Goal: Information Seeking & Learning: Learn about a topic

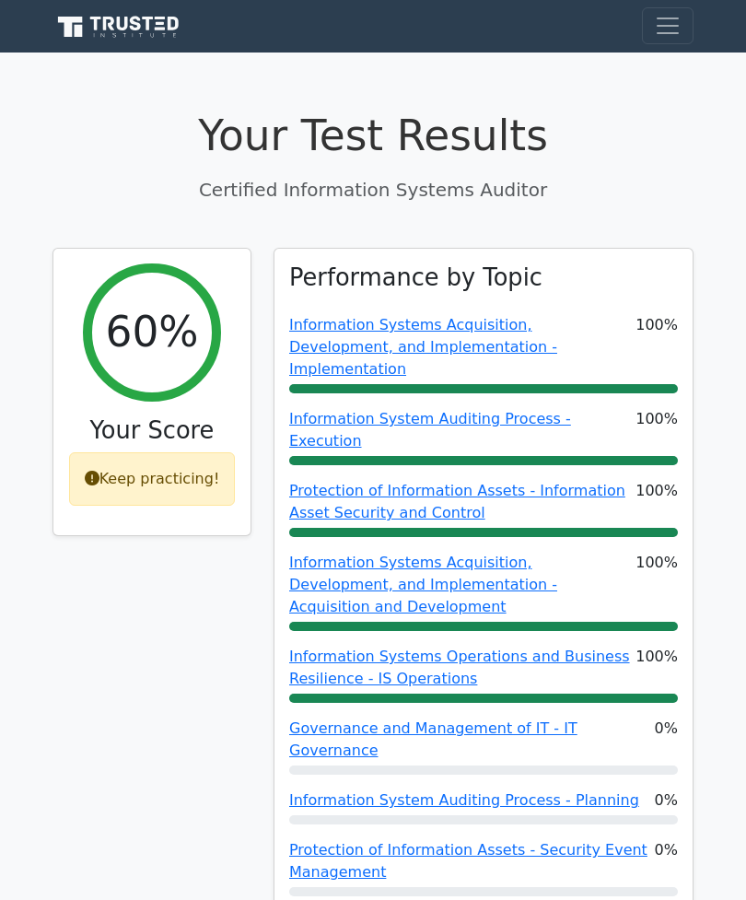
click at [440, 150] on h1 "Your Test Results" at bounding box center [373, 136] width 641 height 51
click at [648, 32] on button "Toggle navigation" at bounding box center [668, 25] width 52 height 37
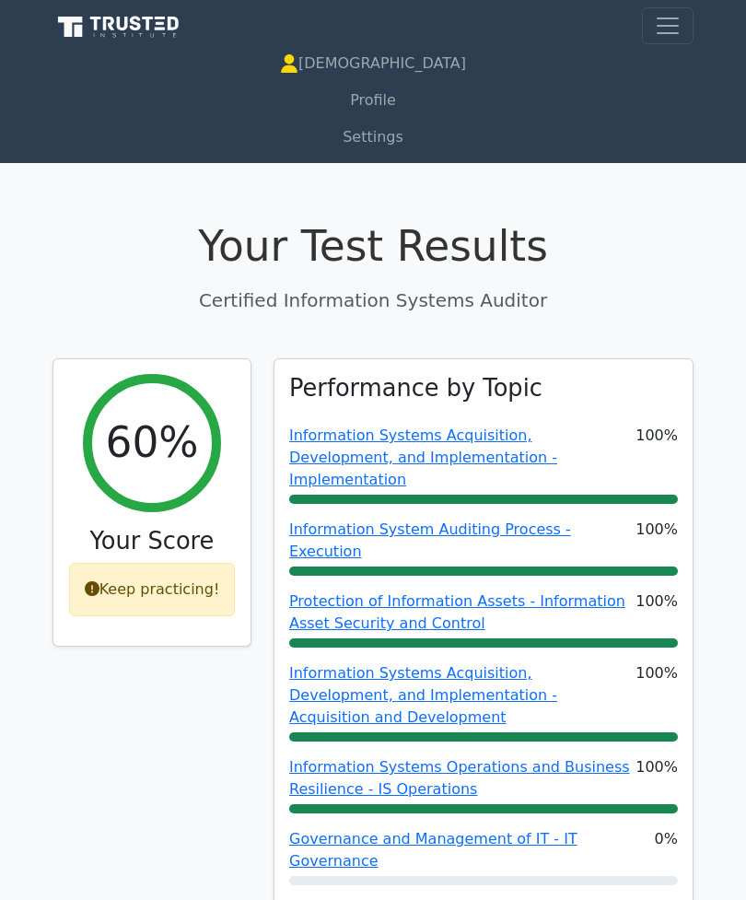
click at [537, 287] on p "Certified Information Systems Auditor" at bounding box center [373, 301] width 641 height 28
click at [120, 27] on icon at bounding box center [122, 24] width 11 height 14
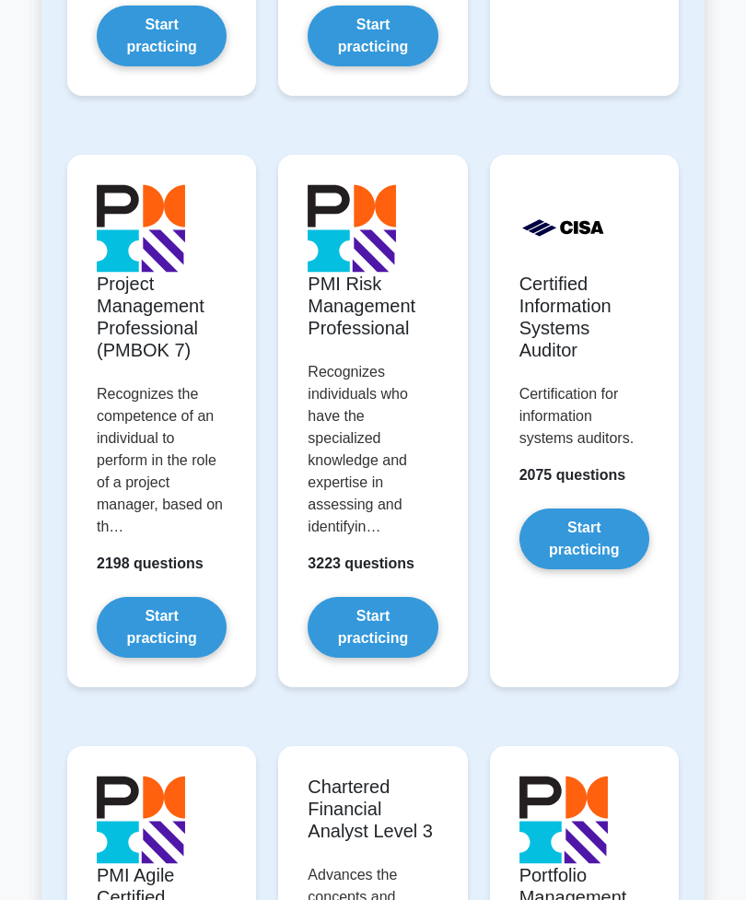
scroll to position [1976, 0]
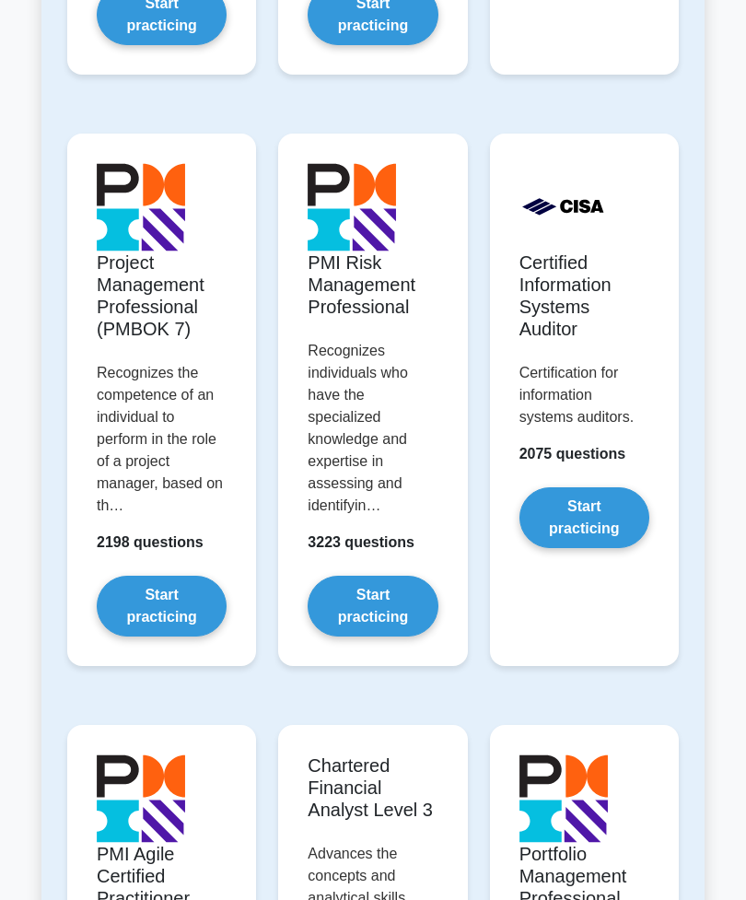
click at [602, 548] on link "Start practicing" at bounding box center [585, 517] width 130 height 61
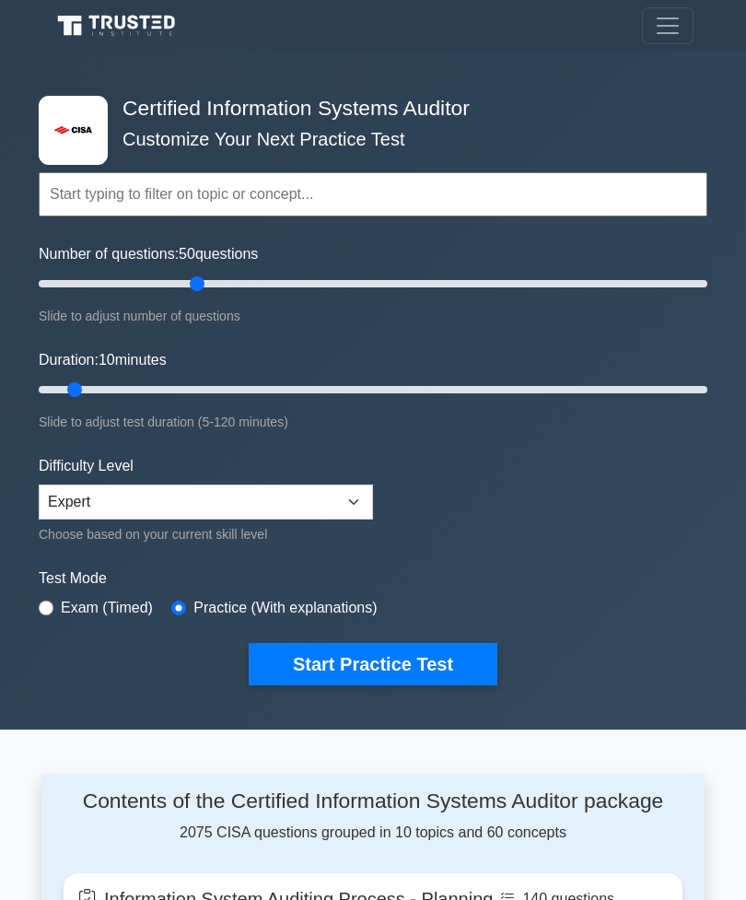
type input "50"
type input "120"
click at [358, 499] on select "Beginner Intermediate Expert" at bounding box center [206, 502] width 334 height 35
click at [353, 497] on select "Beginner Intermediate Expert" at bounding box center [206, 502] width 334 height 35
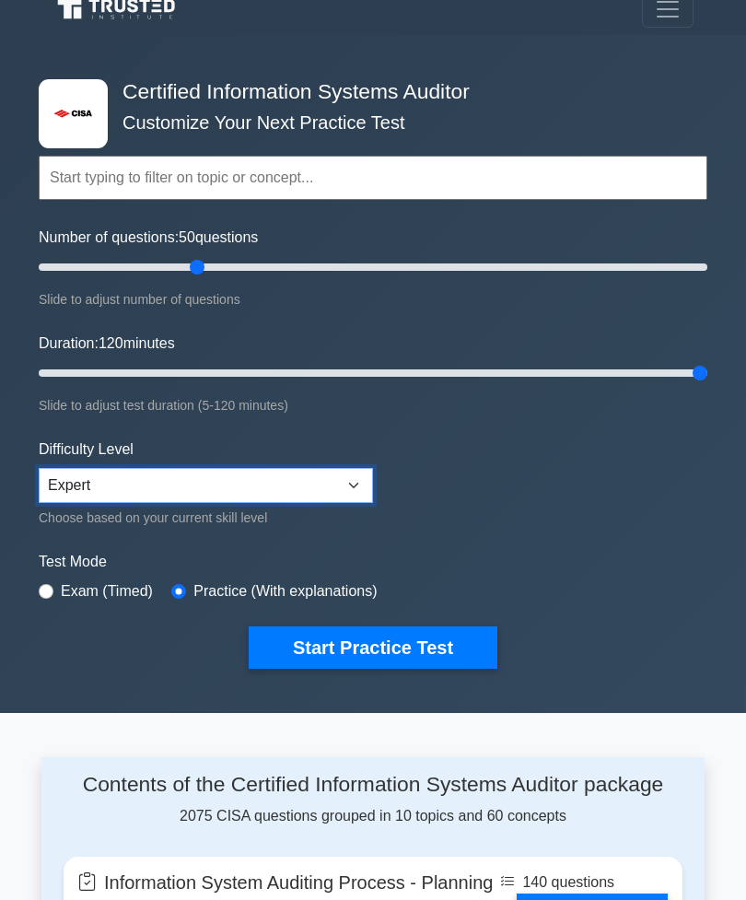
scroll to position [40, 0]
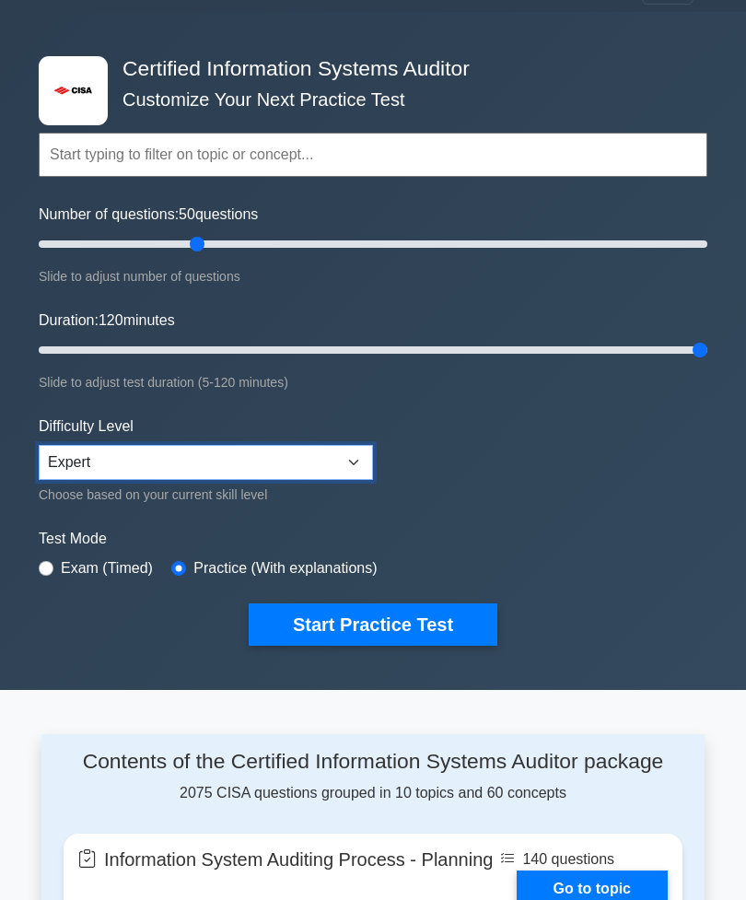
click at [363, 457] on select "Beginner Intermediate Expert" at bounding box center [206, 462] width 334 height 35
click at [353, 462] on select "Beginner Intermediate Expert" at bounding box center [206, 462] width 334 height 35
click at [472, 462] on form "Topics Information System Auditing Process - Planning Information System Auditi…" at bounding box center [373, 362] width 669 height 568
click at [345, 461] on select "Beginner Intermediate Expert" at bounding box center [206, 462] width 334 height 35
select select "expert"
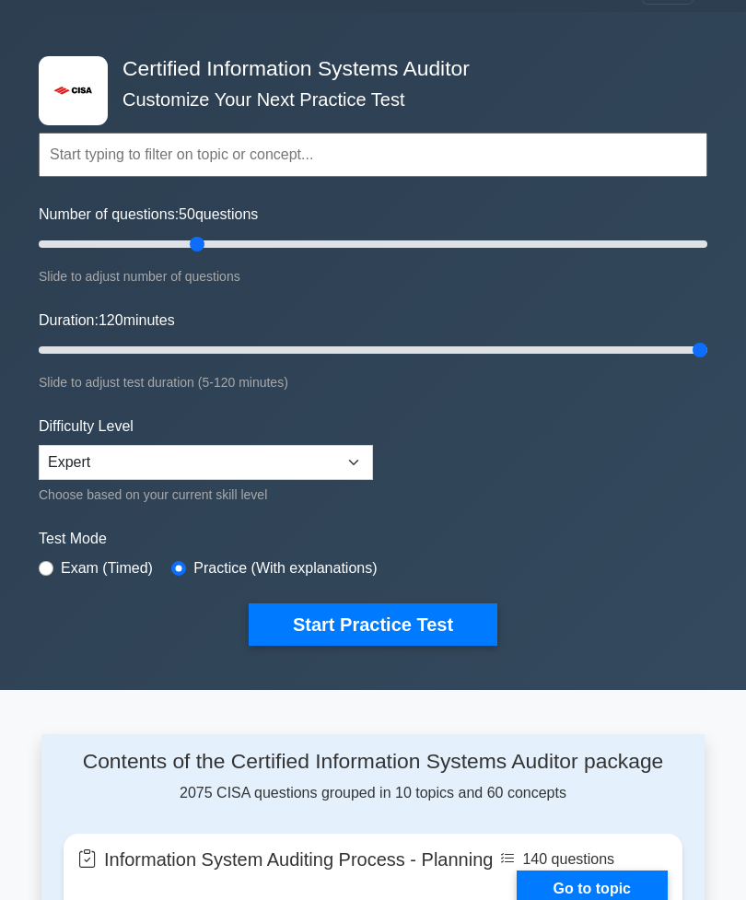
click at [485, 441] on form "Topics Information System Auditing Process - Planning Information System Auditi…" at bounding box center [373, 362] width 669 height 568
click at [521, 469] on form "Topics Information System Auditing Process - Planning Information System Auditi…" at bounding box center [373, 362] width 669 height 568
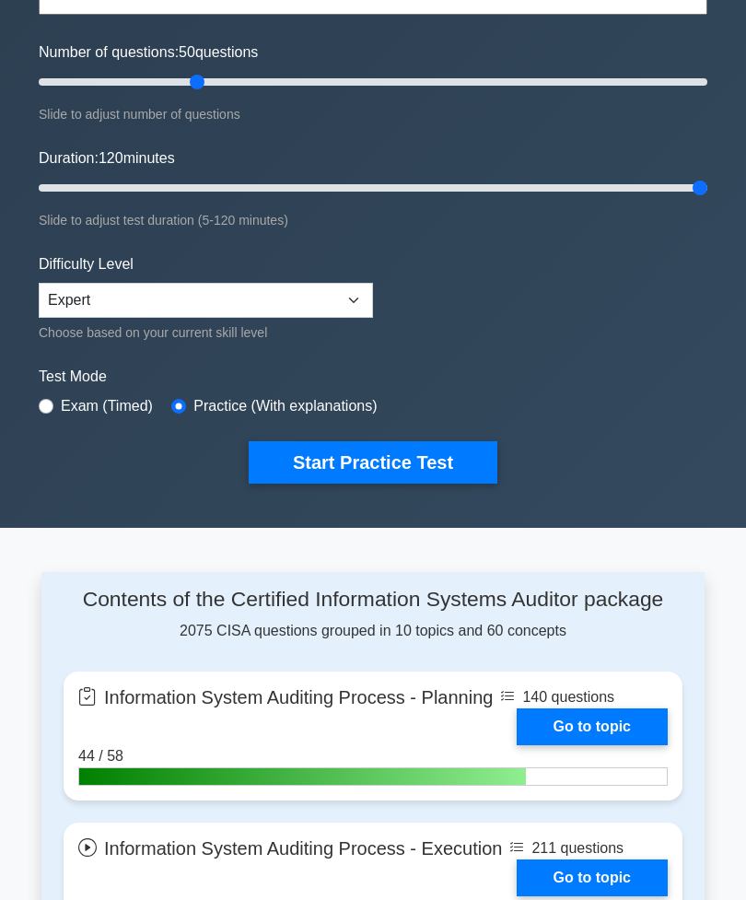
scroll to position [202, 0]
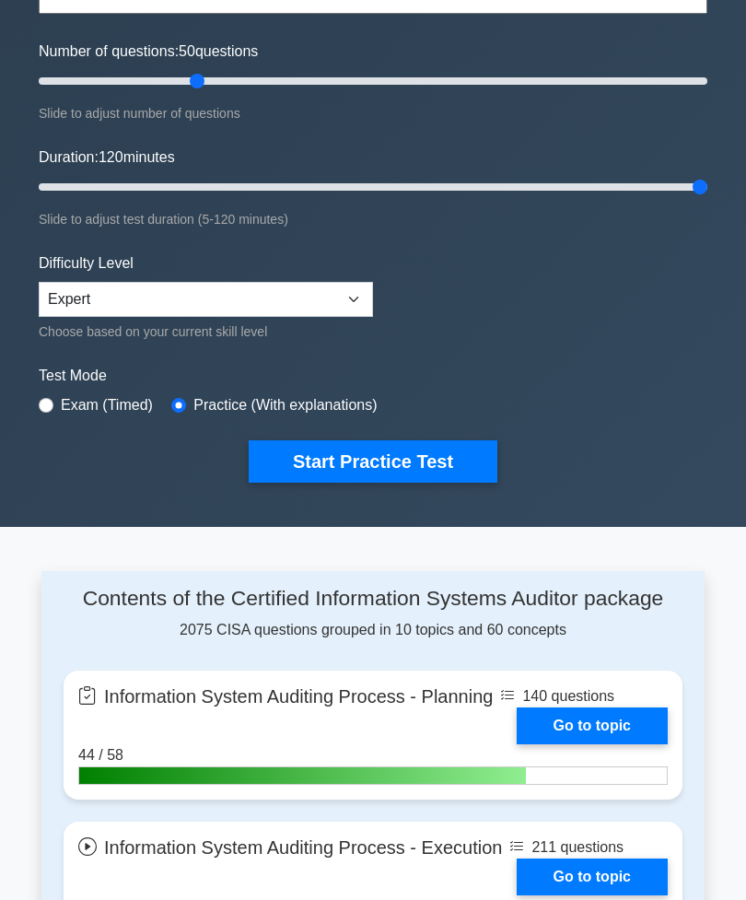
click at [442, 465] on button "Start Practice Test" at bounding box center [373, 462] width 249 height 42
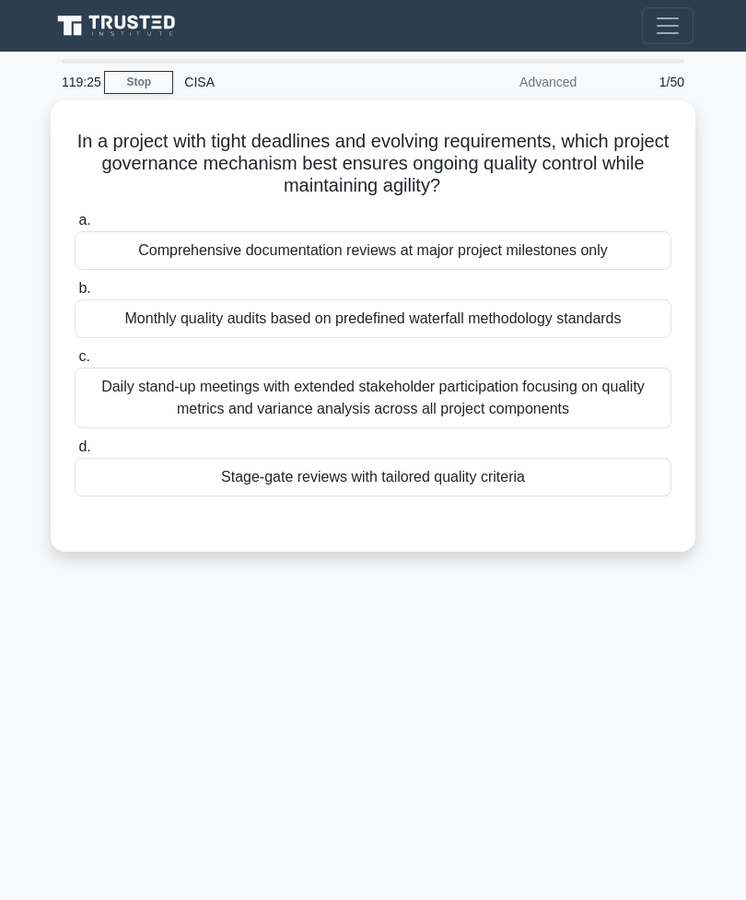
click at [579, 331] on div "Monthly quality audits based on predefined waterfall methodology standards" at bounding box center [373, 318] width 597 height 39
click at [75, 295] on input "b. Monthly quality audits based on predefined waterfall methodology standards" at bounding box center [75, 289] width 0 height 12
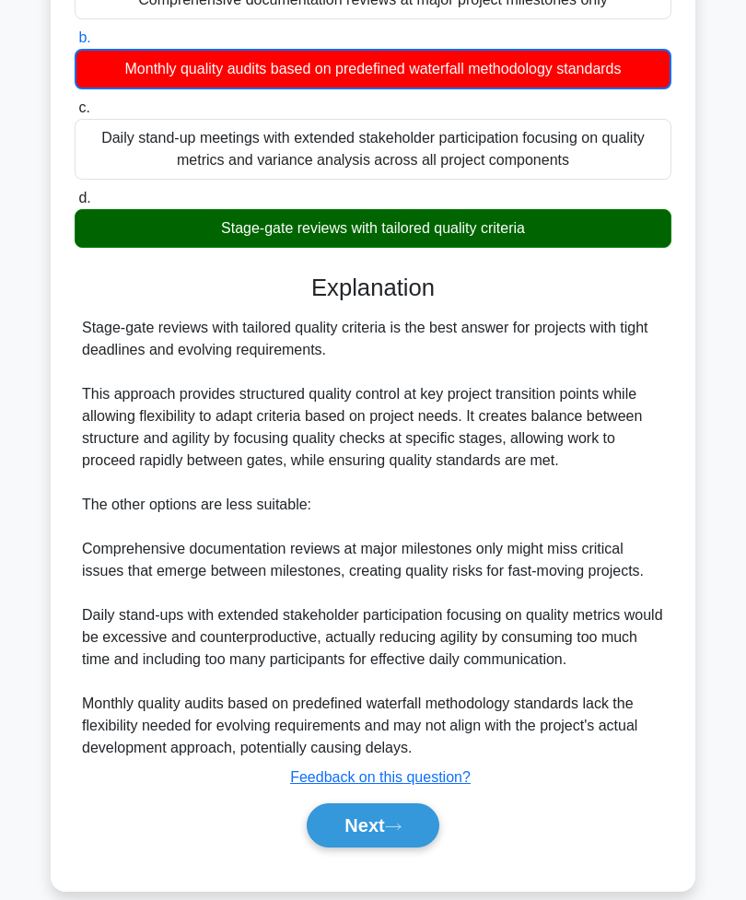
scroll to position [252, 0]
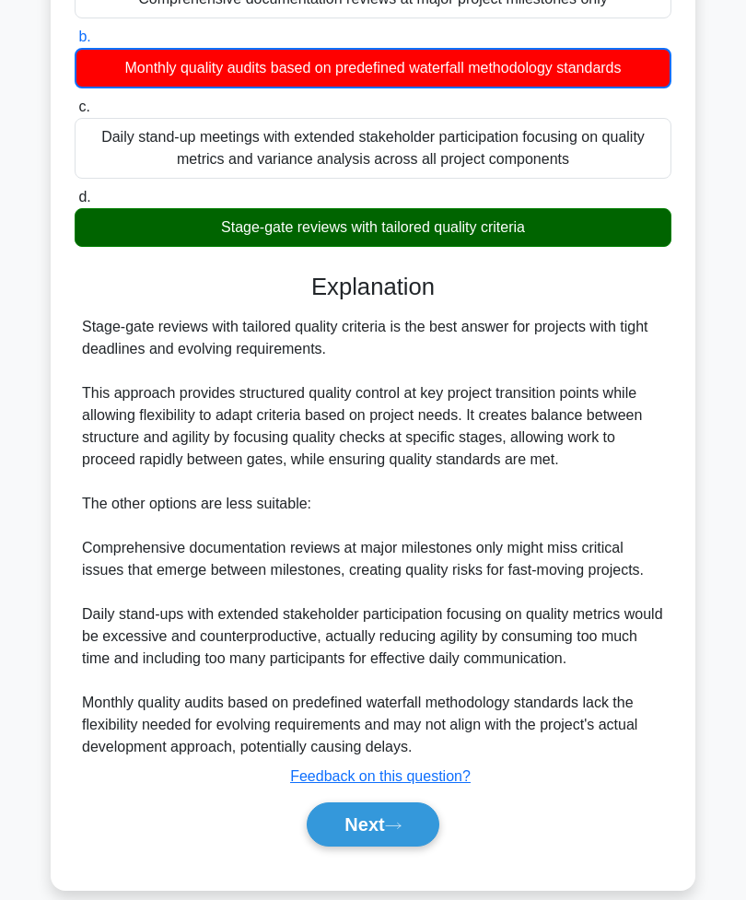
click at [411, 847] on button "Next" at bounding box center [373, 824] width 132 height 44
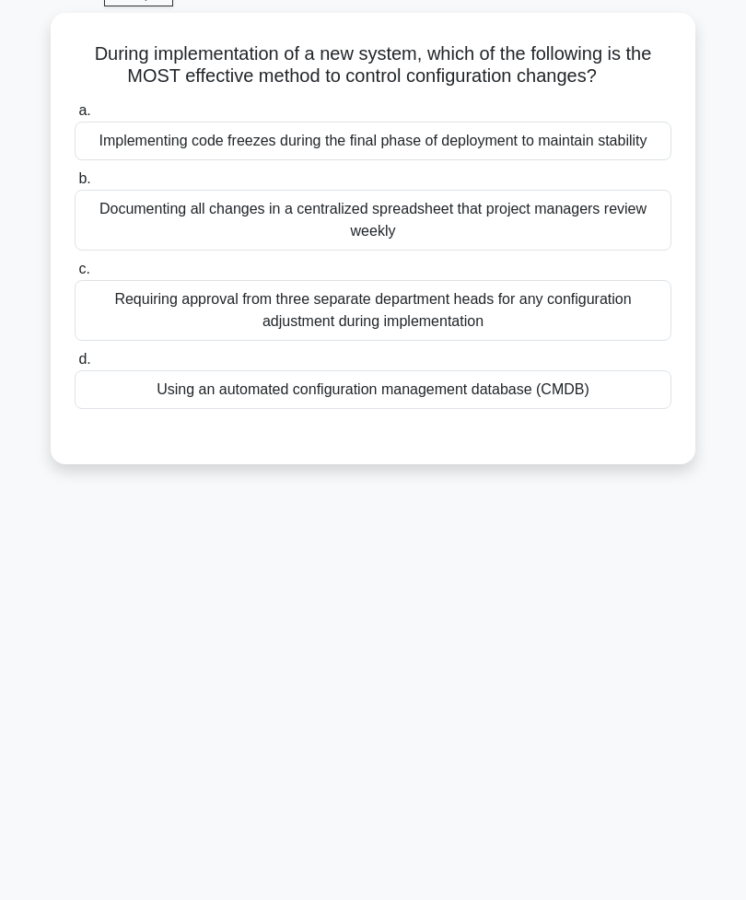
scroll to position [29, 0]
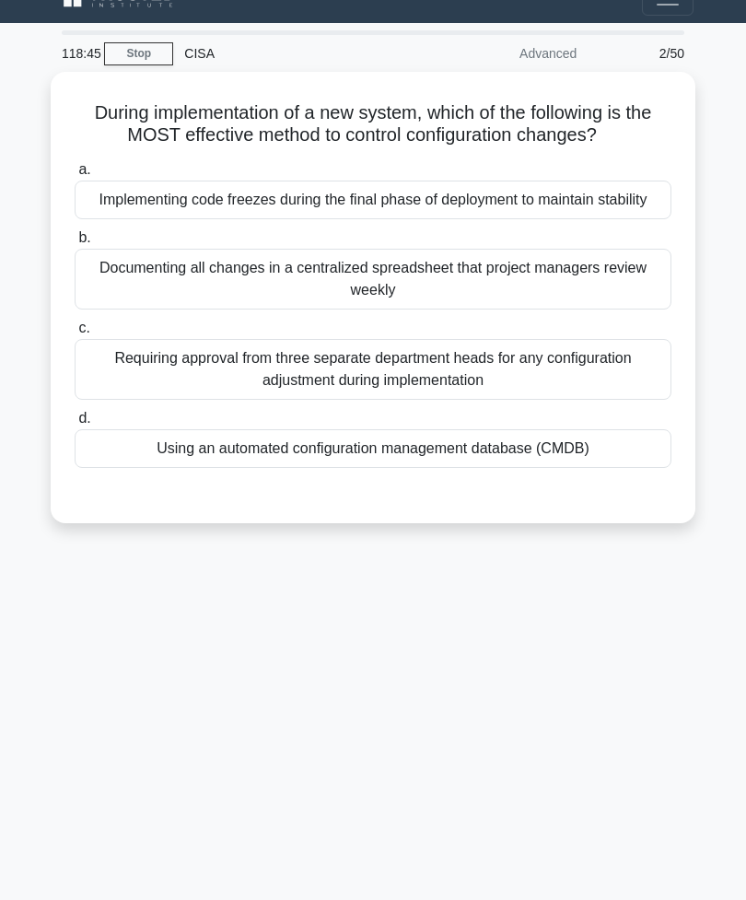
click at [552, 468] on div "Using an automated configuration management database (CMDB)" at bounding box center [373, 448] width 597 height 39
click at [75, 425] on input "d. Using an automated configuration management database (CMDB)" at bounding box center [75, 419] width 0 height 12
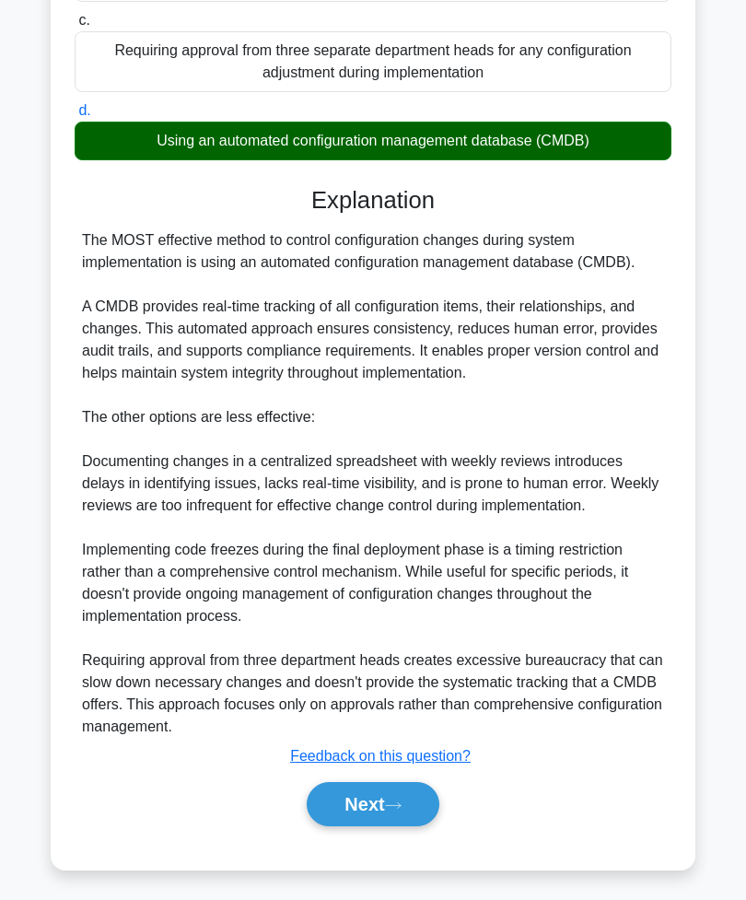
scroll to position [351, 0]
click at [391, 826] on button "Next" at bounding box center [373, 804] width 132 height 44
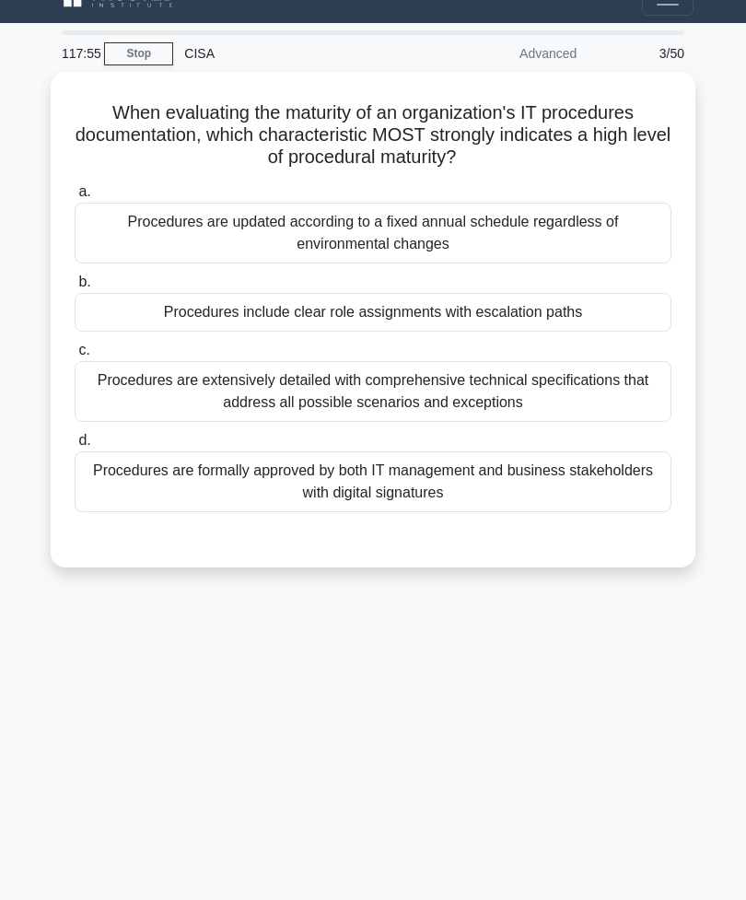
click at [576, 367] on div "Procedures are extensively detailed with comprehensive technical specifications…" at bounding box center [373, 391] width 597 height 61
click at [75, 357] on input "c. Procedures are extensively detailed with comprehensive technical specificati…" at bounding box center [75, 351] width 0 height 12
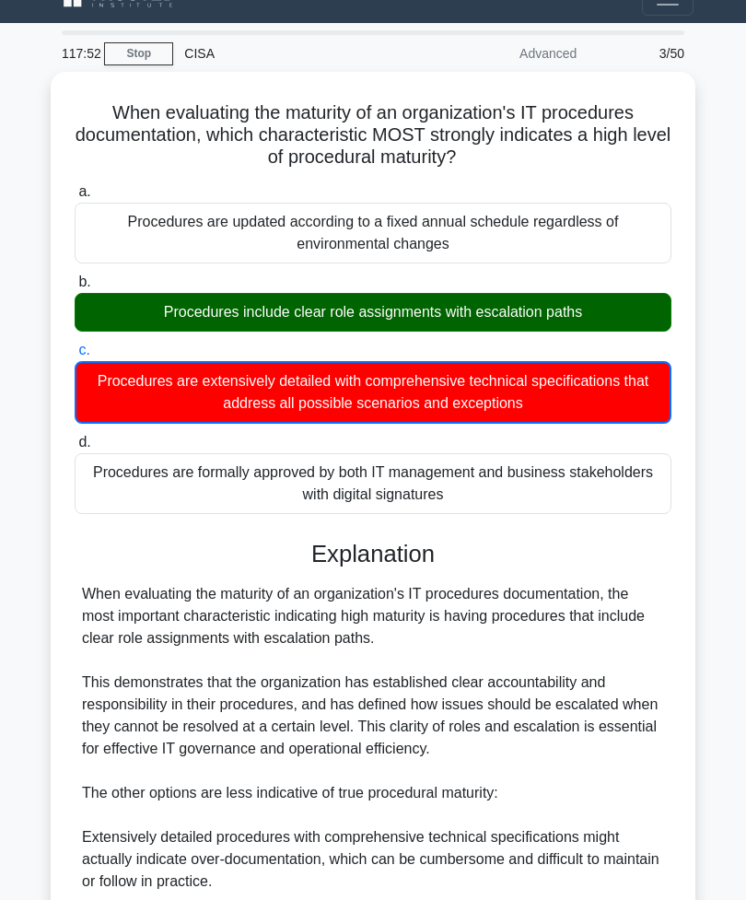
click at [595, 315] on div "Procedures include clear role assignments with escalation paths" at bounding box center [373, 312] width 597 height 39
click at [75, 288] on input "b. Procedures include clear role assignments with escalation paths" at bounding box center [75, 282] width 0 height 12
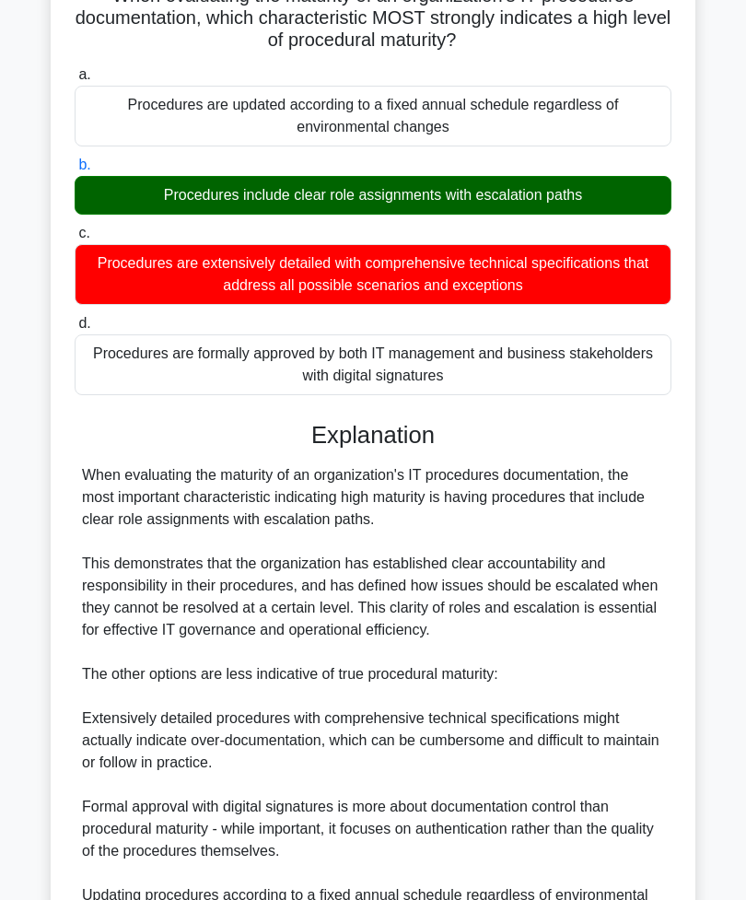
scroll to position [344, 0]
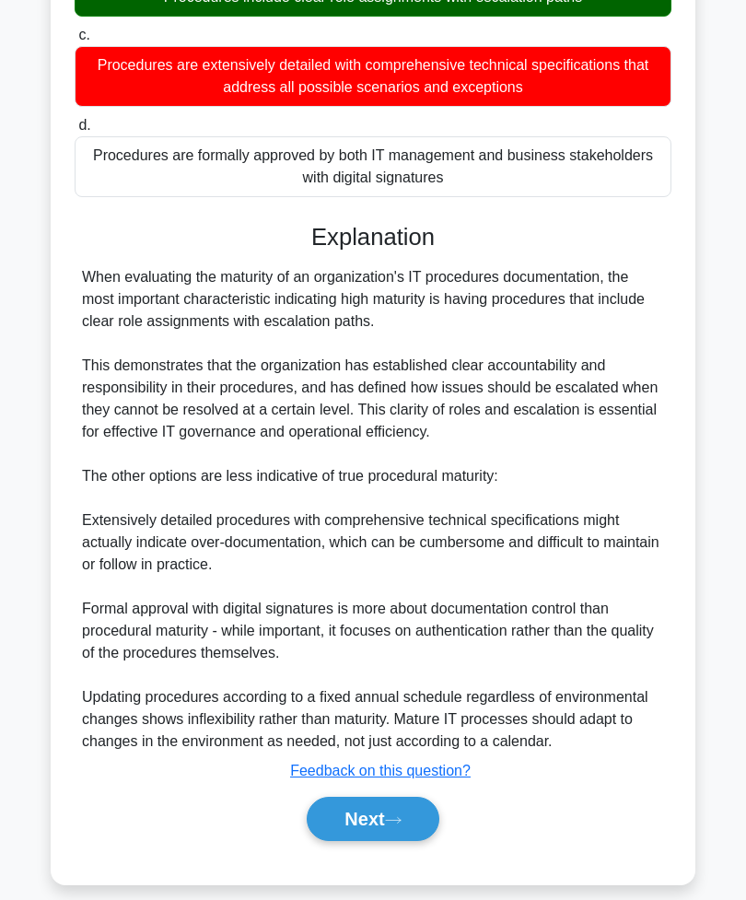
click at [396, 841] on button "Next" at bounding box center [373, 819] width 132 height 44
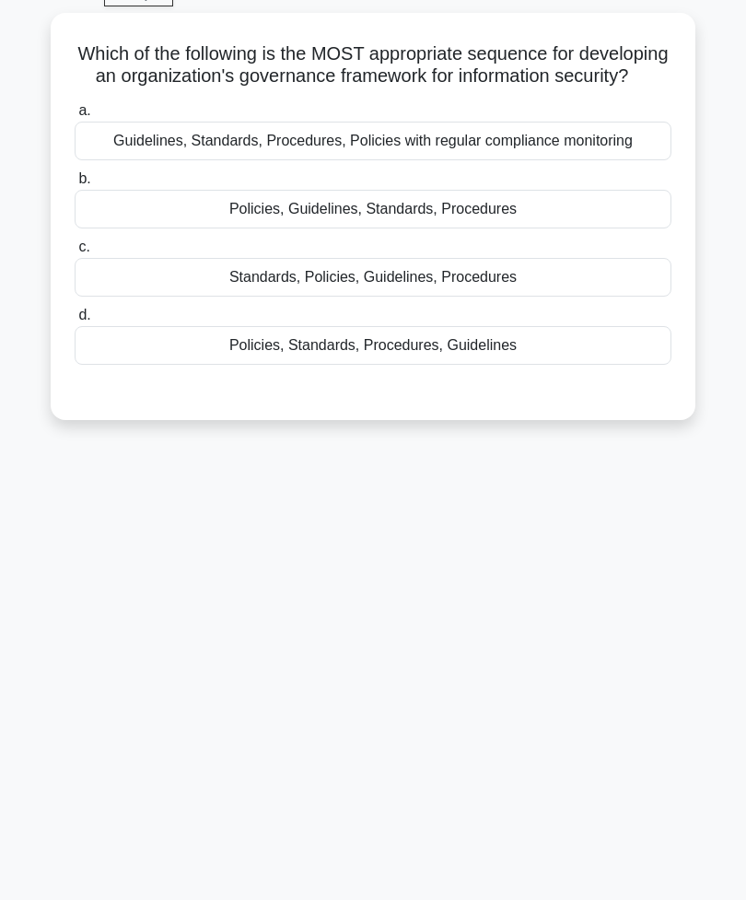
scroll to position [29, 0]
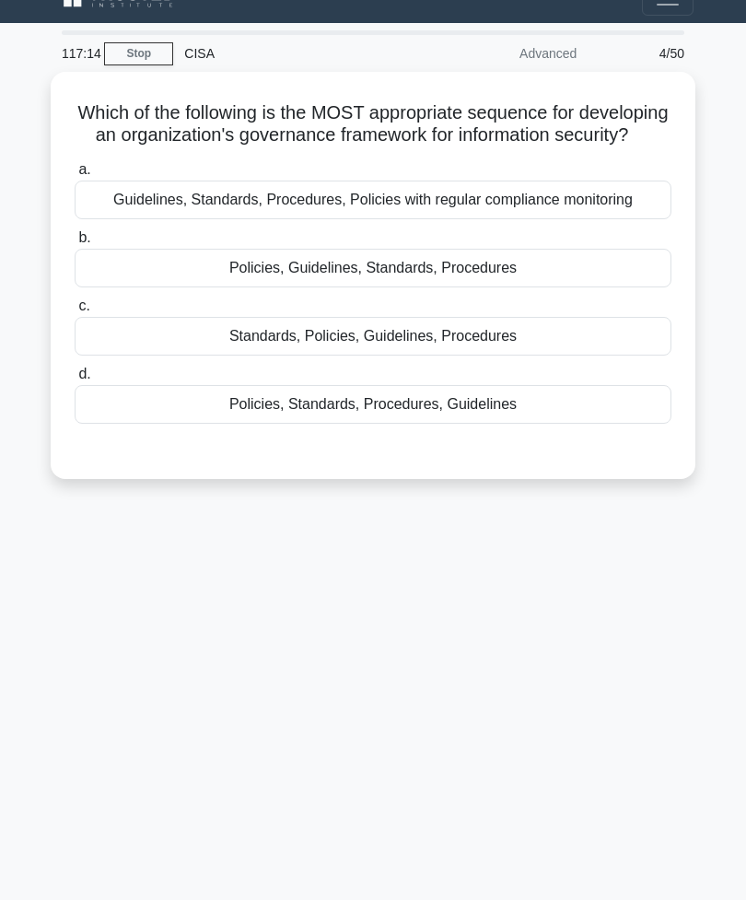
click at [598, 219] on div "Guidelines, Standards, Procedures, Policies with regular compliance monitoring" at bounding box center [373, 200] width 597 height 39
click at [75, 176] on input "a. Guidelines, Standards, Procedures, Policies with regular compliance monitori…" at bounding box center [75, 170] width 0 height 12
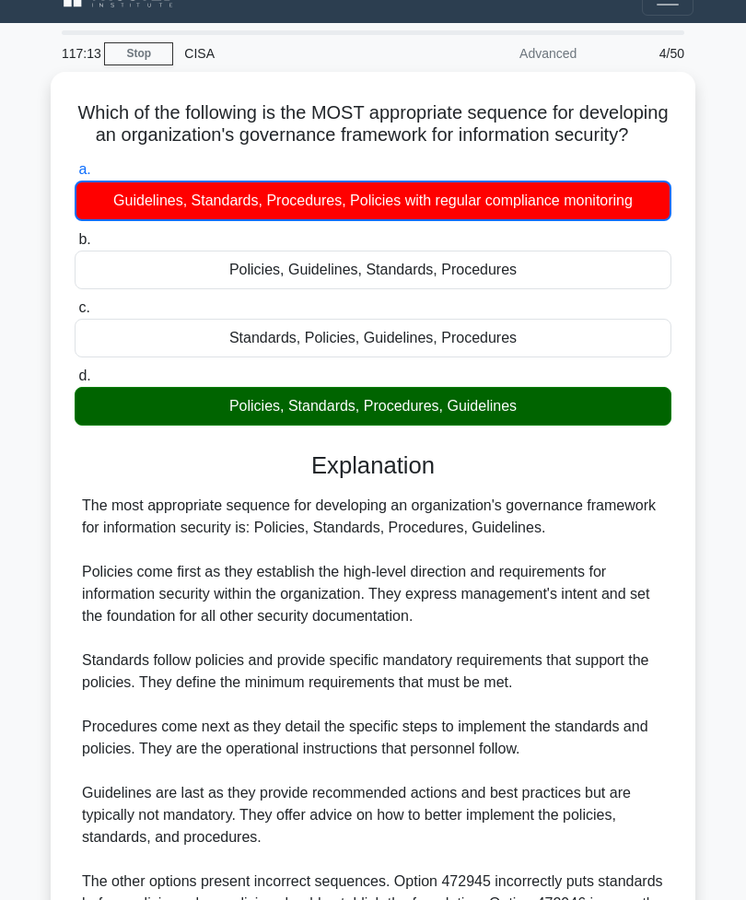
click at [543, 426] on div "Policies, Standards, Procedures, Guidelines" at bounding box center [373, 406] width 597 height 39
click at [75, 382] on input "d. Policies, Standards, Procedures, Guidelines" at bounding box center [75, 376] width 0 height 12
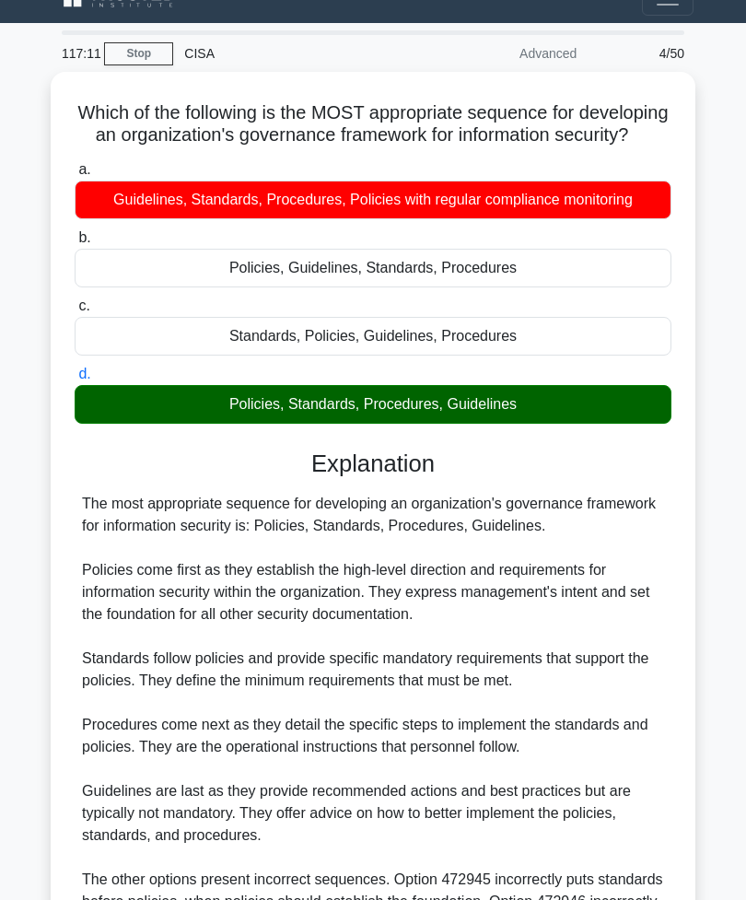
click at [140, 53] on link "Stop" at bounding box center [138, 53] width 69 height 23
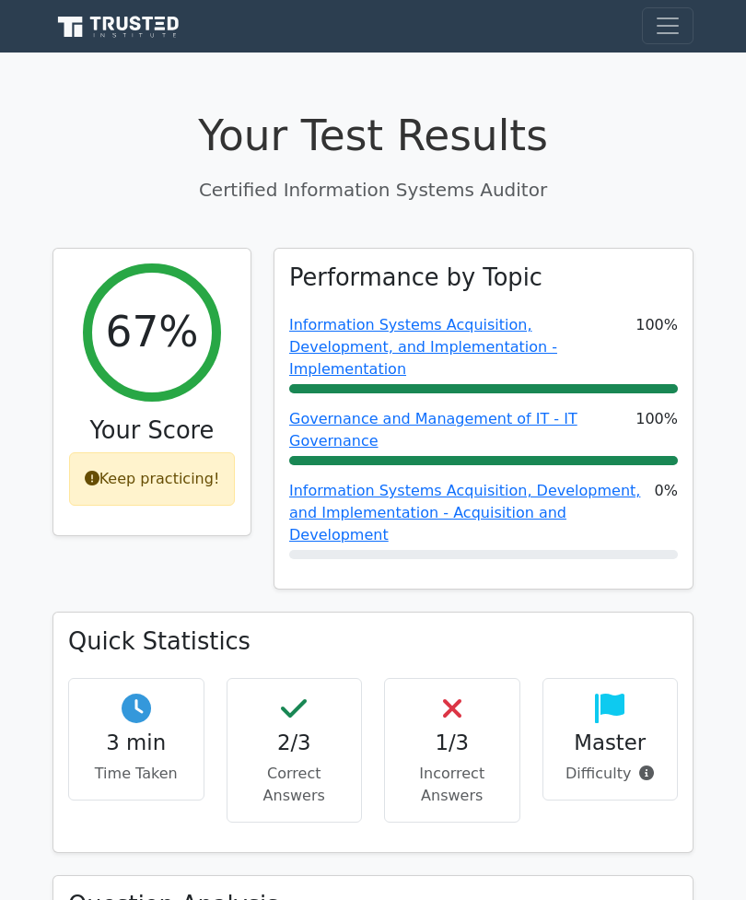
click at [205, 478] on div "Keep practicing!" at bounding box center [152, 478] width 167 height 53
click at [182, 467] on div "Keep practicing!" at bounding box center [152, 478] width 167 height 53
click at [178, 477] on div "Keep practicing!" at bounding box center [152, 478] width 167 height 53
click at [170, 763] on p "Time Taken" at bounding box center [136, 774] width 105 height 22
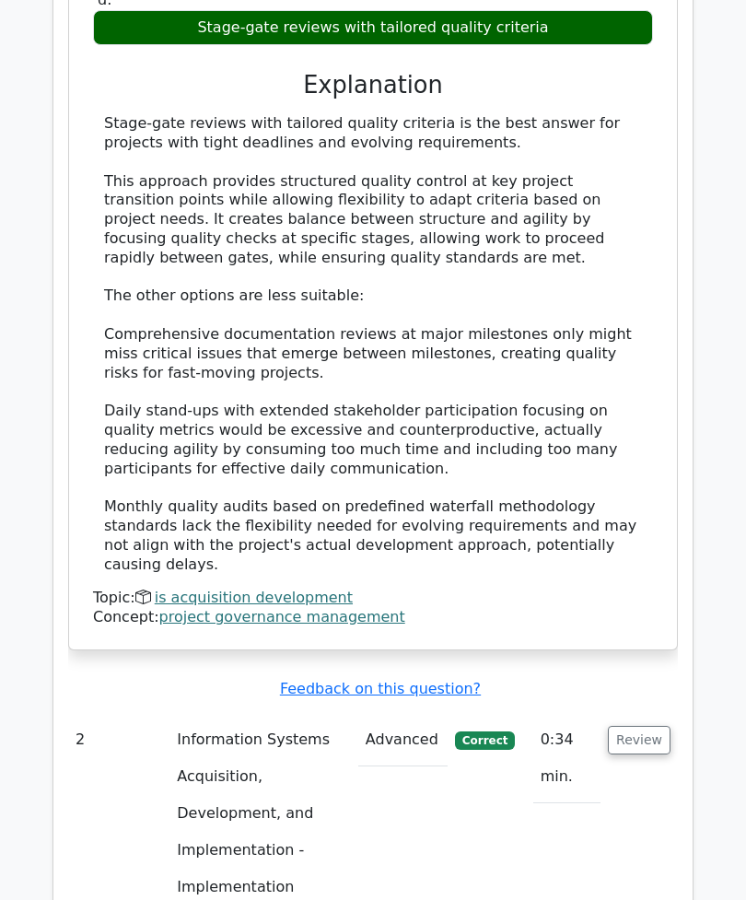
scroll to position [1685, 0]
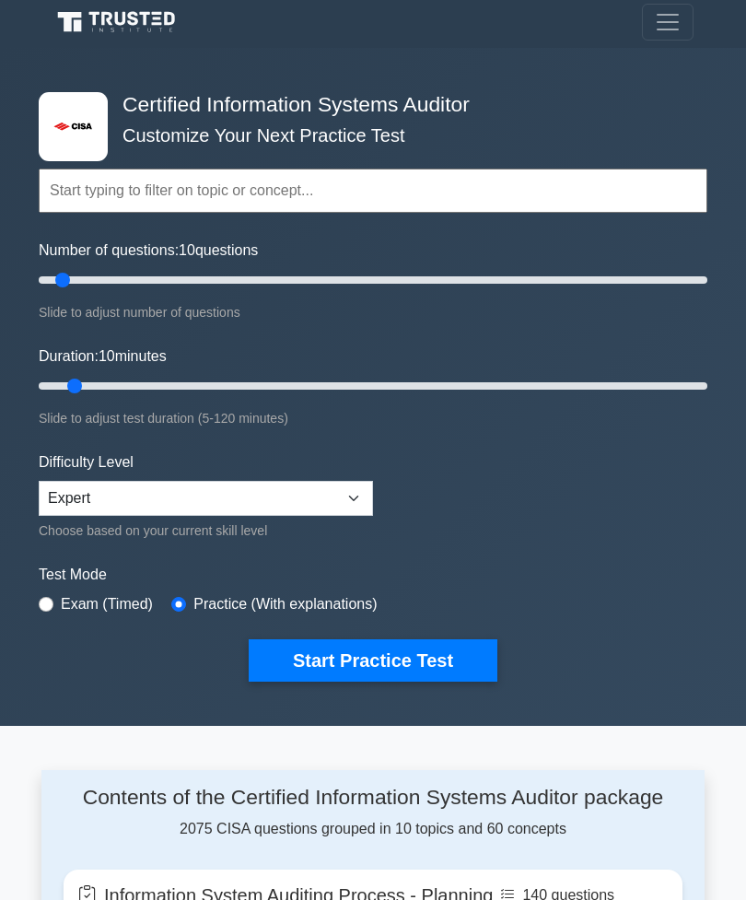
scroll to position [4, 0]
type input "50"
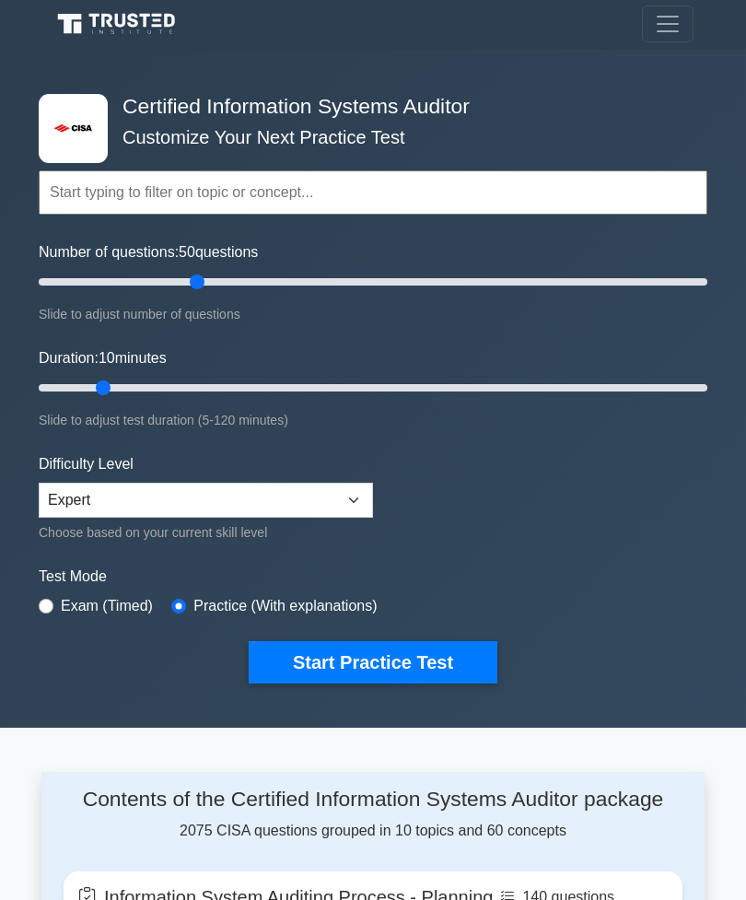
scroll to position [2, 0]
type input "120"
click at [453, 661] on button "Start Practice Test" at bounding box center [373, 662] width 249 height 42
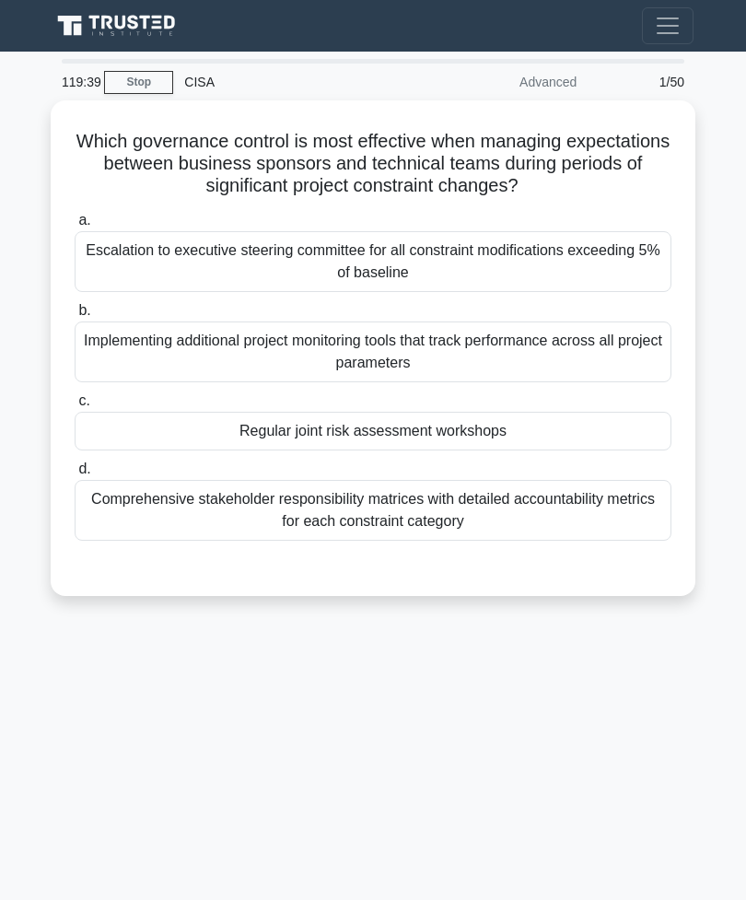
click at [553, 440] on div "Regular joint risk assessment workshops" at bounding box center [373, 431] width 597 height 39
click at [75, 407] on input "c. Regular joint risk assessment workshops" at bounding box center [75, 401] width 0 height 12
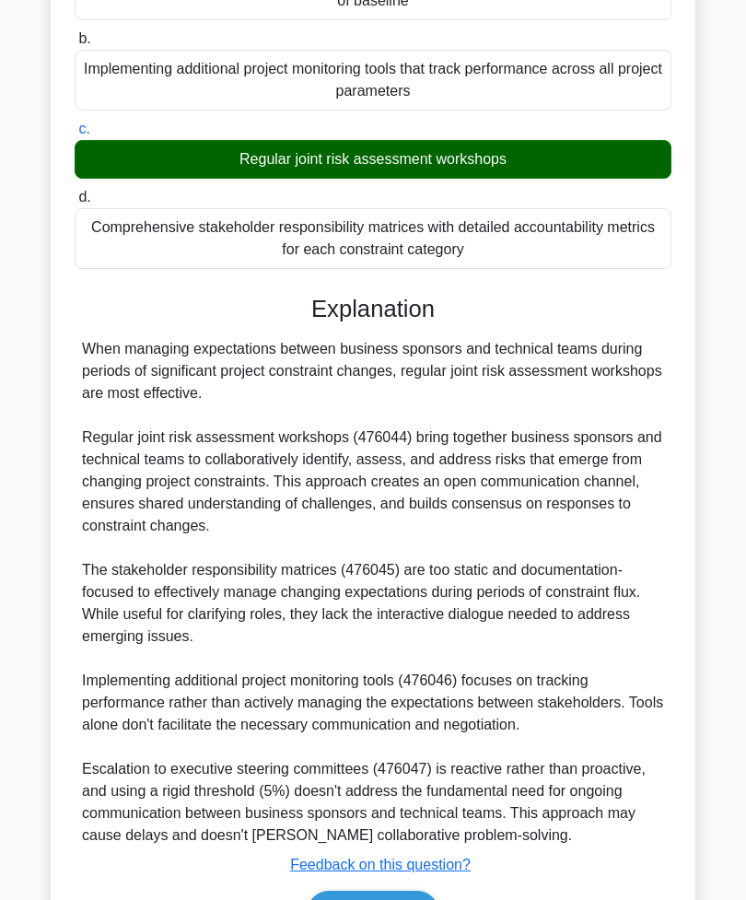
scroll to position [366, 0]
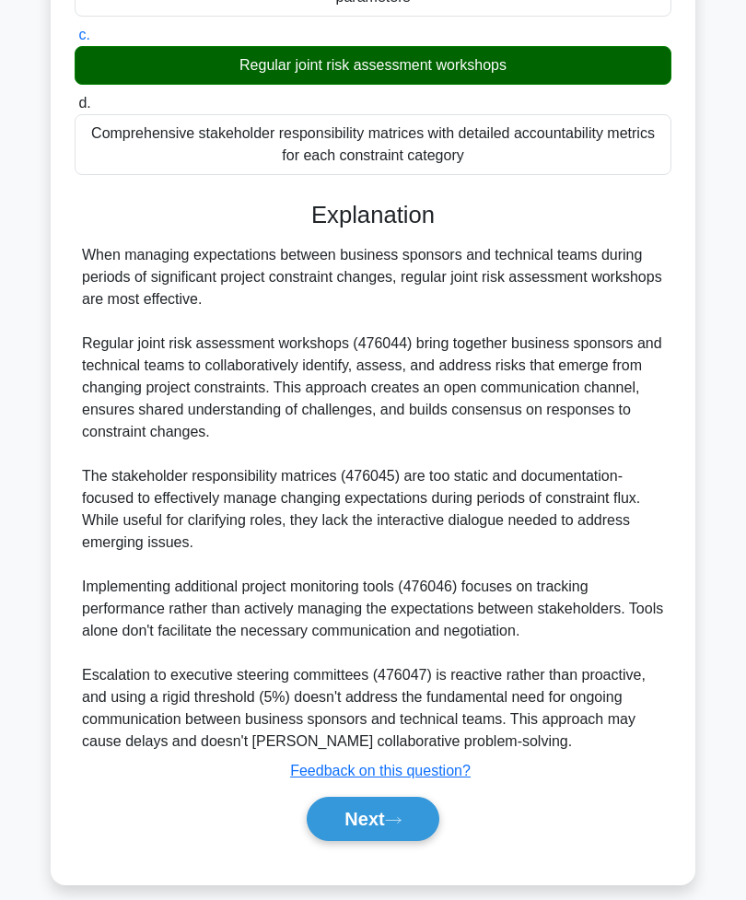
click at [373, 841] on button "Next" at bounding box center [373, 819] width 132 height 44
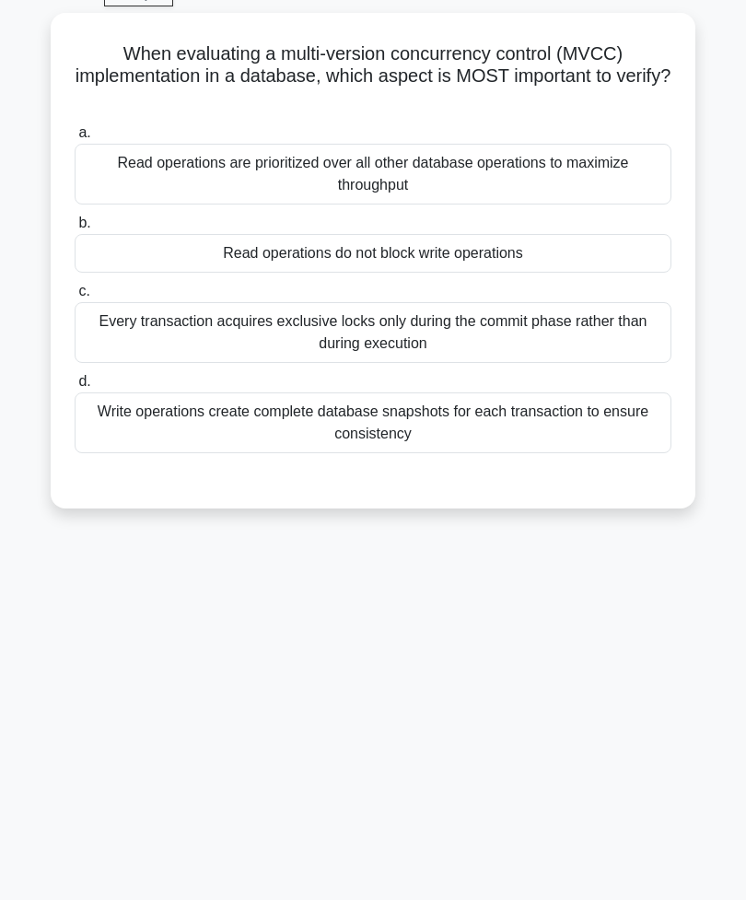
scroll to position [29, 0]
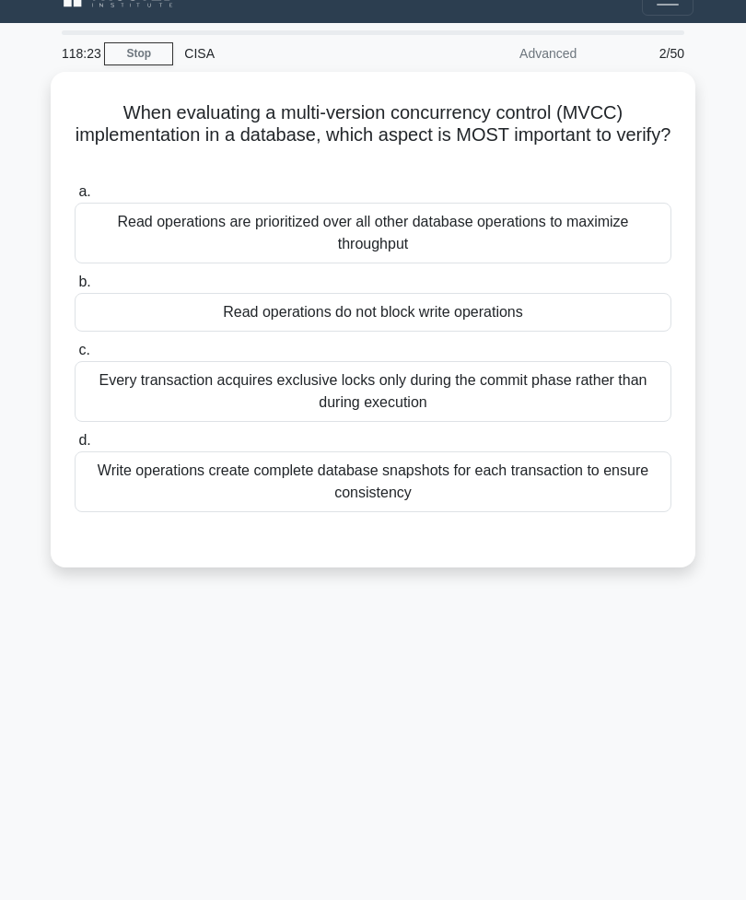
click at [608, 392] on div "Every transaction acquires exclusive locks only during the commit phase rather …" at bounding box center [373, 391] width 597 height 61
click at [75, 357] on input "c. Every transaction acquires exclusive locks only during the commit phase rath…" at bounding box center [75, 351] width 0 height 12
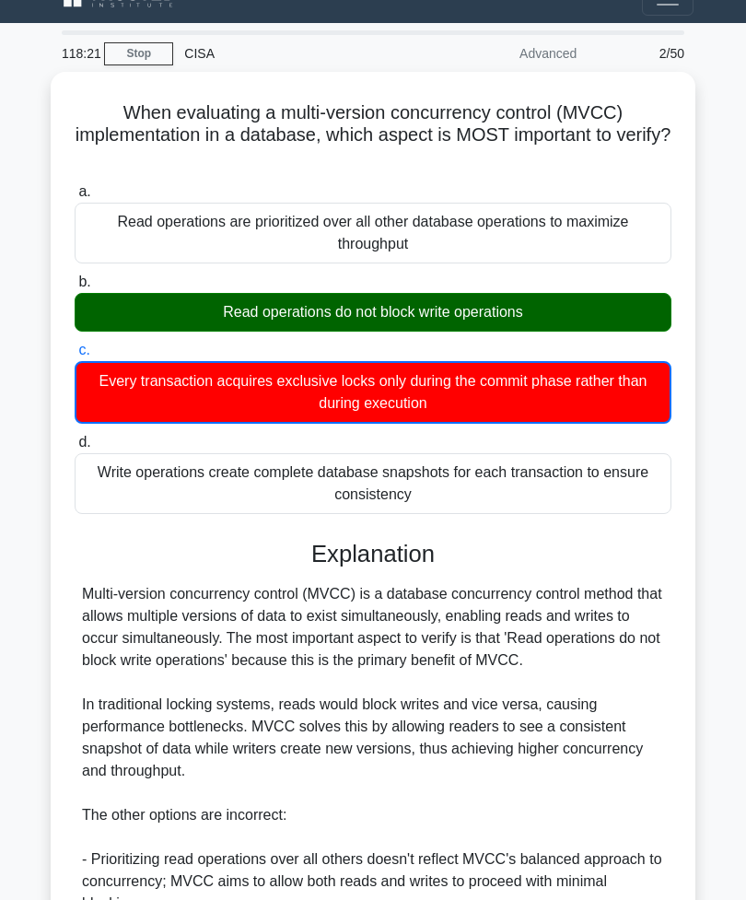
click at [574, 322] on div "Read operations do not block write operations" at bounding box center [373, 312] width 597 height 39
click at [75, 288] on input "b. Read operations do not block write operations" at bounding box center [75, 282] width 0 height 12
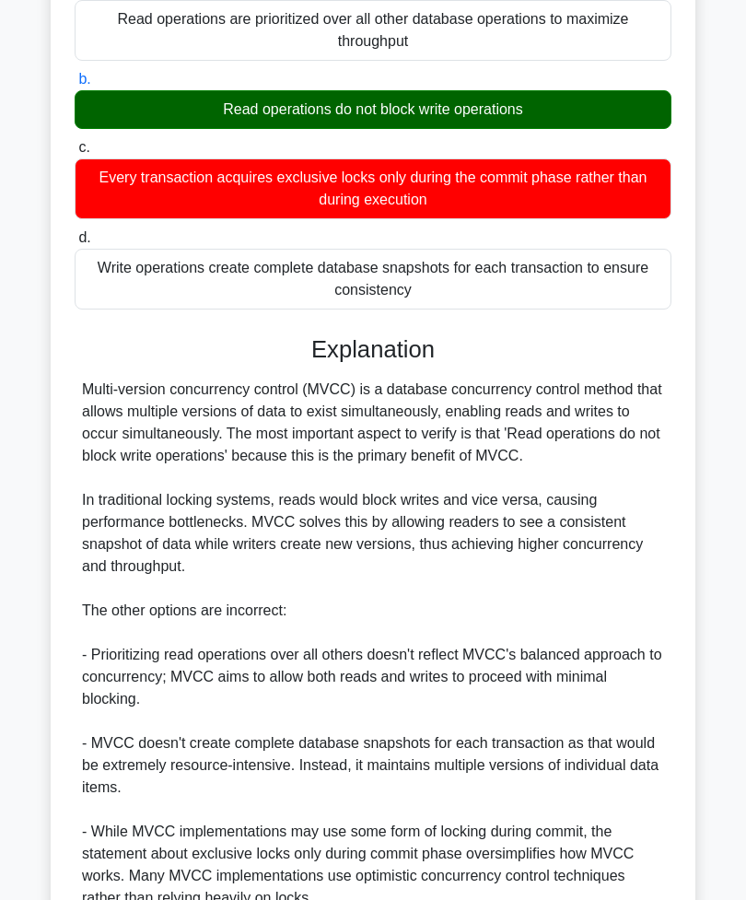
scroll to position [366, 0]
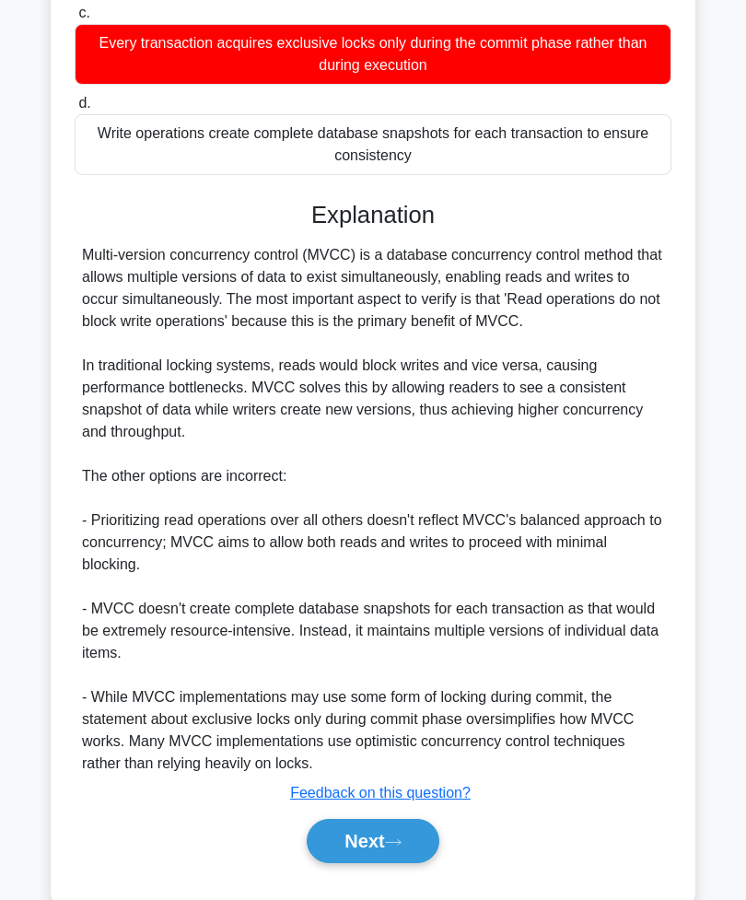
click at [366, 851] on button "Next" at bounding box center [373, 841] width 132 height 44
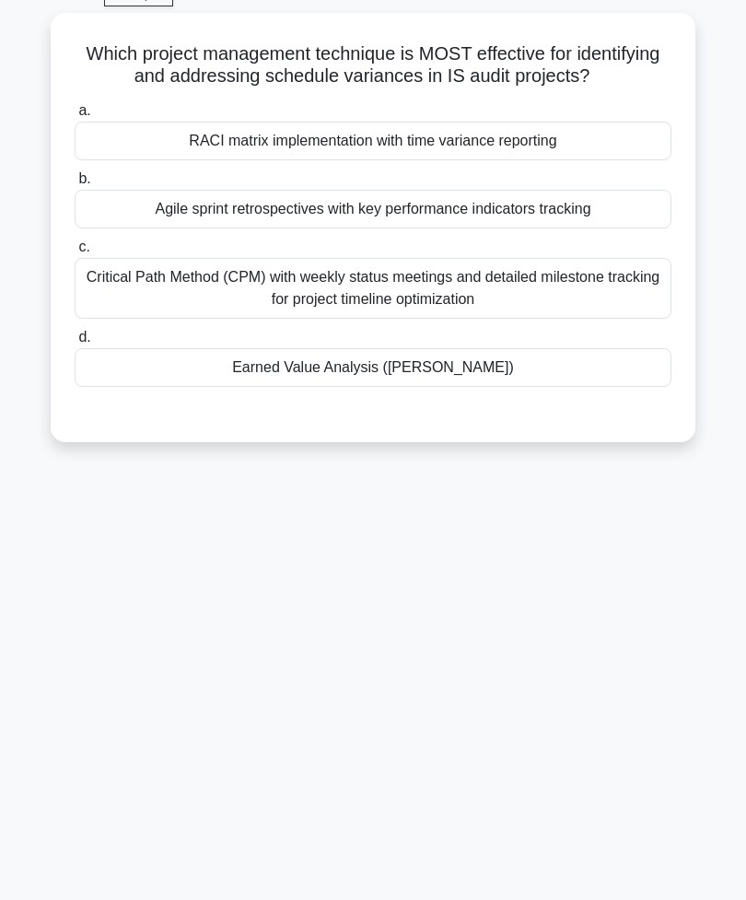
scroll to position [29, 0]
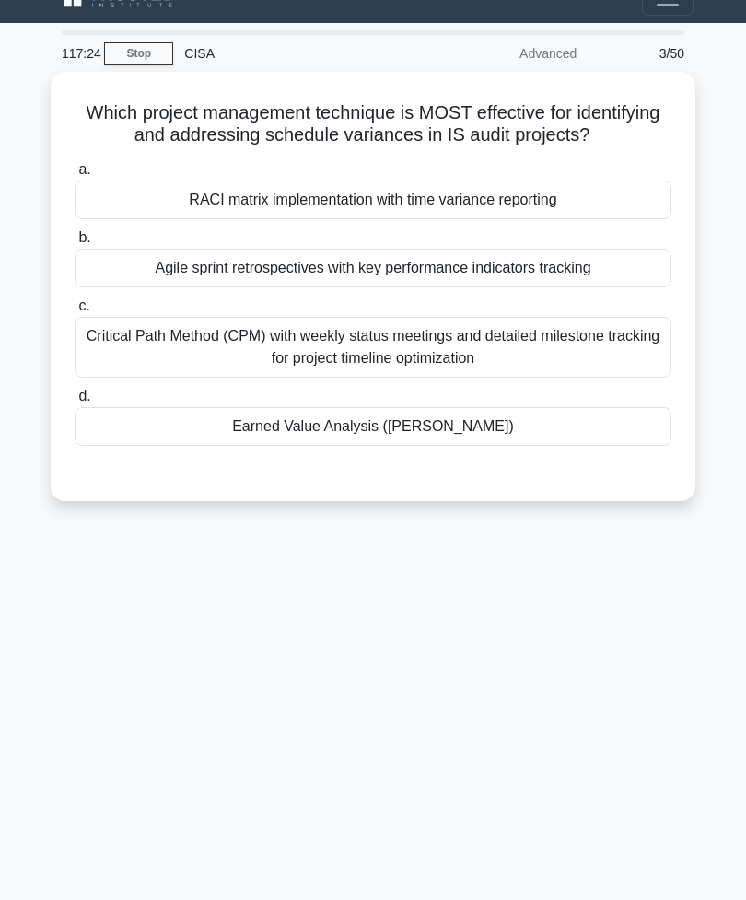
click at [576, 219] on div "RACI matrix implementation with time variance reporting" at bounding box center [373, 200] width 597 height 39
click at [75, 176] on input "a. RACI matrix implementation with time variance reporting" at bounding box center [75, 170] width 0 height 12
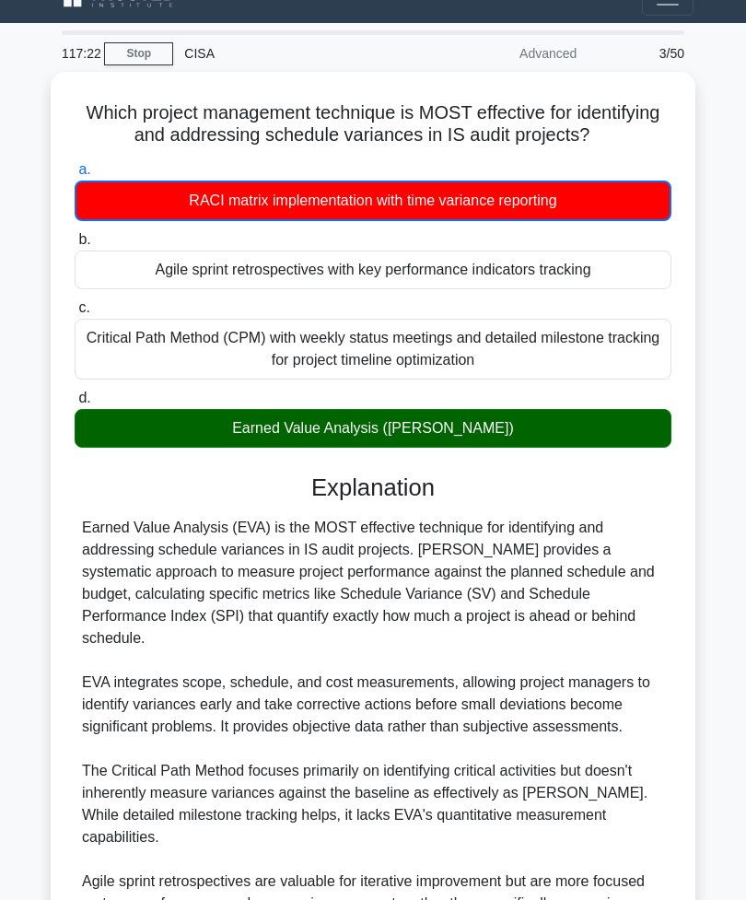
click at [512, 448] on div "Earned Value Analysis (EVA)" at bounding box center [373, 428] width 597 height 39
click at [75, 404] on input "d. Earned Value Analysis (EVA)" at bounding box center [75, 398] width 0 height 12
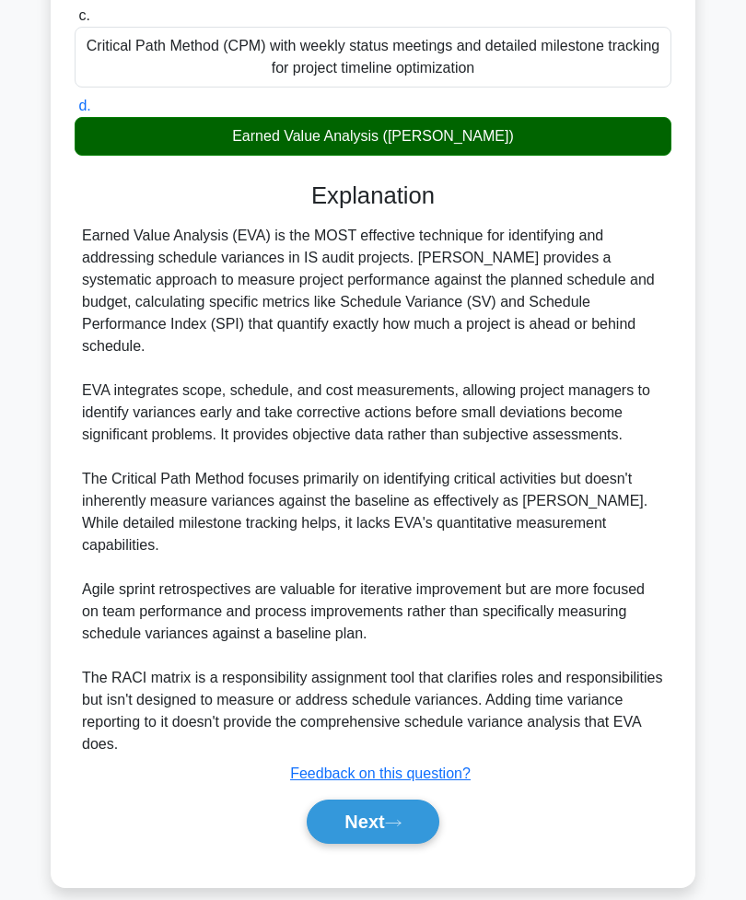
scroll to position [322, 0]
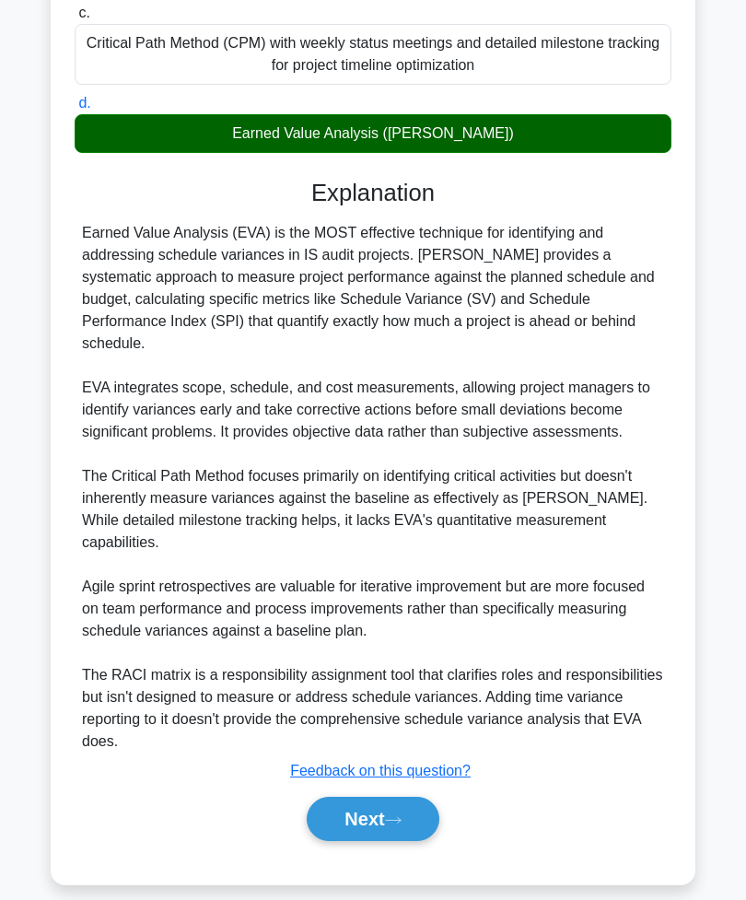
click at [390, 841] on button "Next" at bounding box center [373, 819] width 132 height 44
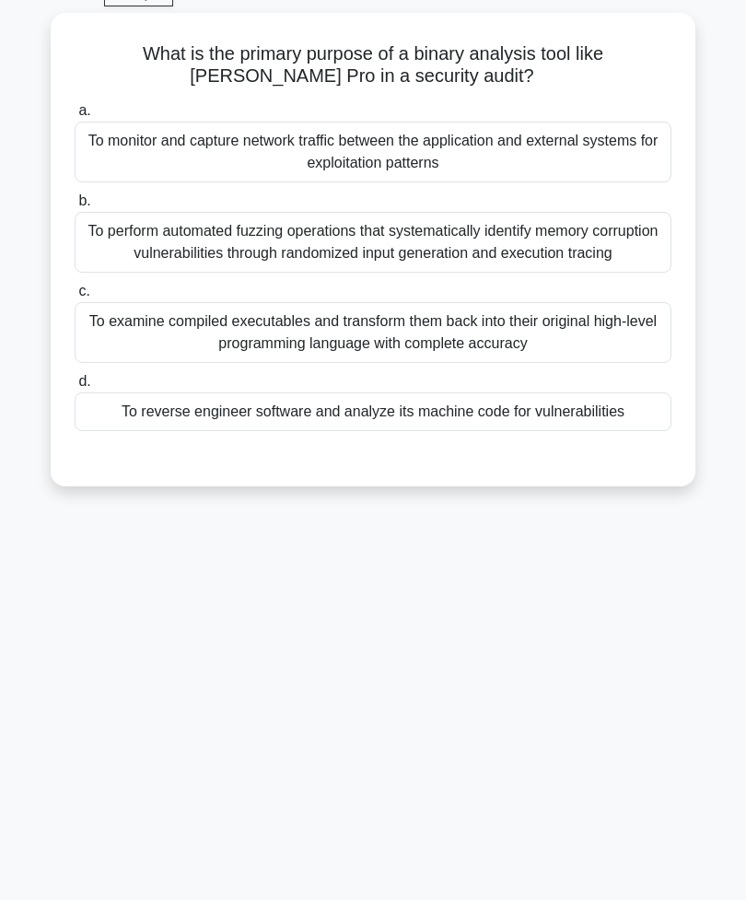
scroll to position [29, 0]
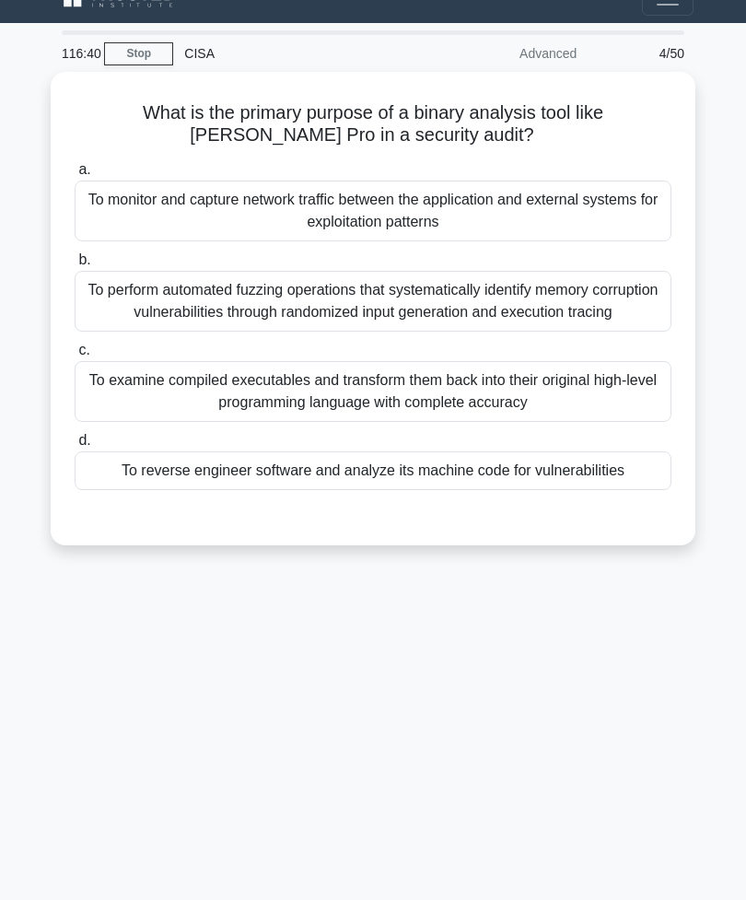
click at [561, 406] on div "To examine compiled executables and transform them back into their original hig…" at bounding box center [373, 391] width 597 height 61
click at [75, 357] on input "c. To examine compiled executables and transform them back into their original …" at bounding box center [75, 351] width 0 height 12
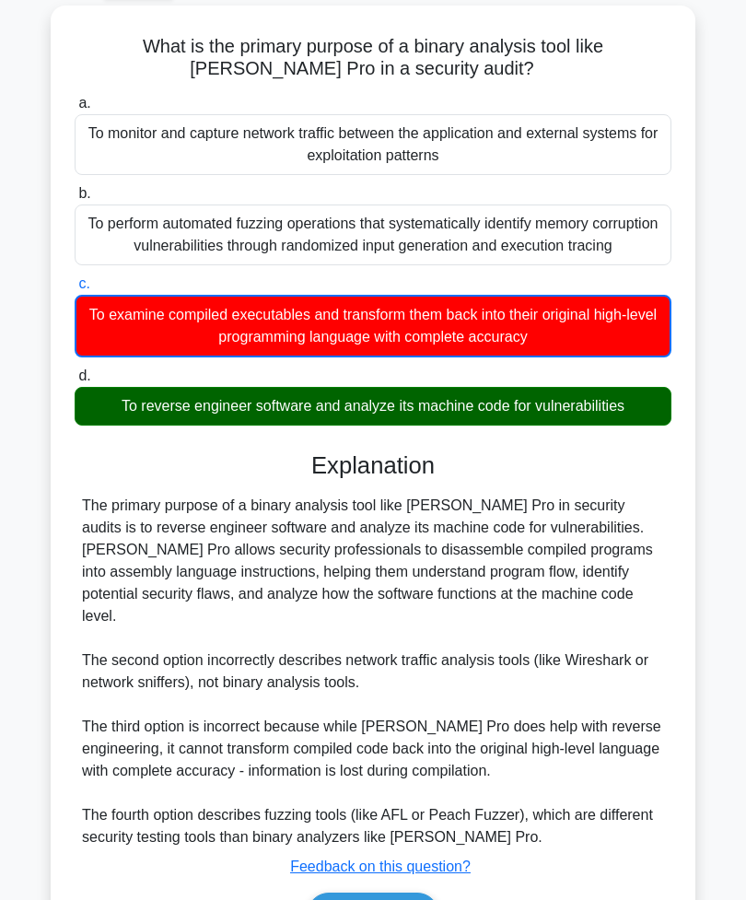
scroll to position [158, 0]
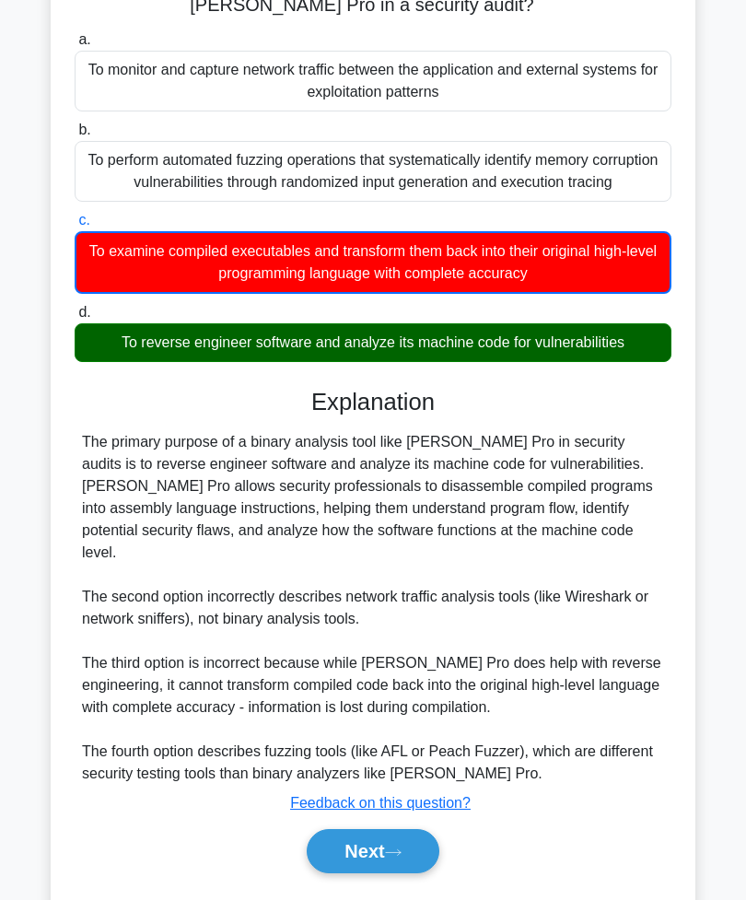
click at [387, 873] on button "Next" at bounding box center [373, 851] width 132 height 44
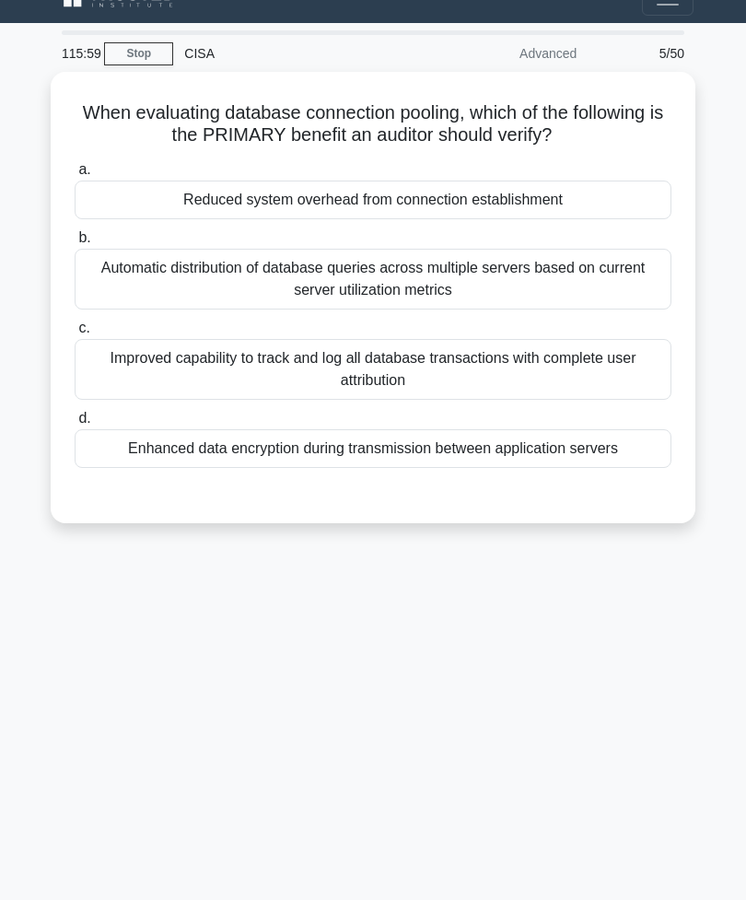
click at [578, 448] on div "Enhanced data encryption during transmission between application servers" at bounding box center [373, 448] width 597 height 39
click at [75, 425] on input "d. Enhanced data encryption during transmission between application servers" at bounding box center [75, 419] width 0 height 12
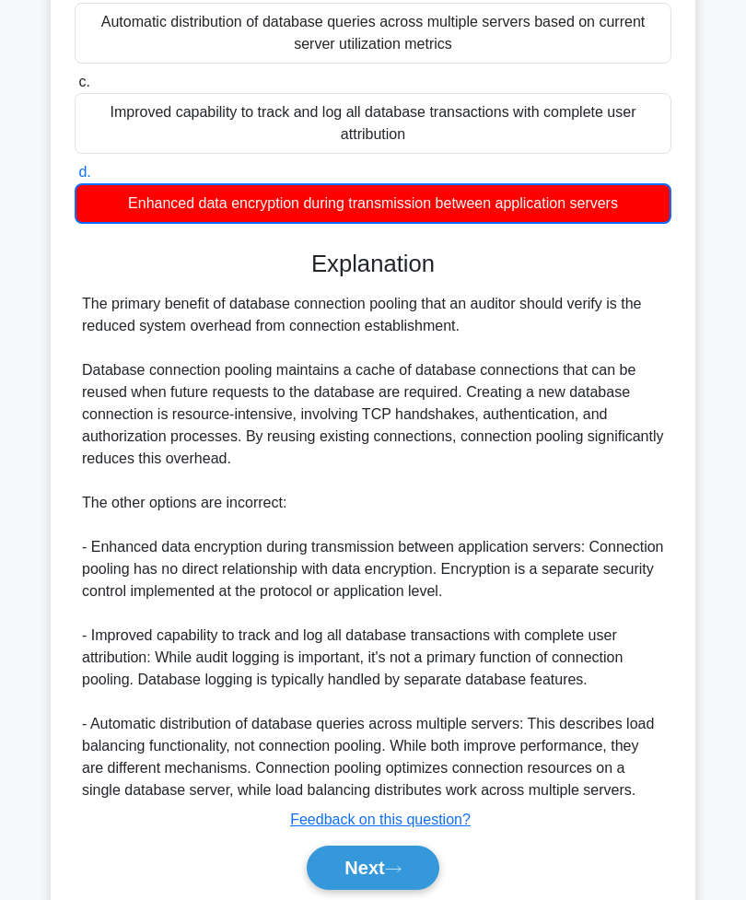
click at [389, 890] on button "Next" at bounding box center [373, 868] width 132 height 44
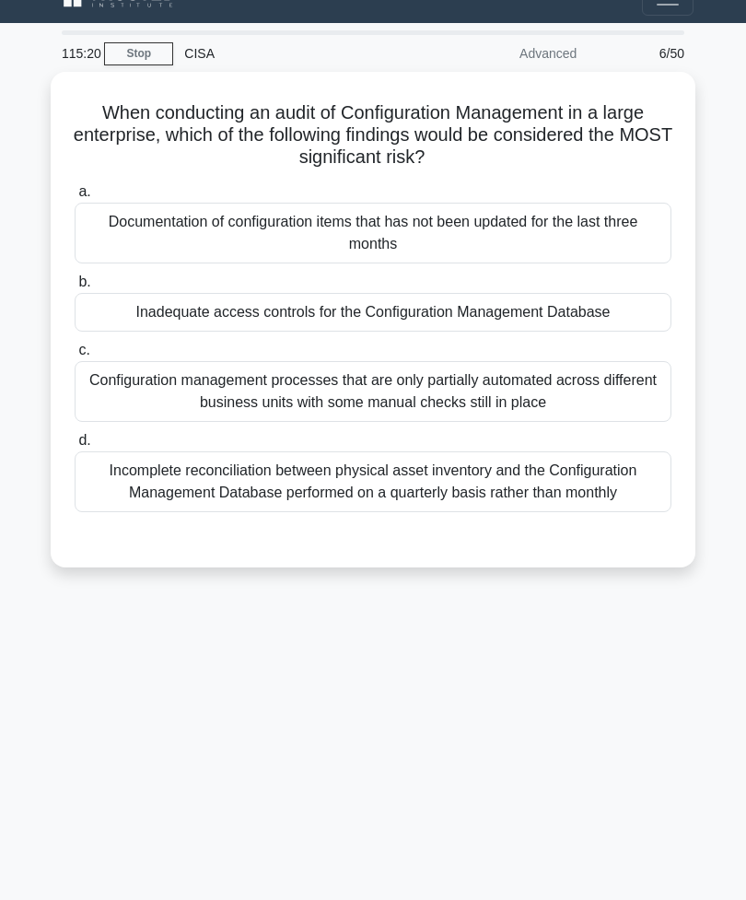
click at [646, 314] on div "Inadequate access controls for the Configuration Management Database" at bounding box center [373, 312] width 597 height 39
click at [75, 288] on input "b. Inadequate access controls for the Configuration Management Database" at bounding box center [75, 282] width 0 height 12
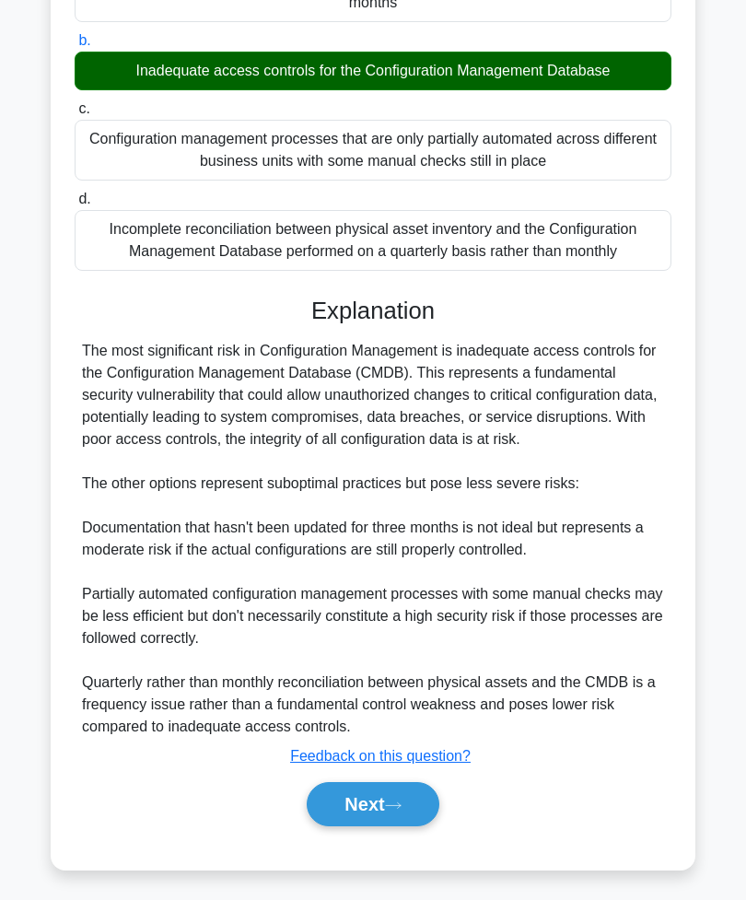
scroll to position [277, 0]
click at [402, 811] on icon at bounding box center [393, 806] width 17 height 10
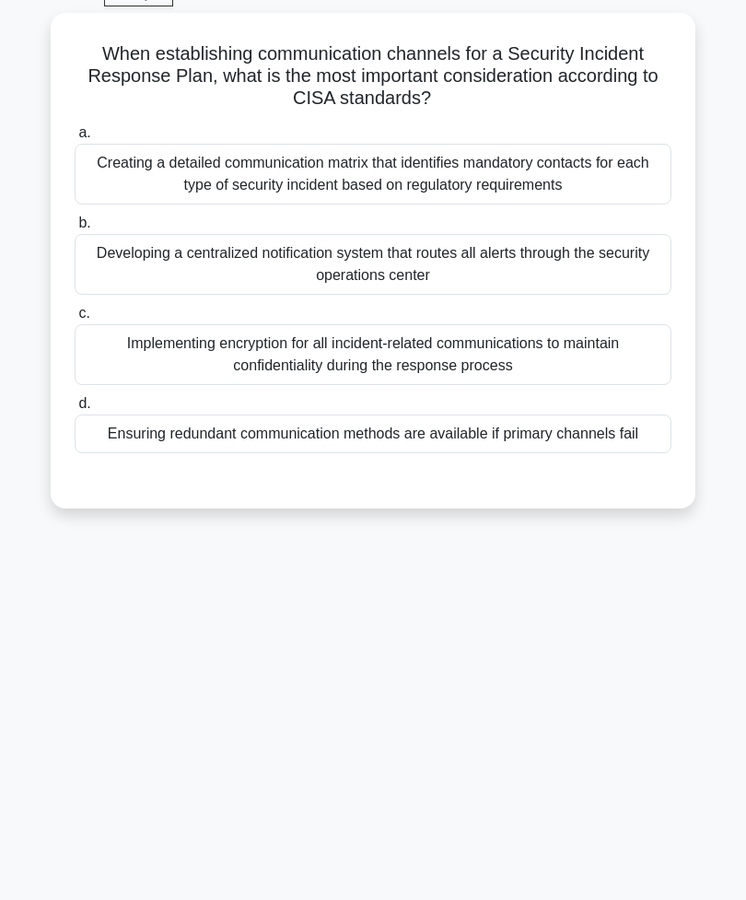
scroll to position [29, 0]
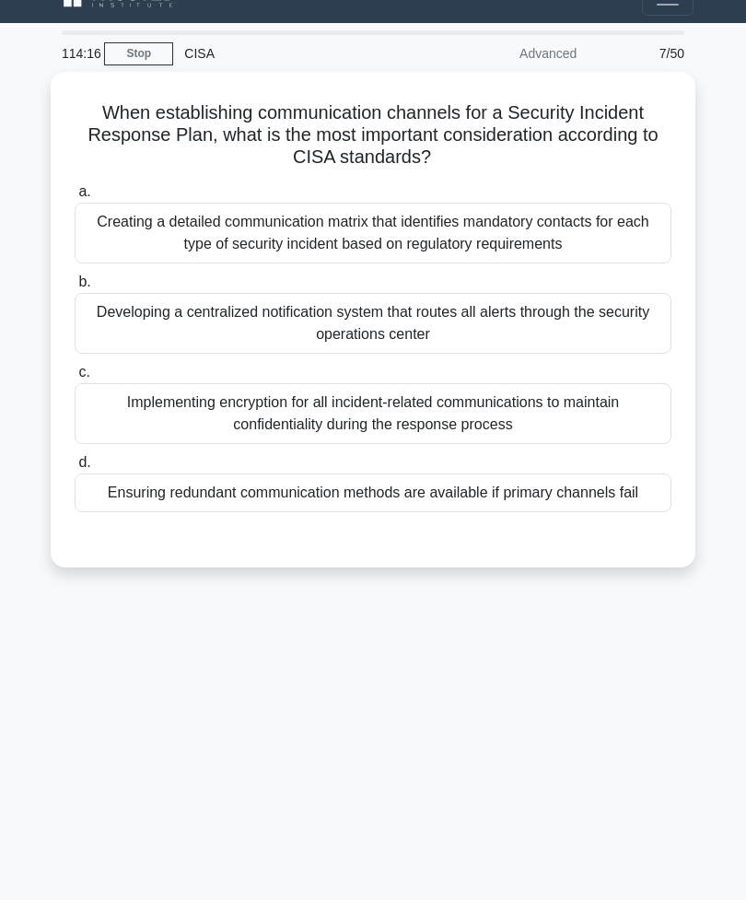
click at [149, 495] on div "Ensuring redundant communication methods are available if primary channels fail" at bounding box center [373, 493] width 597 height 39
click at [75, 469] on input "d. Ensuring redundant communication methods are available if primary channels f…" at bounding box center [75, 463] width 0 height 12
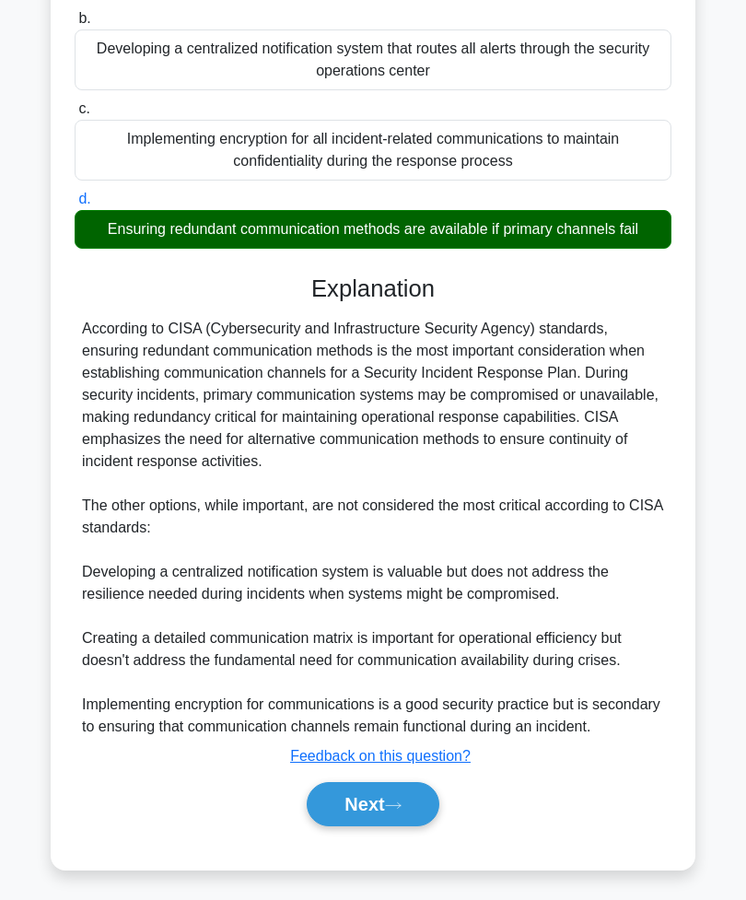
scroll to position [322, 0]
click at [361, 826] on button "Next" at bounding box center [373, 804] width 132 height 44
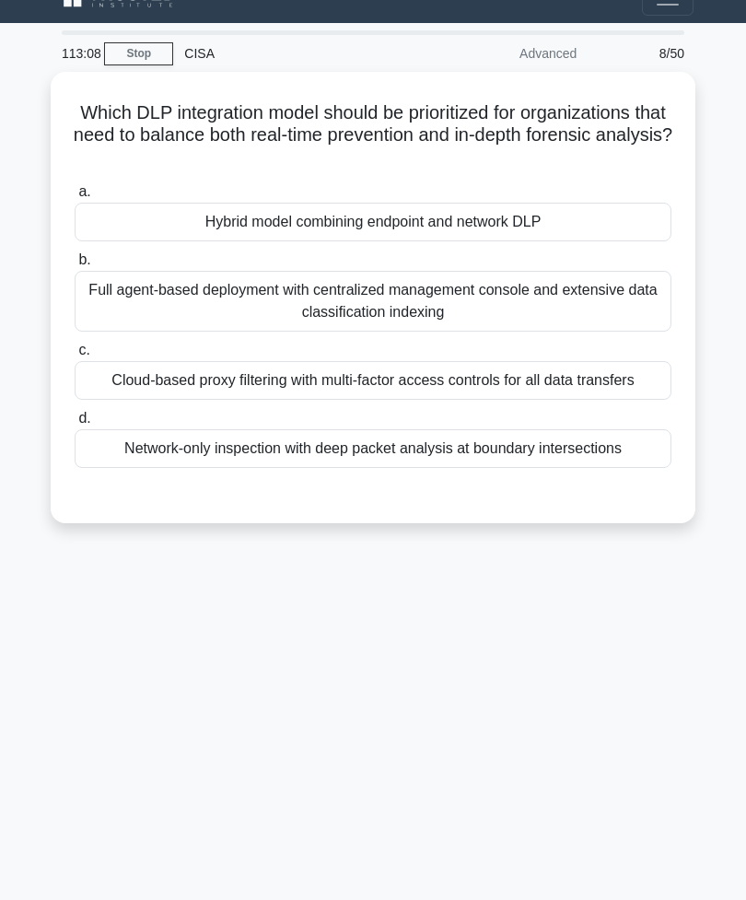
click at [532, 399] on div "Cloud-based proxy filtering with multi-factor access controls for all data tran…" at bounding box center [373, 380] width 597 height 39
click at [75, 357] on input "c. Cloud-based proxy filtering with multi-factor access controls for all data t…" at bounding box center [75, 351] width 0 height 12
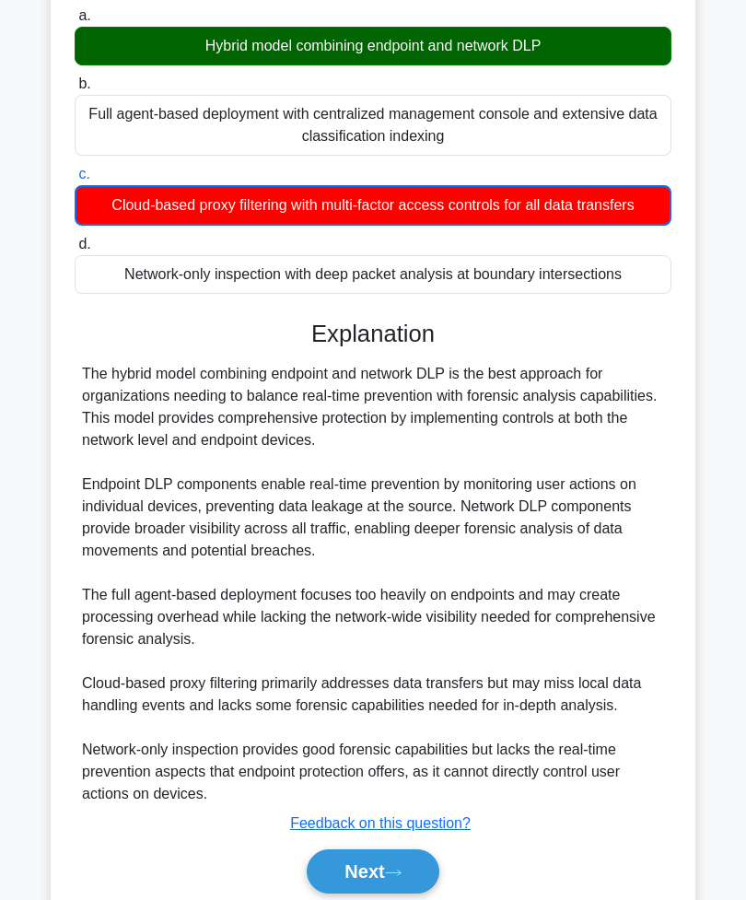
scroll to position [219, 0]
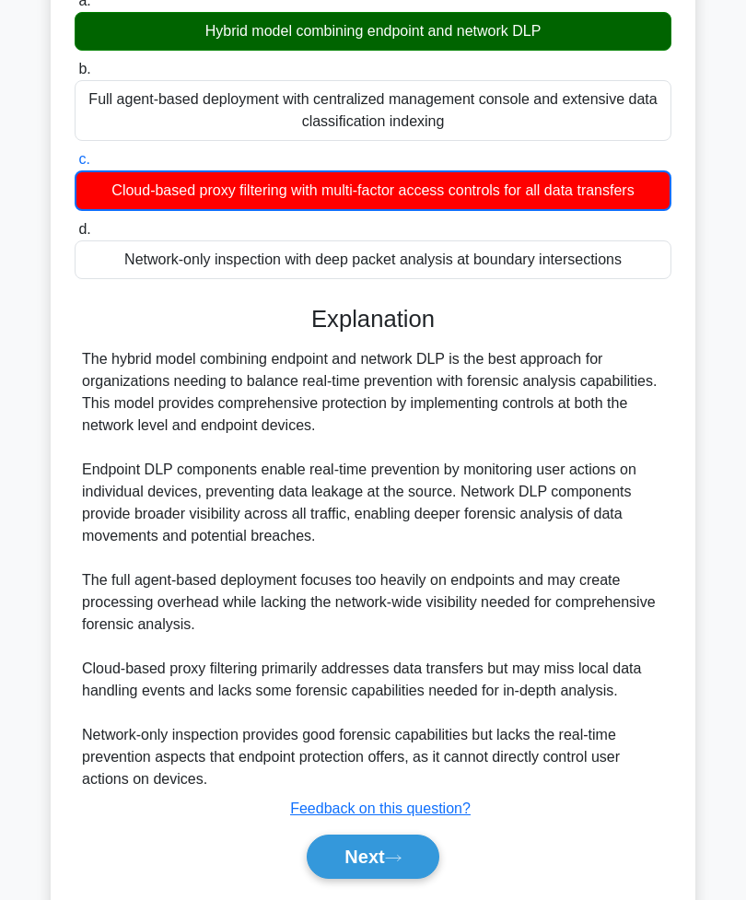
click at [359, 879] on button "Next" at bounding box center [373, 857] width 132 height 44
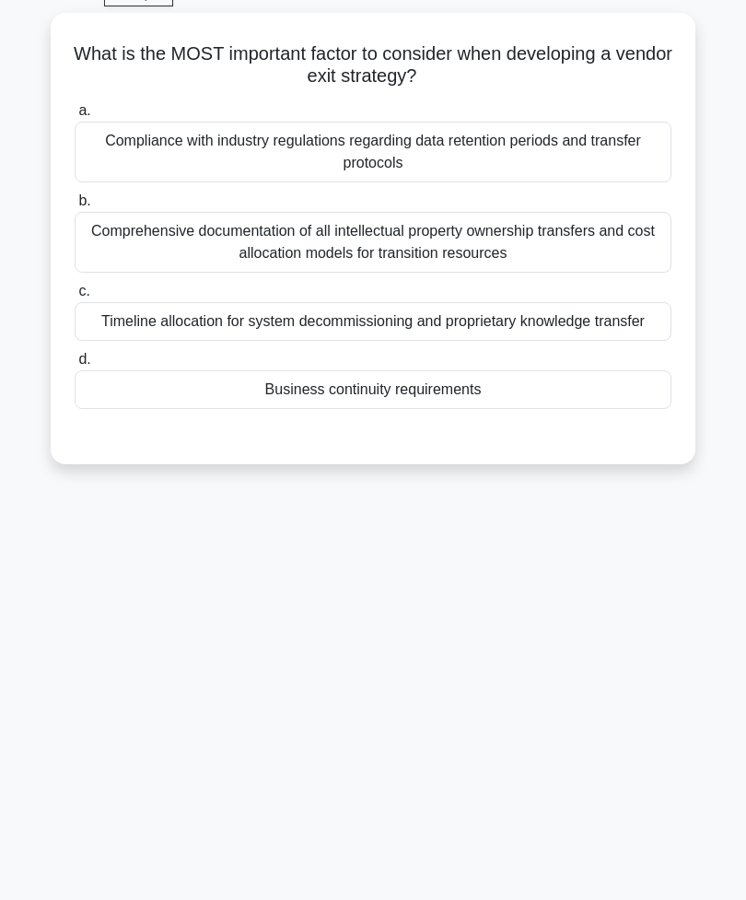
scroll to position [29, 0]
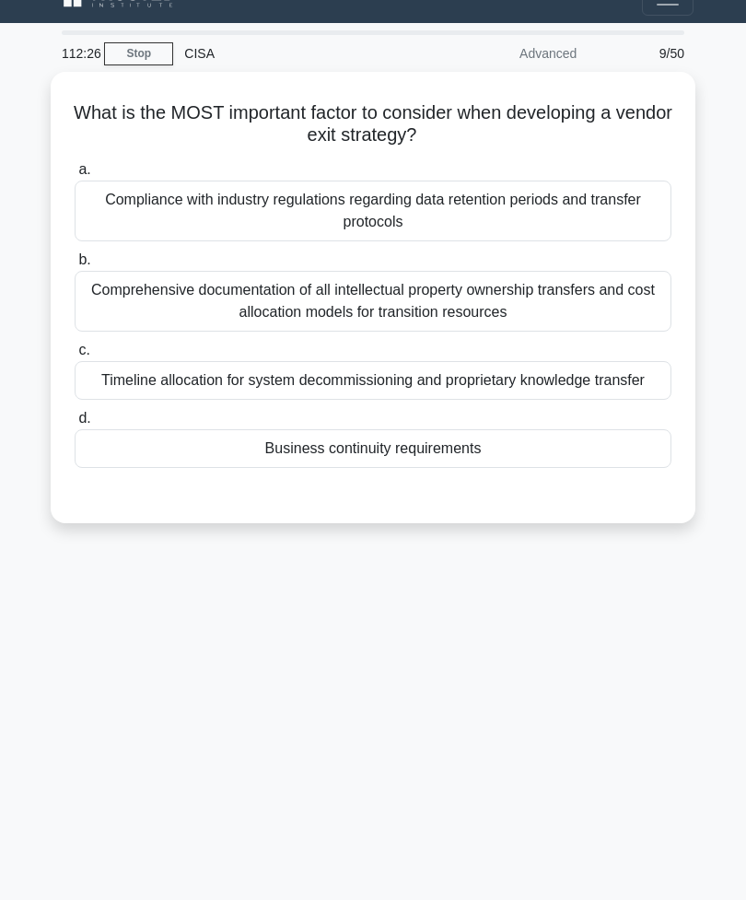
click at [489, 468] on div "Business continuity requirements" at bounding box center [373, 448] width 597 height 39
click at [75, 425] on input "d. Business continuity requirements" at bounding box center [75, 419] width 0 height 12
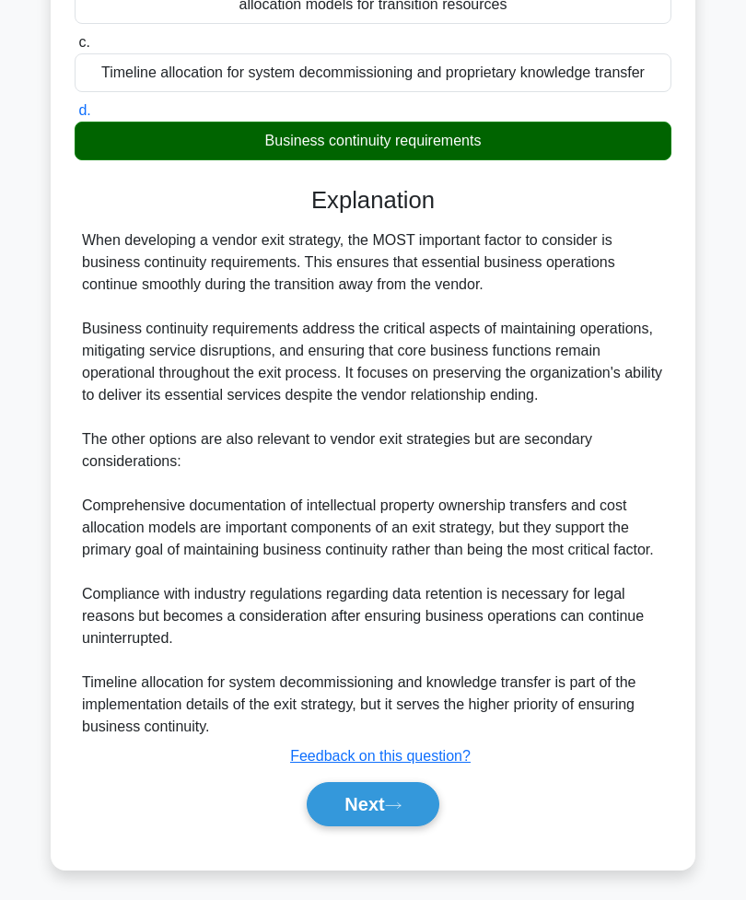
scroll to position [366, 0]
click at [369, 826] on button "Next" at bounding box center [373, 804] width 132 height 44
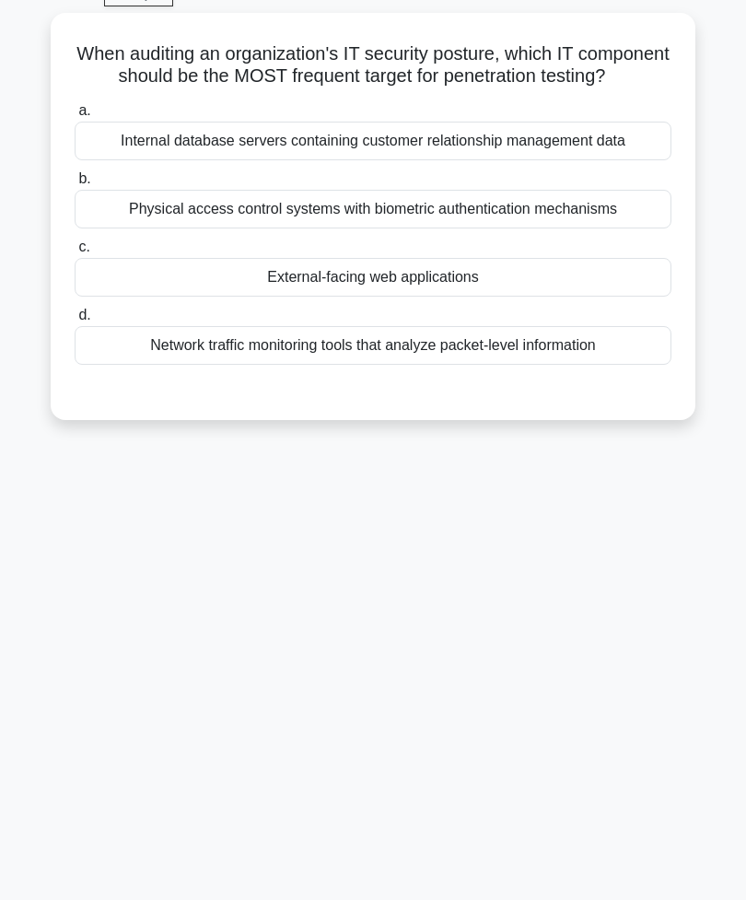
scroll to position [29, 0]
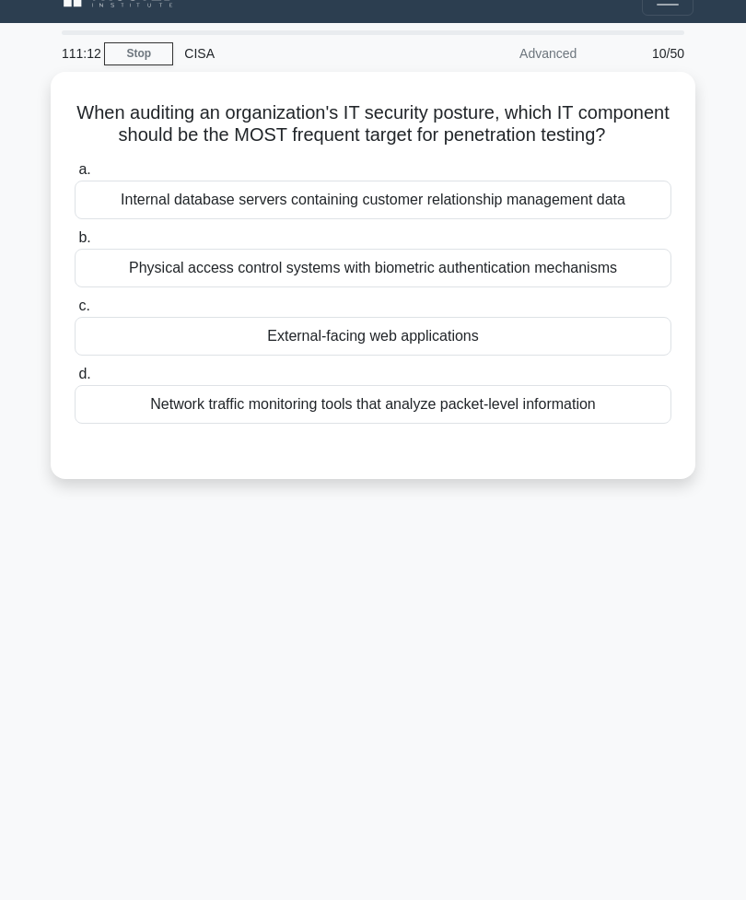
click at [548, 356] on div "External-facing web applications" at bounding box center [373, 336] width 597 height 39
click at [75, 312] on input "c. External-facing web applications" at bounding box center [75, 306] width 0 height 12
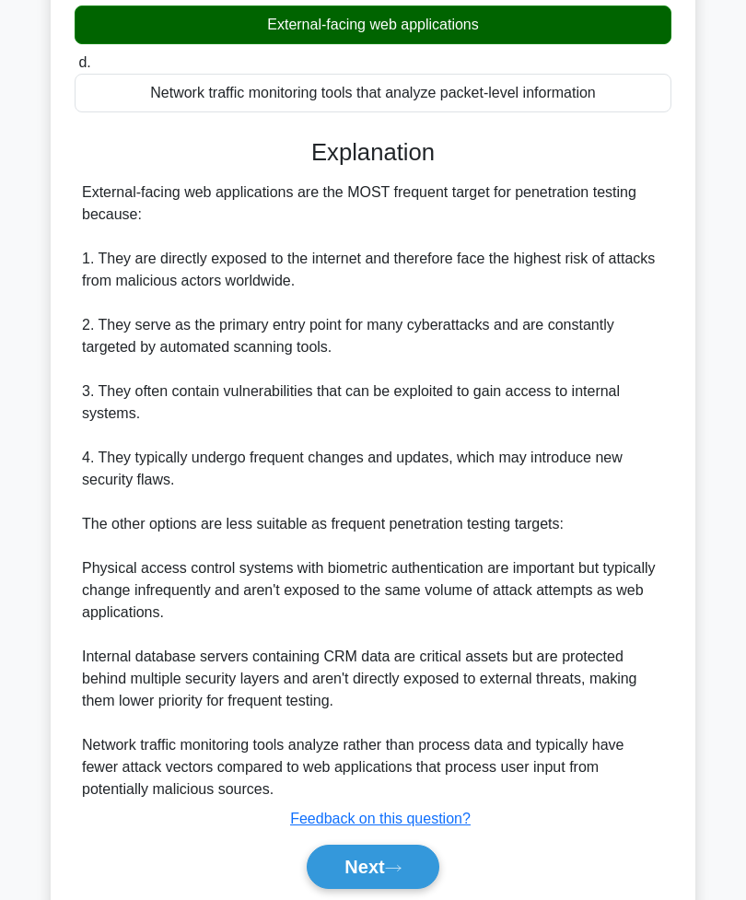
scroll to position [366, 0]
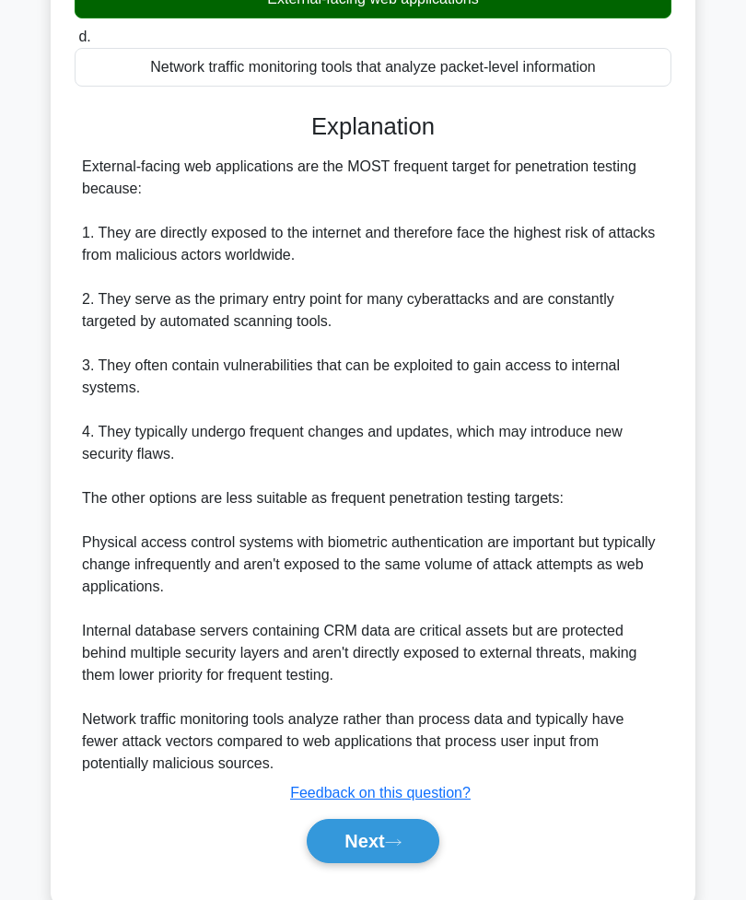
click at [375, 852] on button "Next" at bounding box center [373, 841] width 132 height 44
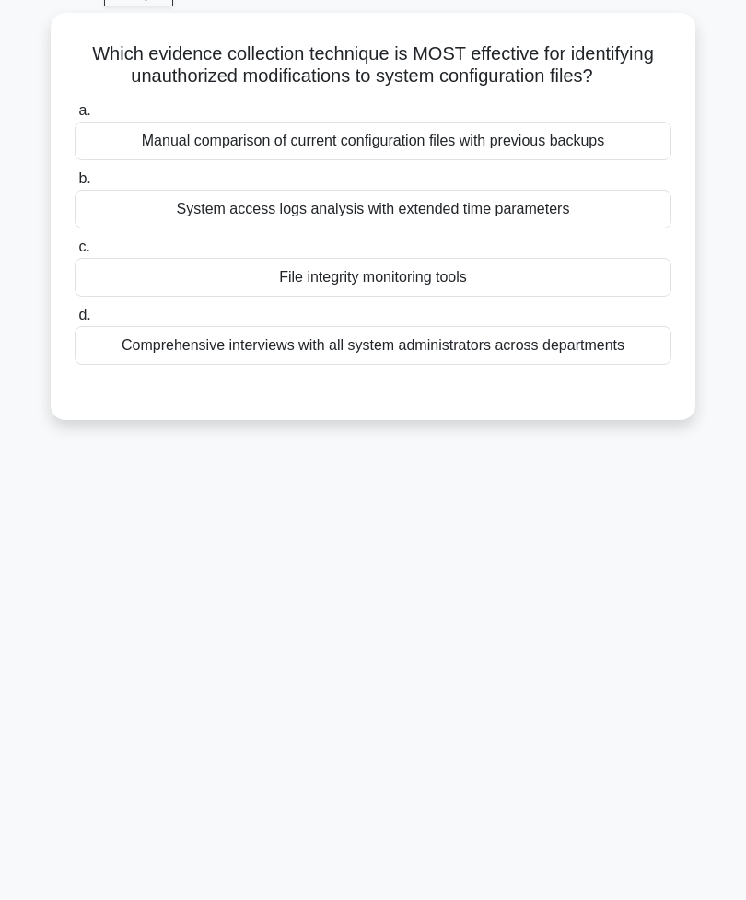
scroll to position [29, 0]
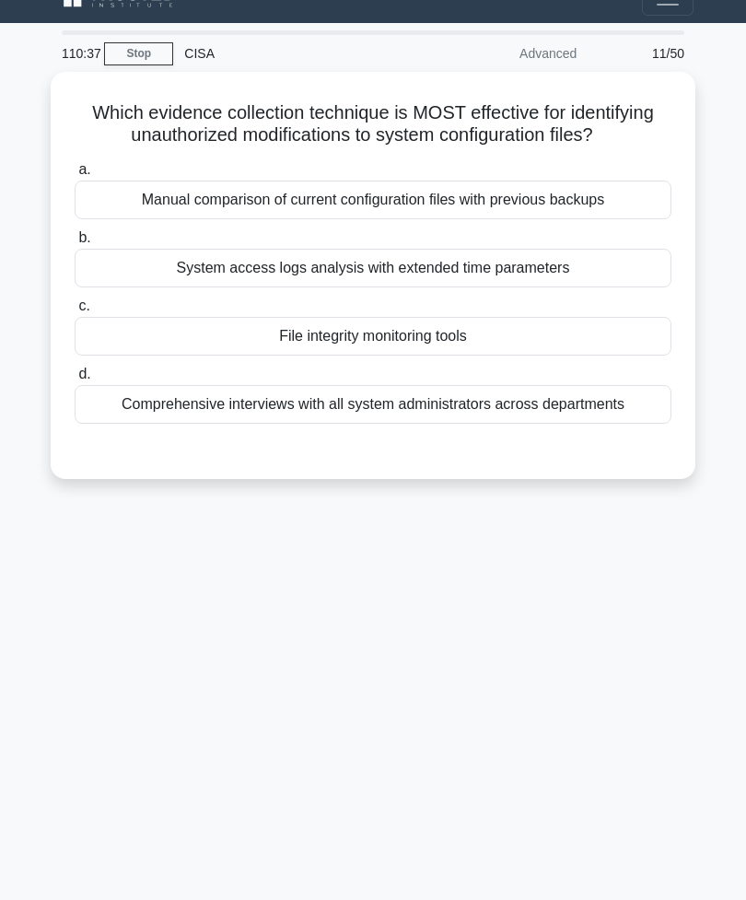
click at [575, 287] on div "System access logs analysis with extended time parameters" at bounding box center [373, 268] width 597 height 39
click at [75, 244] on input "b. System access logs analysis with extended time parameters" at bounding box center [75, 238] width 0 height 12
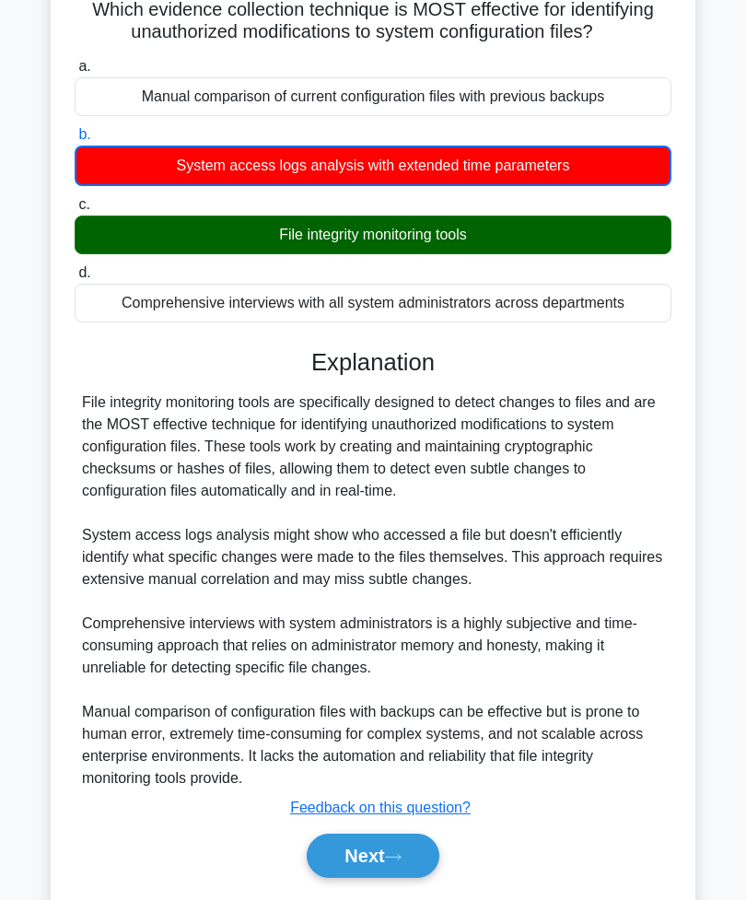
scroll to position [191, 0]
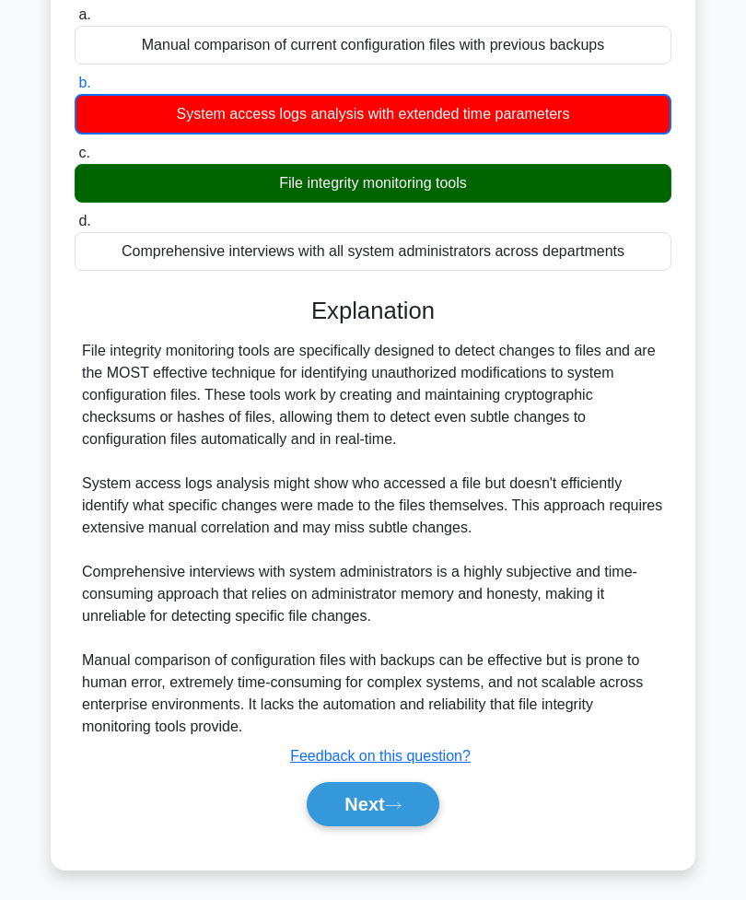
click at [391, 826] on button "Next" at bounding box center [373, 804] width 132 height 44
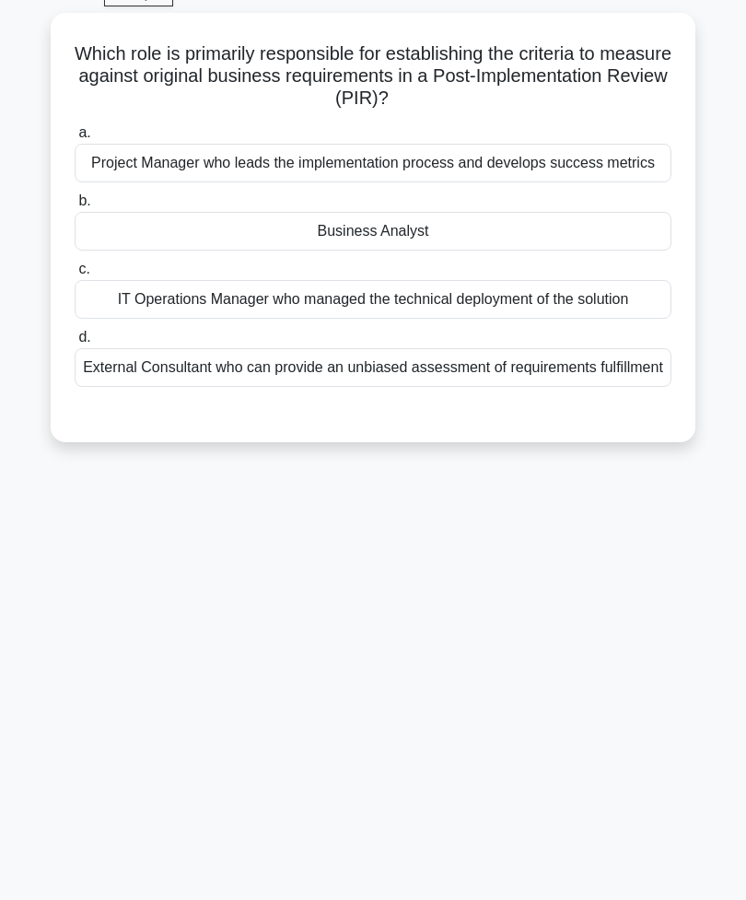
scroll to position [29, 0]
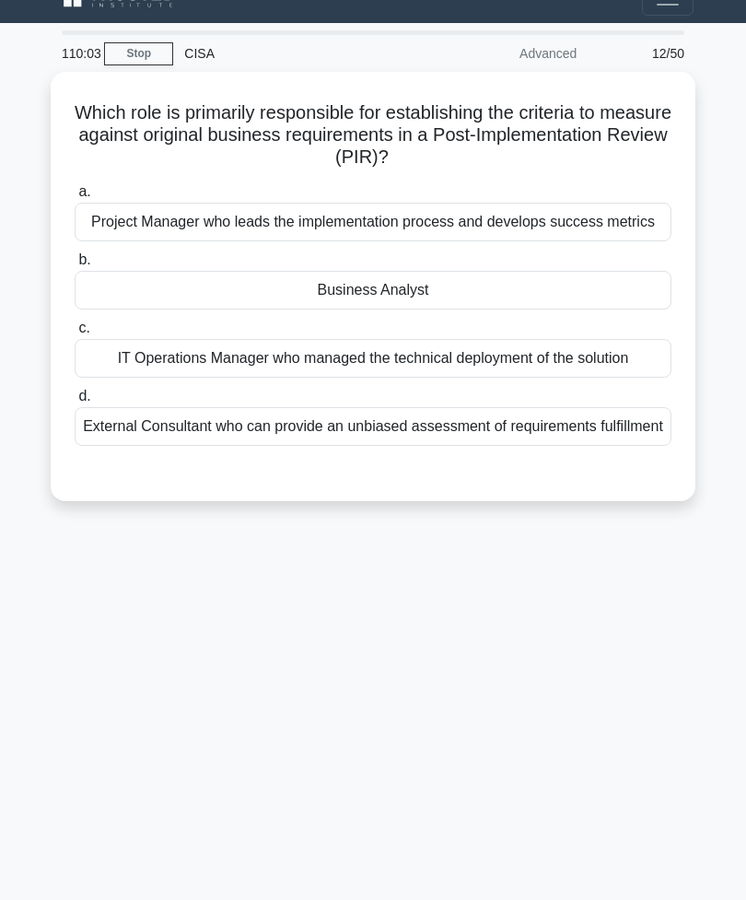
click at [561, 378] on div "IT Operations Manager who managed the technical deployment of the solution" at bounding box center [373, 358] width 597 height 39
click at [75, 334] on input "c. IT Operations Manager who managed the technical deployment of the solution" at bounding box center [75, 328] width 0 height 12
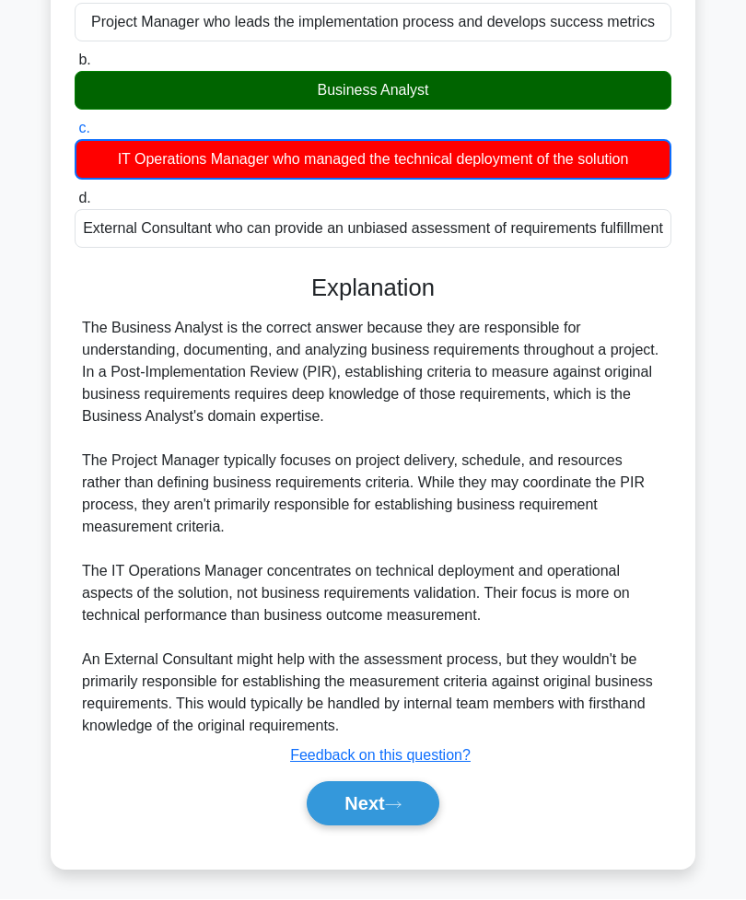
scroll to position [301, 0]
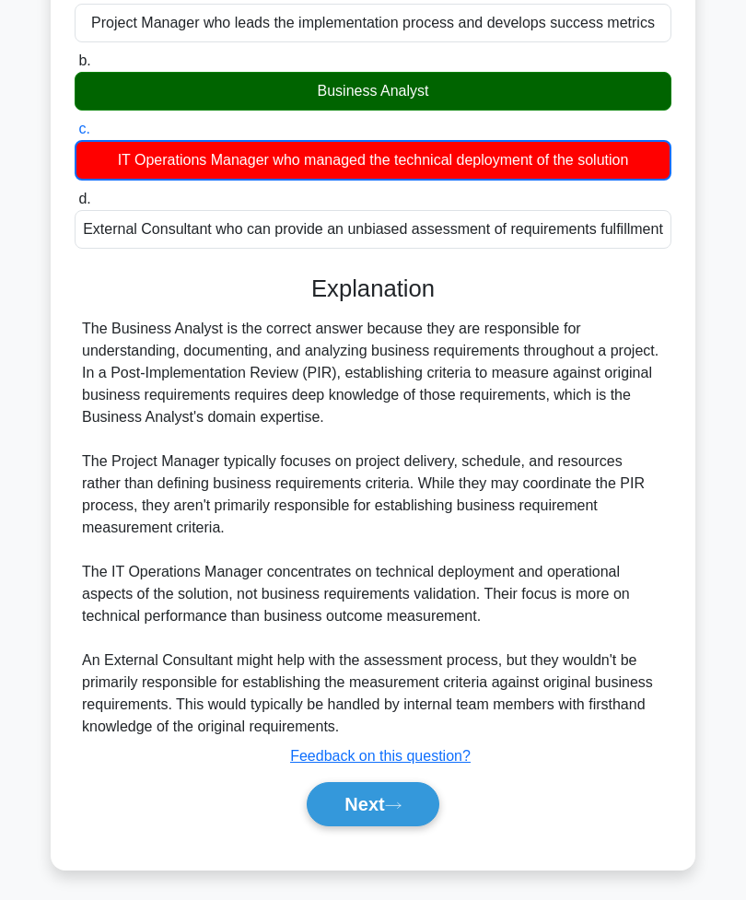
click at [375, 826] on button "Next" at bounding box center [373, 804] width 132 height 44
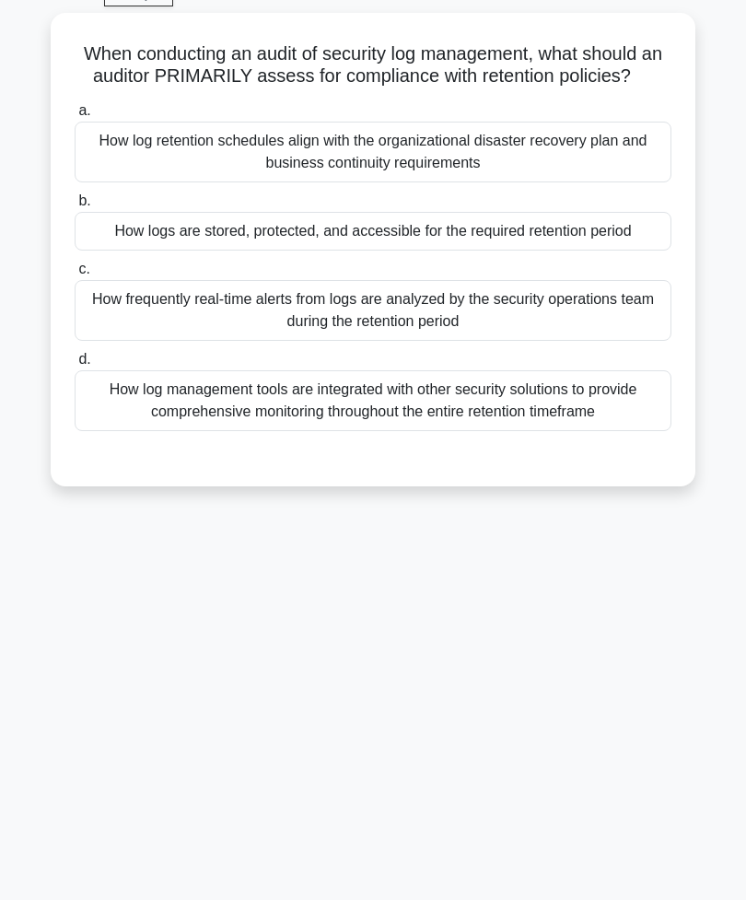
scroll to position [29, 0]
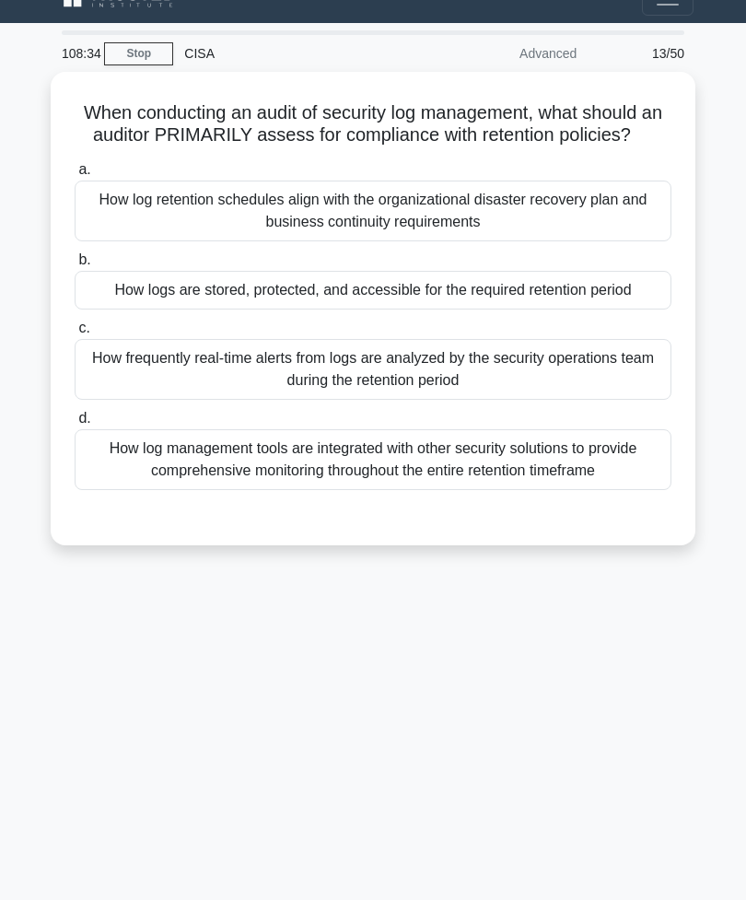
click at [553, 310] on div "How logs are stored, protected, and accessible for the required retention period" at bounding box center [373, 290] width 597 height 39
click at [75, 266] on input "b. How logs are stored, protected, and accessible for the required retention pe…" at bounding box center [75, 260] width 0 height 12
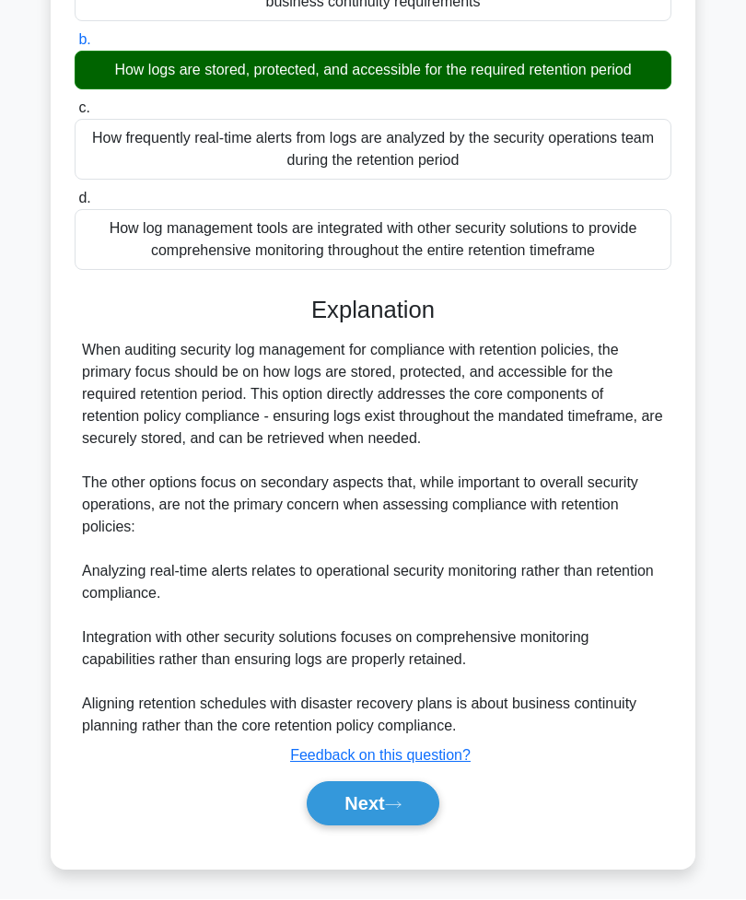
scroll to position [255, 0]
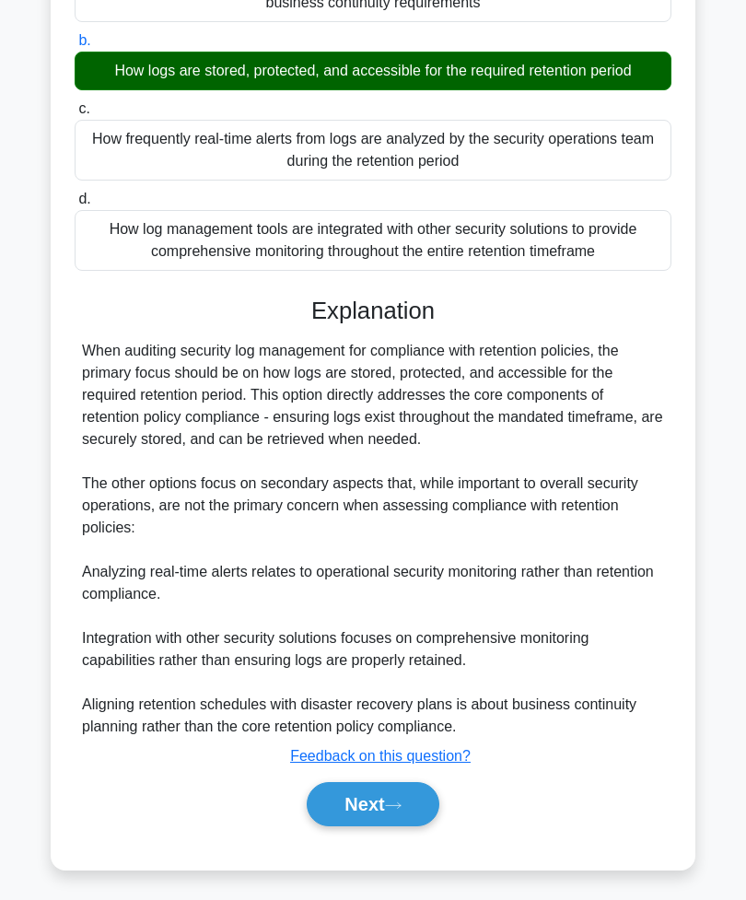
click at [376, 826] on button "Next" at bounding box center [373, 804] width 132 height 44
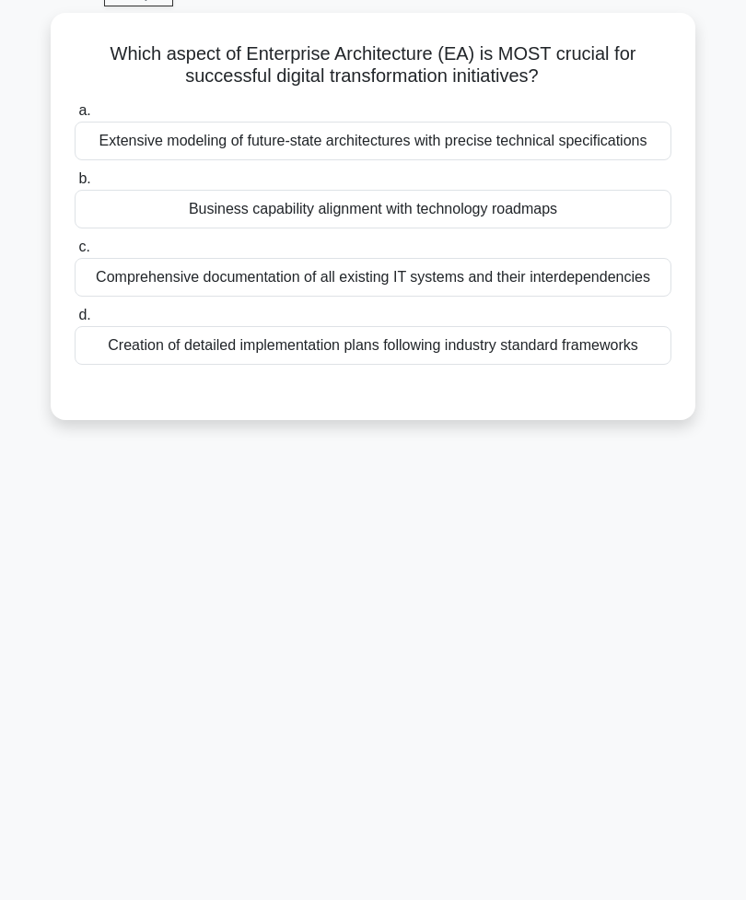
scroll to position [29, 0]
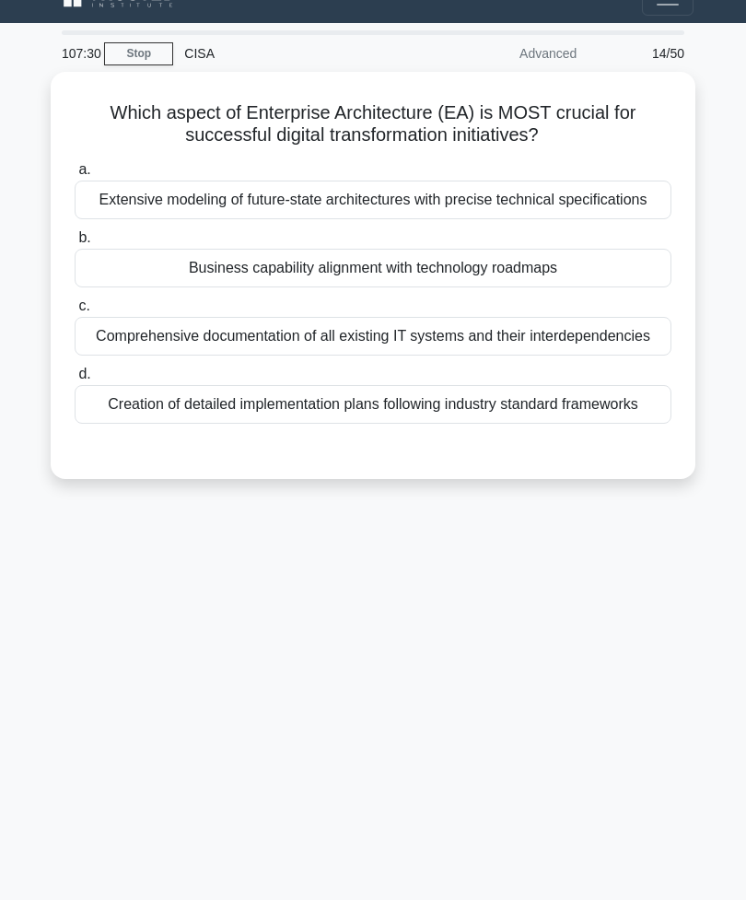
click at [566, 287] on div "Business capability alignment with technology roadmaps" at bounding box center [373, 268] width 597 height 39
click at [75, 244] on input "b. Business capability alignment with technology roadmaps" at bounding box center [75, 238] width 0 height 12
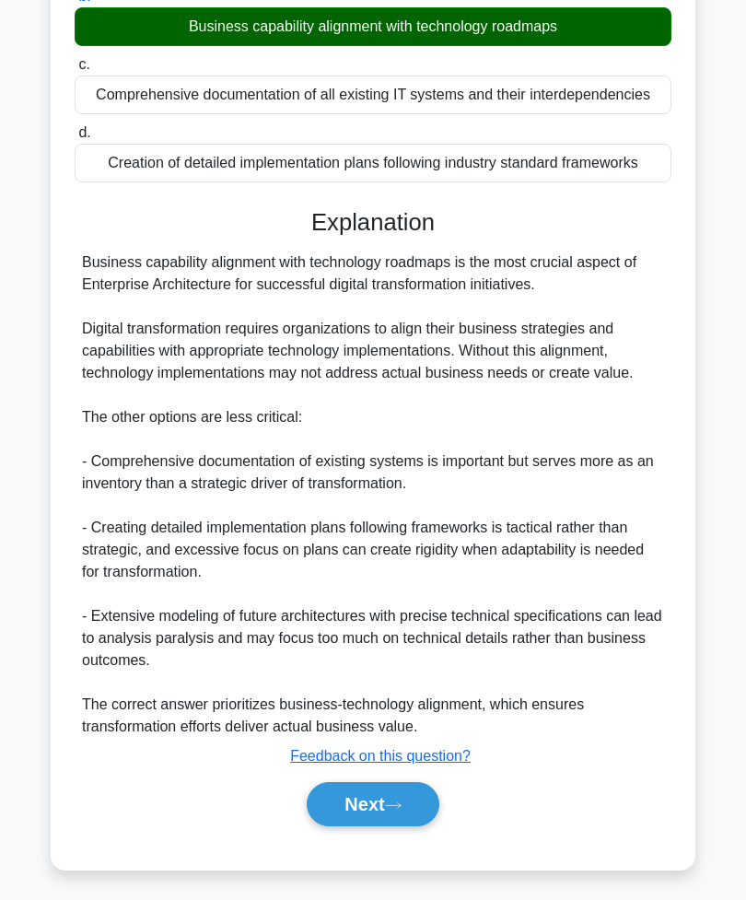
scroll to position [322, 0]
click at [394, 811] on icon at bounding box center [393, 806] width 17 height 10
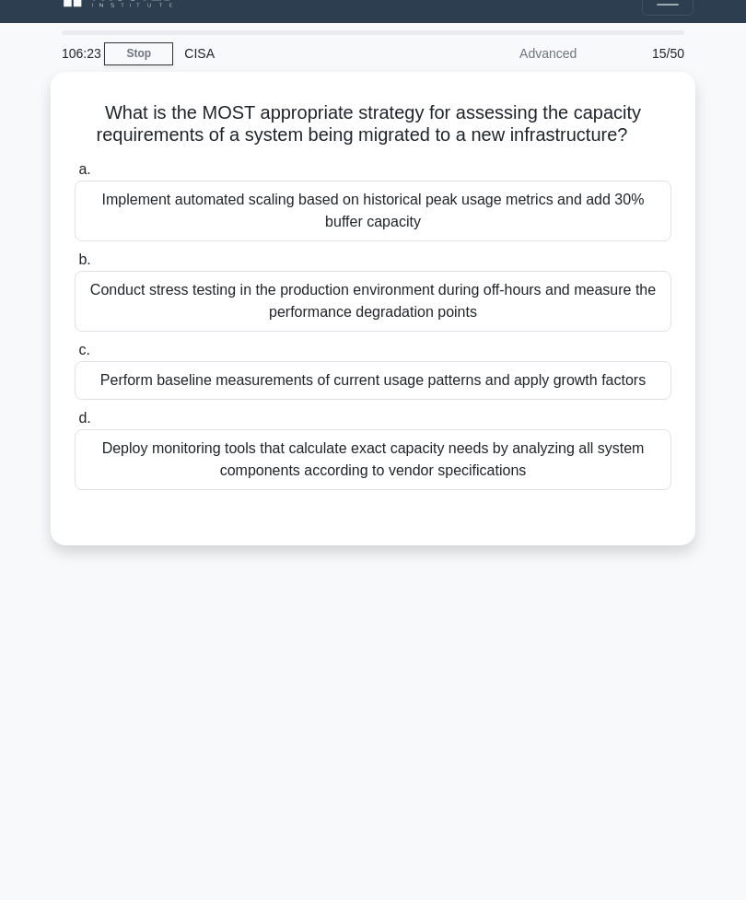
click at [623, 400] on div "Perform baseline measurements of current usage patterns and apply growth factors" at bounding box center [373, 380] width 597 height 39
click at [75, 357] on input "c. Perform baseline measurements of current usage patterns and apply growth fac…" at bounding box center [75, 351] width 0 height 12
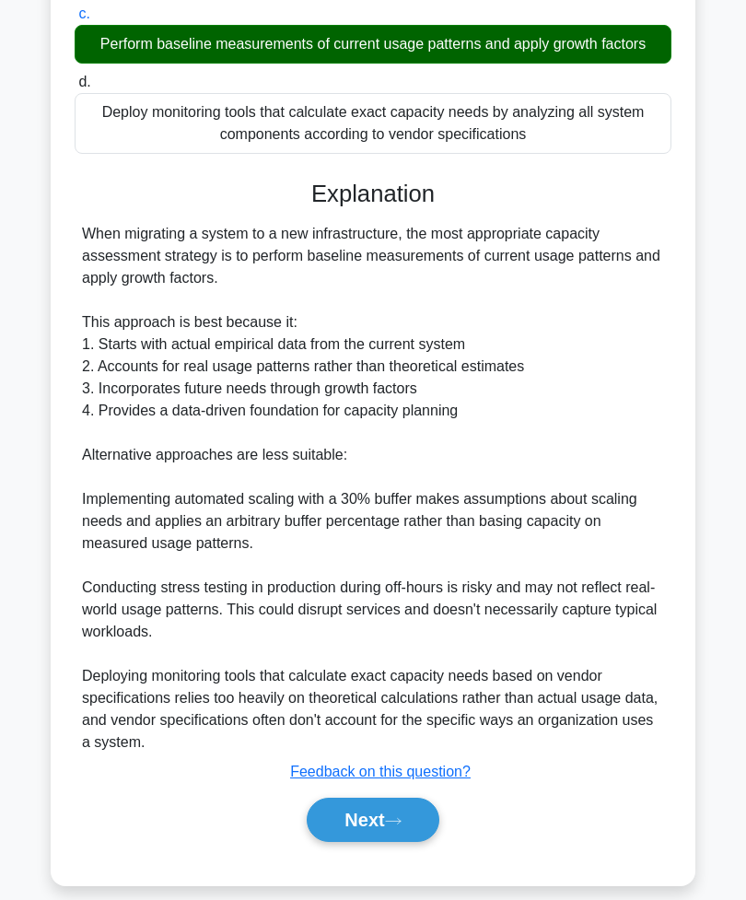
scroll to position [366, 0]
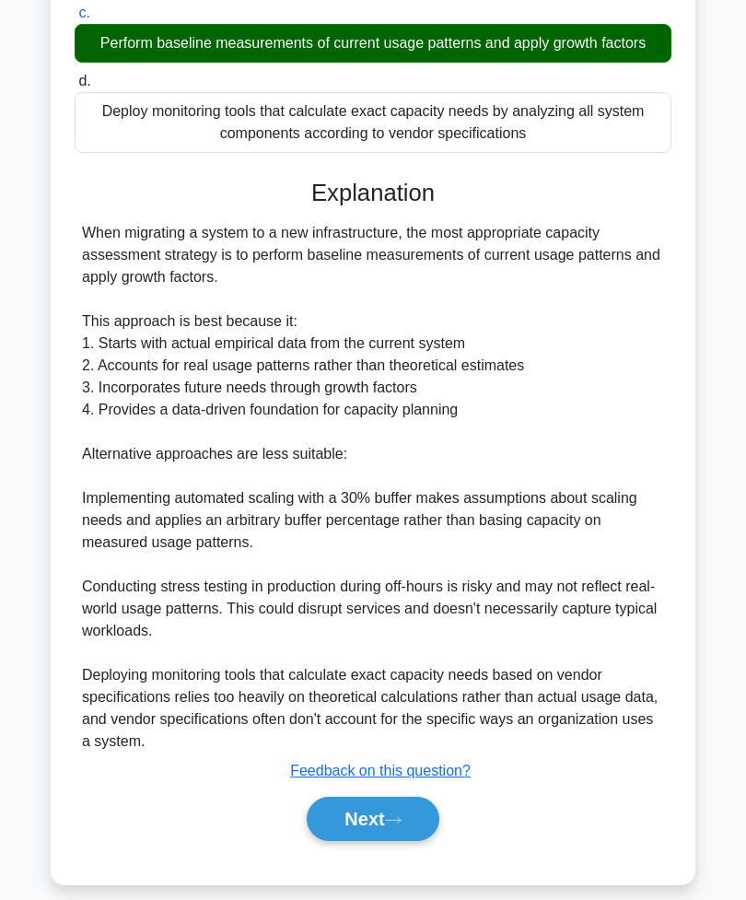
click at [386, 841] on button "Next" at bounding box center [373, 819] width 132 height 44
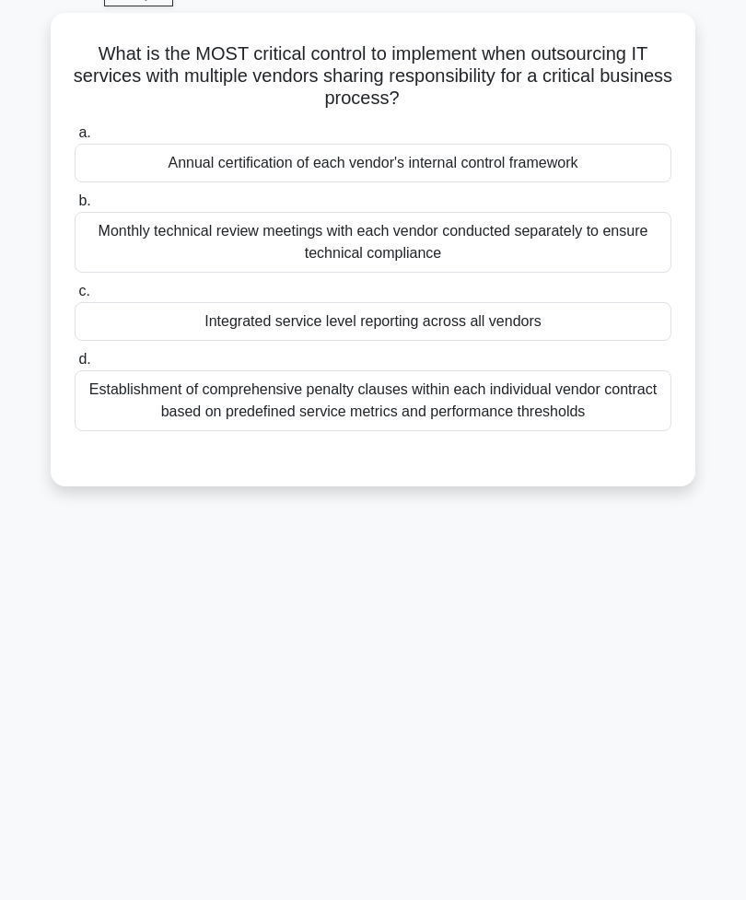
scroll to position [29, 0]
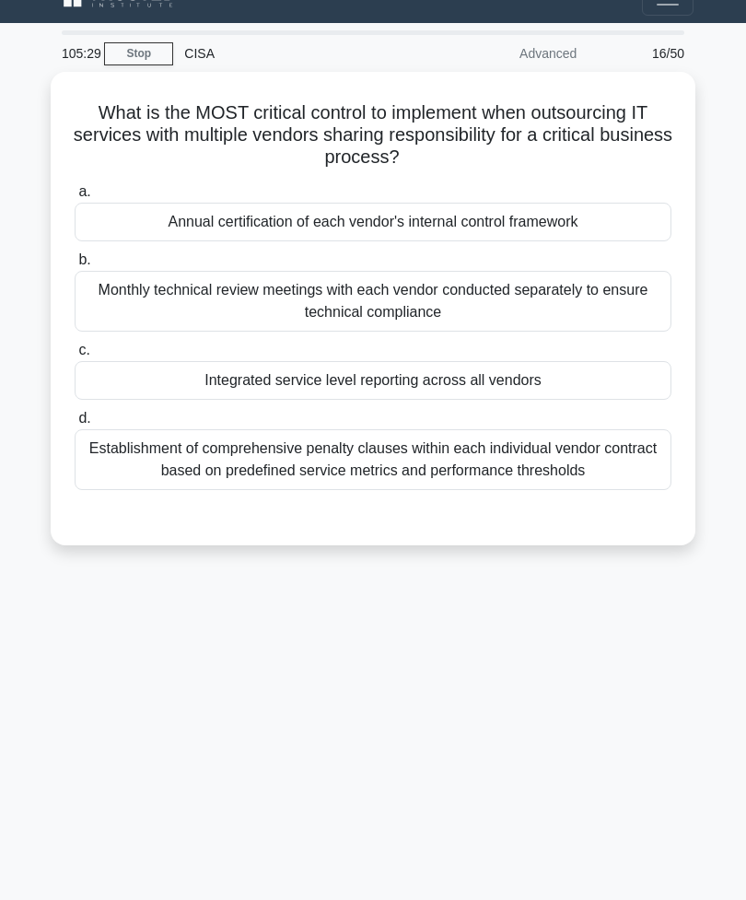
click at [568, 307] on div "Monthly technical review meetings with each vendor conducted separately to ensu…" at bounding box center [373, 301] width 597 height 61
click at [75, 266] on input "b. Monthly technical review meetings with each vendor conducted separately to e…" at bounding box center [75, 260] width 0 height 12
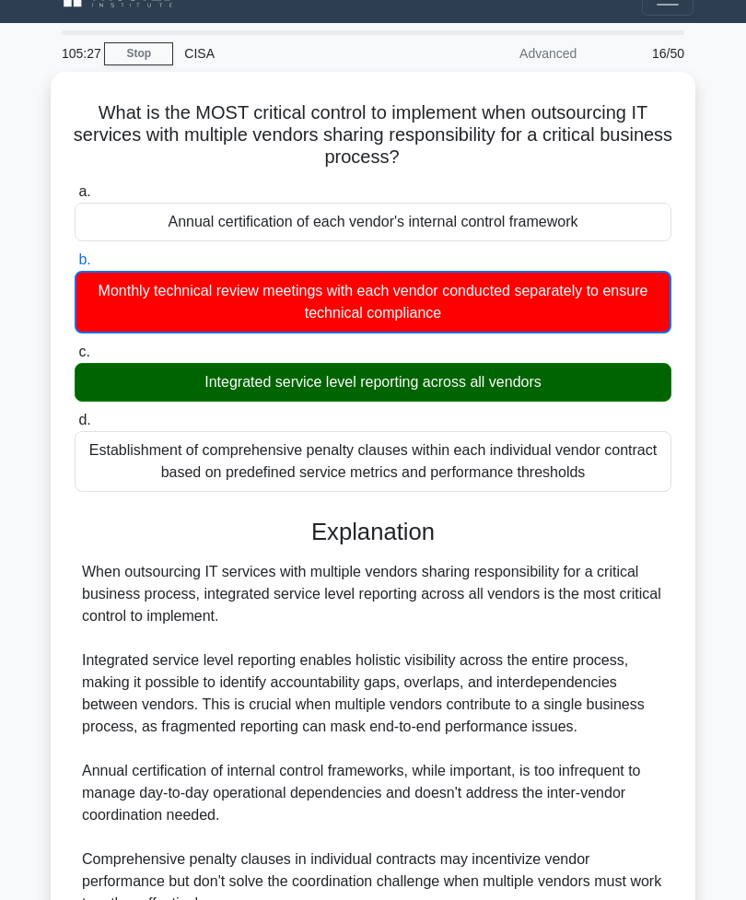
click at [509, 368] on div "Integrated service level reporting across all vendors" at bounding box center [373, 382] width 597 height 39
click at [75, 358] on input "c. Integrated service level reporting across all vendors" at bounding box center [75, 352] width 0 height 12
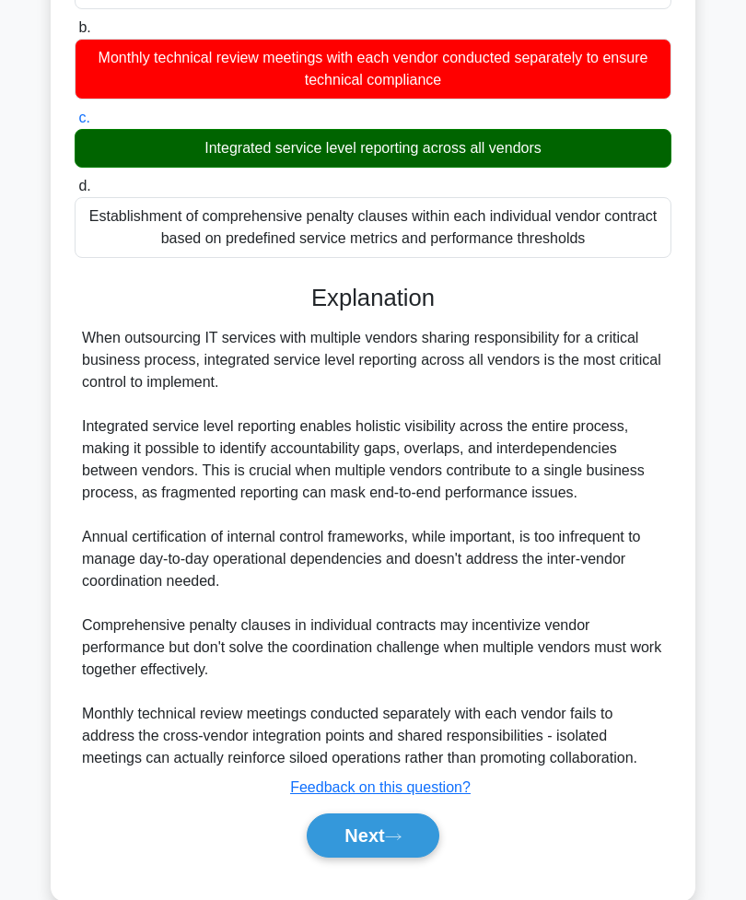
scroll to position [298, 0]
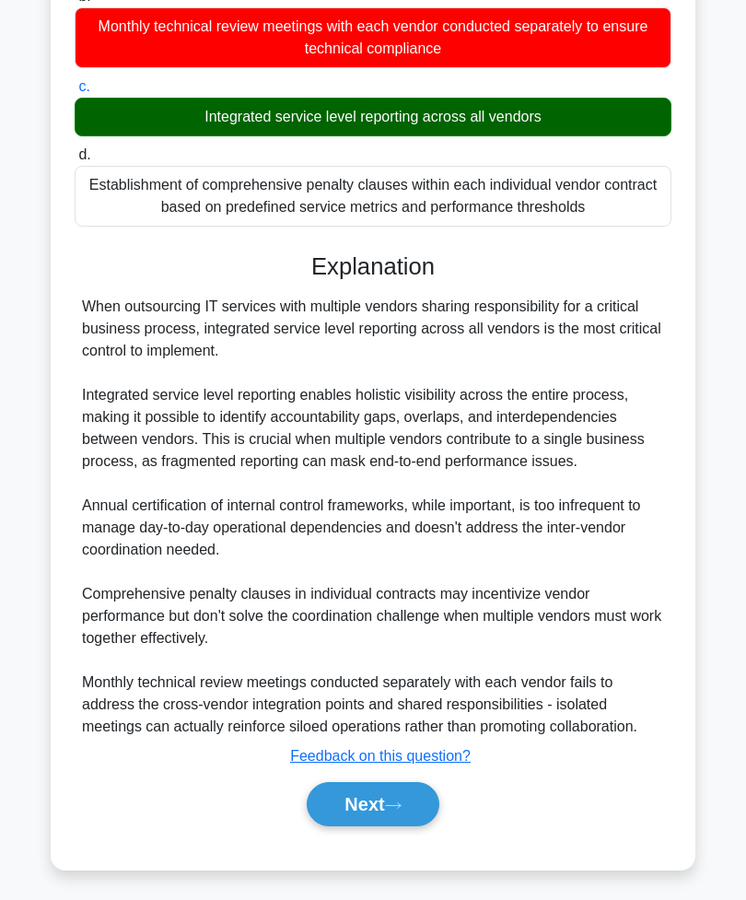
click at [397, 811] on icon at bounding box center [393, 806] width 17 height 10
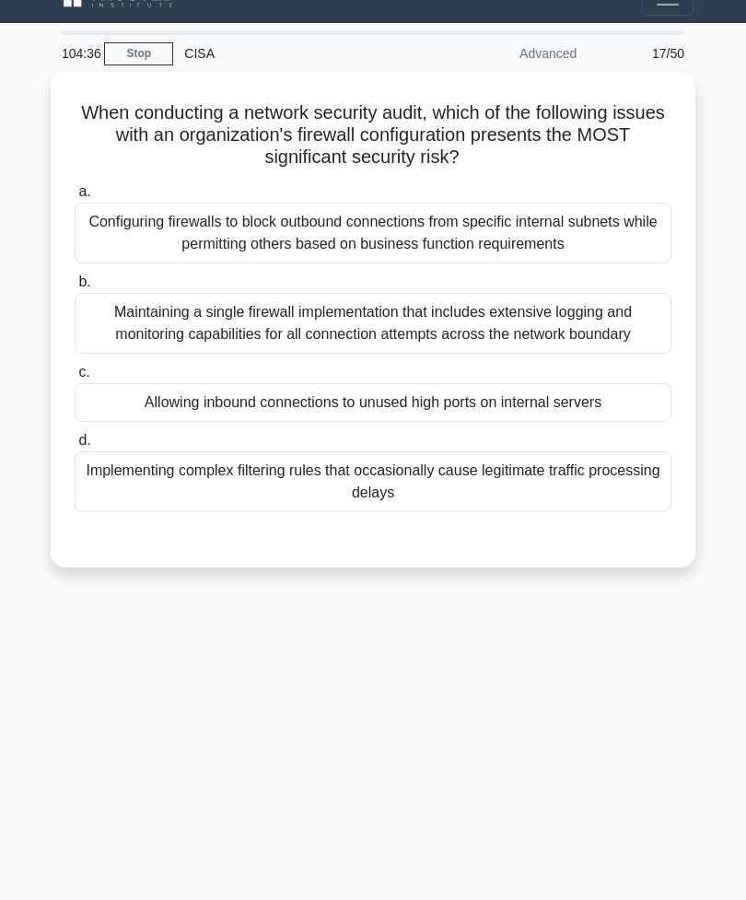
click at [605, 422] on div "Allowing inbound connections to unused high ports on internal servers" at bounding box center [373, 402] width 597 height 39
click at [75, 379] on input "c. Allowing inbound connections to unused high ports on internal servers" at bounding box center [75, 373] width 0 height 12
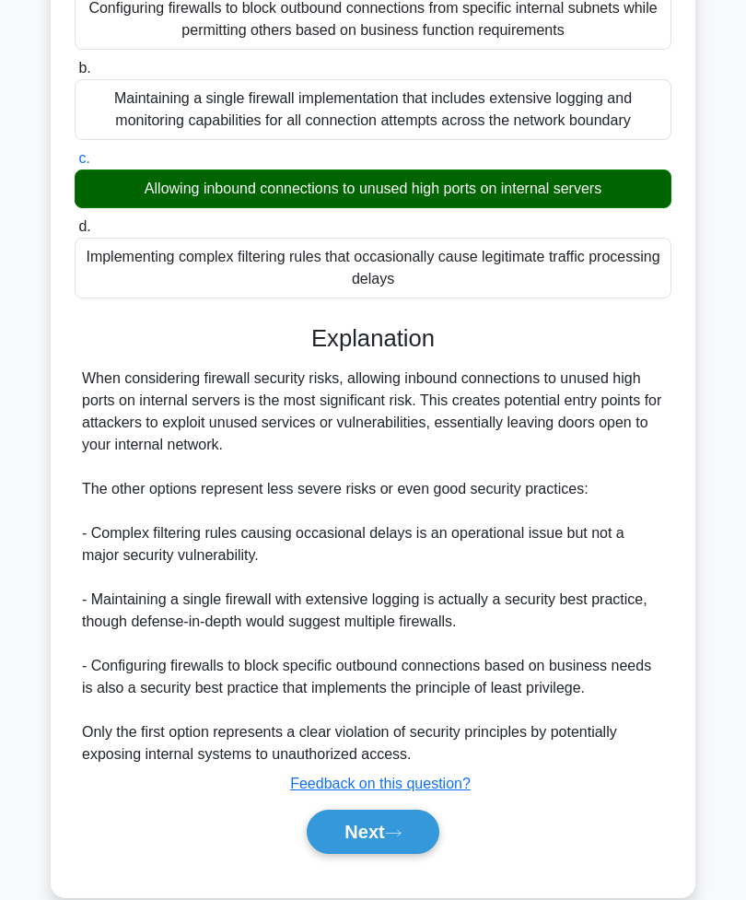
scroll to position [255, 0]
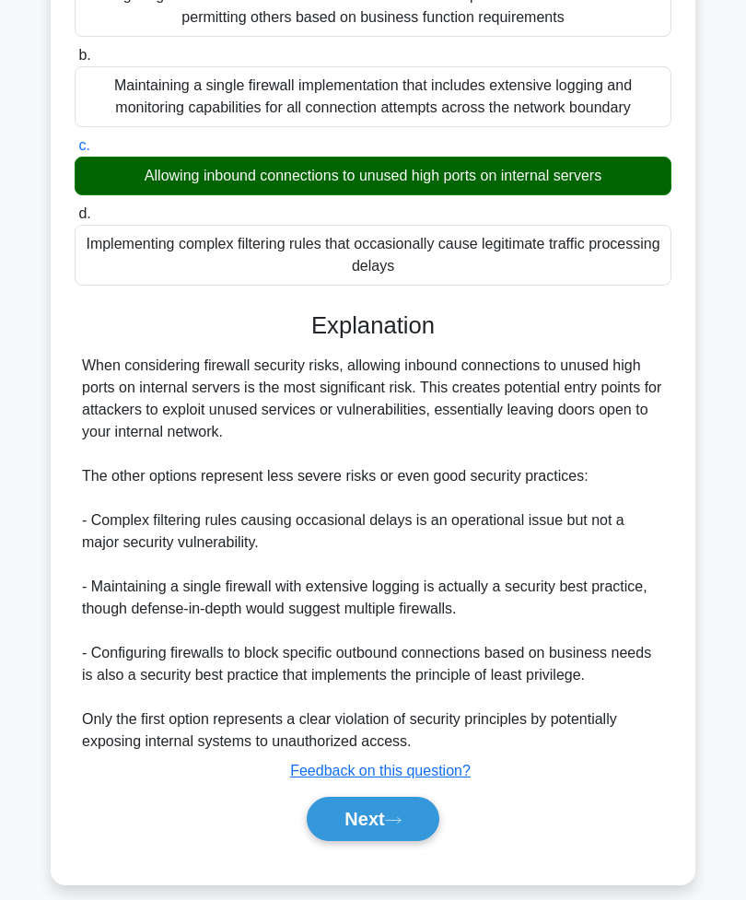
click at [370, 841] on button "Next" at bounding box center [373, 819] width 132 height 44
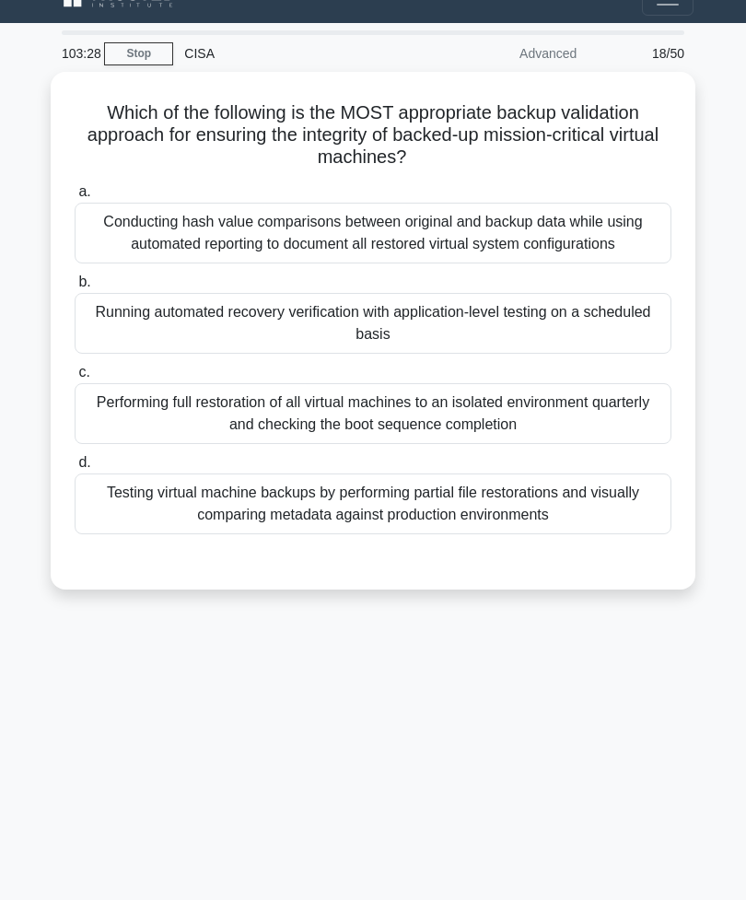
click at [582, 343] on div "Running automated recovery verification with application-level testing on a sch…" at bounding box center [373, 323] width 597 height 61
click at [75, 288] on input "b. Running automated recovery verification with application-level testing on a …" at bounding box center [75, 282] width 0 height 12
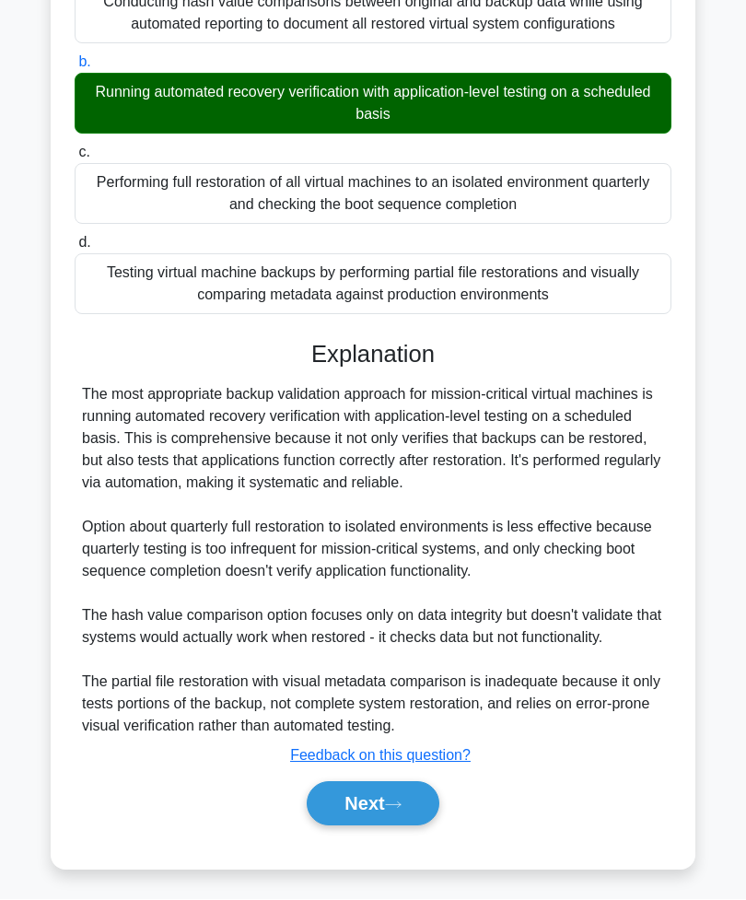
scroll to position [277, 0]
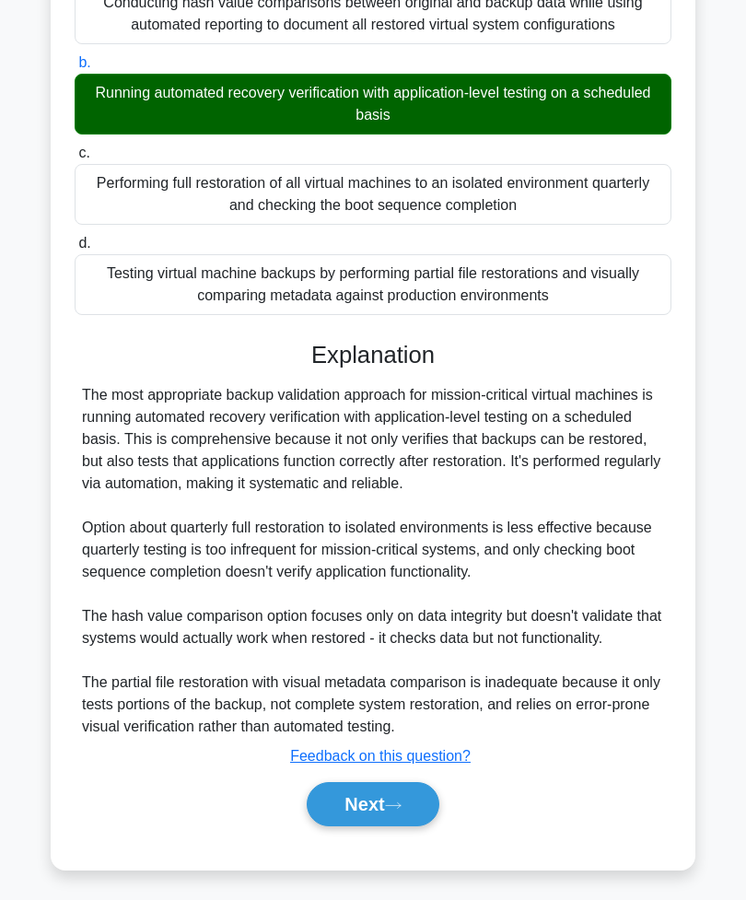
click at [374, 826] on button "Next" at bounding box center [373, 804] width 132 height 44
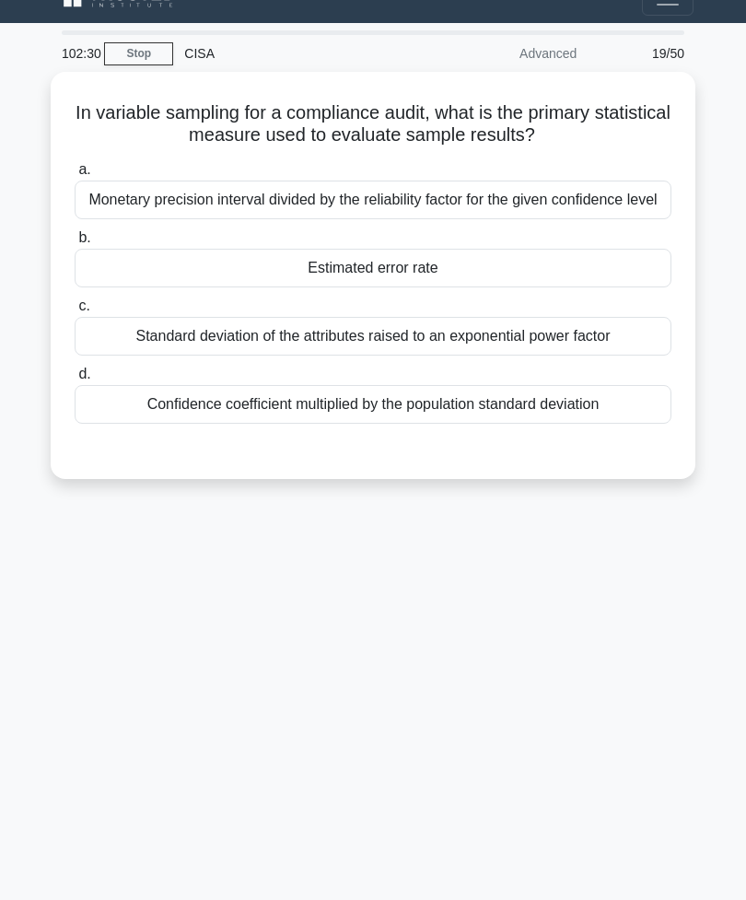
click at [348, 424] on div "Confidence coefficient multiplied by the population standard deviation" at bounding box center [373, 404] width 597 height 39
click at [75, 380] on input "d. Confidence coefficient multiplied by the population standard deviation" at bounding box center [75, 375] width 0 height 12
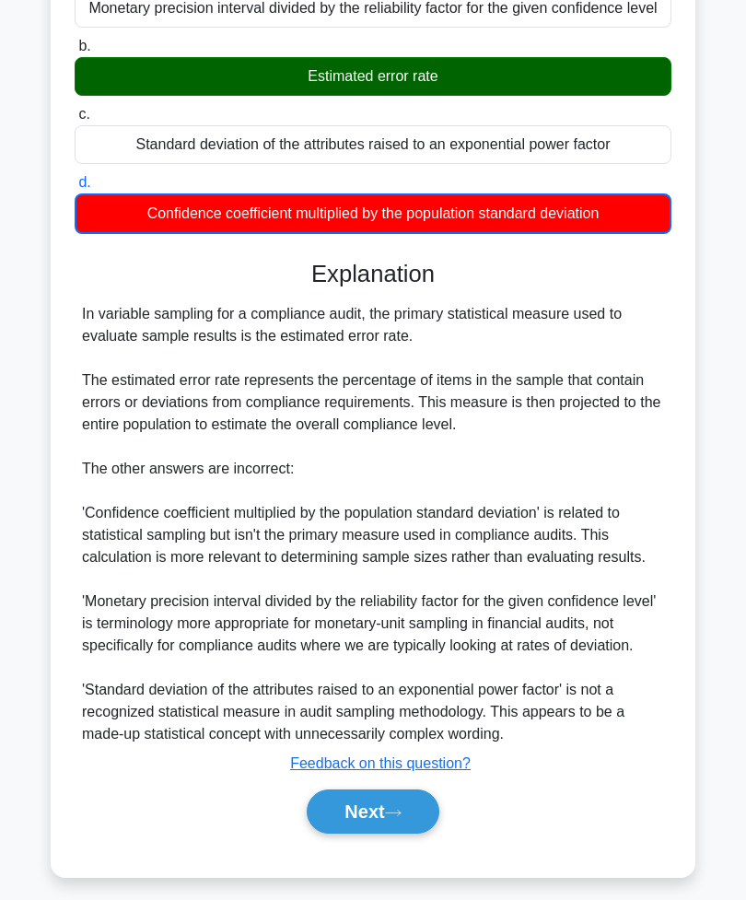
scroll to position [230, 0]
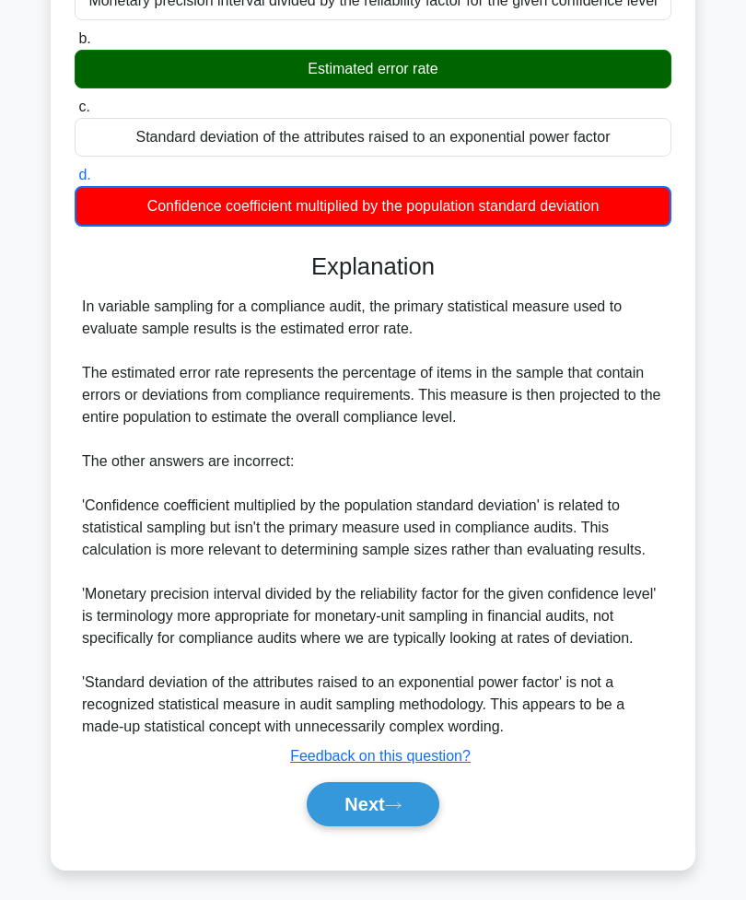
click at [389, 826] on button "Next" at bounding box center [373, 804] width 132 height 44
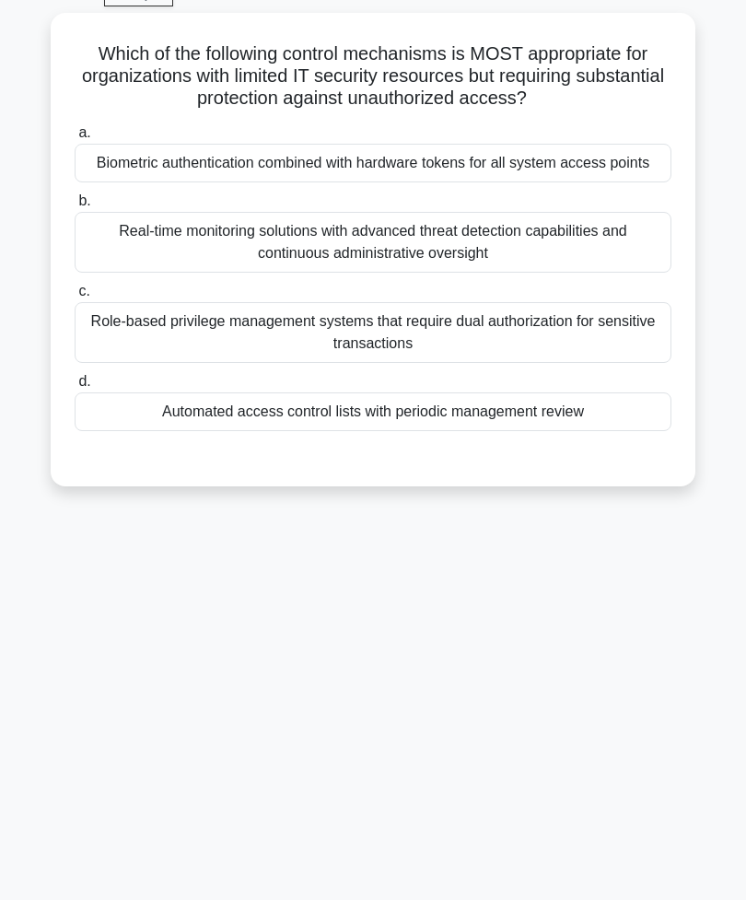
scroll to position [29, 0]
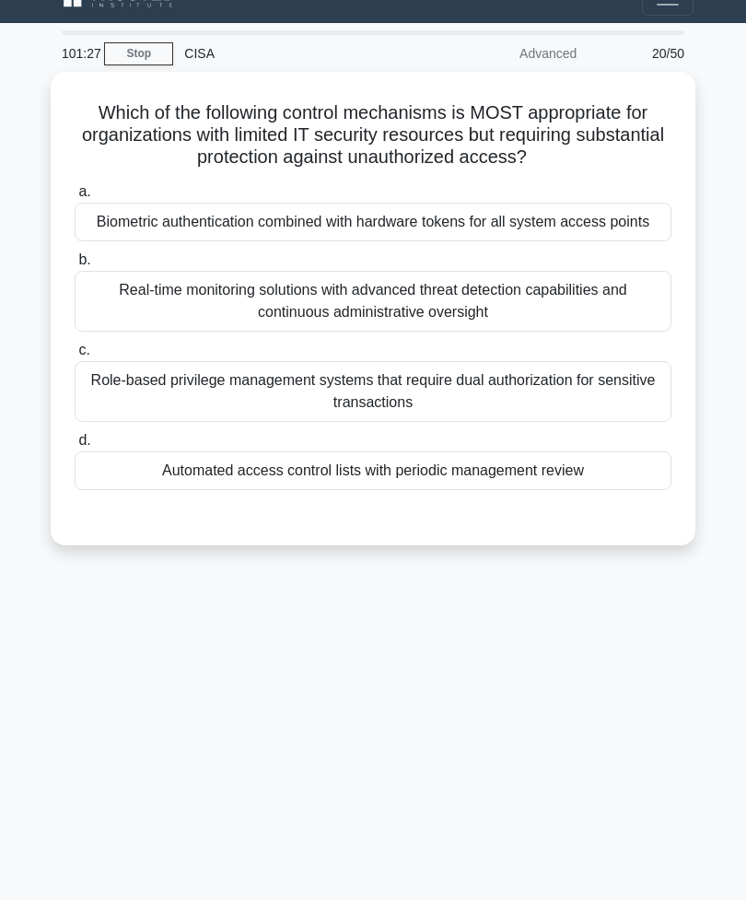
click at [556, 422] on div "Role-based privilege management systems that require dual authorization for sen…" at bounding box center [373, 391] width 597 height 61
click at [75, 357] on input "c. Role-based privilege management systems that require dual authorization for …" at bounding box center [75, 351] width 0 height 12
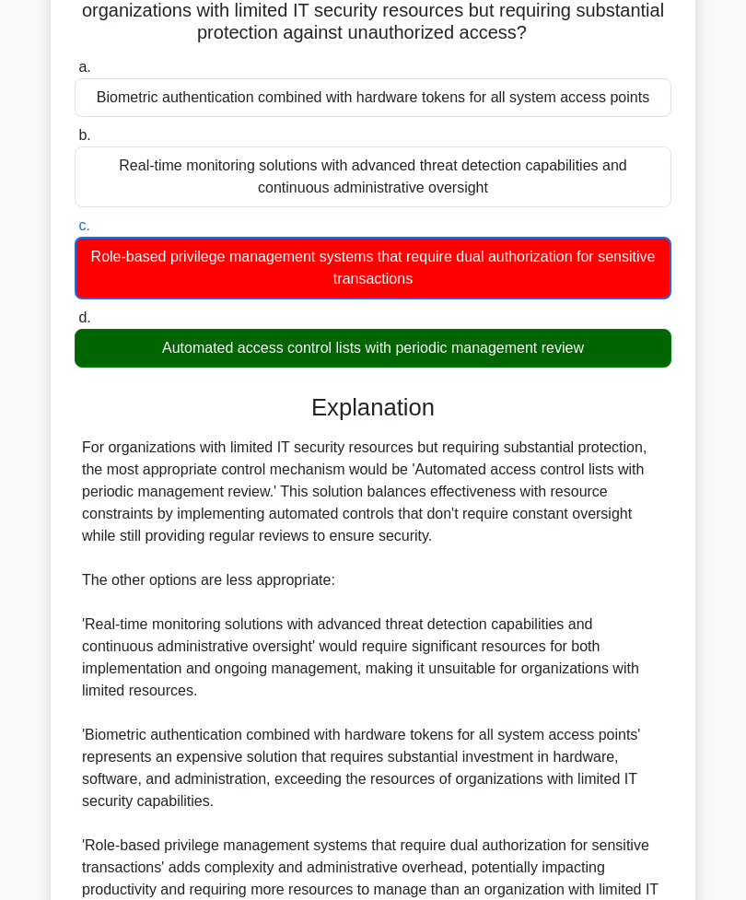
scroll to position [345, 0]
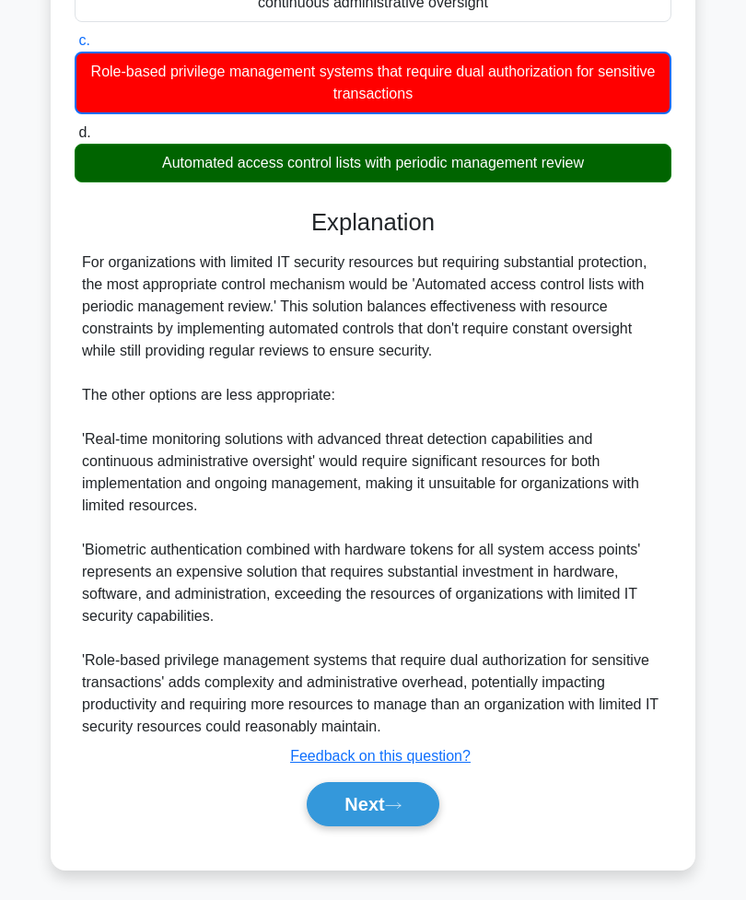
click at [383, 826] on button "Next" at bounding box center [373, 804] width 132 height 44
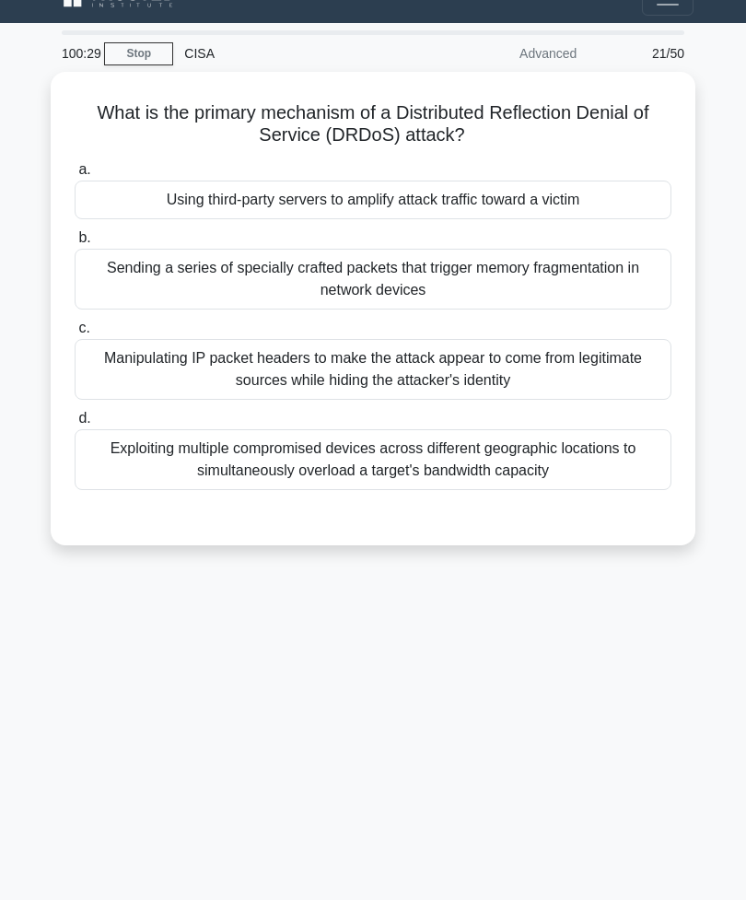
click at [581, 350] on div "Manipulating IP packet headers to make the attack appear to come from legitimat…" at bounding box center [373, 369] width 597 height 61
click at [75, 334] on input "c. Manipulating IP packet headers to make the attack appear to come from legiti…" at bounding box center [75, 328] width 0 height 12
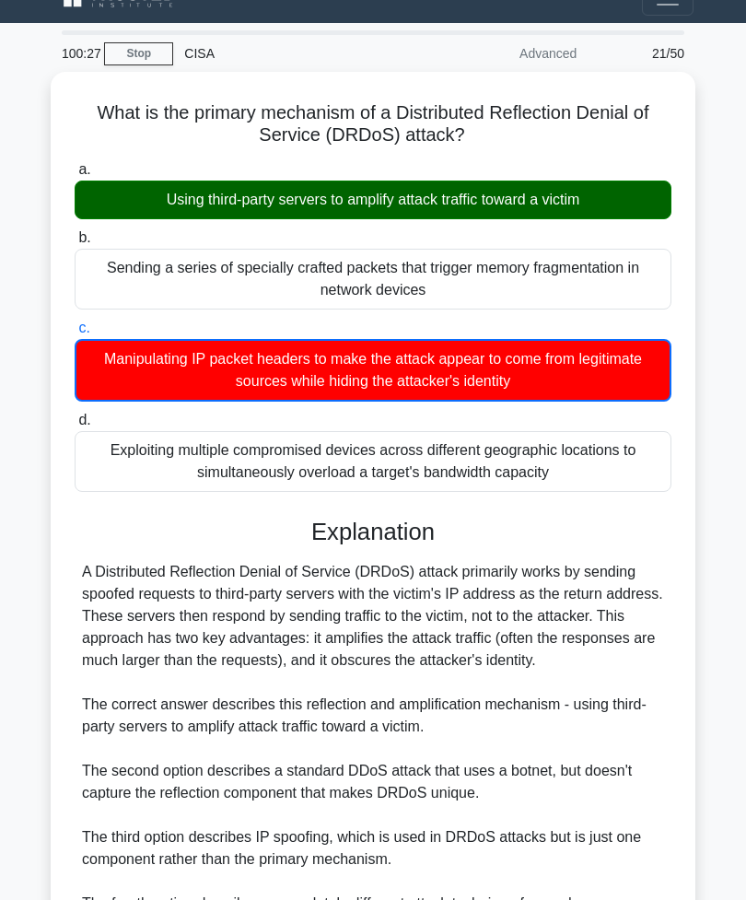
click at [521, 198] on div "Using third-party servers to amplify attack traffic toward a victim" at bounding box center [373, 200] width 597 height 39
click at [75, 176] on input "a. Using third-party servers to amplify attack traffic toward a victim" at bounding box center [75, 170] width 0 height 12
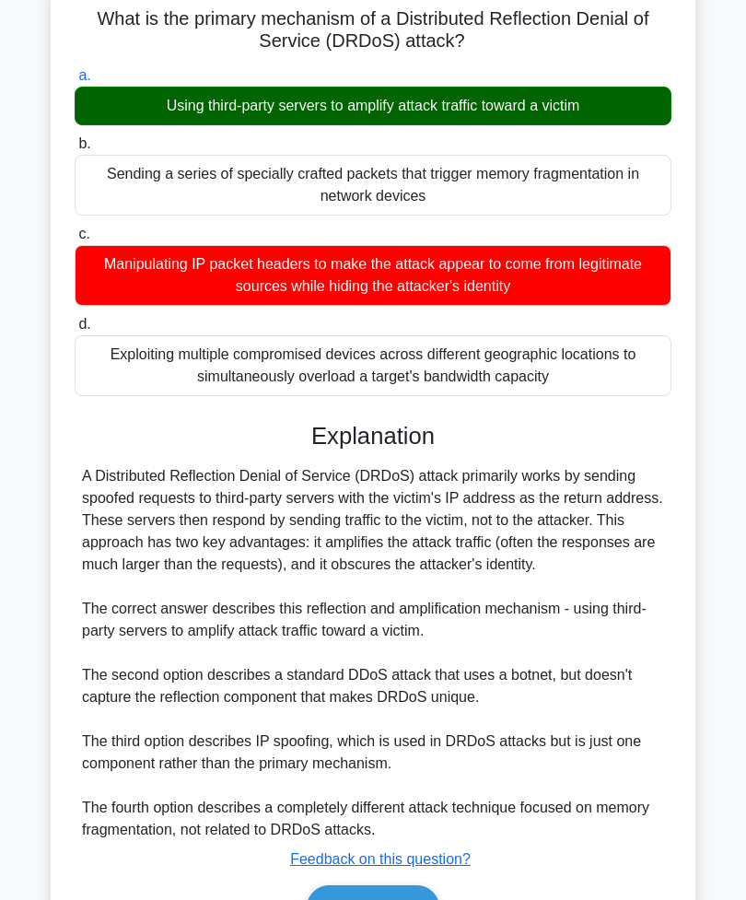
scroll to position [189, 0]
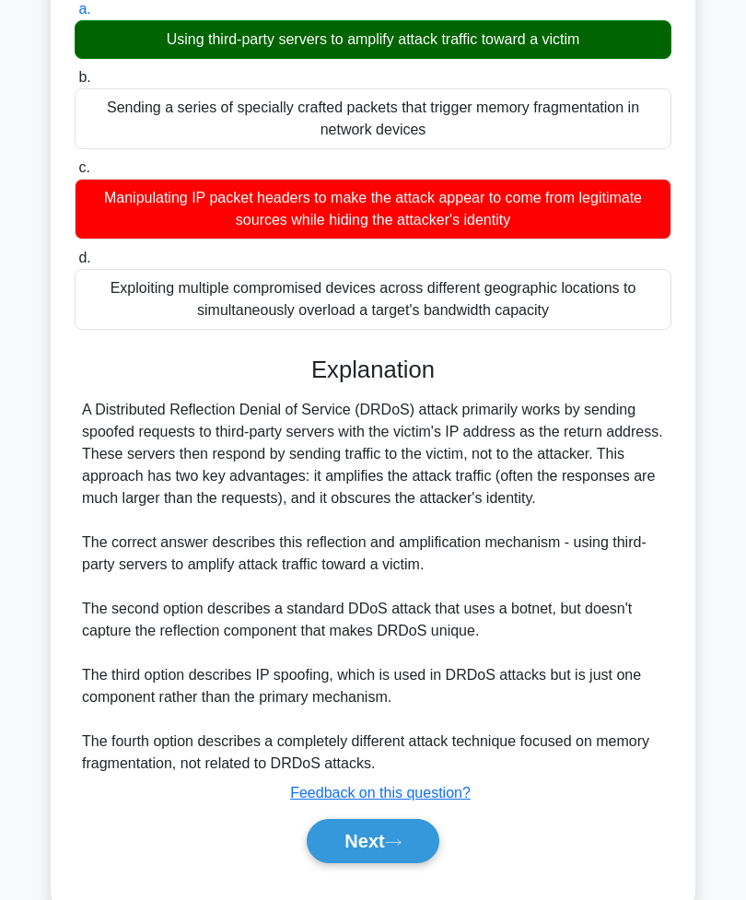
click at [369, 863] on button "Next" at bounding box center [373, 841] width 132 height 44
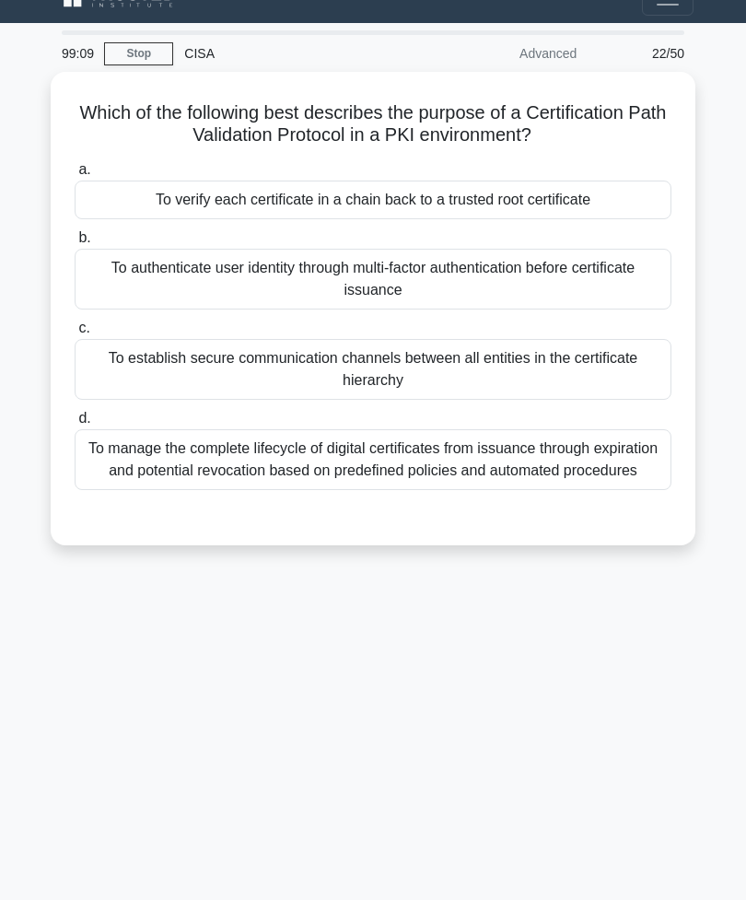
click at [577, 276] on div "To authenticate user identity through multi-factor authentication before certif…" at bounding box center [373, 279] width 597 height 61
click at [75, 244] on input "b. To authenticate user identity through multi-factor authentication before cer…" at bounding box center [75, 238] width 0 height 12
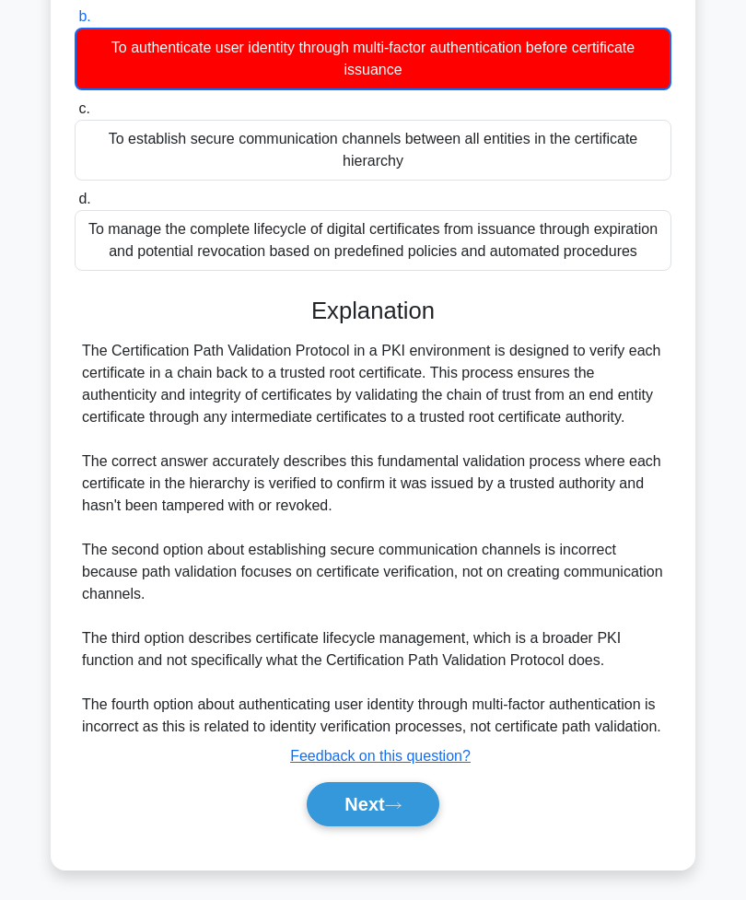
scroll to position [279, 0]
click at [389, 826] on button "Next" at bounding box center [373, 804] width 132 height 44
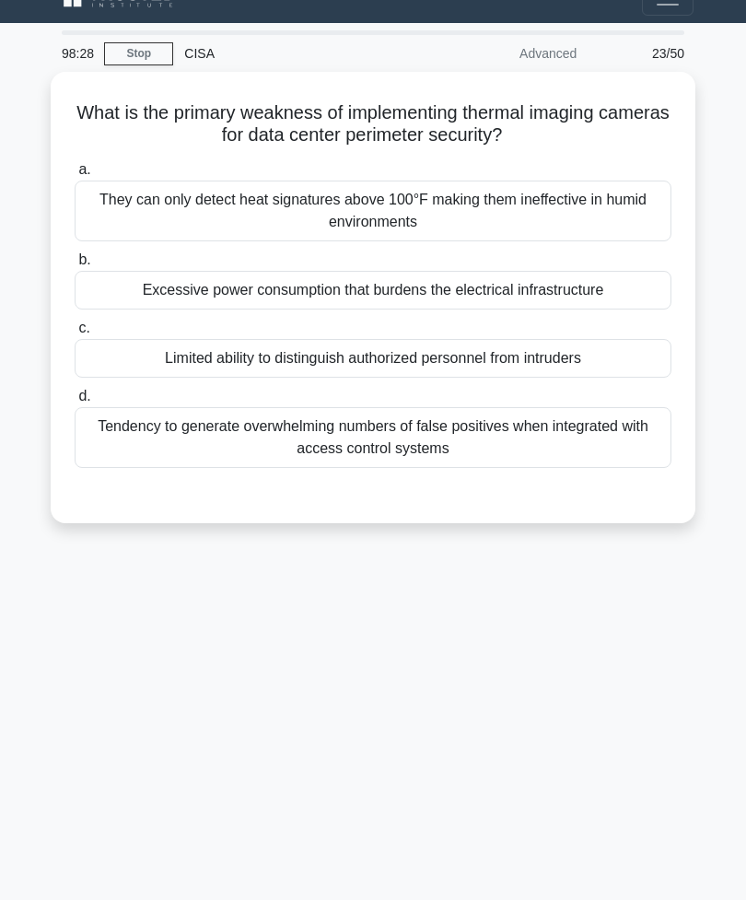
click at [553, 374] on div "Limited ability to distinguish authorized personnel from intruders" at bounding box center [373, 358] width 597 height 39
click at [75, 334] on input "c. Limited ability to distinguish authorized personnel from intruders" at bounding box center [75, 328] width 0 height 12
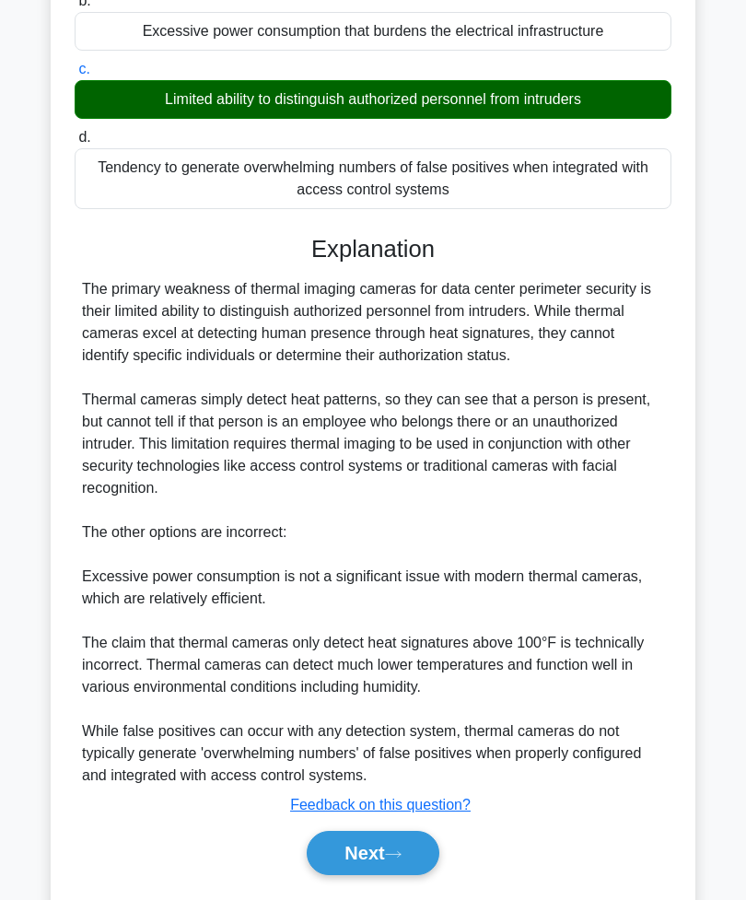
scroll to position [299, 0]
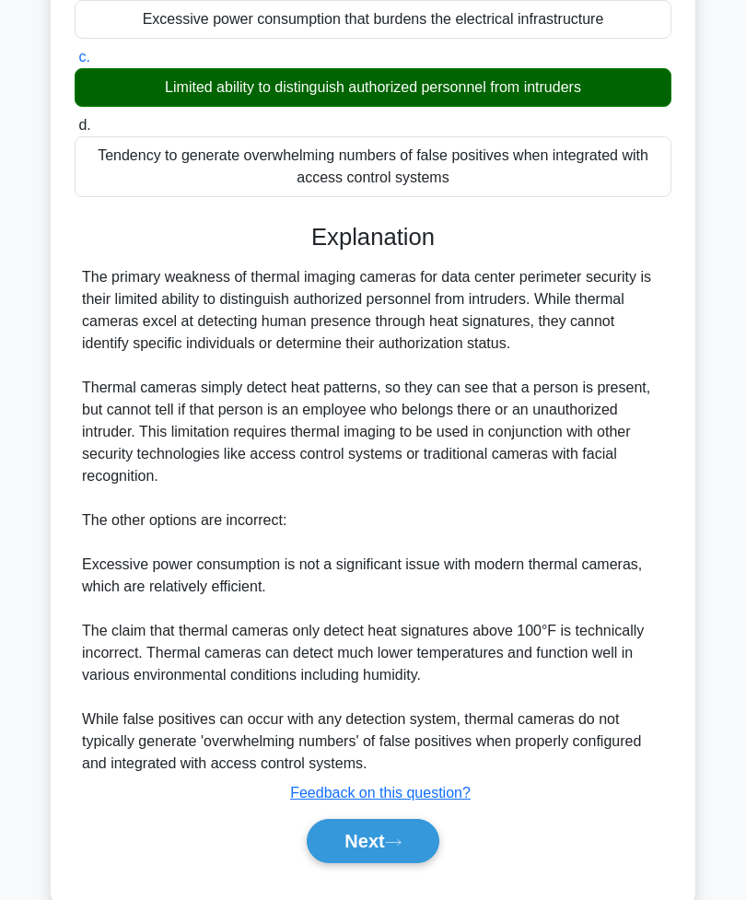
click at [376, 863] on button "Next" at bounding box center [373, 841] width 132 height 44
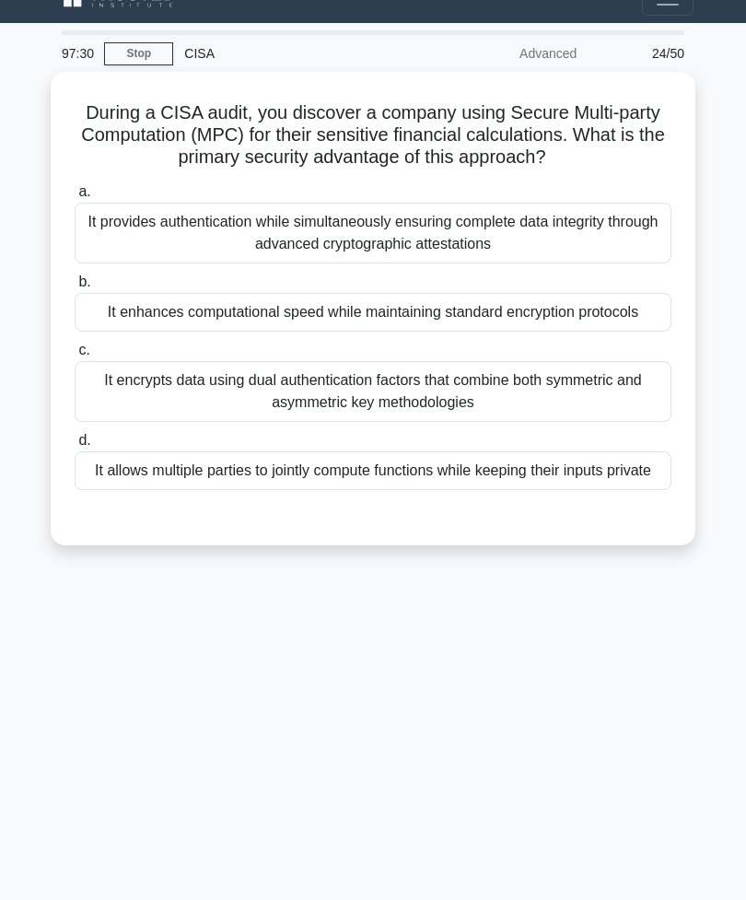
click at [474, 490] on div "It allows multiple parties to jointly compute functions while keeping their inp…" at bounding box center [373, 470] width 597 height 39
click at [75, 447] on input "d. It allows multiple parties to jointly compute functions while keeping their …" at bounding box center [75, 441] width 0 height 12
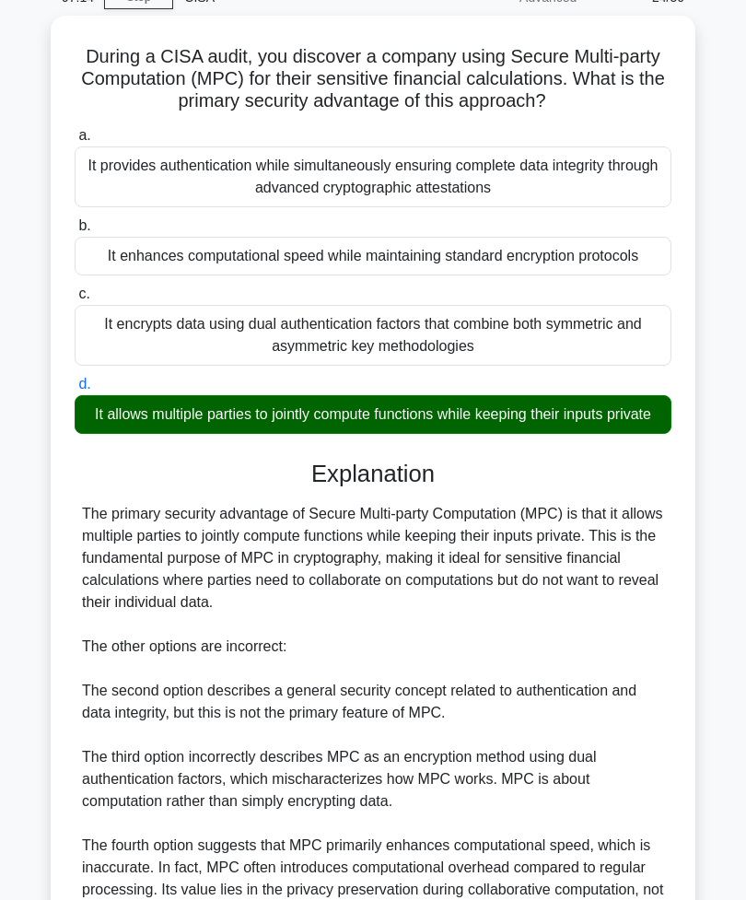
scroll to position [277, 0]
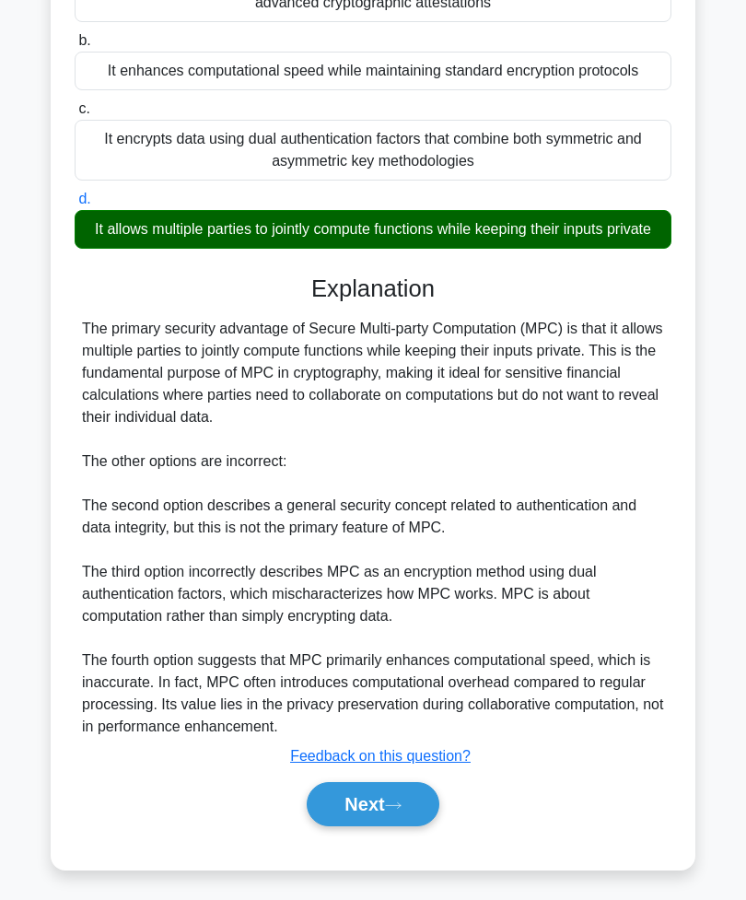
click at [371, 826] on button "Next" at bounding box center [373, 804] width 132 height 44
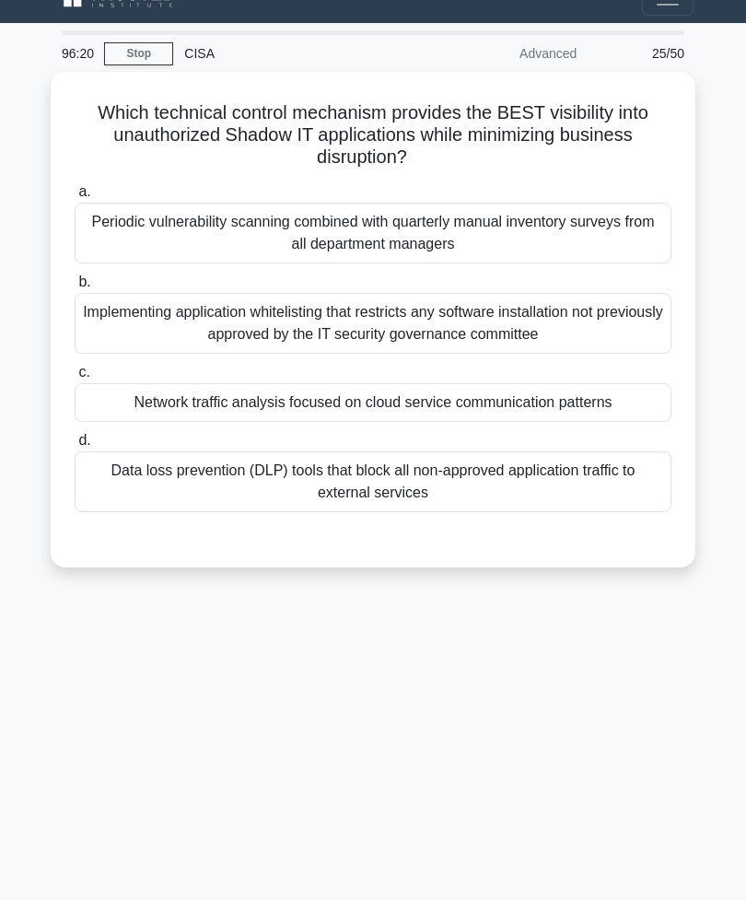
click at [579, 399] on div "Network traffic analysis focused on cloud service communication patterns" at bounding box center [373, 402] width 597 height 39
click at [75, 379] on input "c. Network traffic analysis focused on cloud service communication patterns" at bounding box center [75, 373] width 0 height 12
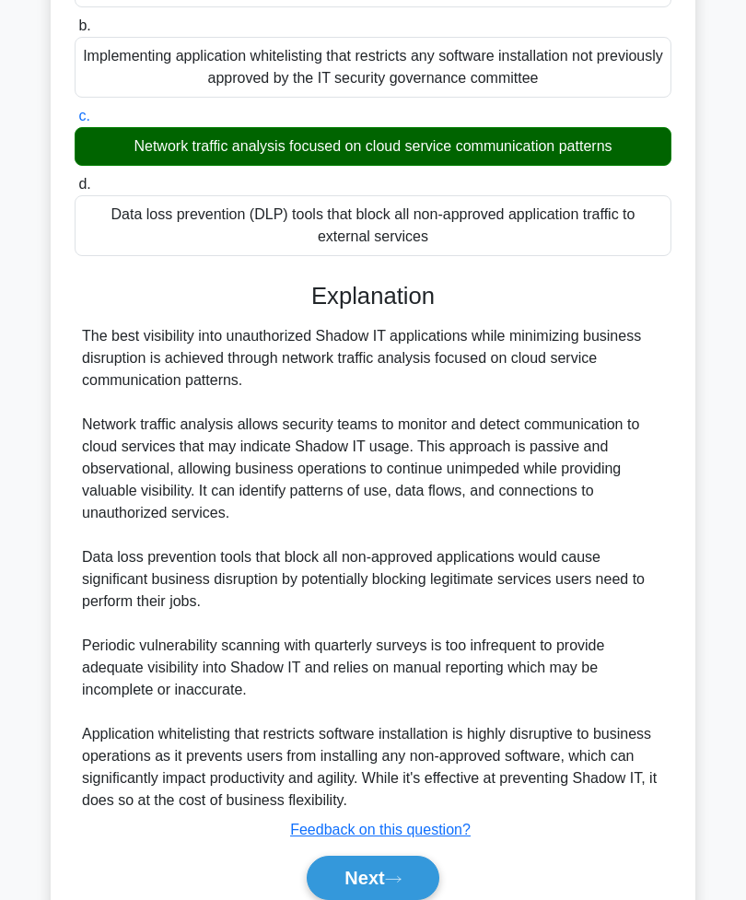
scroll to position [299, 0]
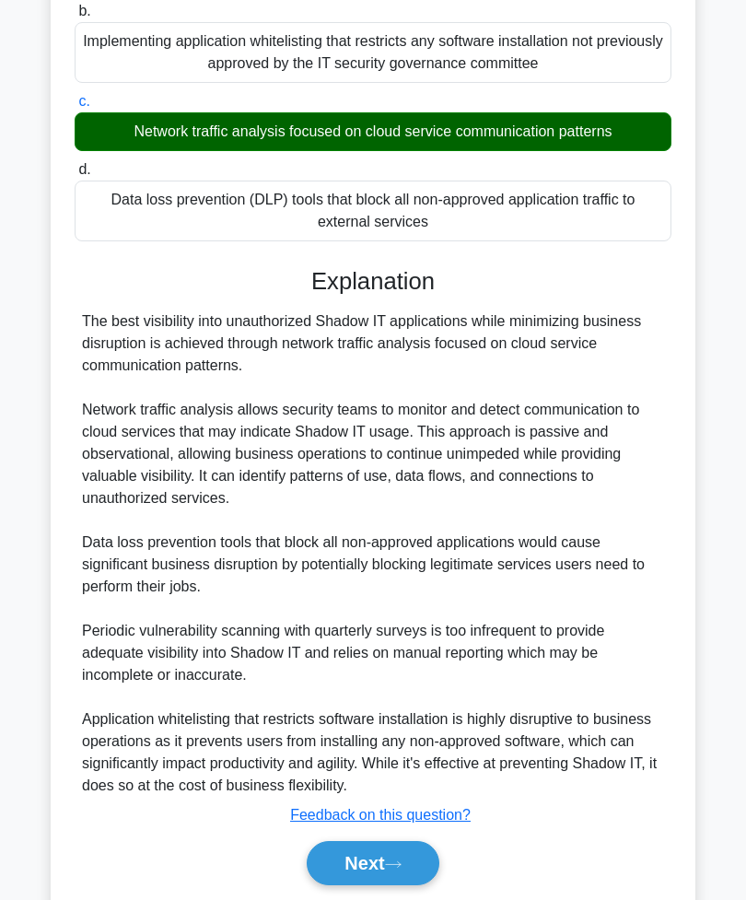
click at [395, 850] on button "Next" at bounding box center [373, 863] width 132 height 44
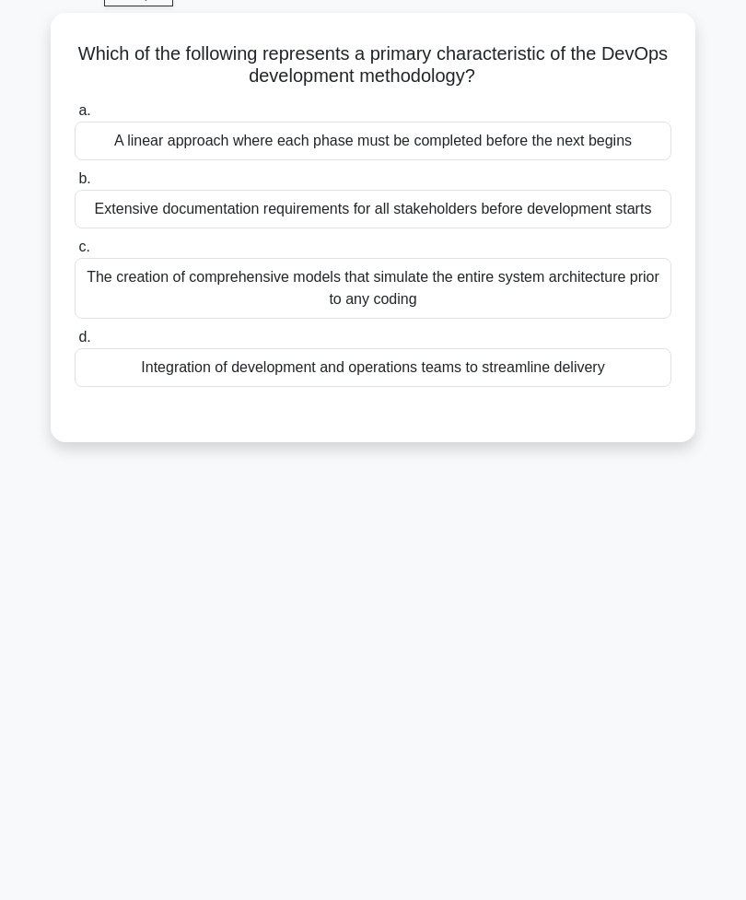
scroll to position [29, 0]
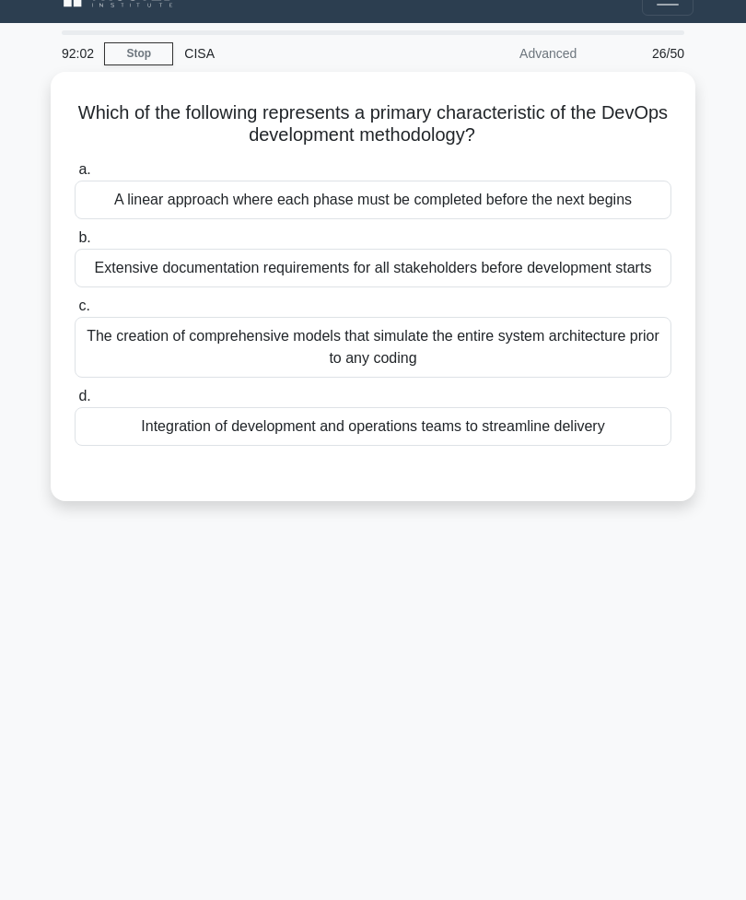
click at [459, 217] on div "A linear approach where each phase must be completed before the next begins" at bounding box center [373, 200] width 597 height 39
click at [75, 176] on input "a. A linear approach where each phase must be completed before the next begins" at bounding box center [75, 170] width 0 height 12
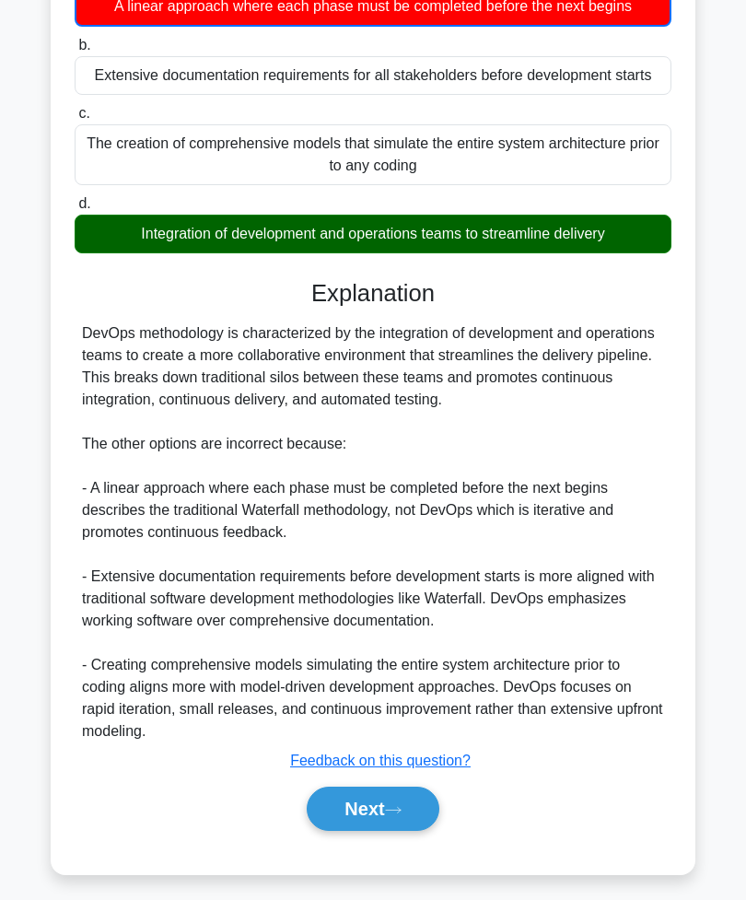
scroll to position [235, 0]
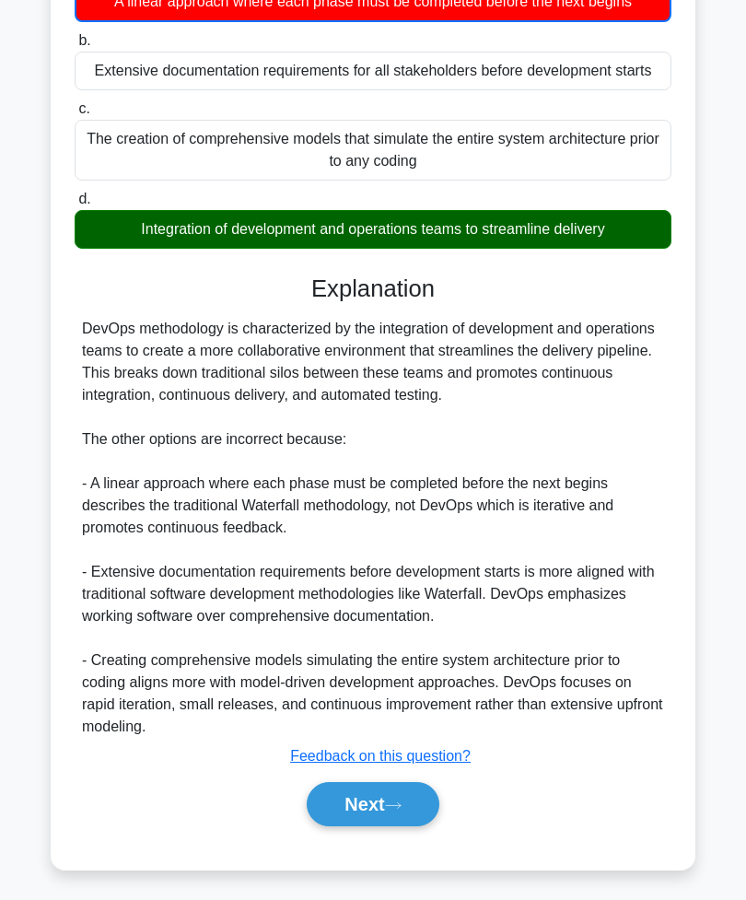
click at [368, 826] on button "Next" at bounding box center [373, 804] width 132 height 44
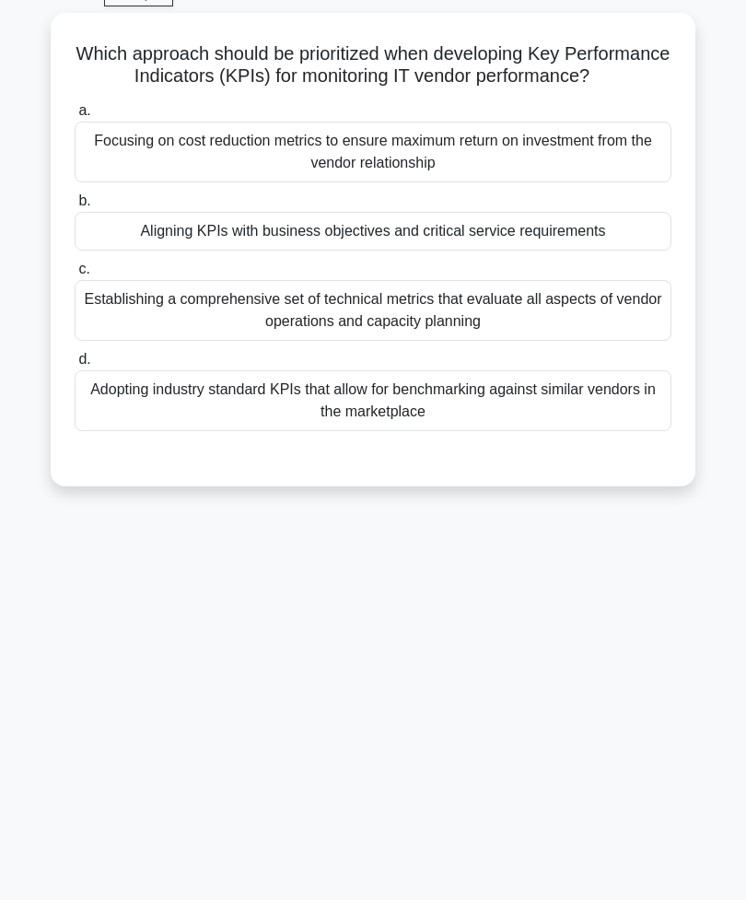
scroll to position [29, 0]
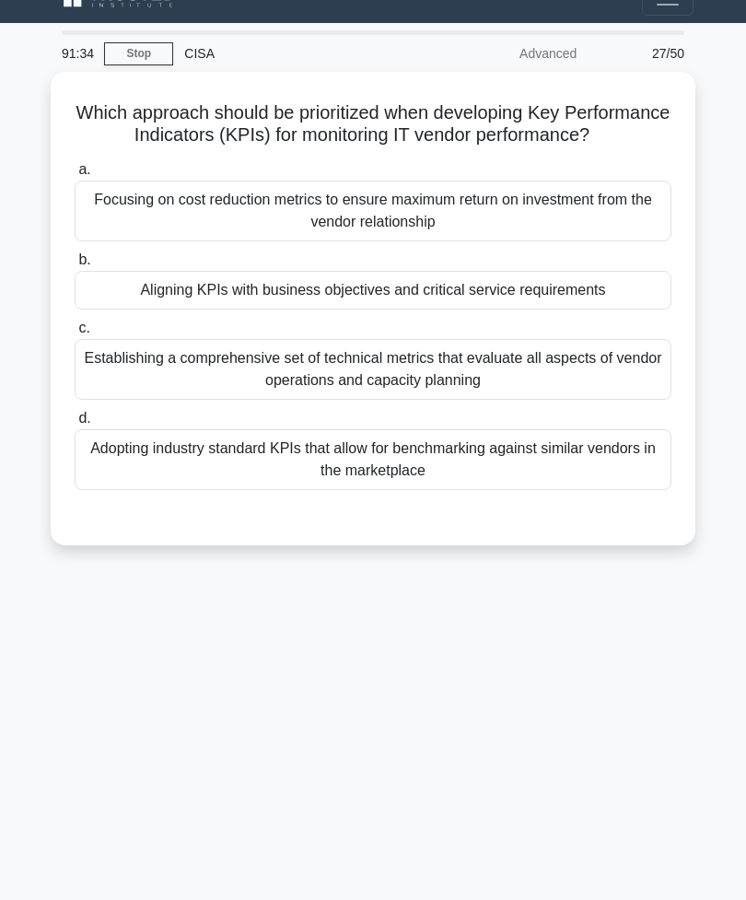
click at [603, 310] on div "Aligning KPIs with business objectives and critical service requirements" at bounding box center [373, 290] width 597 height 39
click at [75, 266] on input "b. Aligning KPIs with business objectives and critical service requirements" at bounding box center [75, 260] width 0 height 12
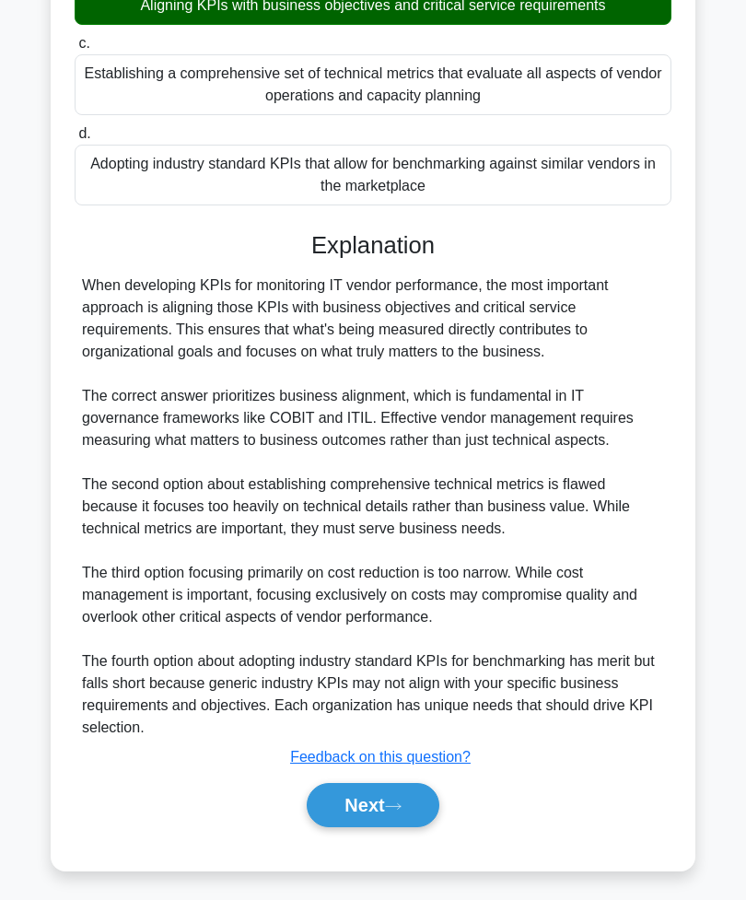
scroll to position [322, 0]
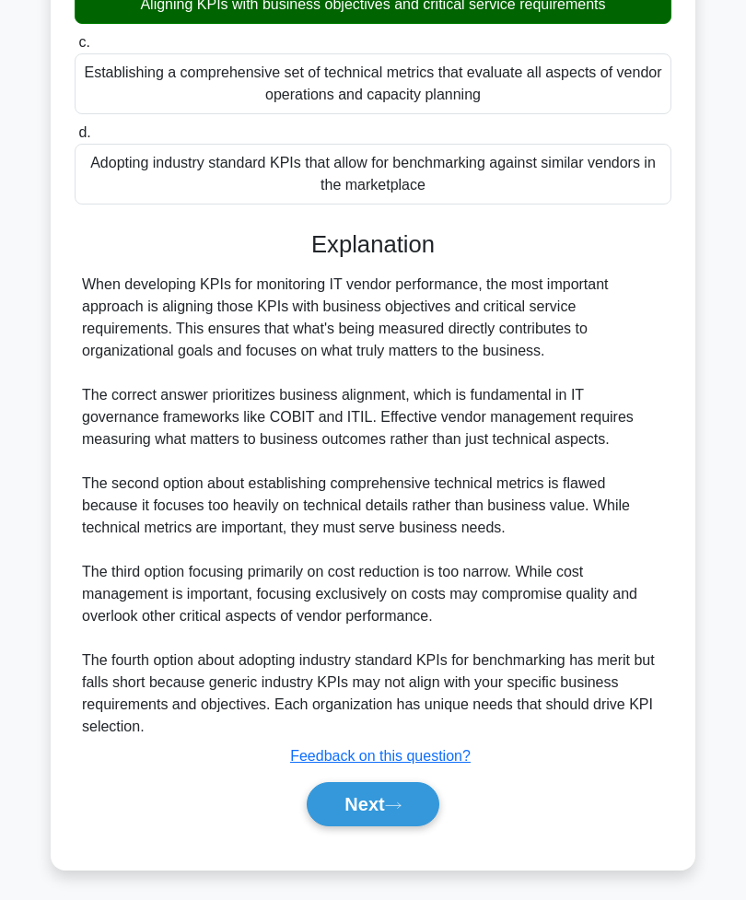
click at [387, 826] on button "Next" at bounding box center [373, 804] width 132 height 44
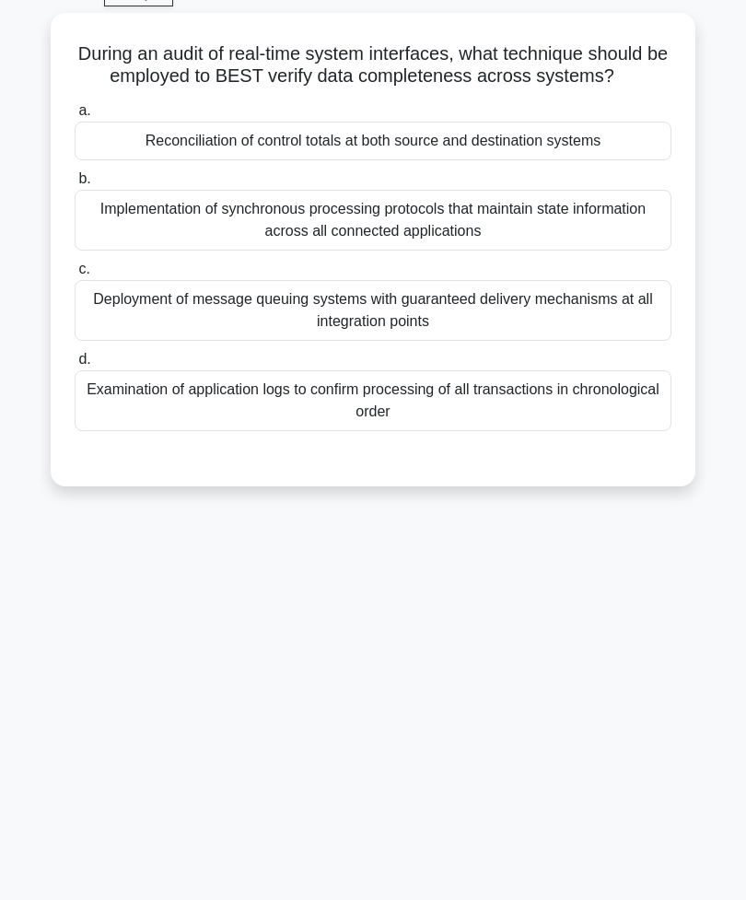
scroll to position [29, 0]
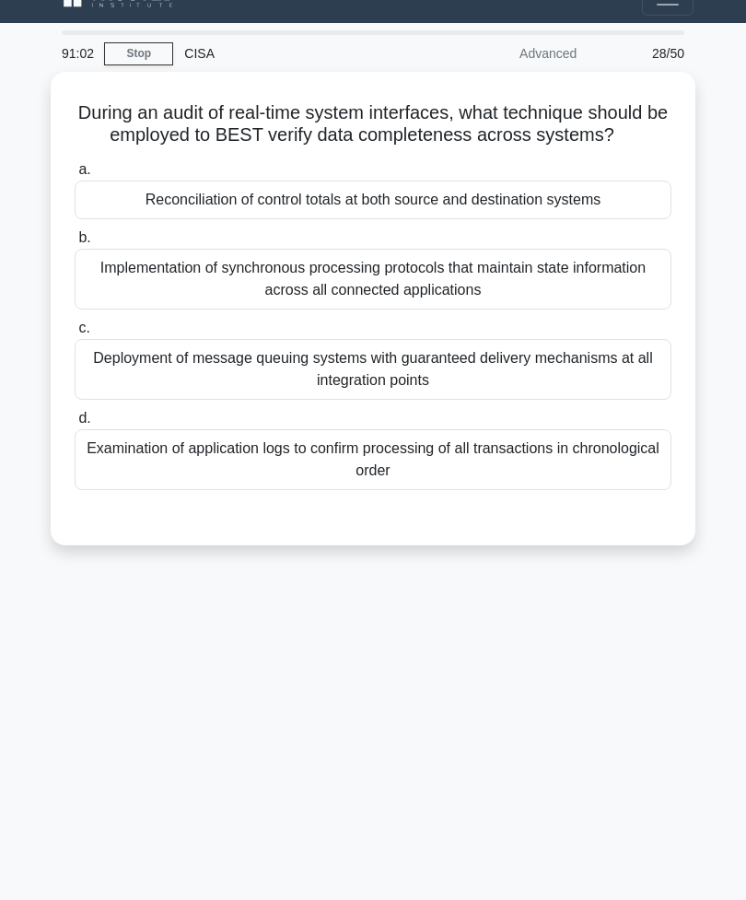
click at [556, 488] on div "Examination of application logs to confirm processing of all transactions in ch…" at bounding box center [373, 459] width 597 height 61
click at [75, 425] on input "d. Examination of application logs to confirm processing of all transactions in…" at bounding box center [75, 419] width 0 height 12
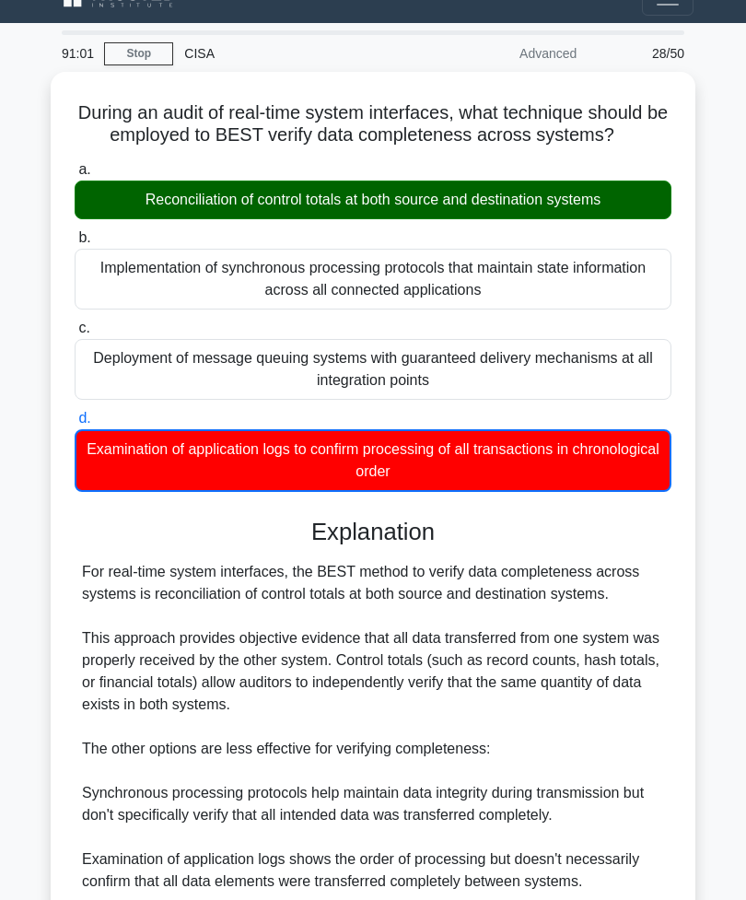
click at [527, 216] on div "Reconciliation of control totals at both source and destination systems" at bounding box center [373, 200] width 597 height 39
click at [75, 176] on input "a. Reconciliation of control totals at both source and destination systems" at bounding box center [75, 170] width 0 height 12
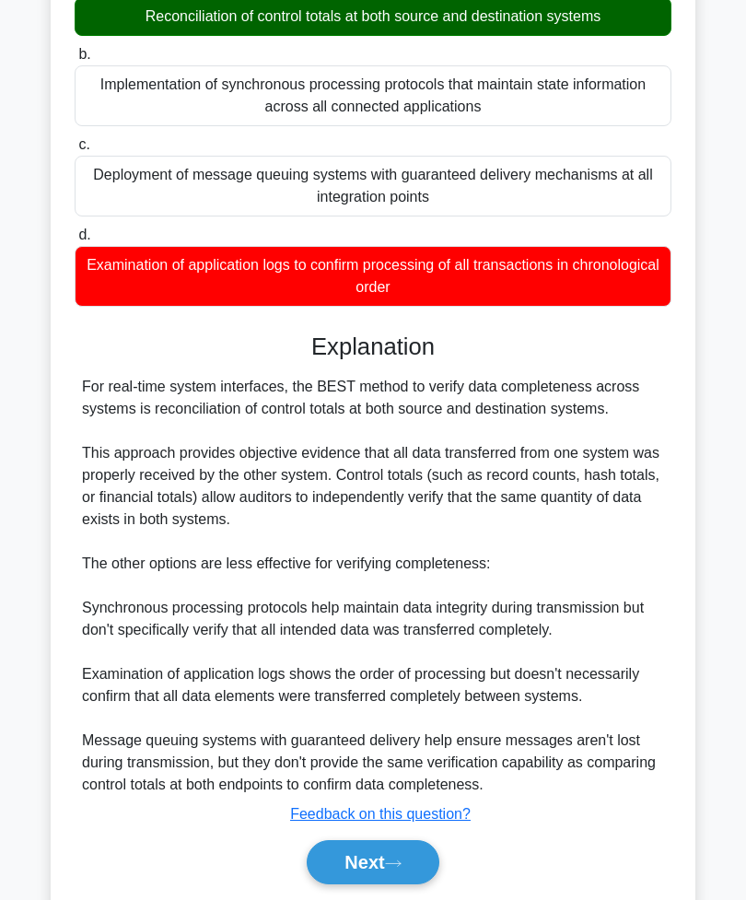
scroll to position [322, 0]
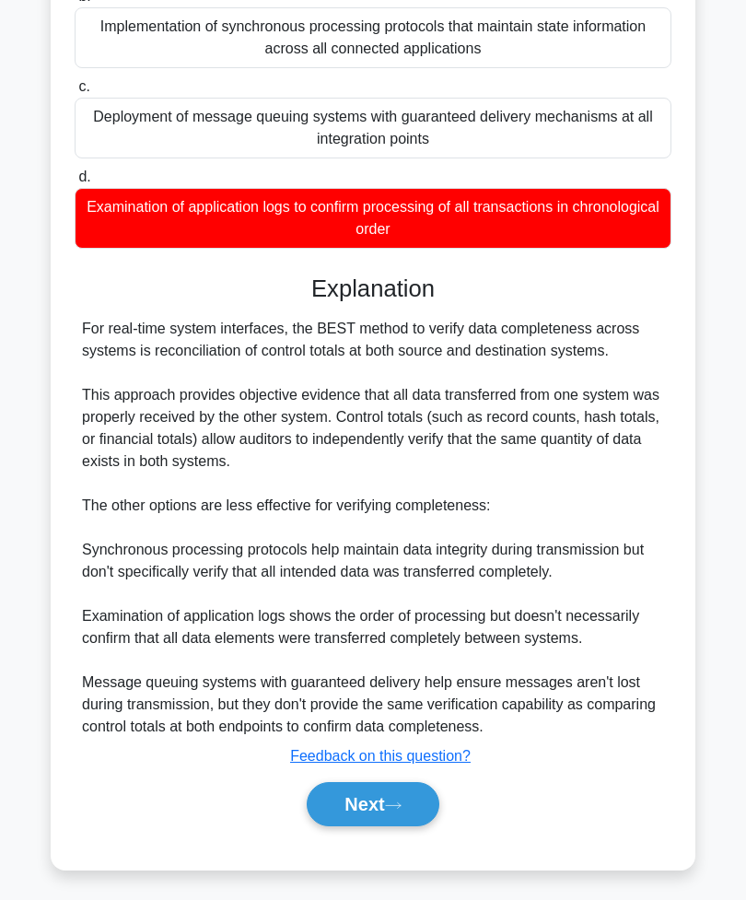
click at [366, 826] on button "Next" at bounding box center [373, 804] width 132 height 44
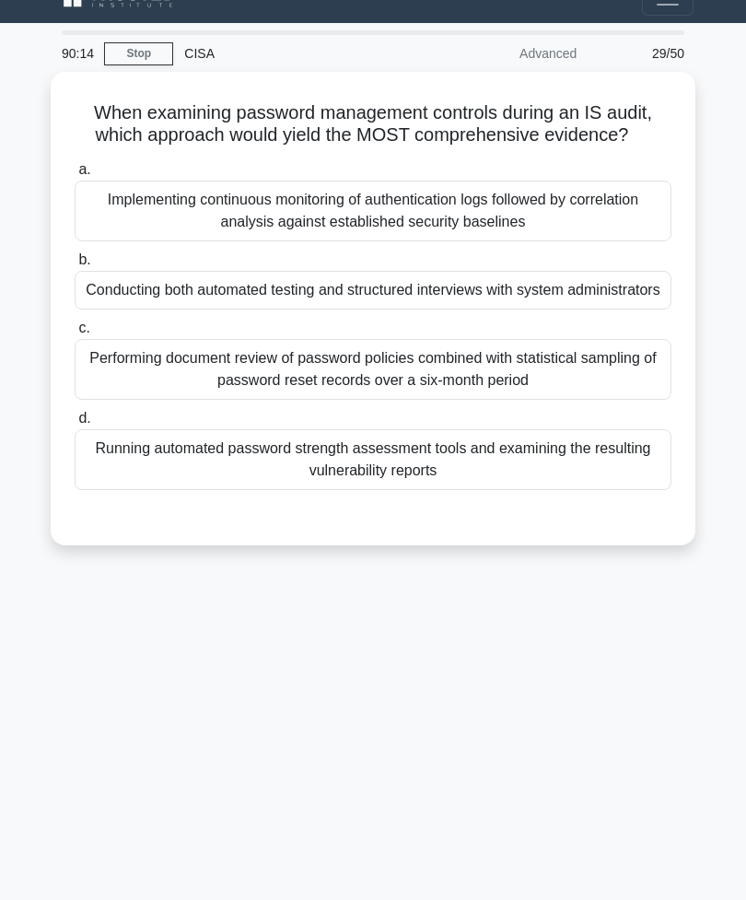
click at [583, 400] on div "Performing document review of password policies combined with statistical sampl…" at bounding box center [373, 369] width 597 height 61
click at [75, 334] on input "c. Performing document review of password policies combined with statistical sa…" at bounding box center [75, 328] width 0 height 12
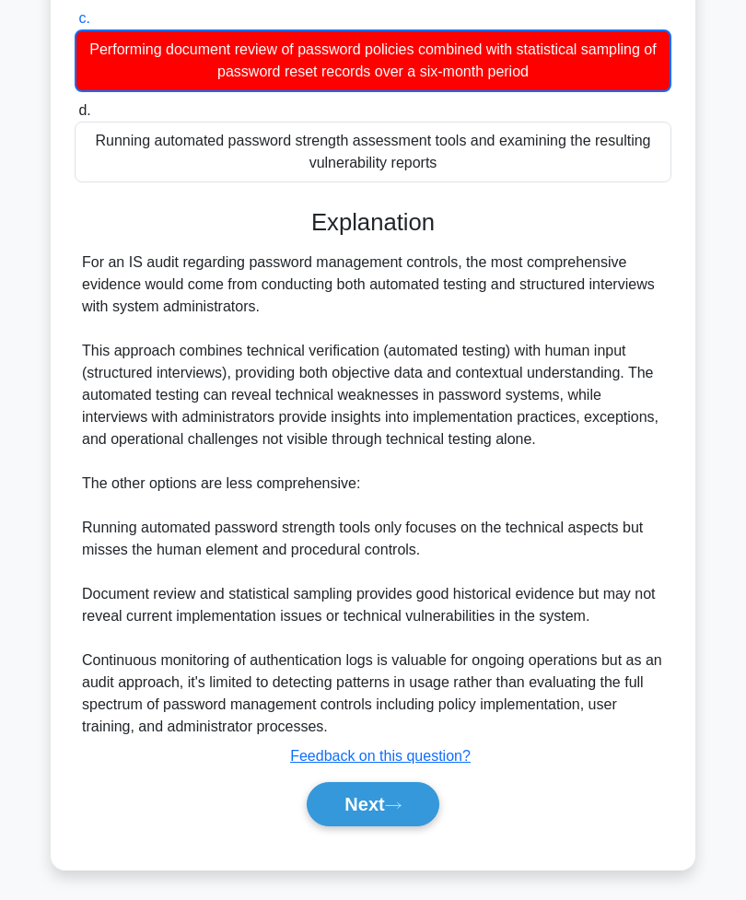
scroll to position [390, 0]
click at [374, 826] on button "Next" at bounding box center [373, 804] width 132 height 44
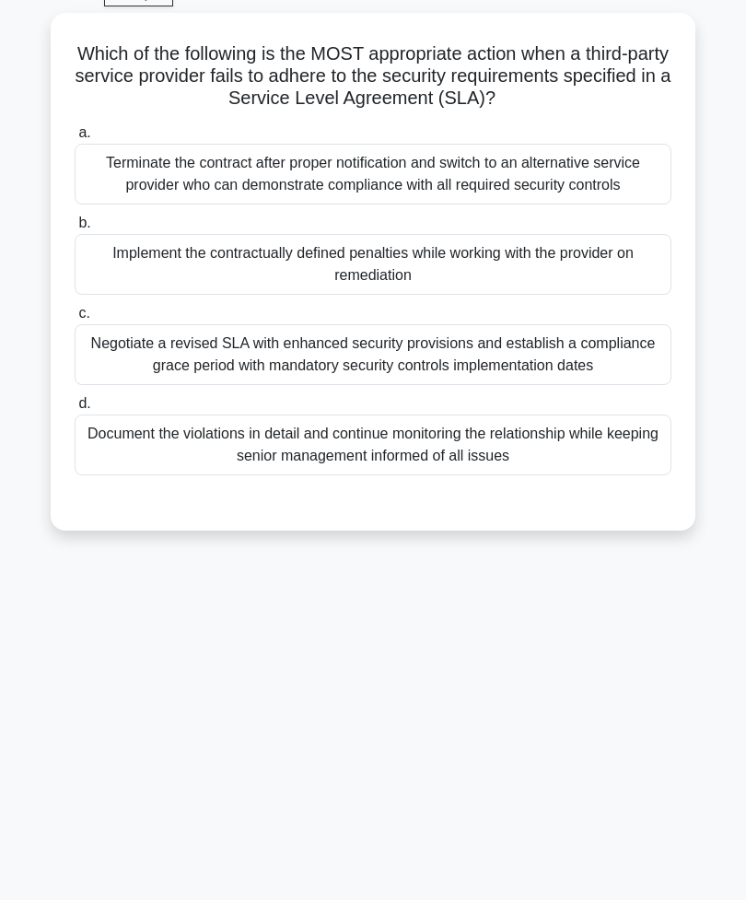
scroll to position [29, 0]
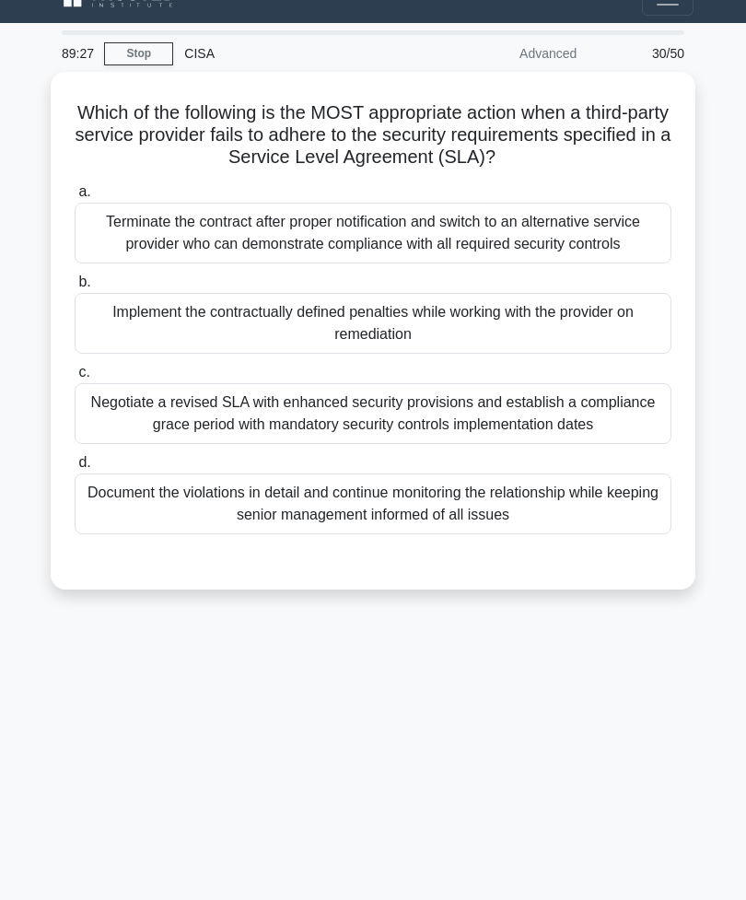
click at [516, 534] on div "Document the violations in detail and continue monitoring the relationship whil…" at bounding box center [373, 504] width 597 height 61
click at [75, 469] on input "d. Document the violations in detail and continue monitoring the relationship w…" at bounding box center [75, 463] width 0 height 12
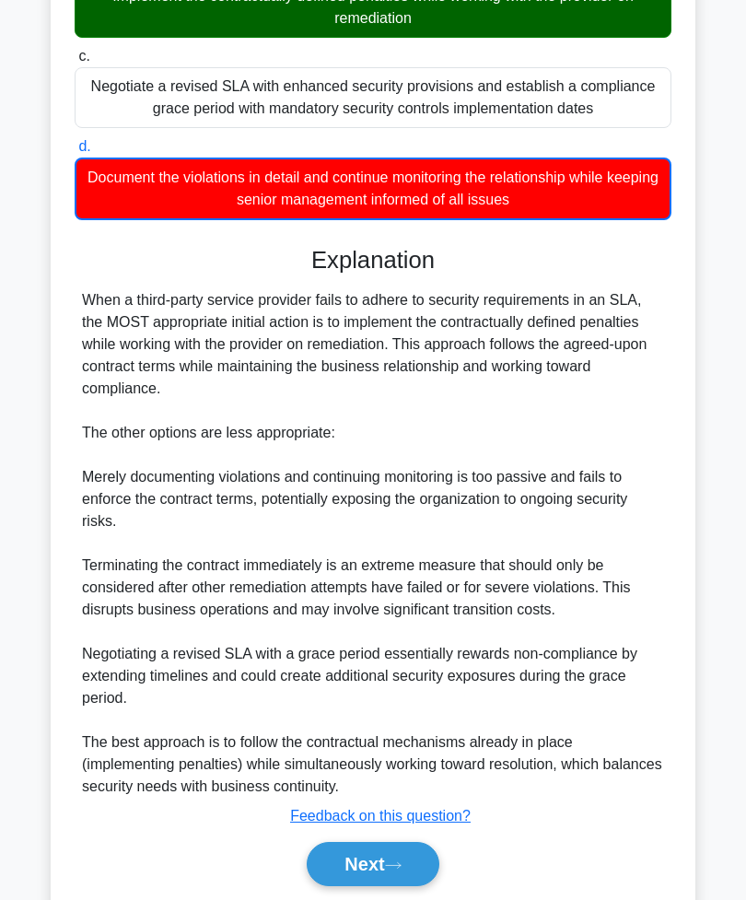
scroll to position [412, 0]
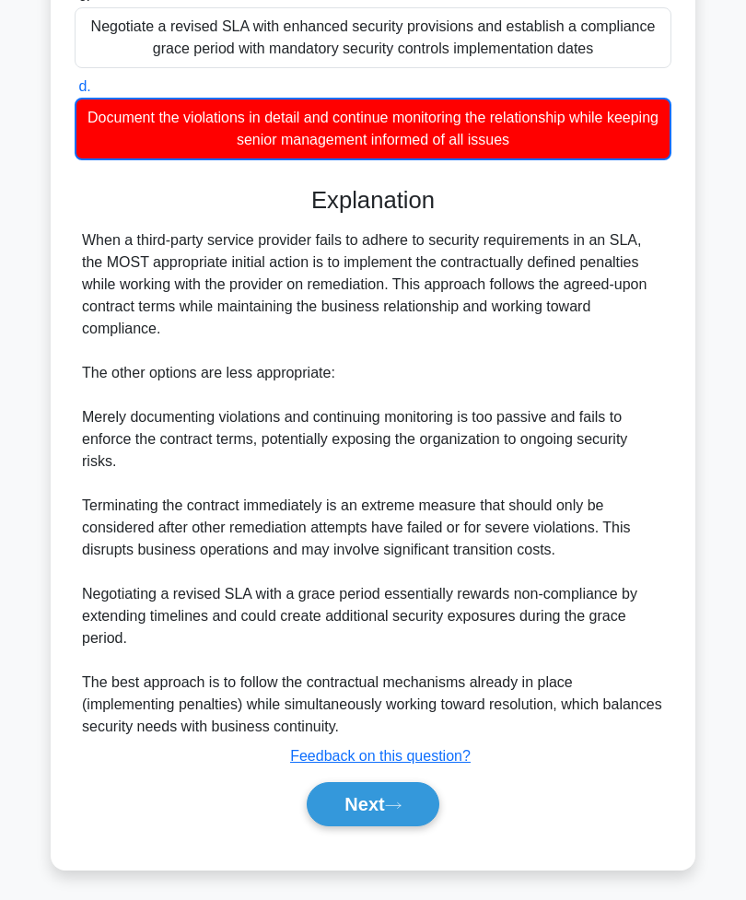
click at [363, 826] on button "Next" at bounding box center [373, 804] width 132 height 44
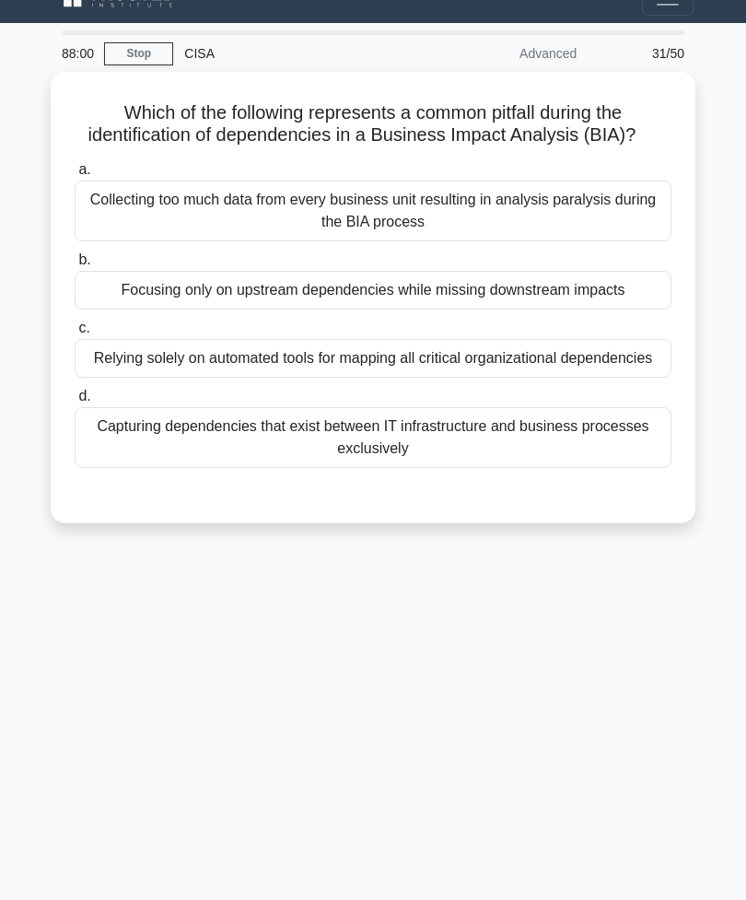
click at [519, 310] on div "Focusing only on upstream dependencies while missing downstream impacts" at bounding box center [373, 290] width 597 height 39
click at [75, 266] on input "b. Focusing only on upstream dependencies while missing downstream impacts" at bounding box center [75, 260] width 0 height 12
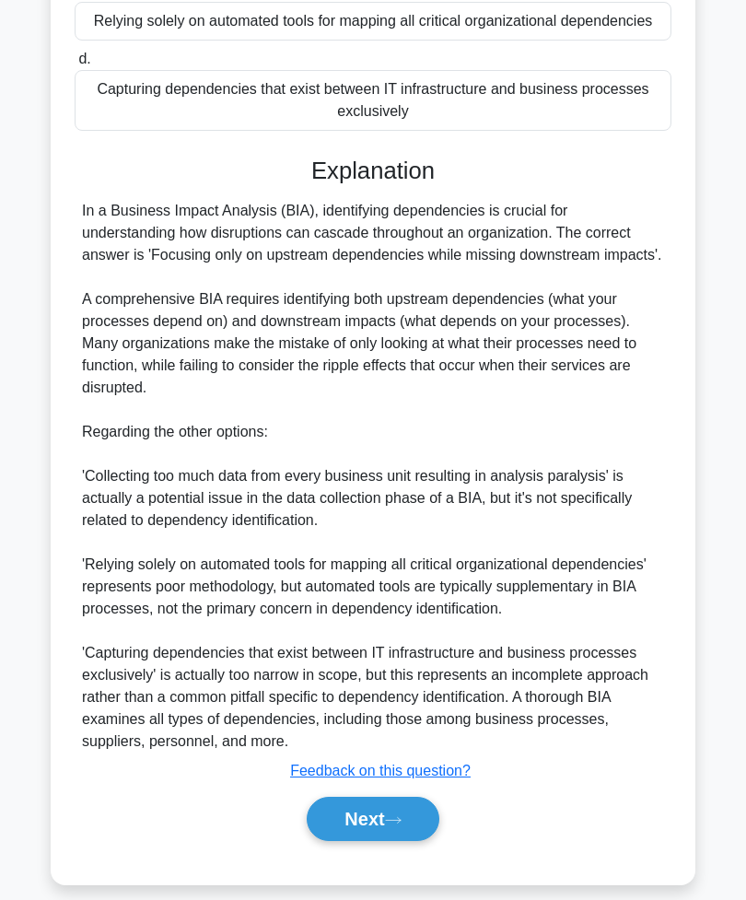
scroll to position [410, 0]
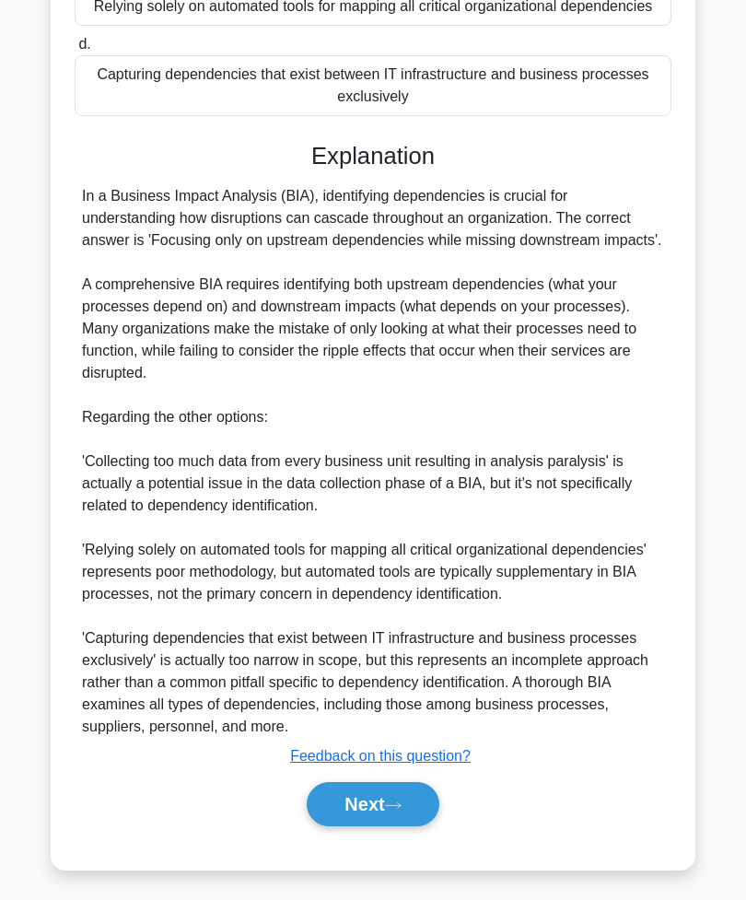
click at [375, 826] on button "Next" at bounding box center [373, 804] width 132 height 44
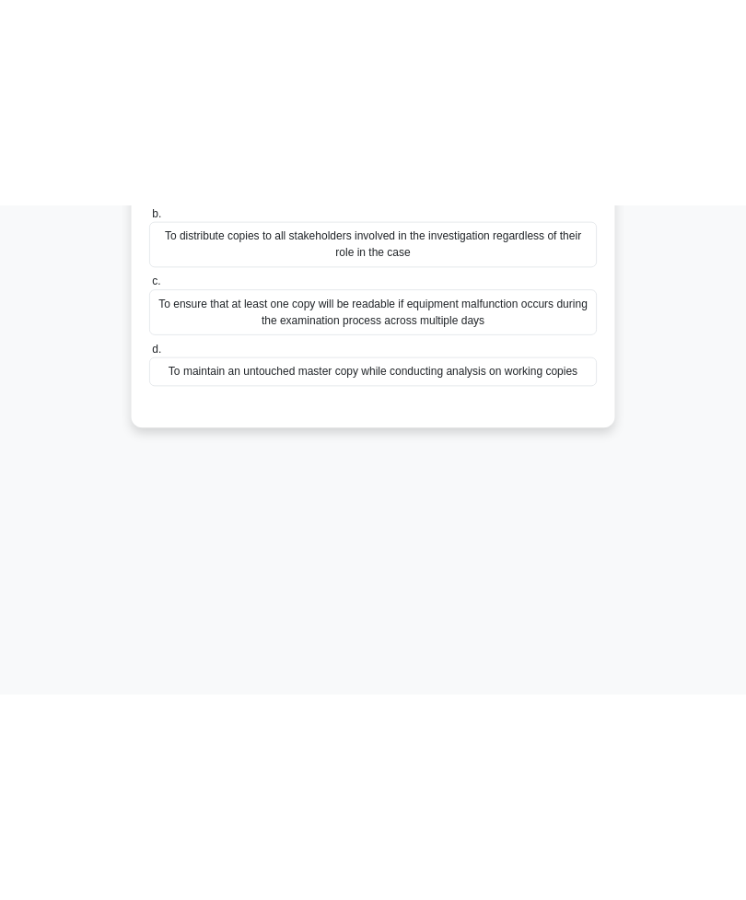
scroll to position [29, 0]
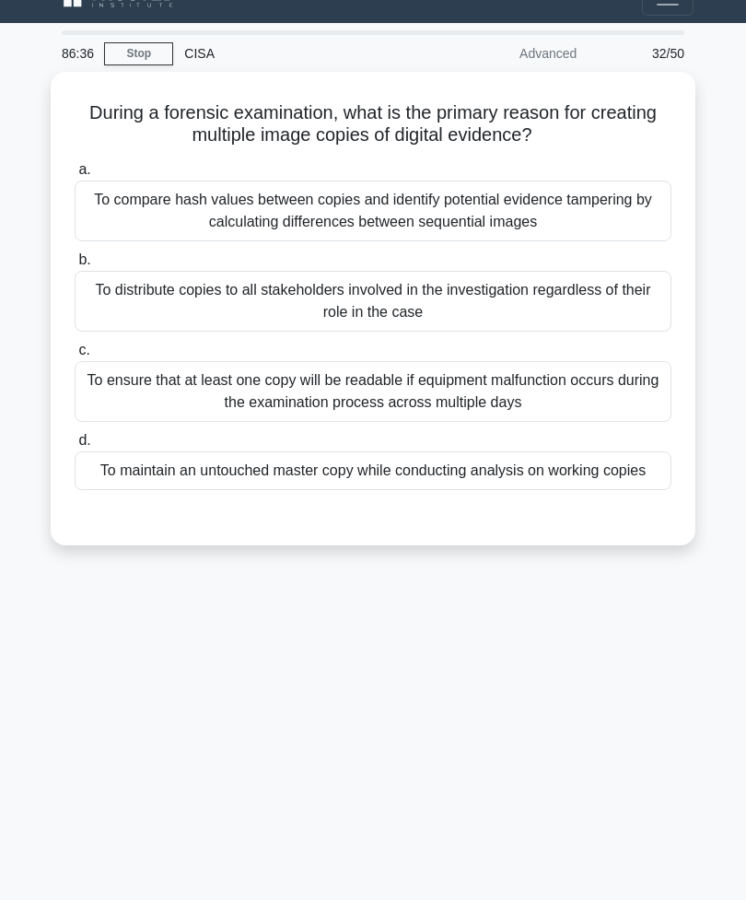
click at [604, 216] on div "To compare hash values between copies and identify potential evidence tampering…" at bounding box center [373, 211] width 597 height 61
click at [75, 176] on input "a. To compare hash values between copies and identify potential evidence tamper…" at bounding box center [75, 170] width 0 height 12
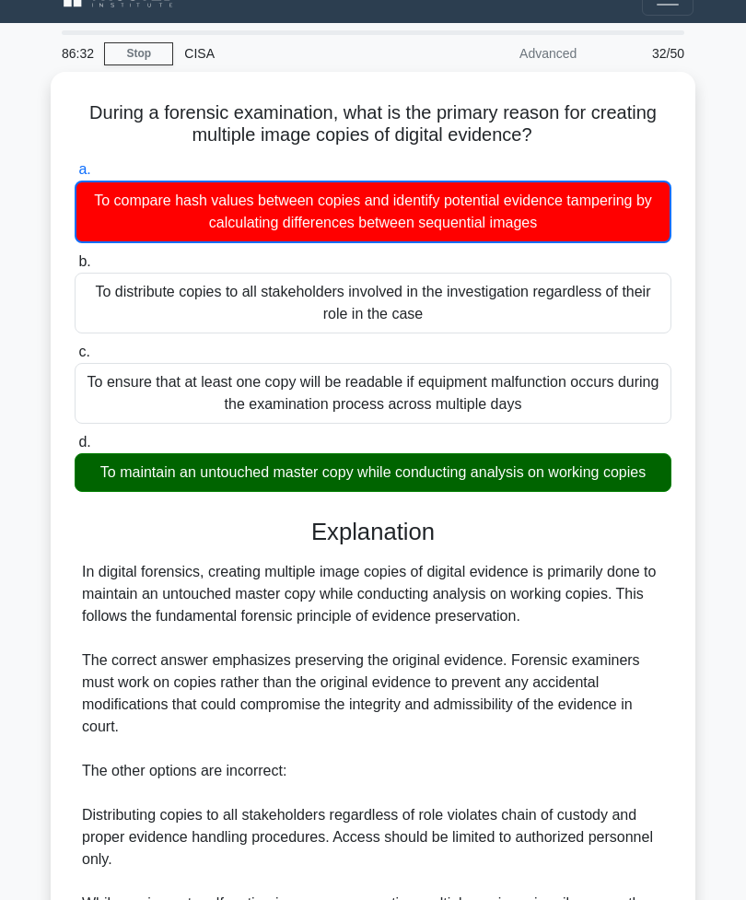
click at [407, 740] on div "In digital forensics, creating multiple image copies of digital evidence is pri…" at bounding box center [373, 804] width 582 height 486
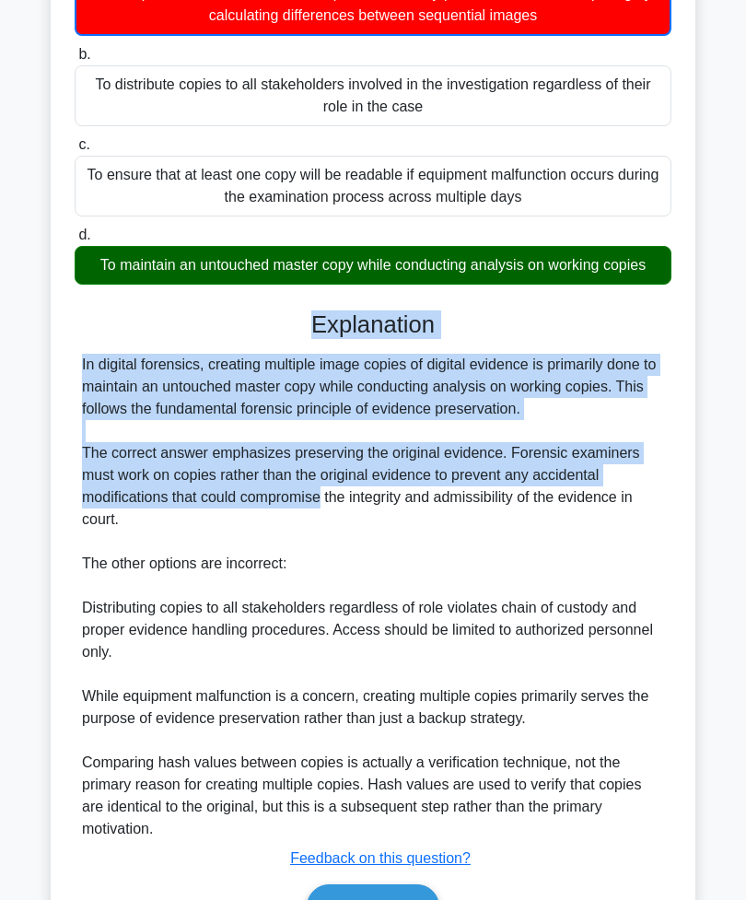
scroll to position [238, 0]
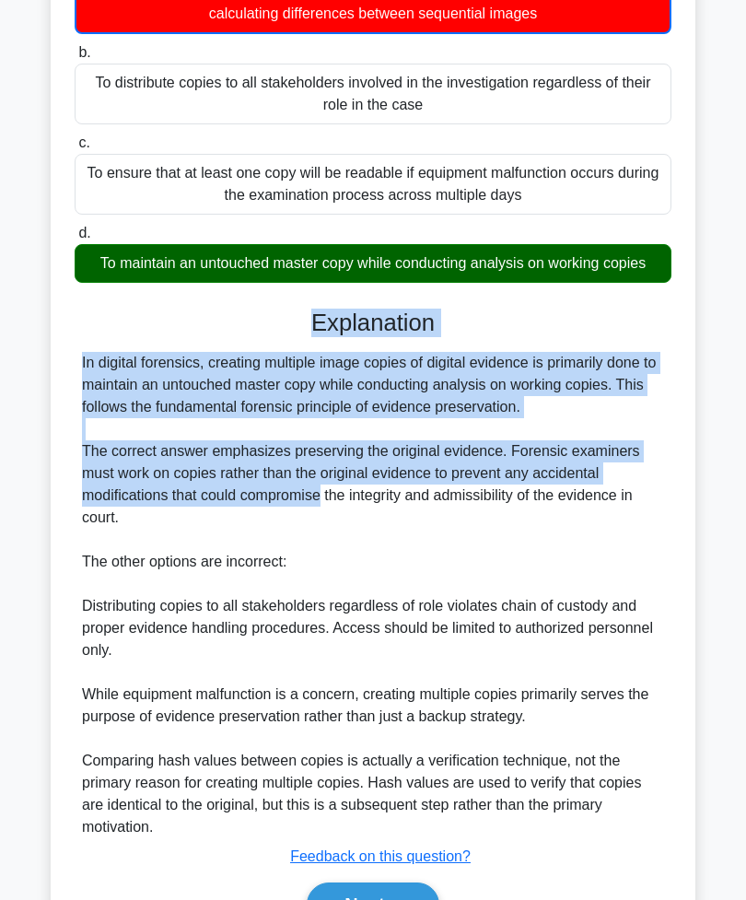
click at [568, 626] on div "In digital forensics, creating multiple image copies of digital evidence is pri…" at bounding box center [373, 595] width 582 height 486
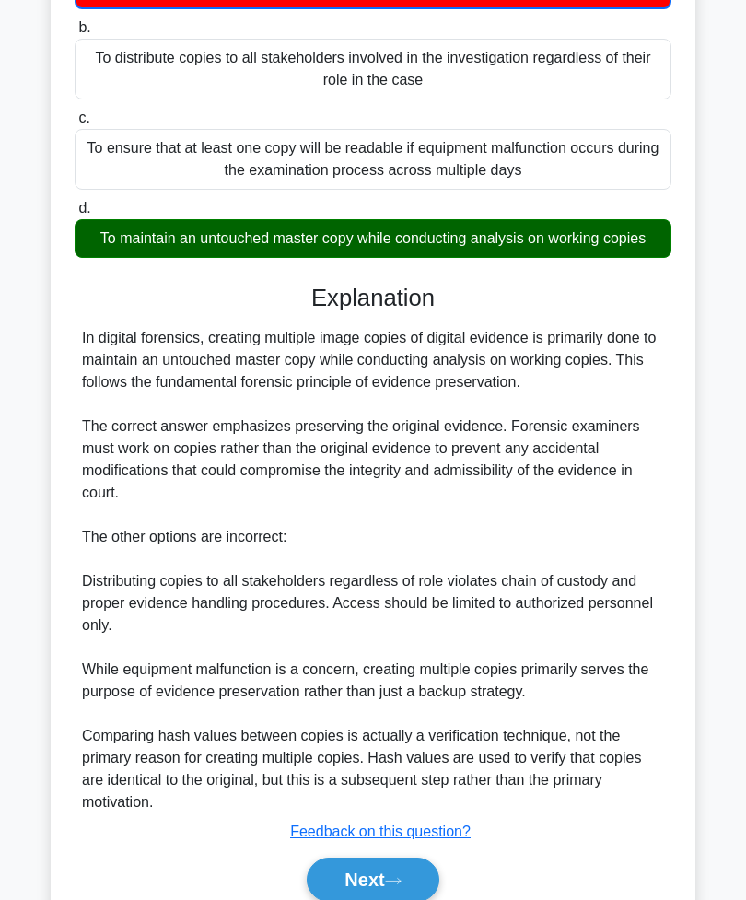
scroll to position [345, 0]
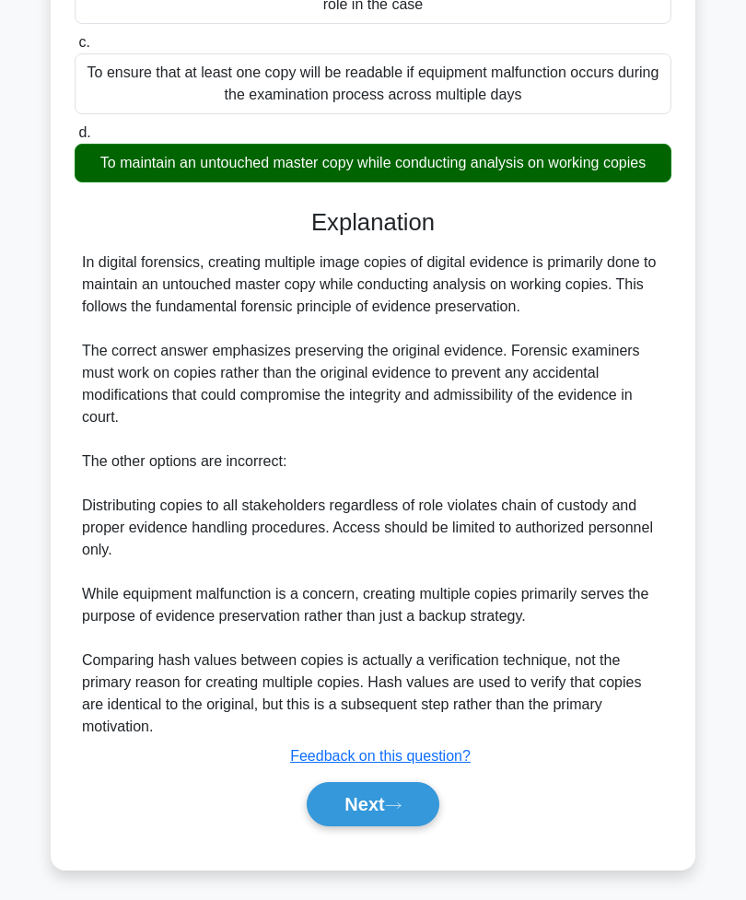
click at [389, 826] on button "Next" at bounding box center [373, 804] width 132 height 44
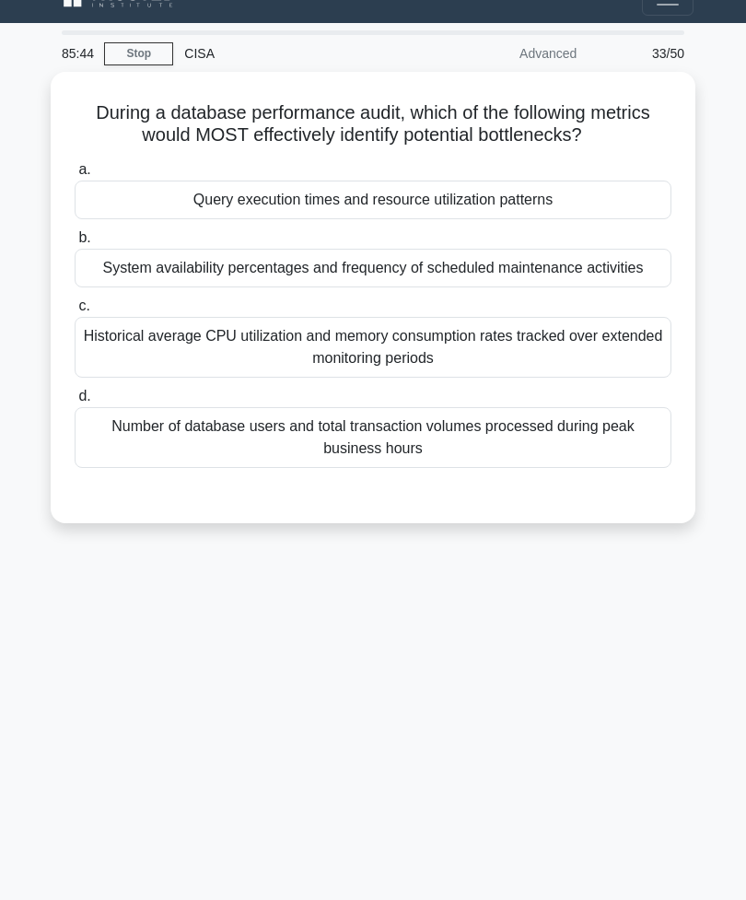
click at [378, 468] on div "Number of database users and total transaction volumes processed during peak bu…" at bounding box center [373, 437] width 597 height 61
click at [75, 403] on input "d. Number of database users and total transaction volumes processed during peak…" at bounding box center [75, 397] width 0 height 12
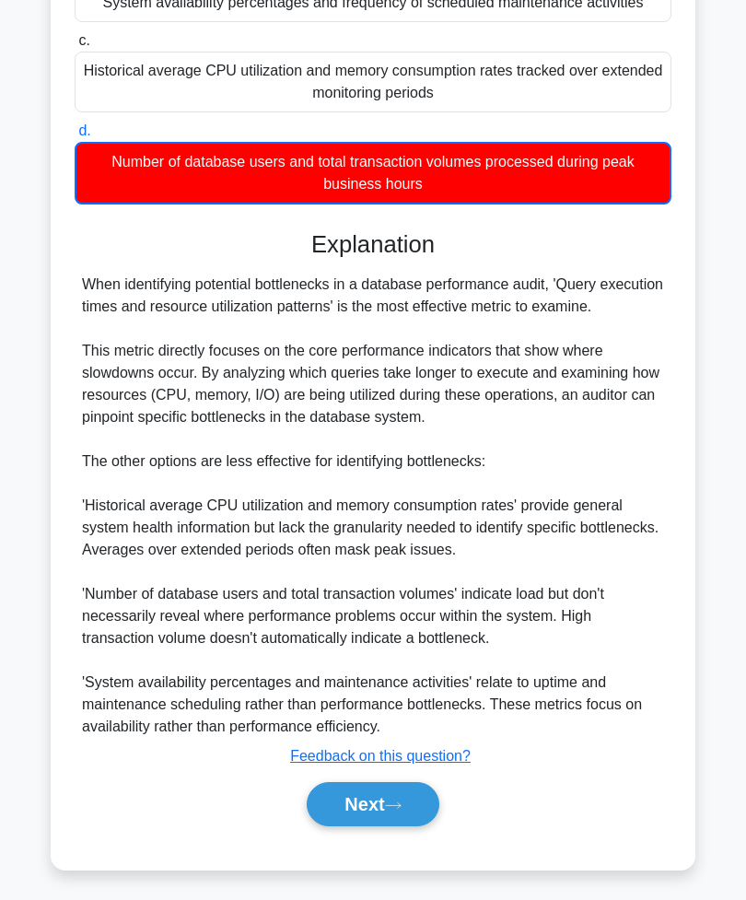
scroll to position [323, 0]
click at [404, 357] on div "When identifying potential bottlenecks in a database performance audit, 'Query …" at bounding box center [373, 506] width 582 height 464
click at [356, 826] on button "Next" at bounding box center [373, 804] width 132 height 44
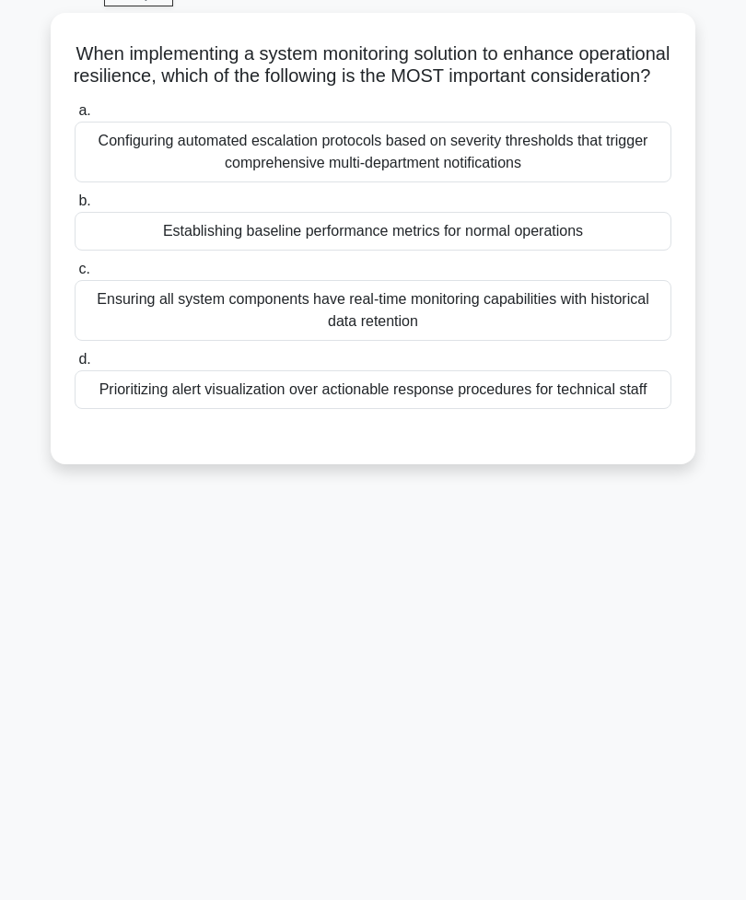
scroll to position [29, 0]
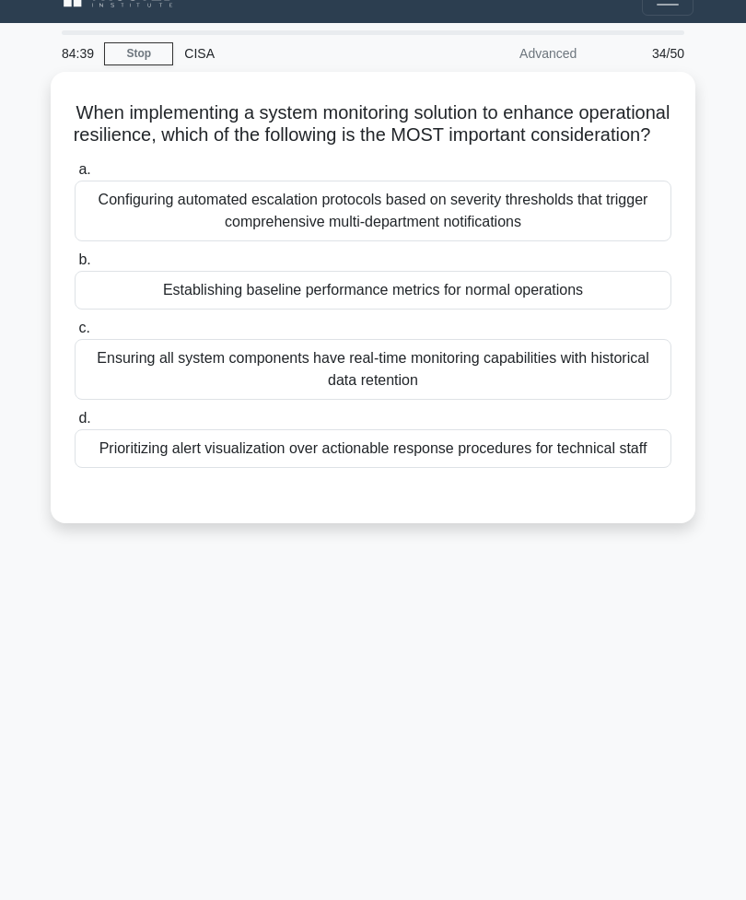
click at [428, 310] on div "Establishing baseline performance metrics for normal operations" at bounding box center [373, 290] width 597 height 39
click at [75, 266] on input "b. Establishing baseline performance metrics for normal operations" at bounding box center [75, 260] width 0 height 12
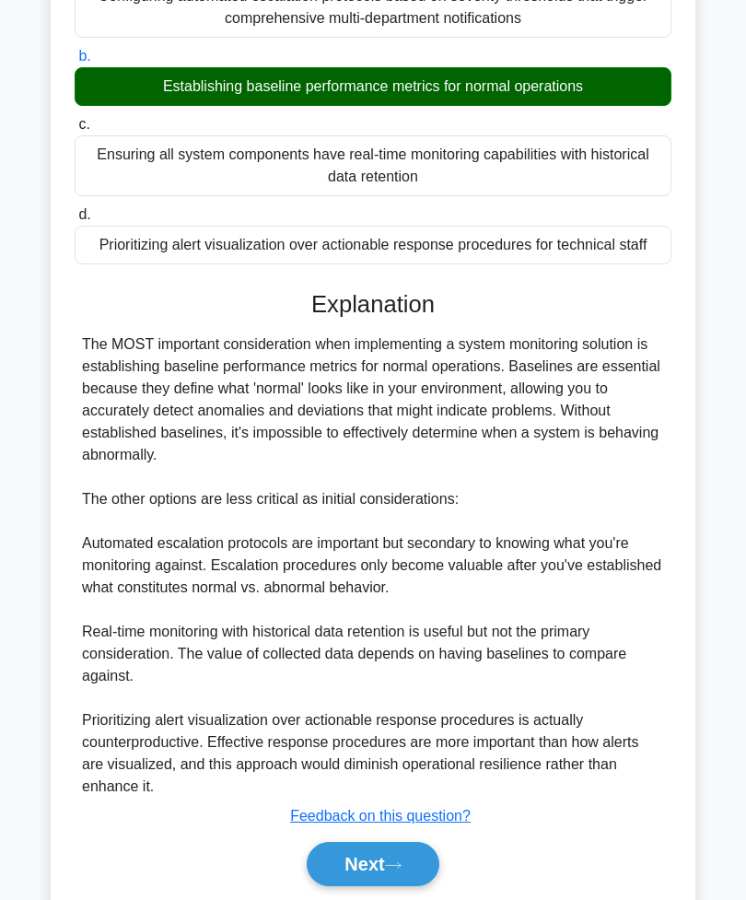
scroll to position [277, 0]
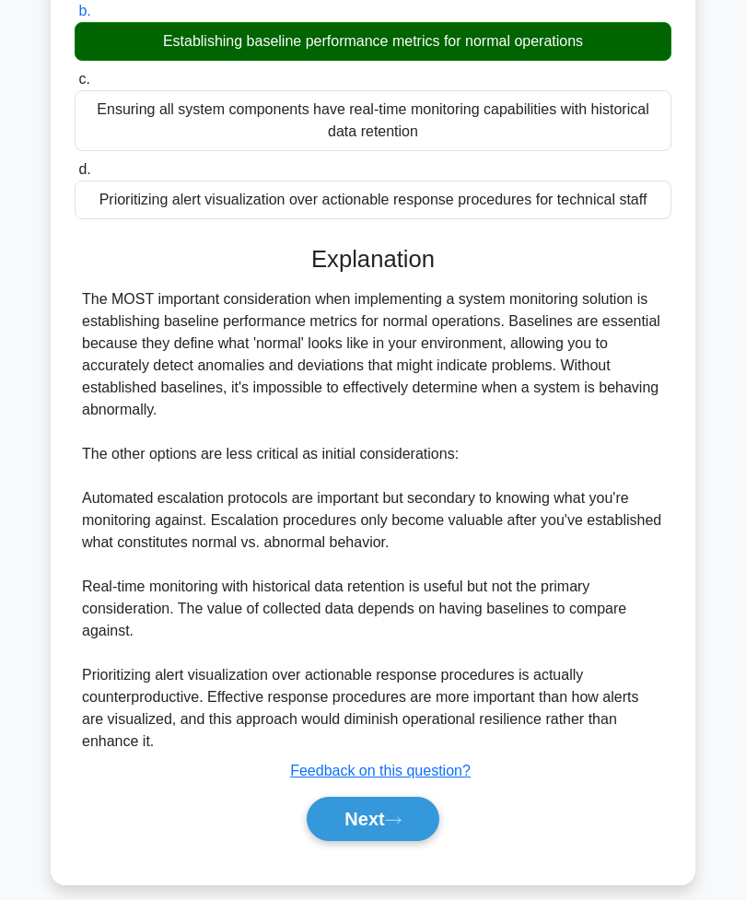
click at [377, 841] on button "Next" at bounding box center [373, 819] width 132 height 44
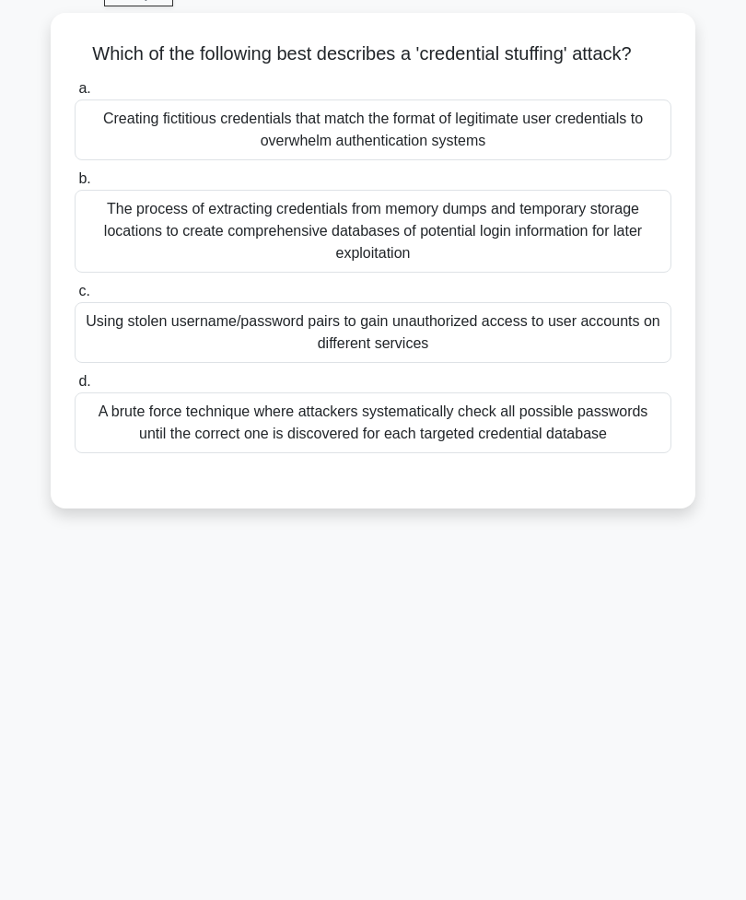
scroll to position [29, 0]
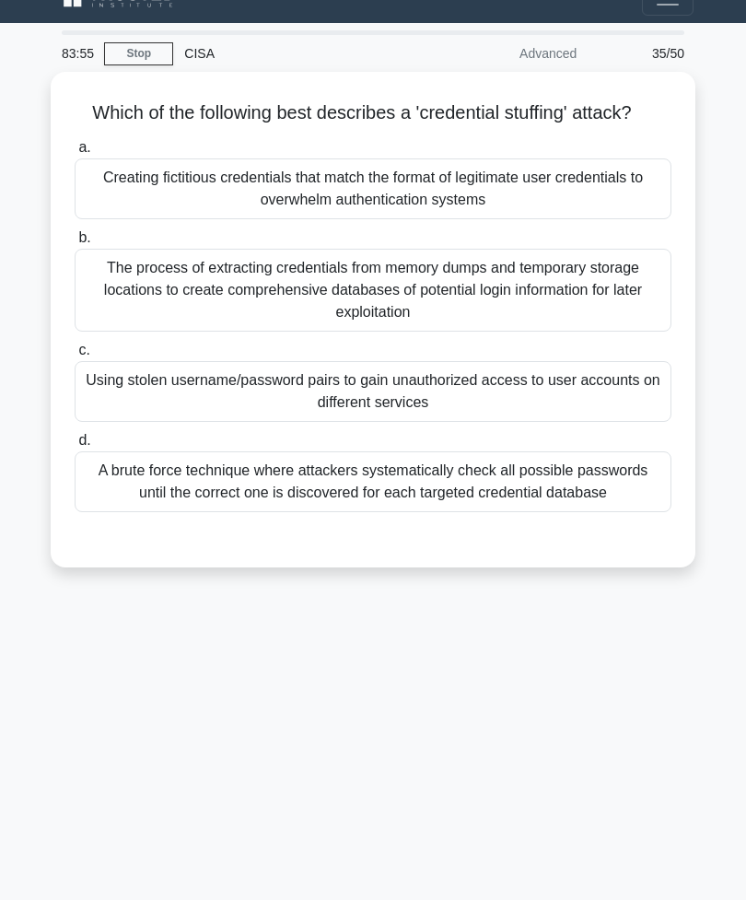
click at [346, 210] on div "Creating fictitious credentials that match the format of legitimate user creden…" at bounding box center [373, 188] width 597 height 61
click at [75, 154] on input "a. Creating fictitious credentials that match the format of legitimate user cre…" at bounding box center [75, 148] width 0 height 12
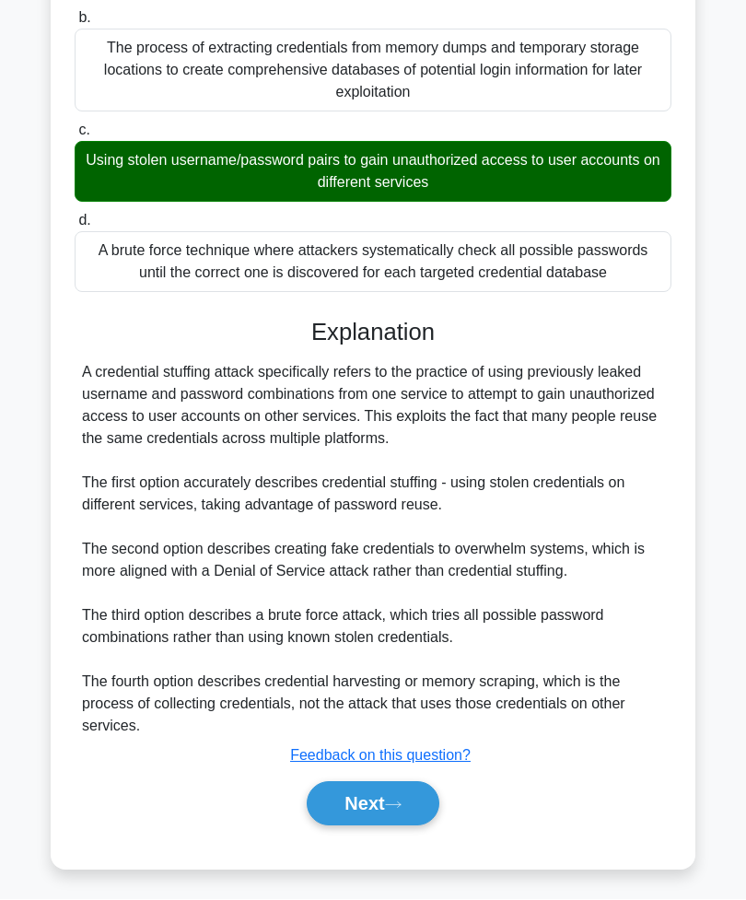
scroll to position [279, 0]
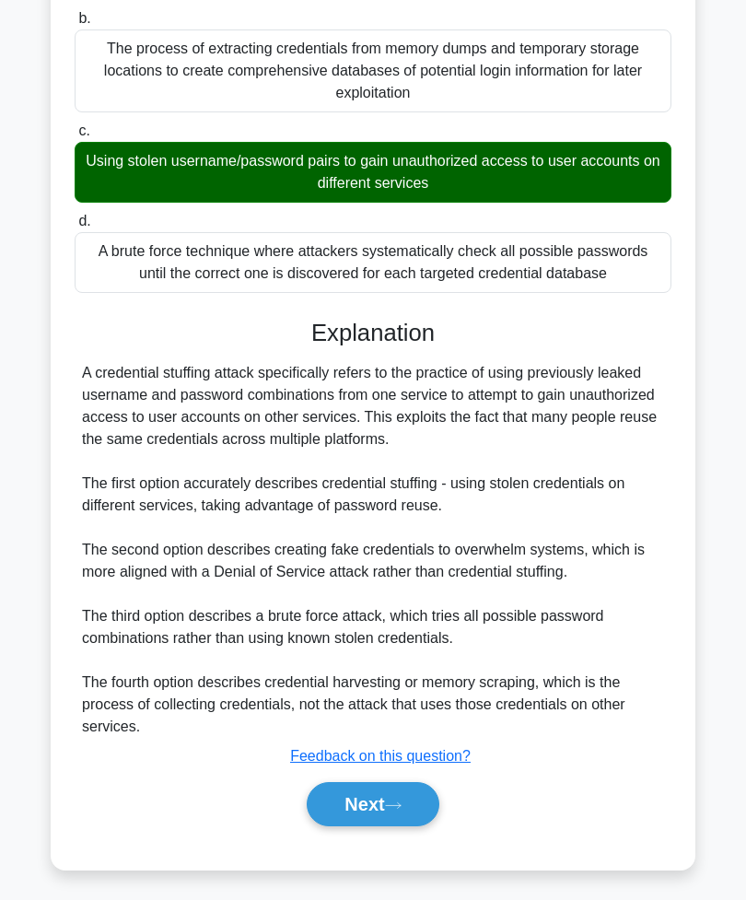
click at [586, 435] on div "A credential stuffing attack specifically refers to the practice of using previ…" at bounding box center [373, 550] width 582 height 376
click at [389, 826] on button "Next" at bounding box center [373, 804] width 132 height 44
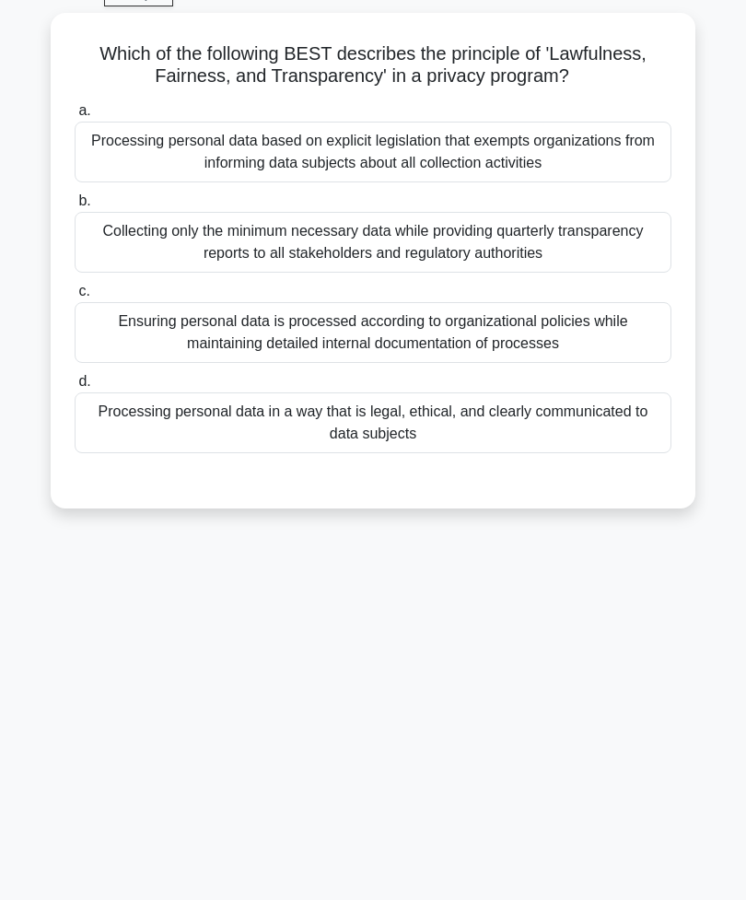
scroll to position [29, 0]
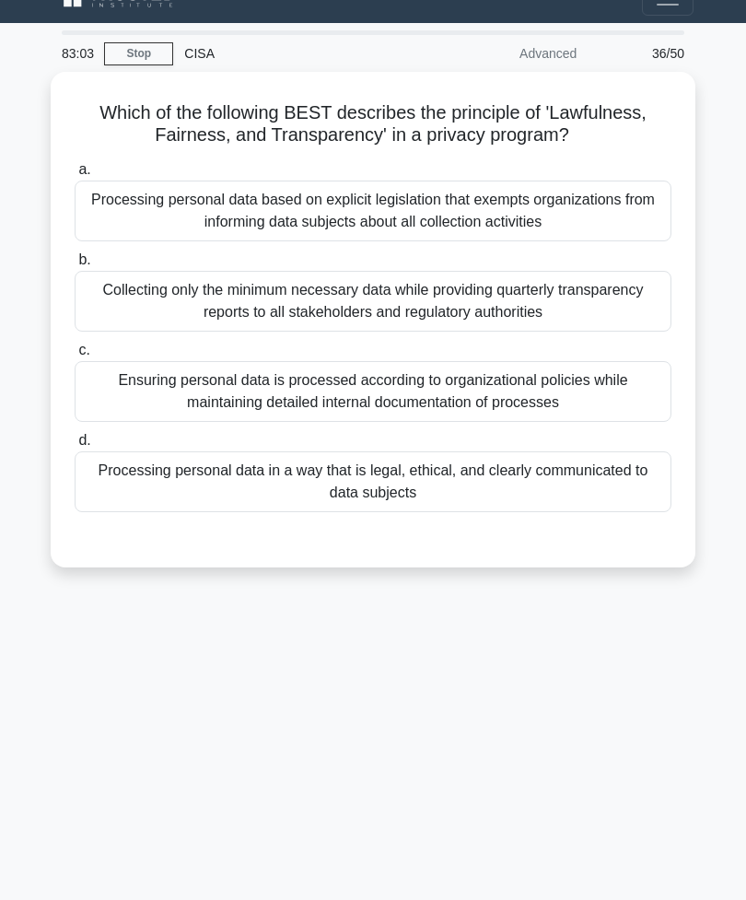
click at [474, 498] on div "Processing personal data in a way that is legal, ethical, and clearly communica…" at bounding box center [373, 481] width 597 height 61
click at [75, 447] on input "d. Processing personal data in a way that is legal, ethical, and clearly commun…" at bounding box center [75, 441] width 0 height 12
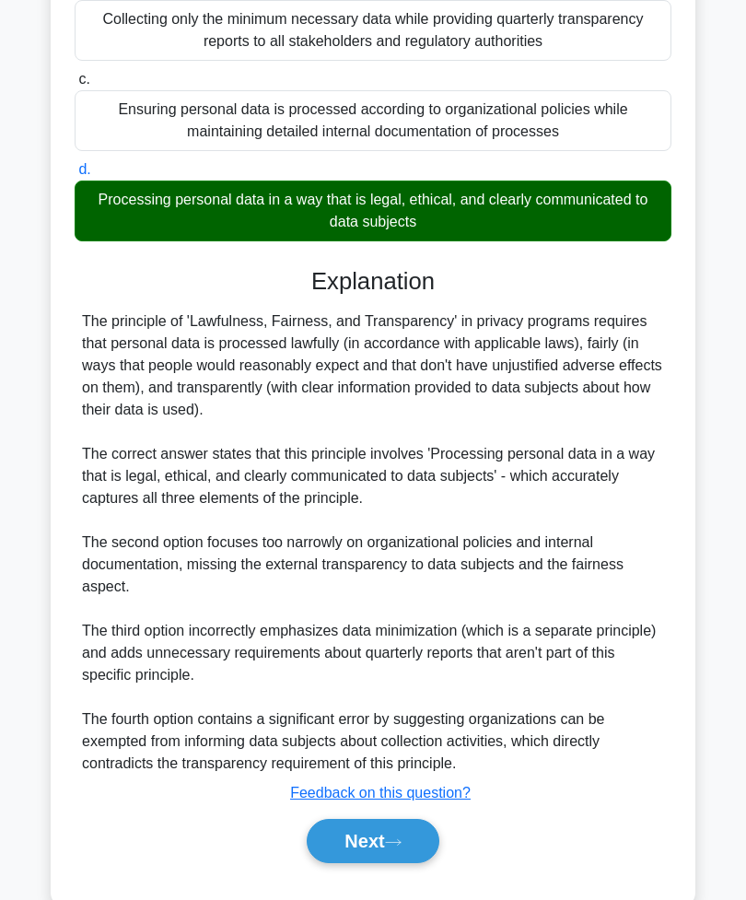
click at [378, 842] on button "Next" at bounding box center [373, 841] width 132 height 44
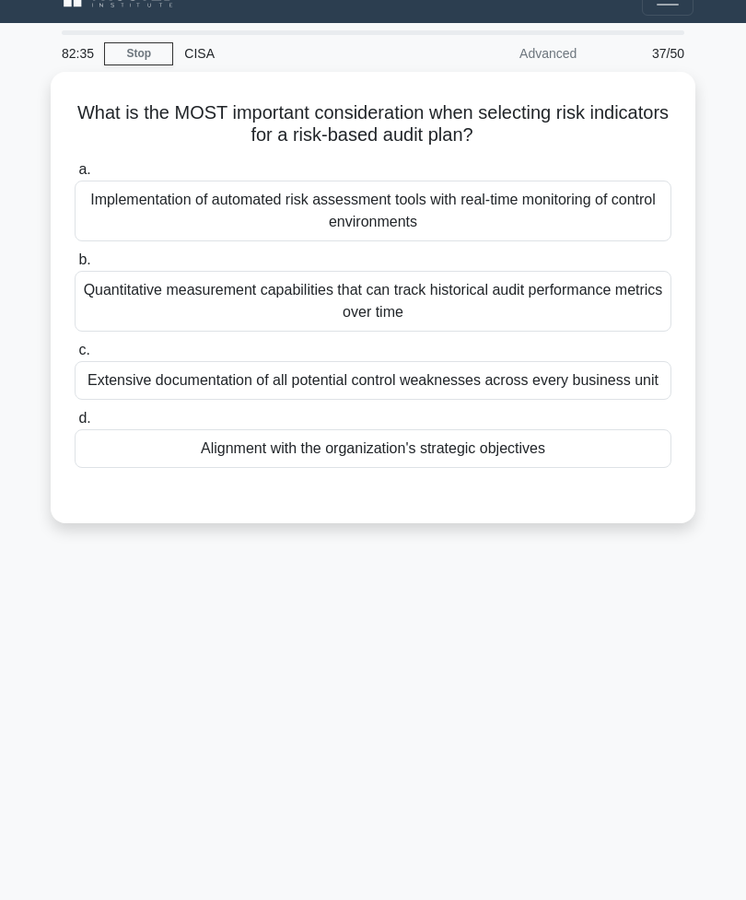
click at [548, 468] on div "Alignment with the organization's strategic objectives" at bounding box center [373, 448] width 597 height 39
click at [75, 425] on input "d. Alignment with the organization's strategic objectives" at bounding box center [75, 419] width 0 height 12
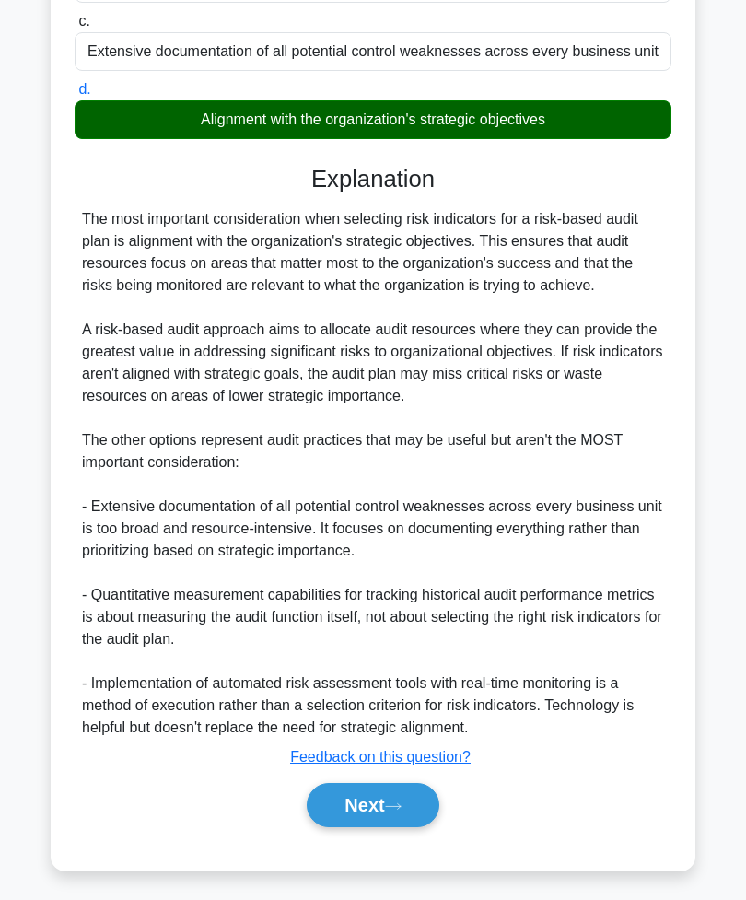
scroll to position [388, 0]
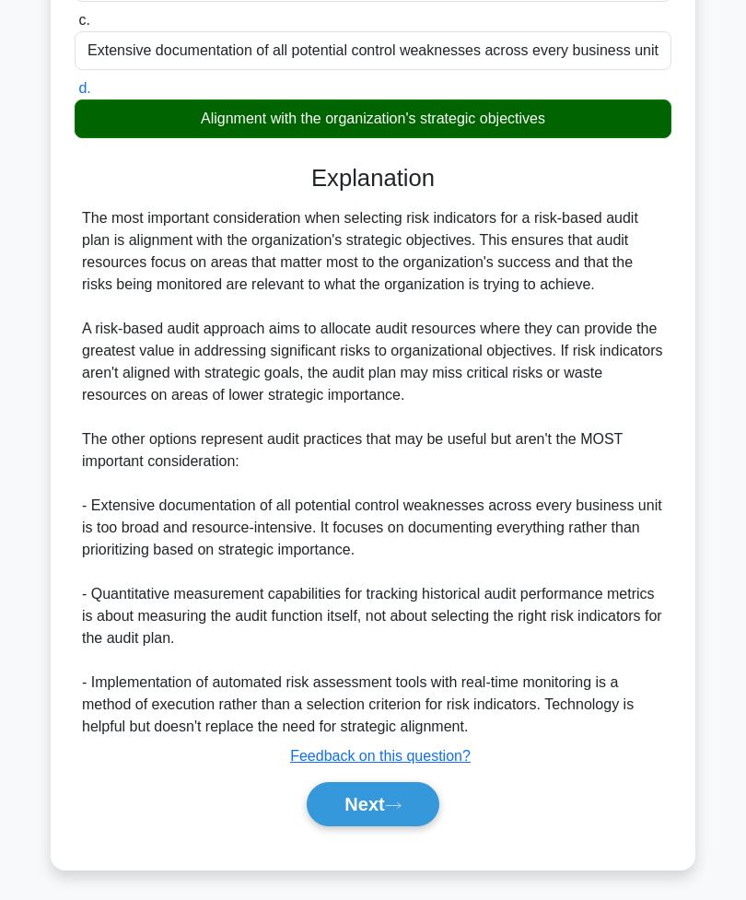
click at [392, 826] on button "Next" at bounding box center [373, 804] width 132 height 44
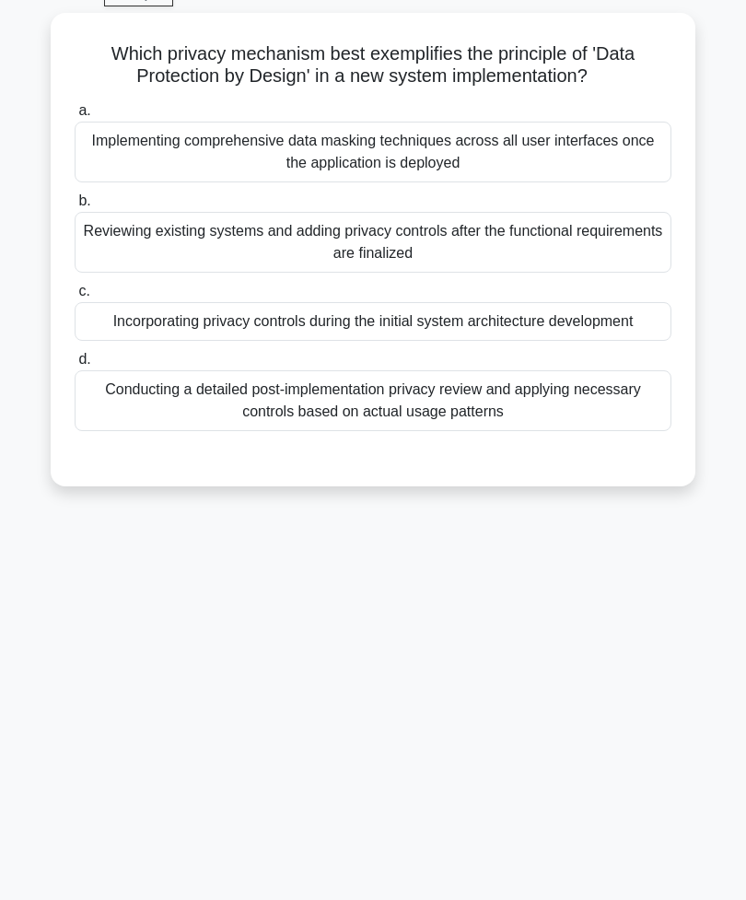
scroll to position [29, 0]
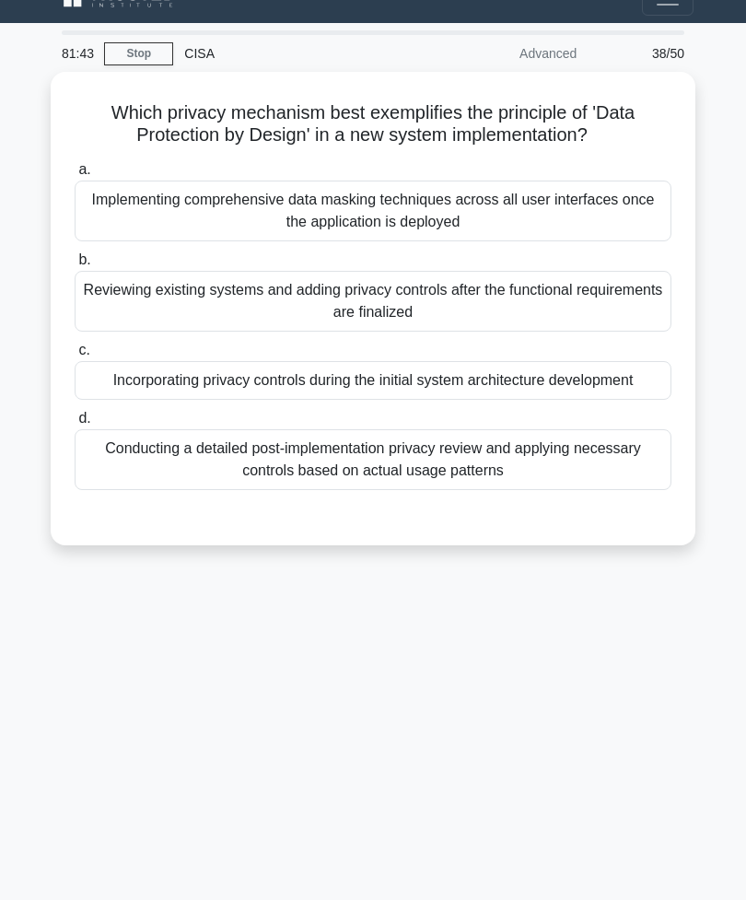
click at [427, 395] on div "Incorporating privacy controls during the initial system architecture developme…" at bounding box center [373, 380] width 597 height 39
click at [75, 357] on input "c. Incorporating privacy controls during the initial system architecture develo…" at bounding box center [75, 351] width 0 height 12
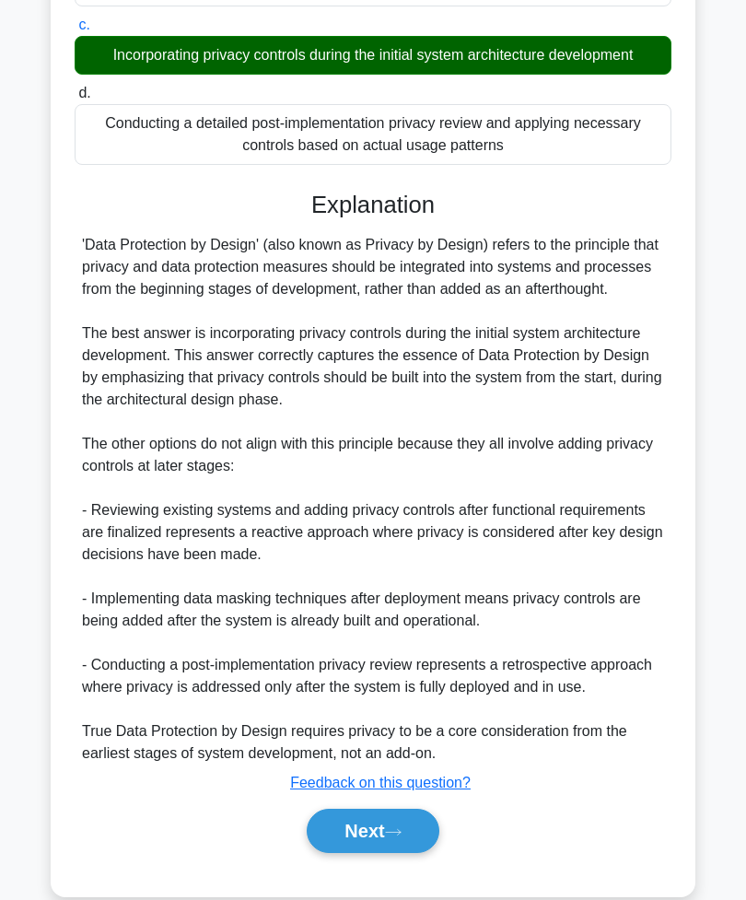
scroll to position [388, 0]
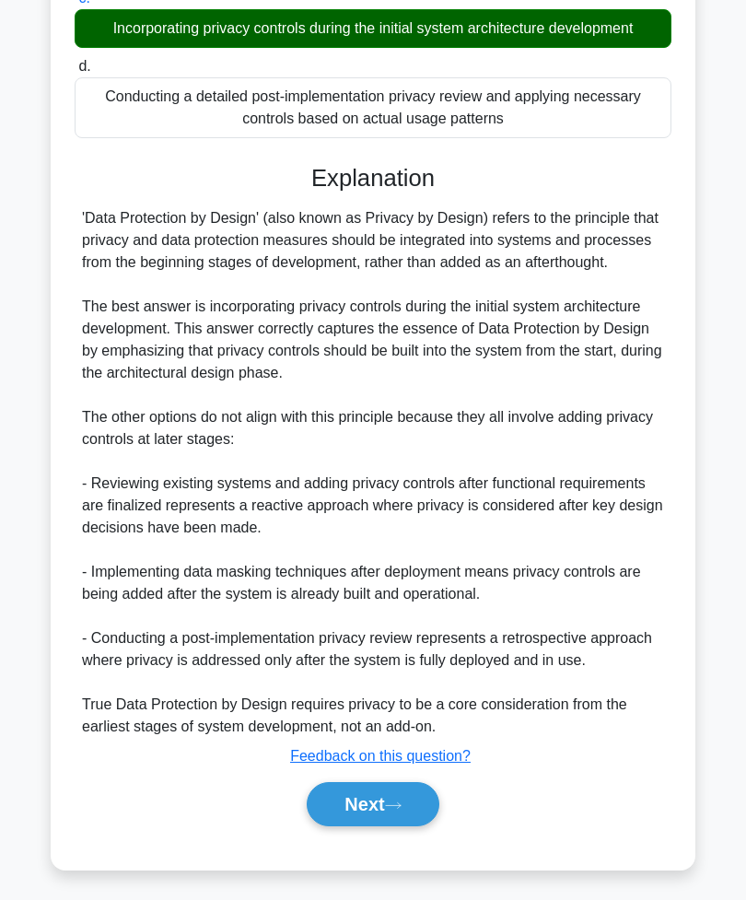
click at [380, 826] on button "Next" at bounding box center [373, 804] width 132 height 44
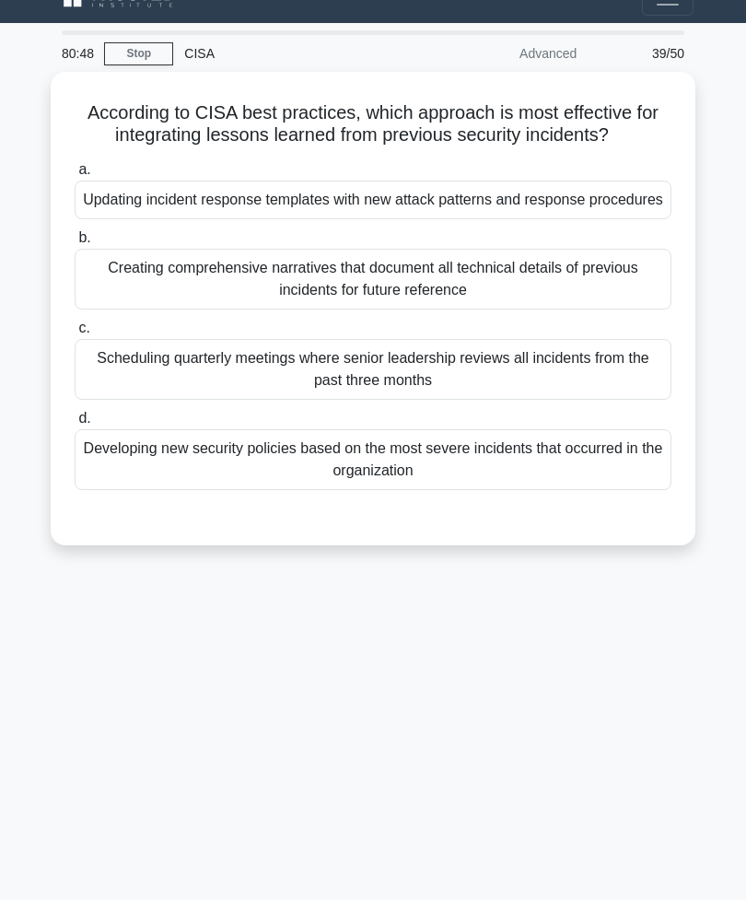
click at [466, 490] on div "Developing new security policies based on the most severe incidents that occurr…" at bounding box center [373, 459] width 597 height 61
click at [75, 425] on input "d. Developing new security policies based on the most severe incidents that occ…" at bounding box center [75, 419] width 0 height 12
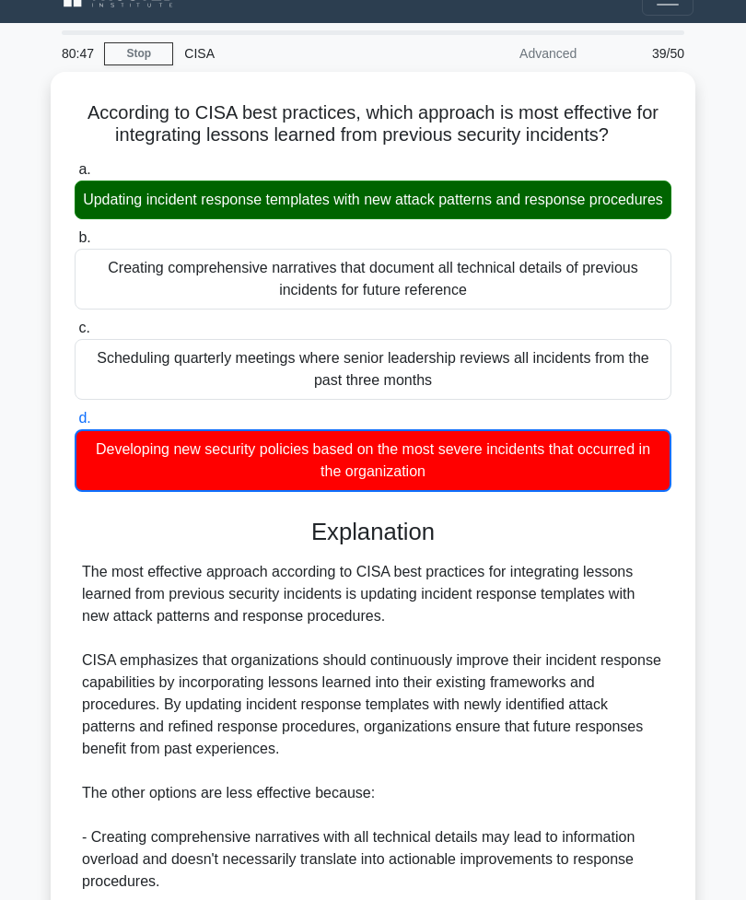
click at [399, 219] on div "Updating incident response templates with new attack patterns and response proc…" at bounding box center [373, 200] width 597 height 39
click at [75, 176] on input "a. Updating incident response templates with new attack patterns and response p…" at bounding box center [75, 170] width 0 height 12
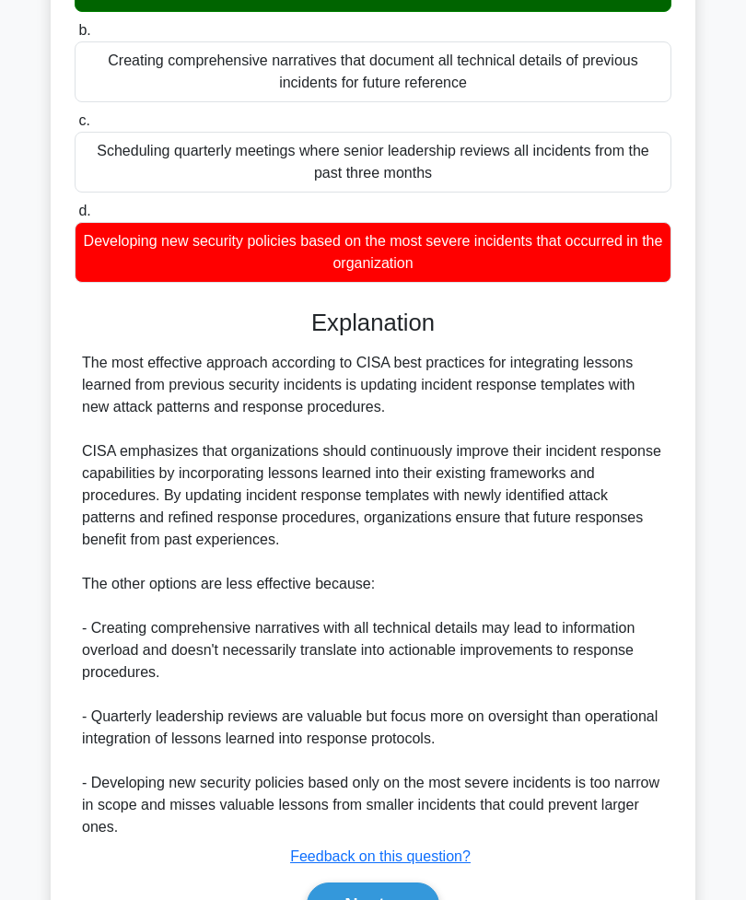
scroll to position [344, 0]
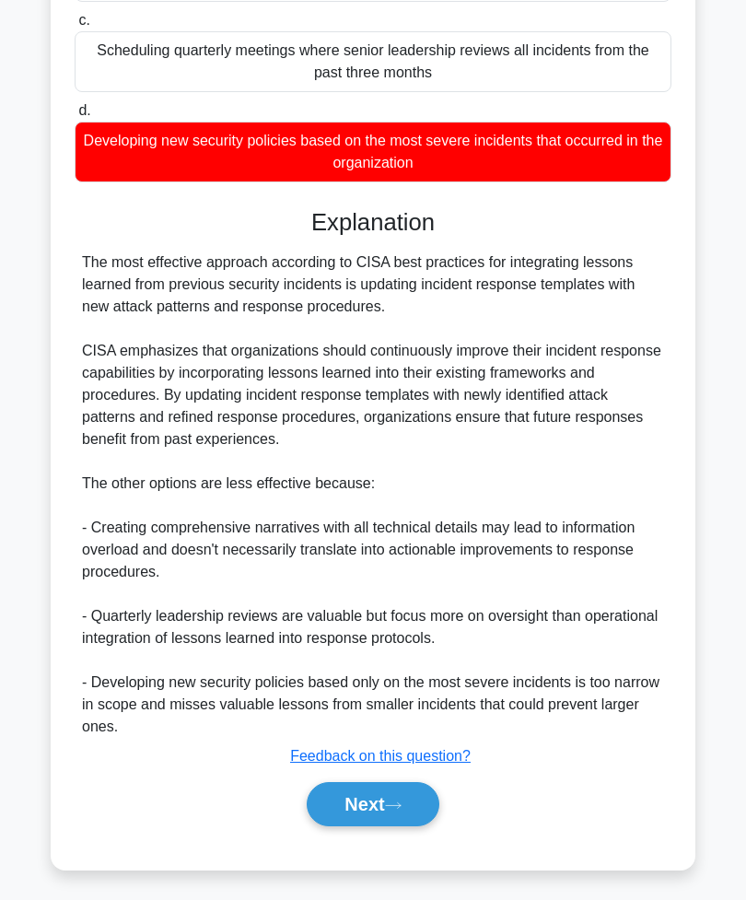
click at [369, 826] on button "Next" at bounding box center [373, 804] width 132 height 44
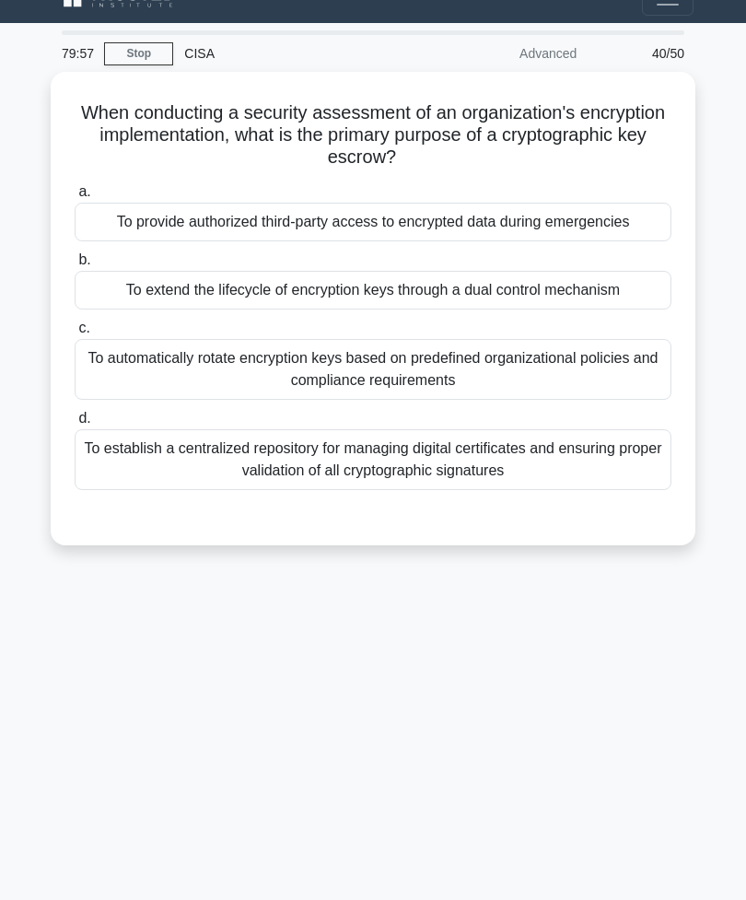
click at [450, 395] on div "To automatically rotate encryption keys based on predefined organizational poli…" at bounding box center [373, 369] width 597 height 61
click at [75, 334] on input "c. To automatically rotate encryption keys based on predefined organizational p…" at bounding box center [75, 328] width 0 height 12
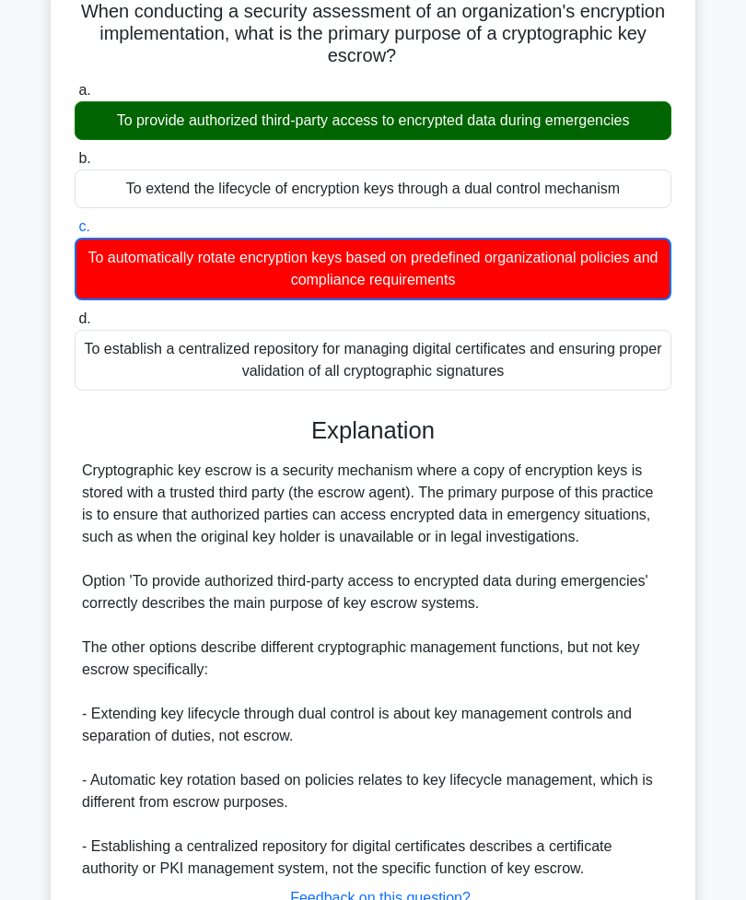
scroll to position [279, 0]
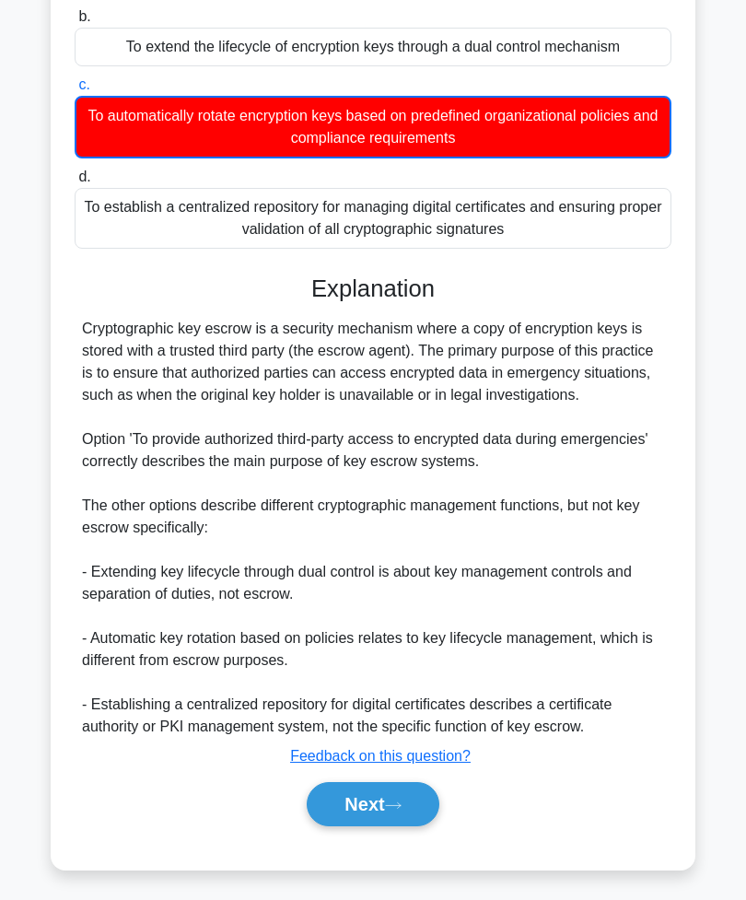
click at [378, 826] on button "Next" at bounding box center [373, 804] width 132 height 44
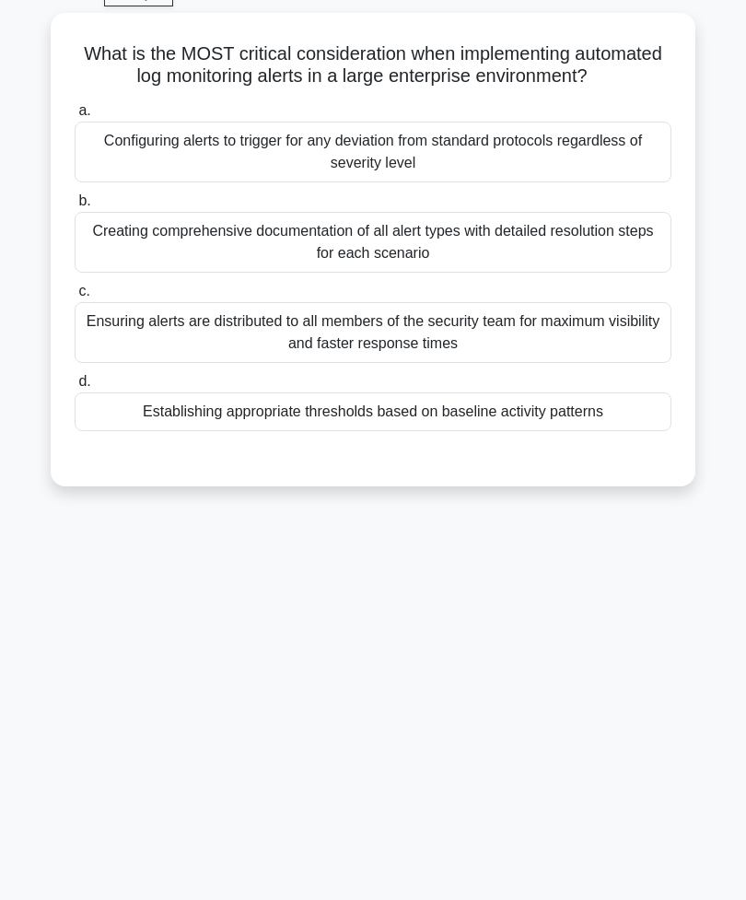
scroll to position [29, 0]
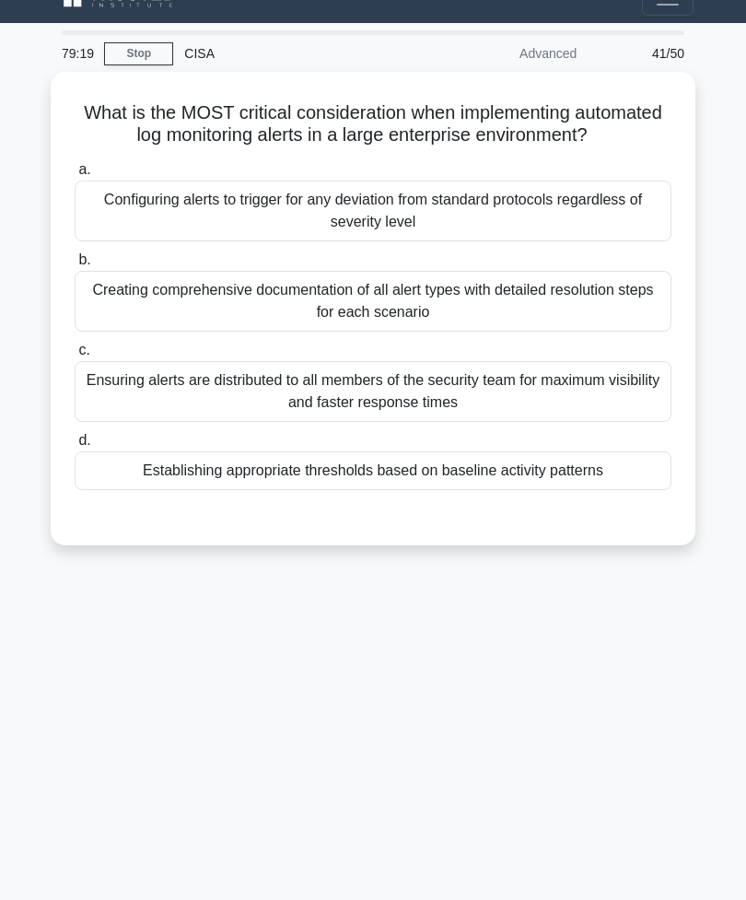
click at [494, 490] on div "Establishing appropriate thresholds based on baseline activity patterns" at bounding box center [373, 470] width 597 height 39
click at [75, 447] on input "d. Establishing appropriate thresholds based on baseline activity patterns" at bounding box center [75, 441] width 0 height 12
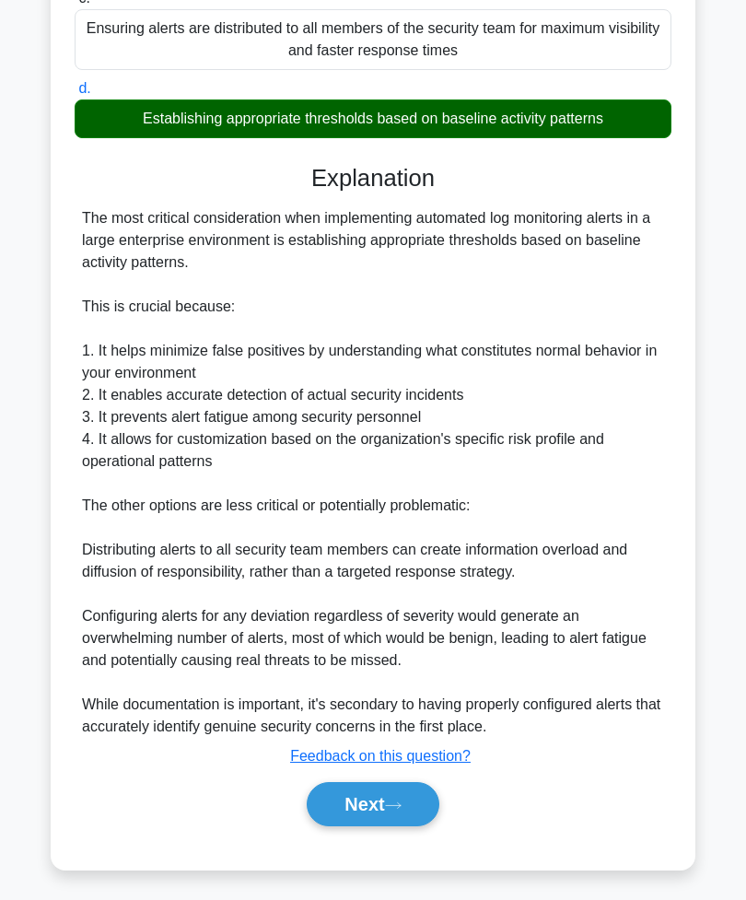
click at [396, 808] on icon at bounding box center [393, 805] width 15 height 6
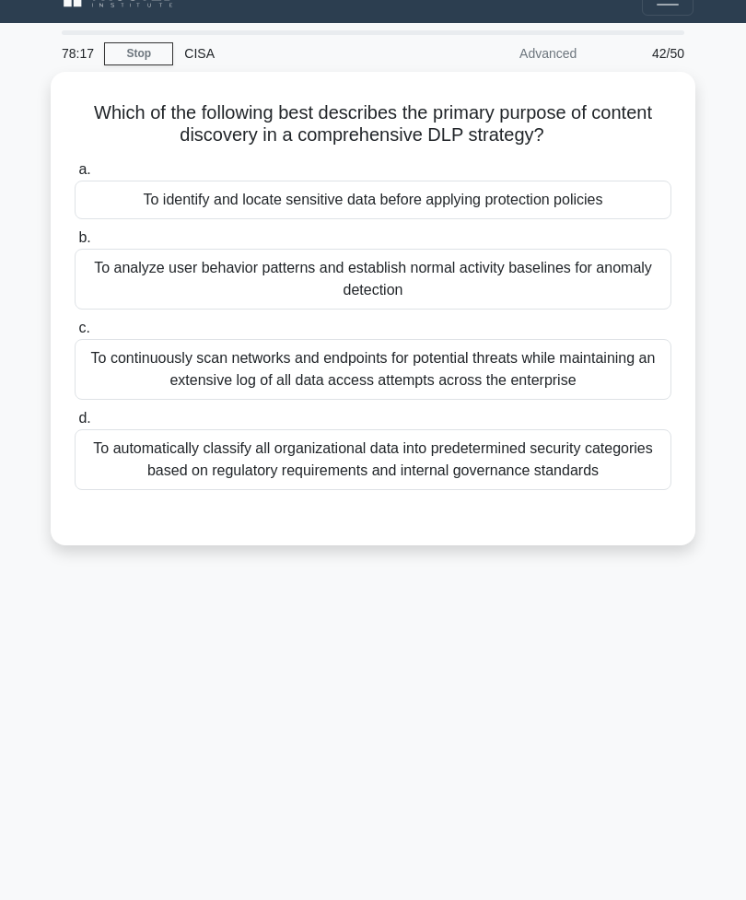
click at [618, 191] on div "To identify and locate sensitive data before applying protection policies" at bounding box center [373, 200] width 597 height 39
click at [75, 176] on input "a. To identify and locate sensitive data before applying protection policies" at bounding box center [75, 170] width 0 height 12
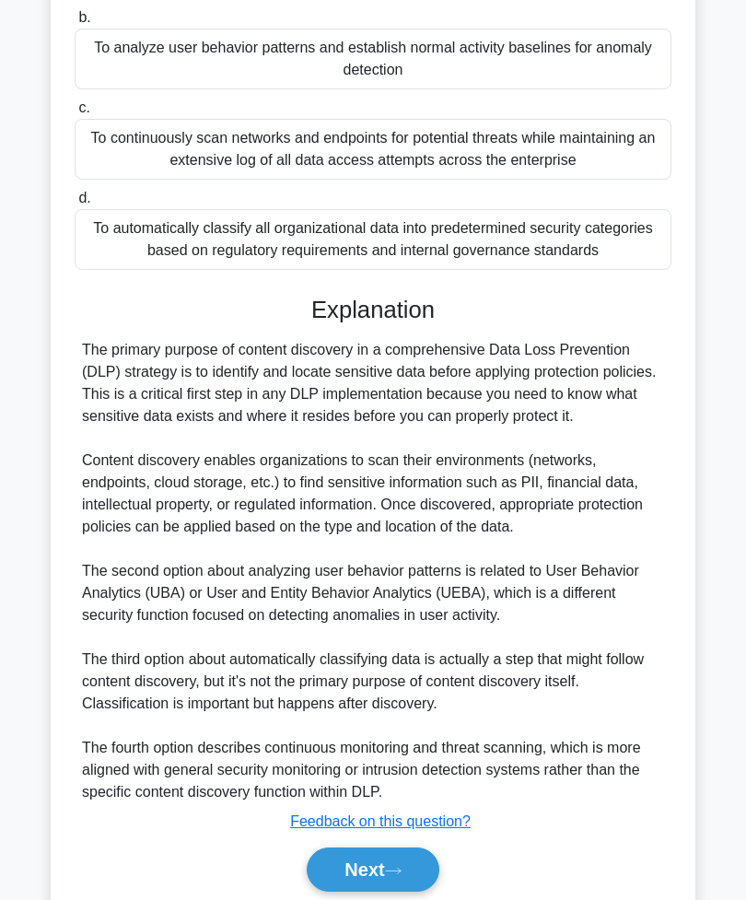
scroll to position [257, 0]
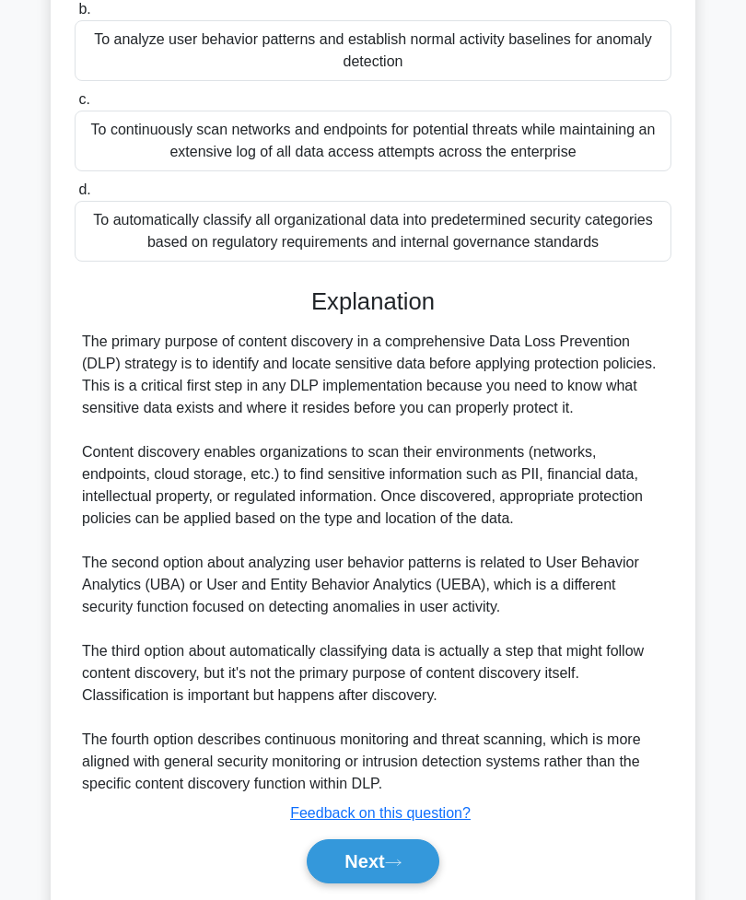
click at [392, 884] on button "Next" at bounding box center [373, 861] width 132 height 44
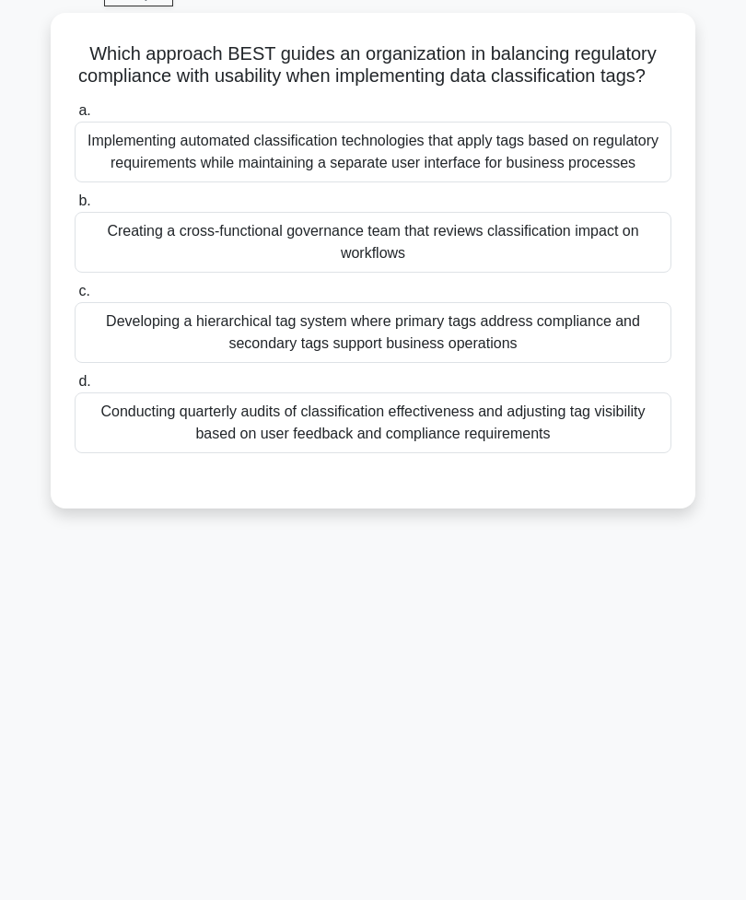
scroll to position [29, 0]
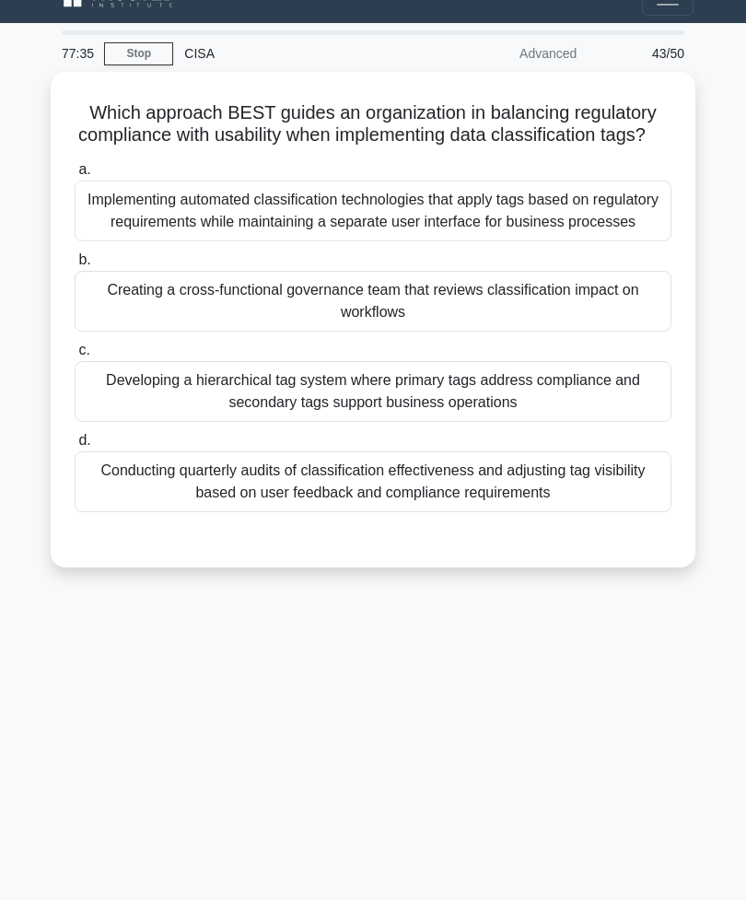
click at [494, 241] on div "Implementing automated classification technologies that apply tags based on reg…" at bounding box center [373, 211] width 597 height 61
click at [75, 176] on input "a. Implementing automated classification technologies that apply tags based on …" at bounding box center [75, 170] width 0 height 12
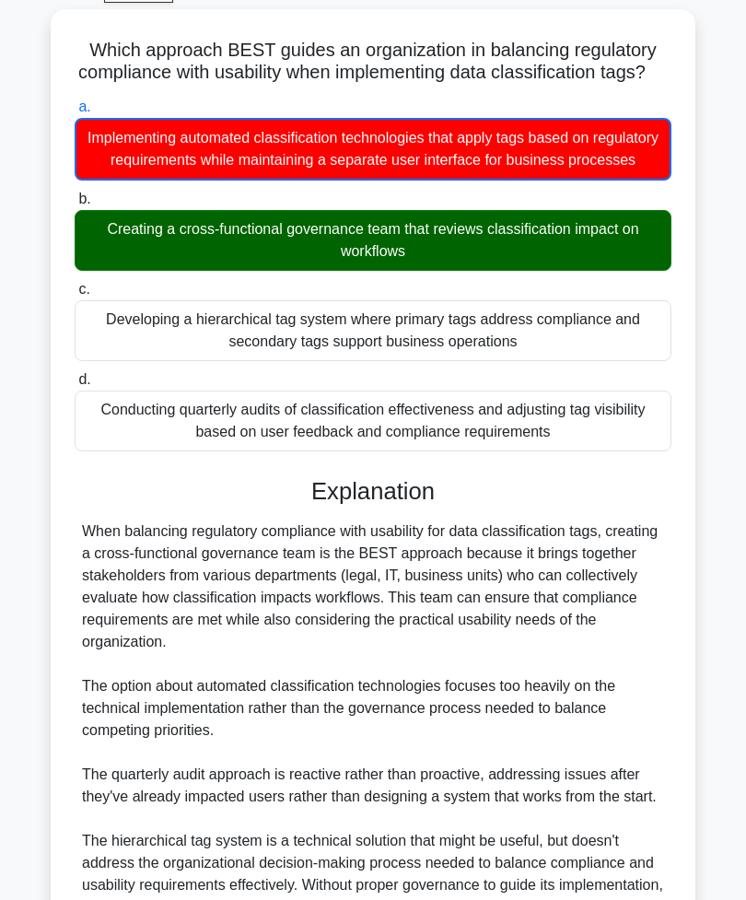
scroll to position [51, 0]
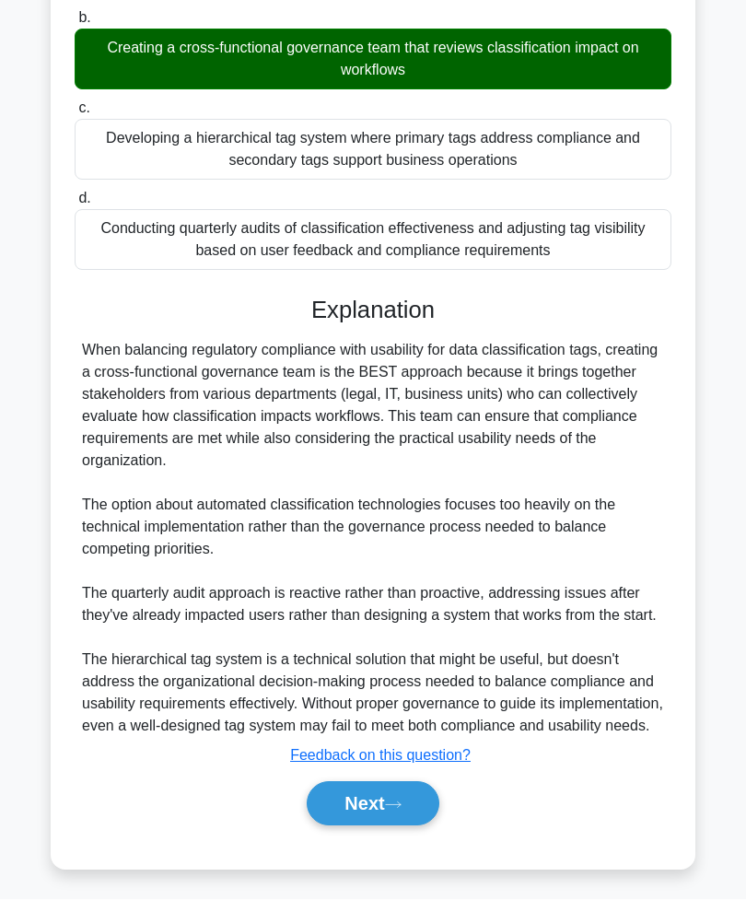
click at [396, 826] on button "Next" at bounding box center [373, 804] width 132 height 44
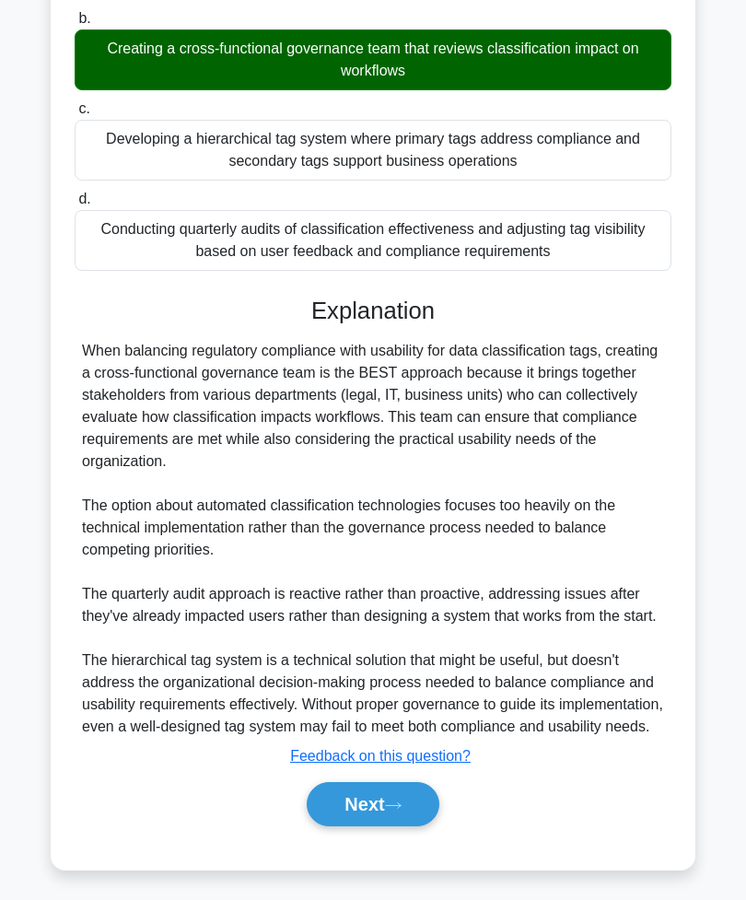
scroll to position [29, 0]
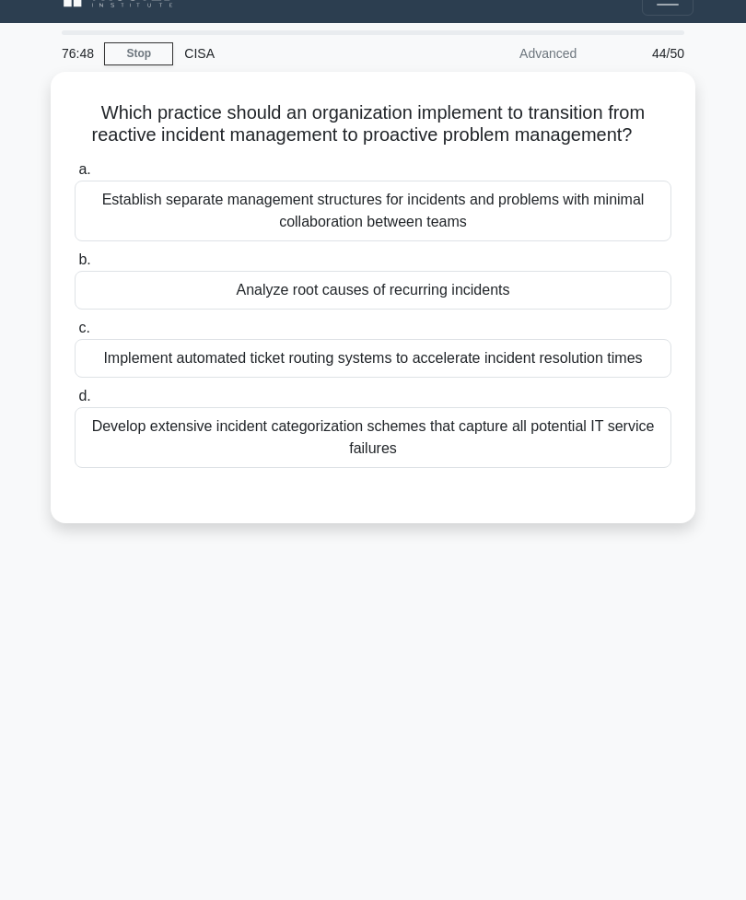
click at [318, 310] on div "Analyze root causes of recurring incidents" at bounding box center [373, 290] width 597 height 39
click at [75, 266] on input "b. Analyze root causes of recurring incidents" at bounding box center [75, 260] width 0 height 12
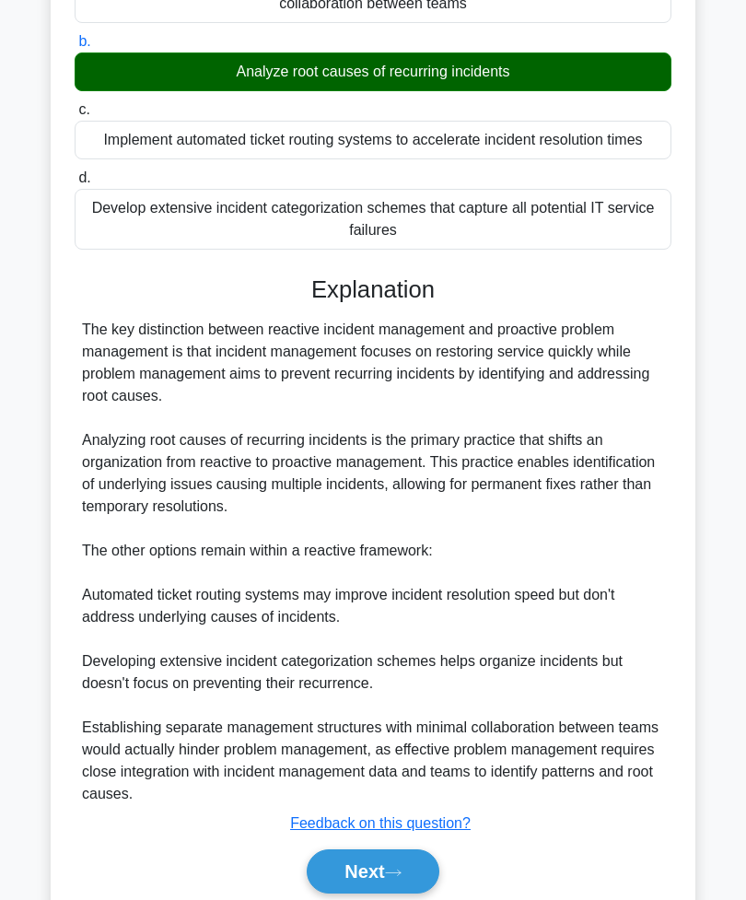
scroll to position [299, 0]
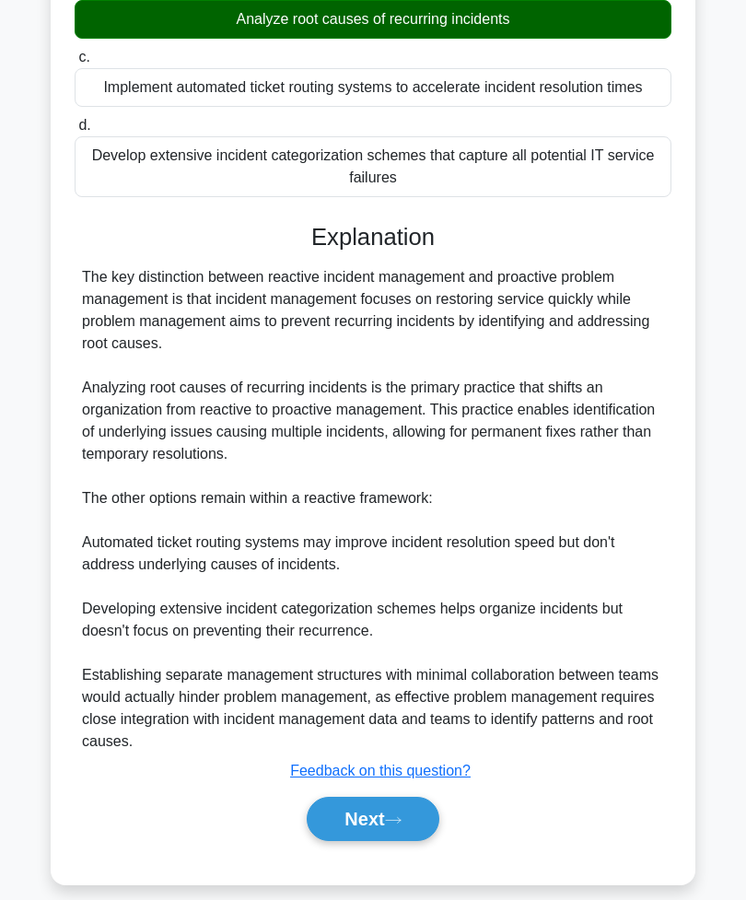
click at [405, 841] on button "Next" at bounding box center [373, 819] width 132 height 44
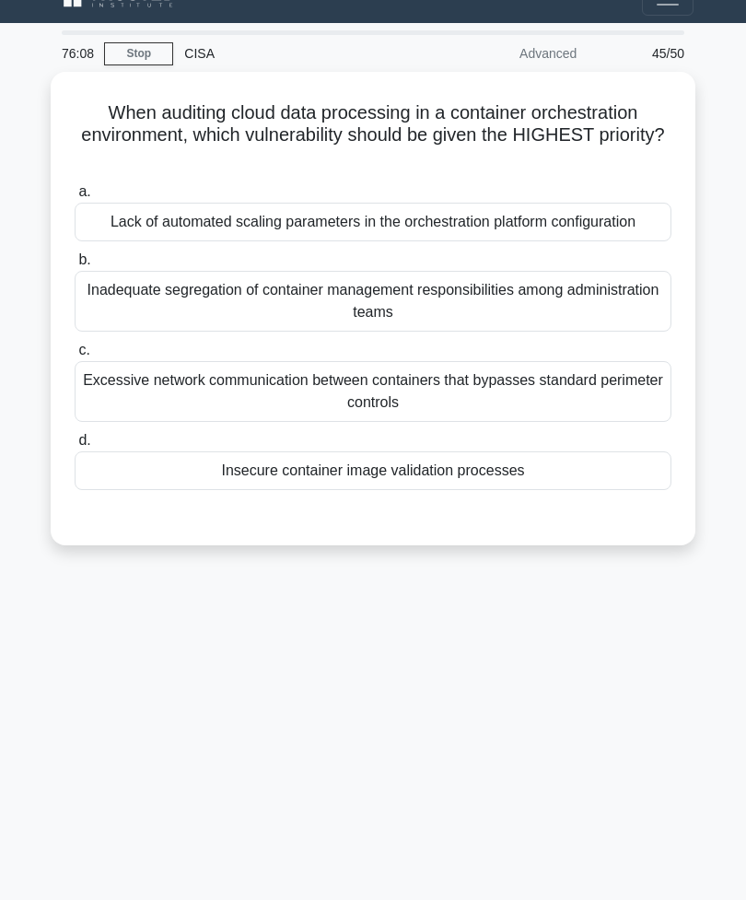
click at [457, 319] on div "Inadequate segregation of container management responsibilities among administr…" at bounding box center [373, 301] width 597 height 61
click at [75, 266] on input "b. Inadequate segregation of container management responsibilities among admini…" at bounding box center [75, 260] width 0 height 12
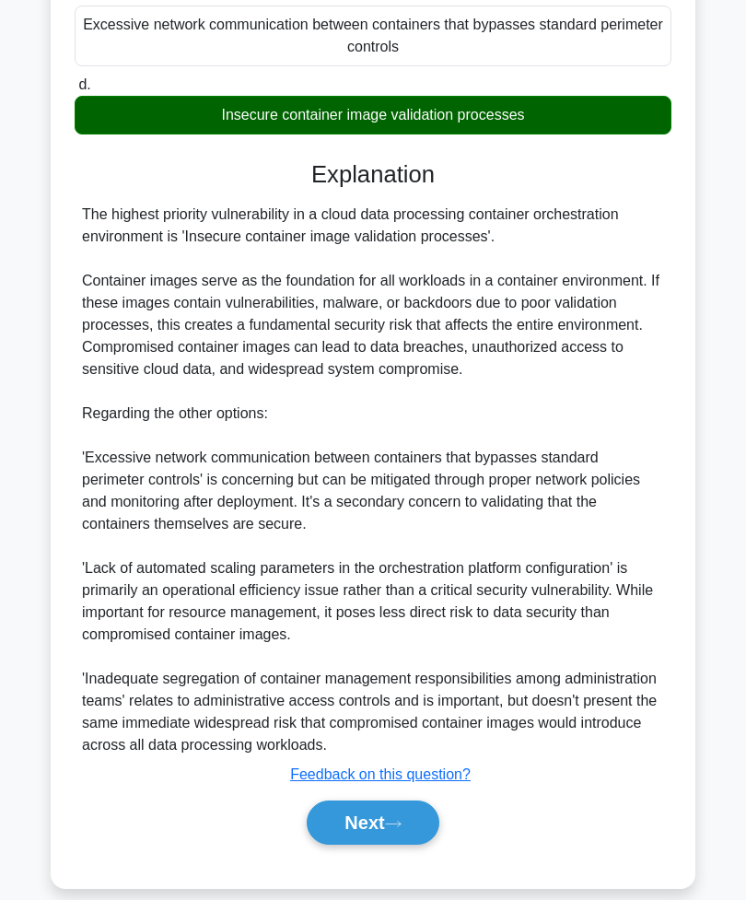
scroll to position [389, 0]
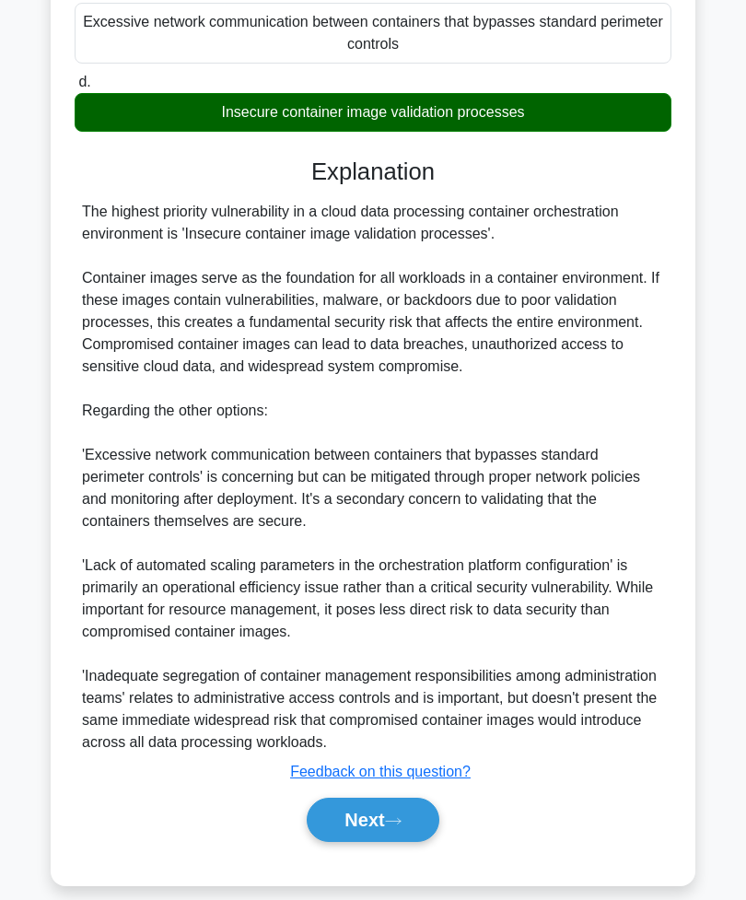
click at [392, 842] on button "Next" at bounding box center [373, 820] width 132 height 44
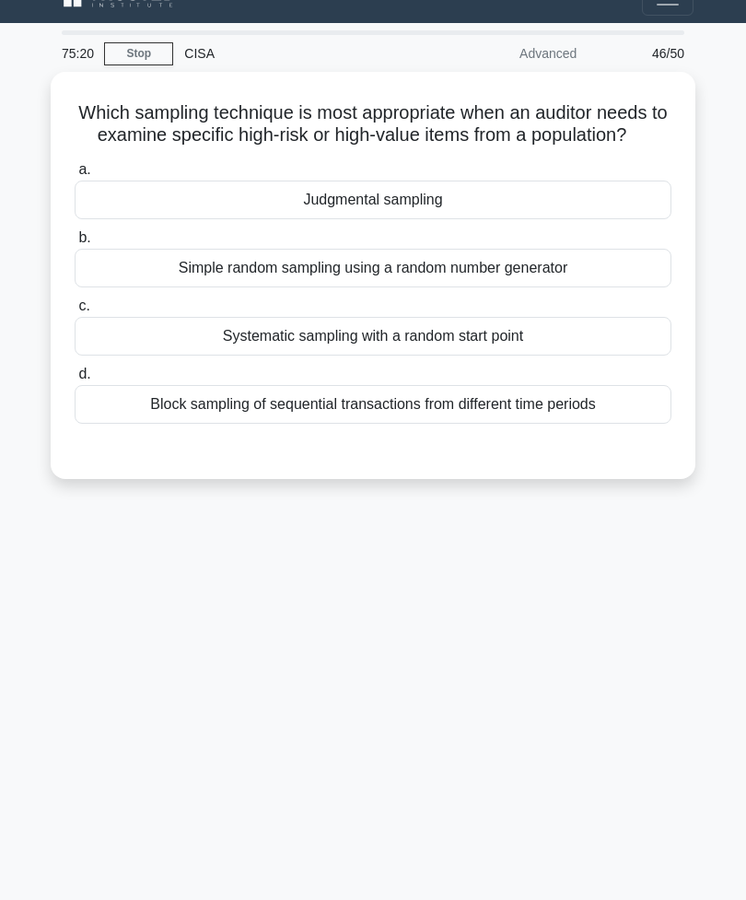
click at [551, 217] on div "Judgmental sampling" at bounding box center [373, 200] width 597 height 39
click at [75, 176] on input "a. Judgmental sampling" at bounding box center [75, 170] width 0 height 12
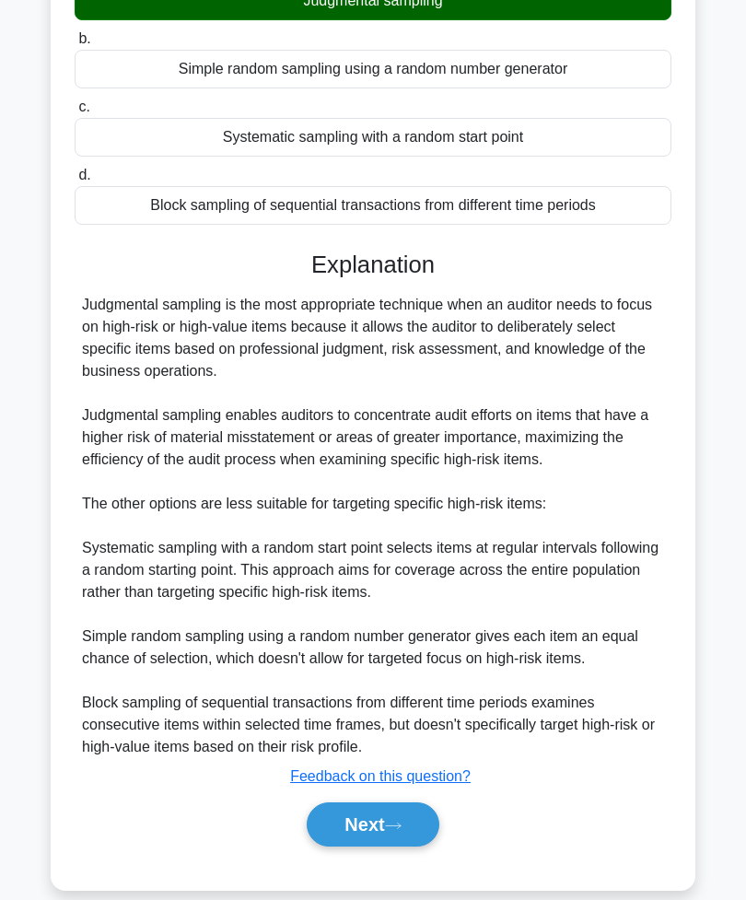
scroll to position [255, 0]
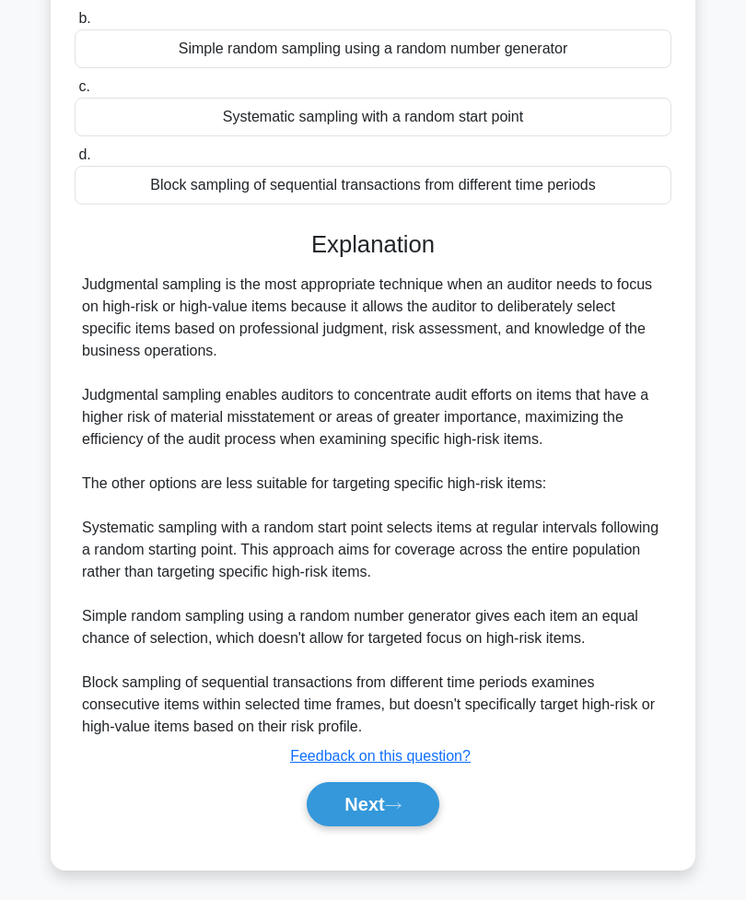
click at [366, 826] on button "Next" at bounding box center [373, 804] width 132 height 44
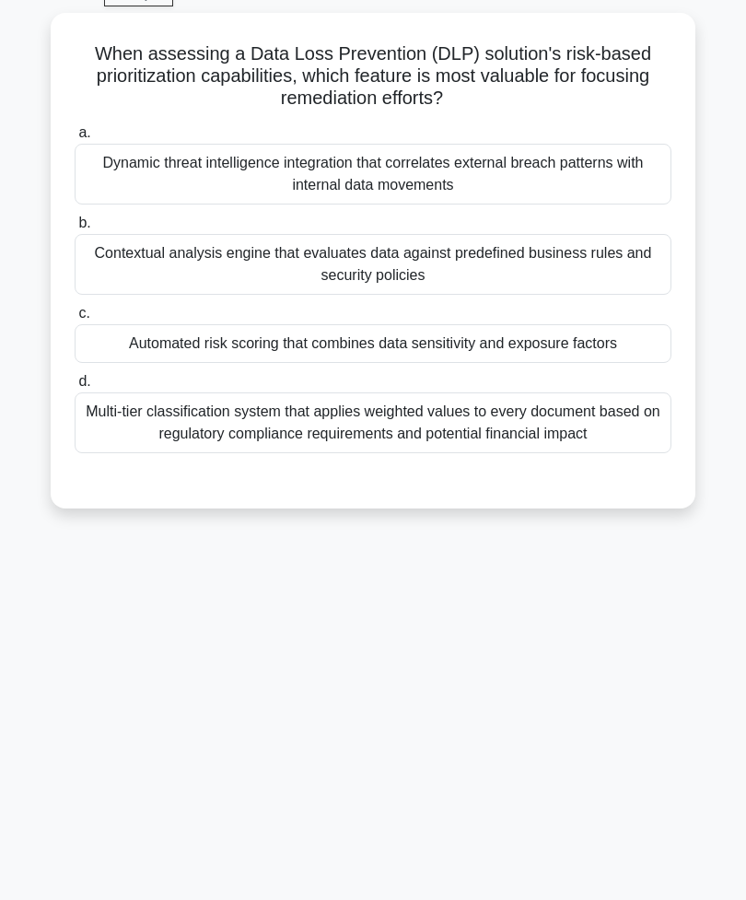
scroll to position [29, 0]
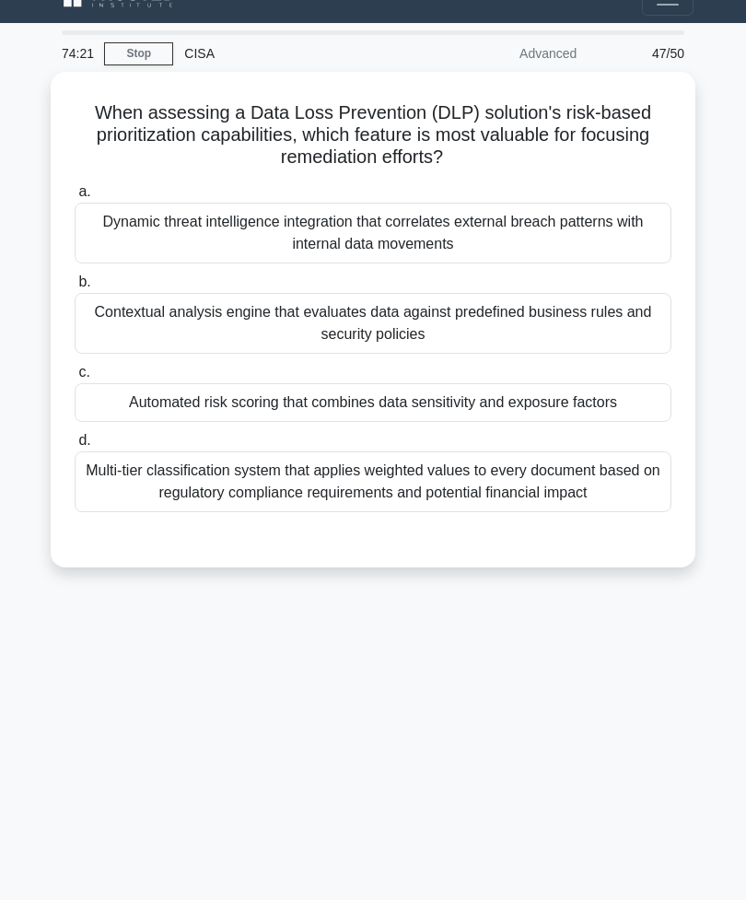
click at [416, 475] on div "Multi-tier classification system that applies weighted values to every document…" at bounding box center [373, 481] width 597 height 61
click at [75, 447] on input "d. Multi-tier classification system that applies weighted values to every docum…" at bounding box center [75, 441] width 0 height 12
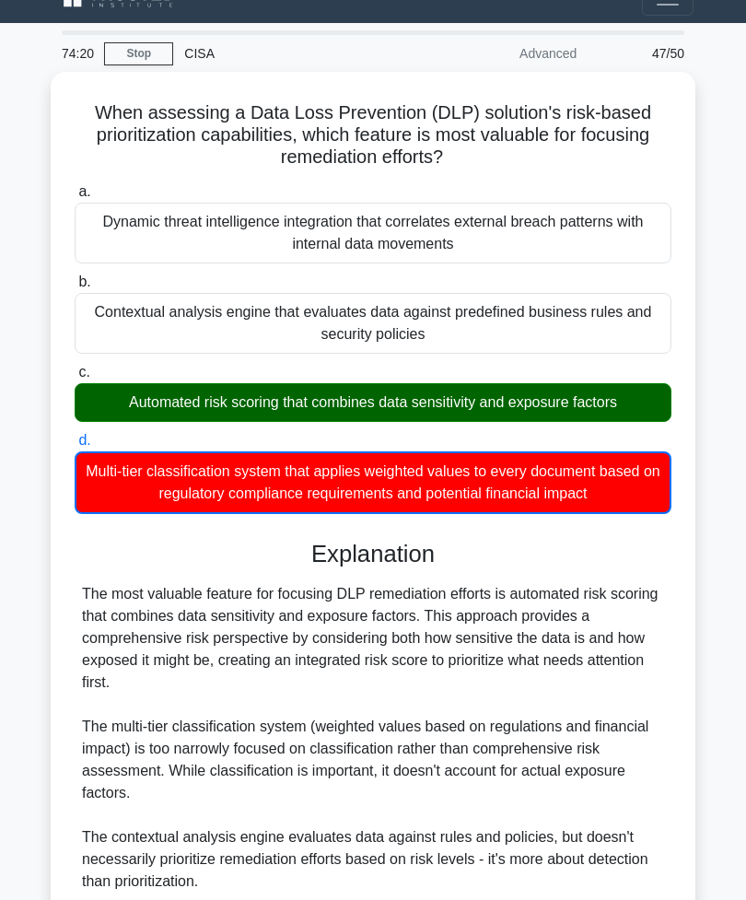
click at [373, 389] on div "Automated risk scoring that combines data sensitivity and exposure factors" at bounding box center [373, 402] width 597 height 39
click at [75, 379] on input "c. Automated risk scoring that combines data sensitivity and exposure factors" at bounding box center [75, 373] width 0 height 12
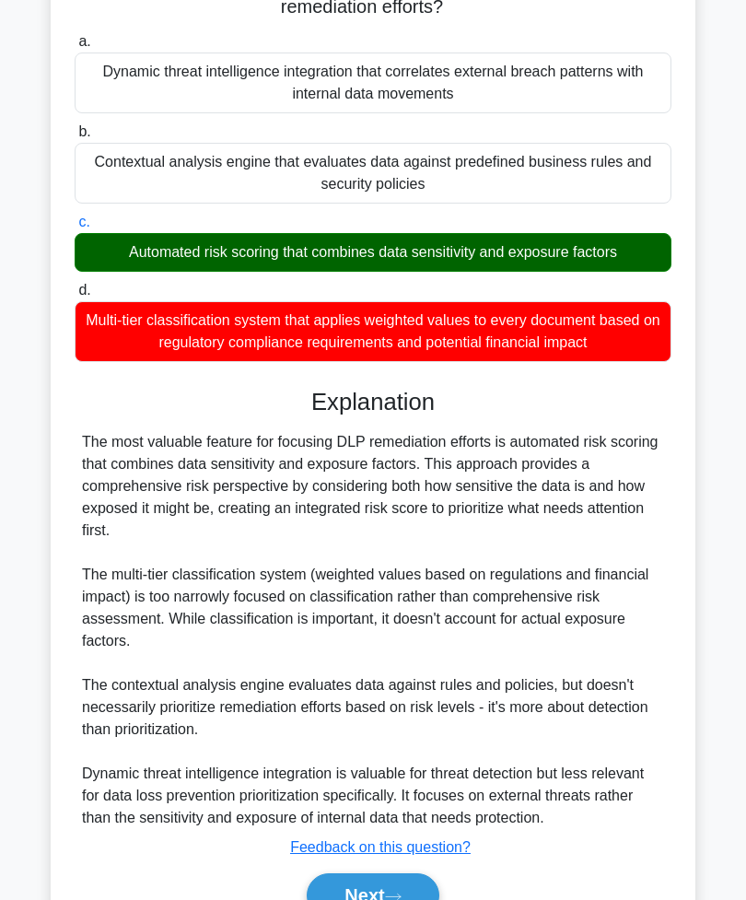
scroll to position [255, 0]
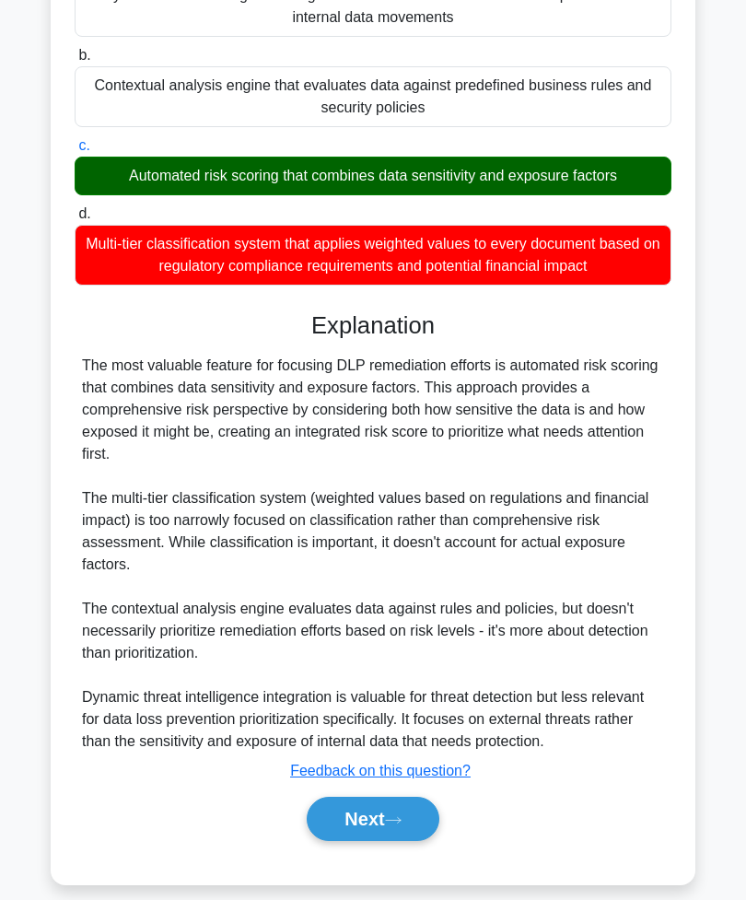
click at [398, 837] on button "Next" at bounding box center [373, 819] width 132 height 44
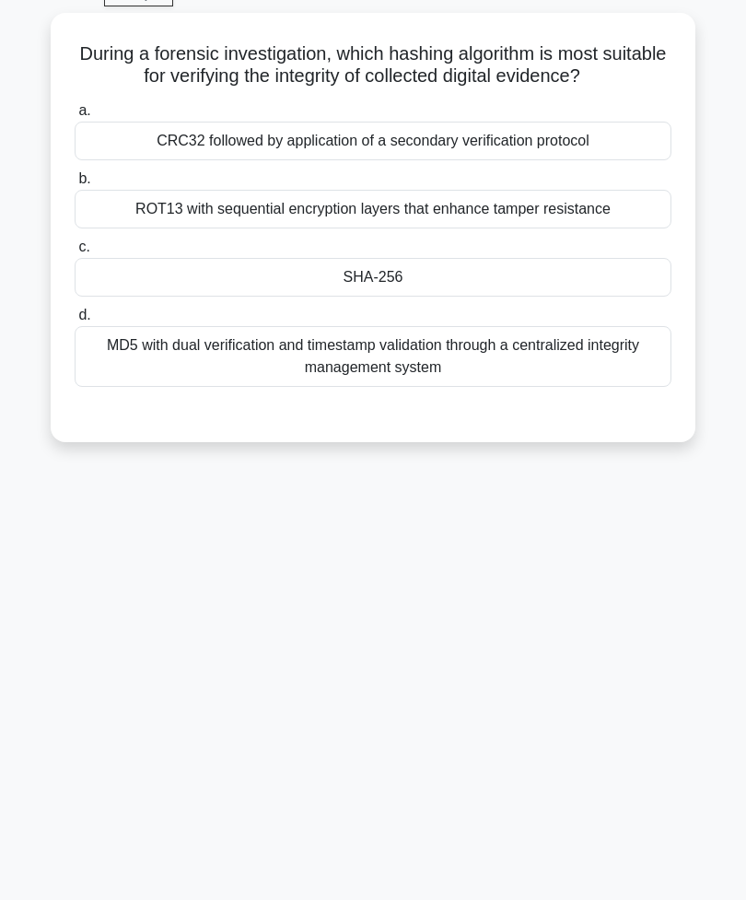
scroll to position [29, 0]
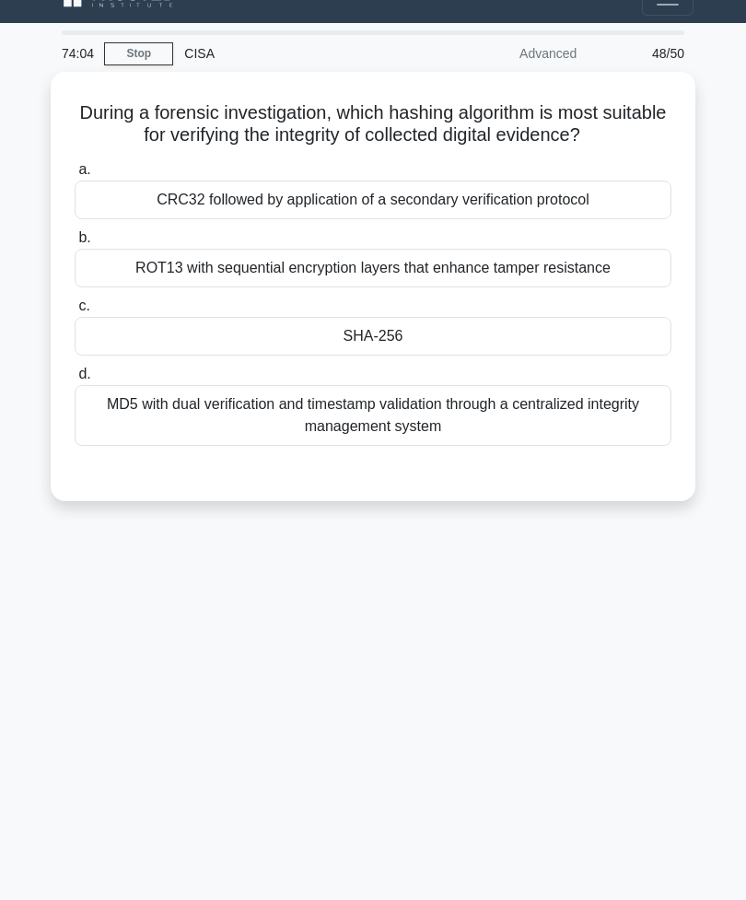
click at [400, 352] on div "SHA-256" at bounding box center [373, 336] width 597 height 39
click at [75, 312] on input "c. SHA-256" at bounding box center [75, 306] width 0 height 12
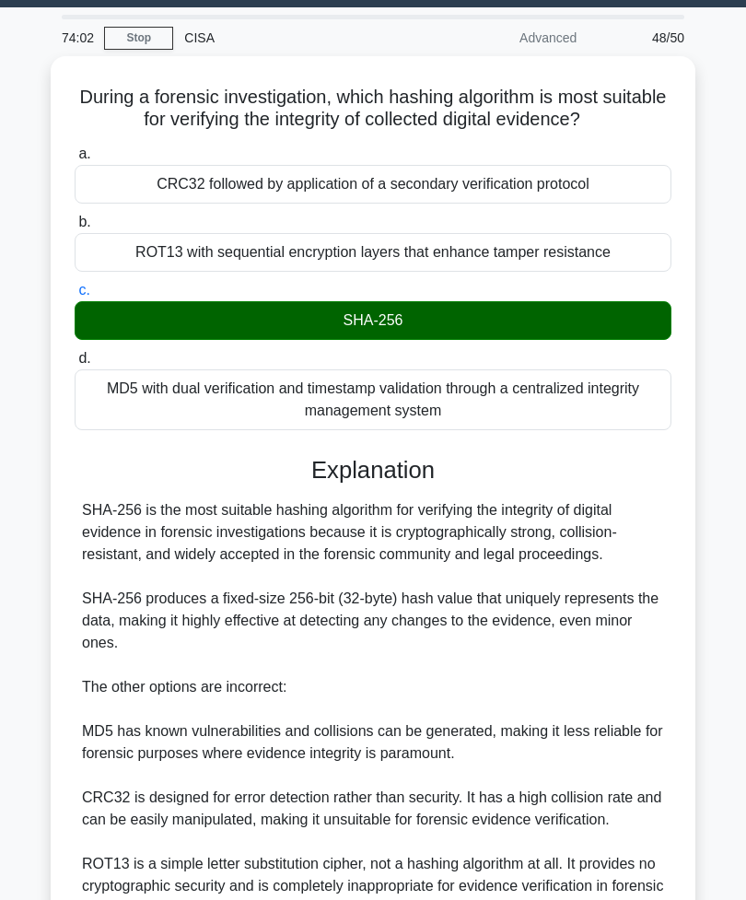
scroll to position [233, 0]
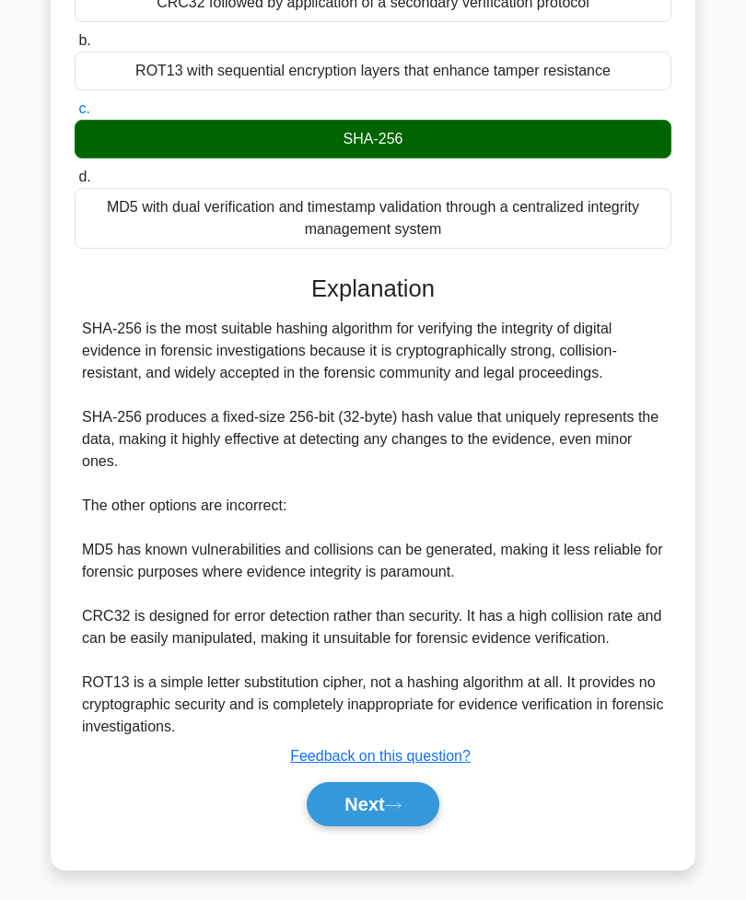
click at [364, 826] on button "Next" at bounding box center [373, 804] width 132 height 44
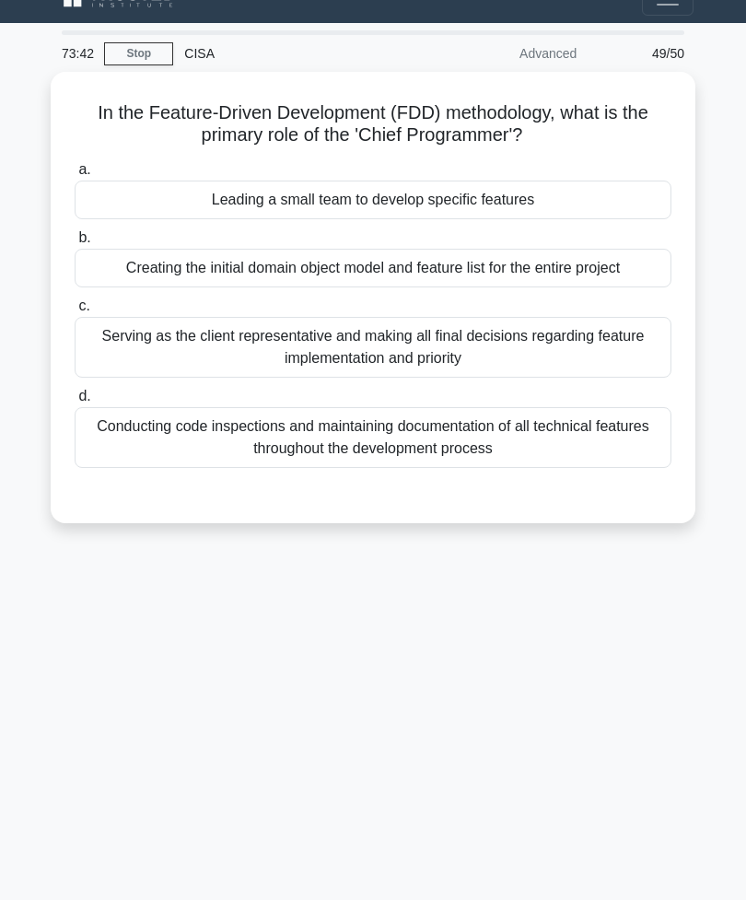
click at [405, 201] on div "Leading a small team to develop specific features" at bounding box center [373, 200] width 597 height 39
click at [75, 176] on input "a. Leading a small team to develop specific features" at bounding box center [75, 170] width 0 height 12
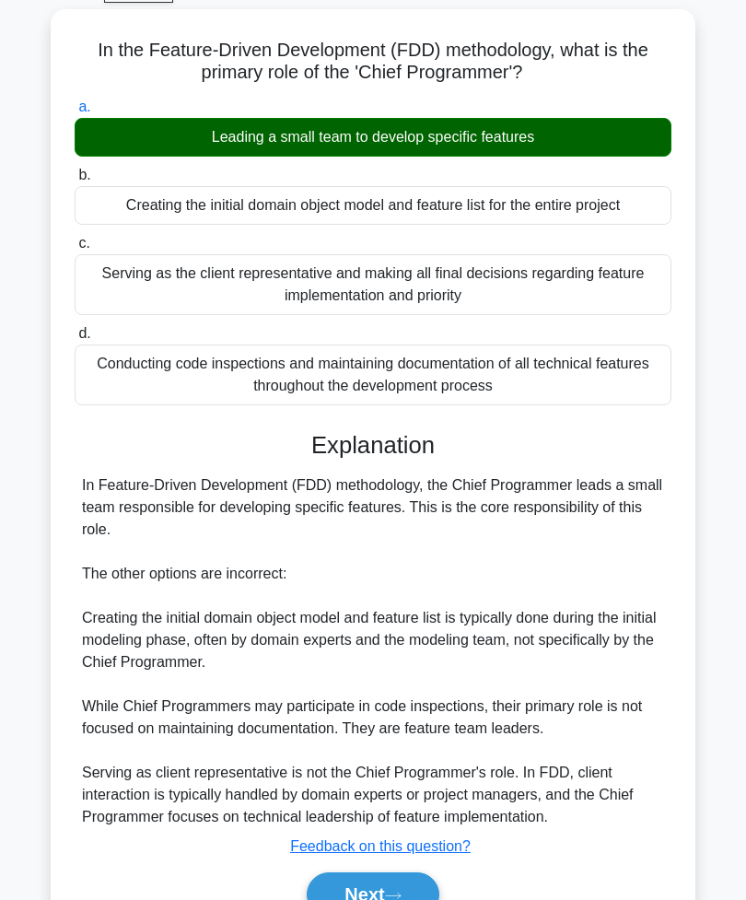
scroll to position [167, 0]
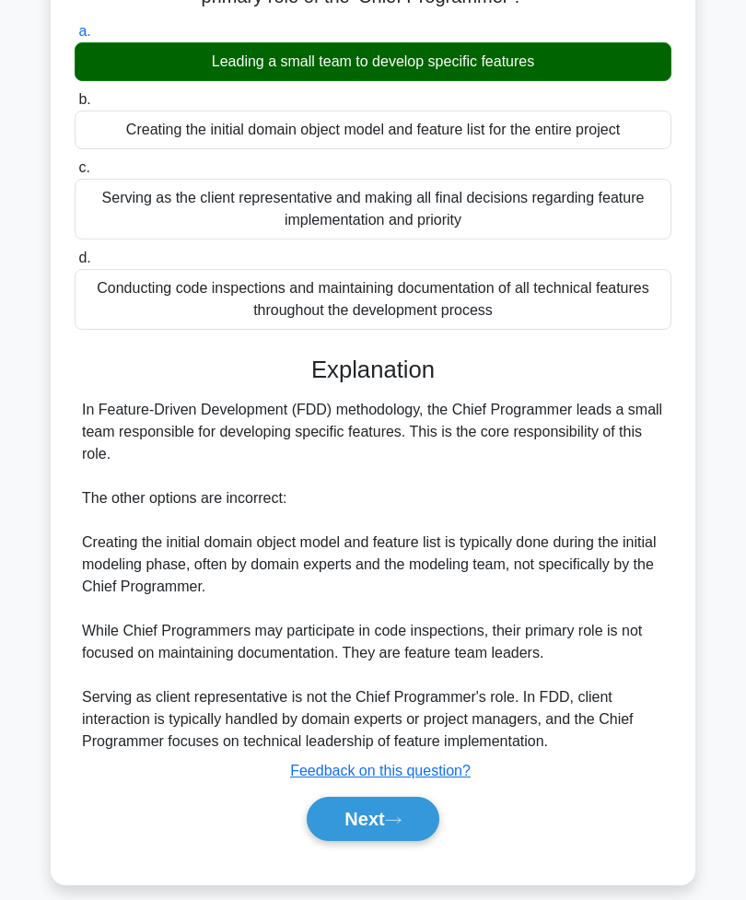
click at [350, 841] on button "Next" at bounding box center [373, 819] width 132 height 44
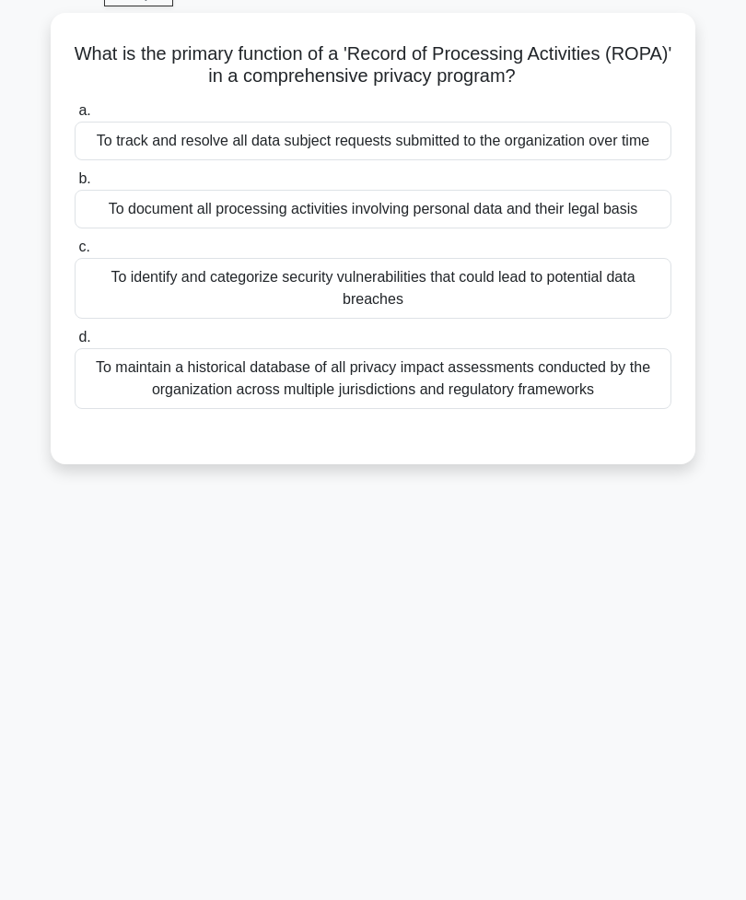
scroll to position [29, 0]
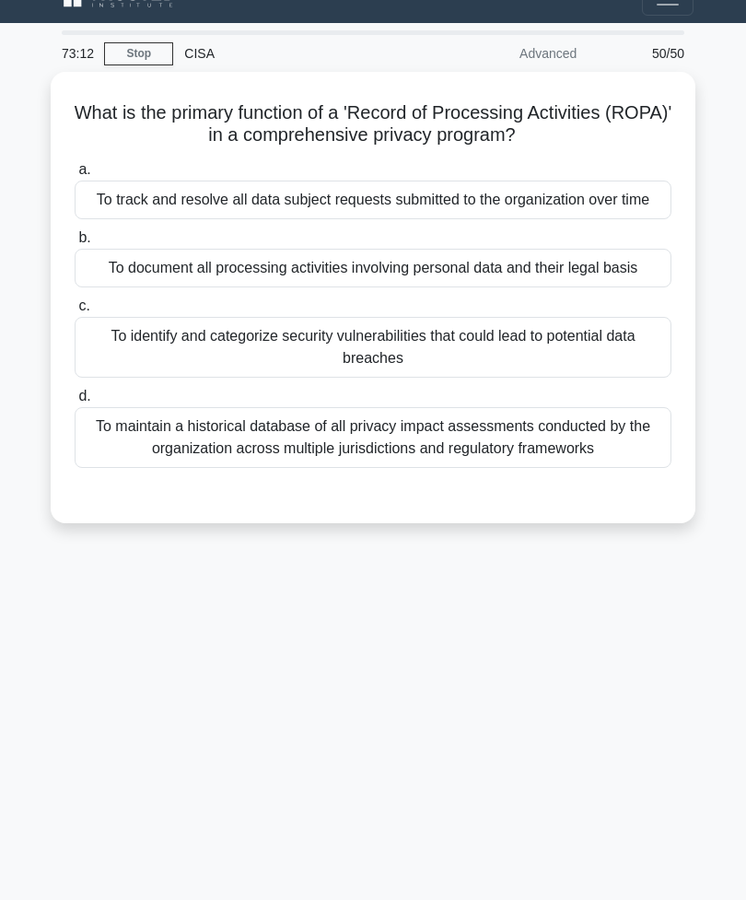
click at [442, 468] on div "To maintain a historical database of all privacy impact assessments conducted b…" at bounding box center [373, 437] width 597 height 61
click at [75, 403] on input "d. To maintain a historical database of all privacy impact assessments conducte…" at bounding box center [75, 397] width 0 height 12
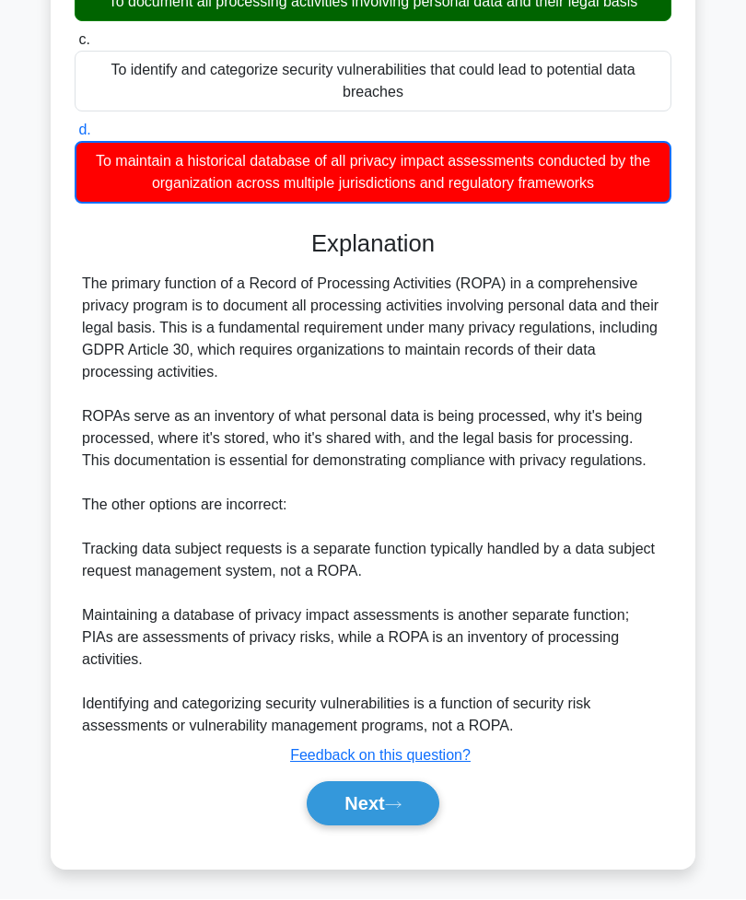
scroll to position [345, 0]
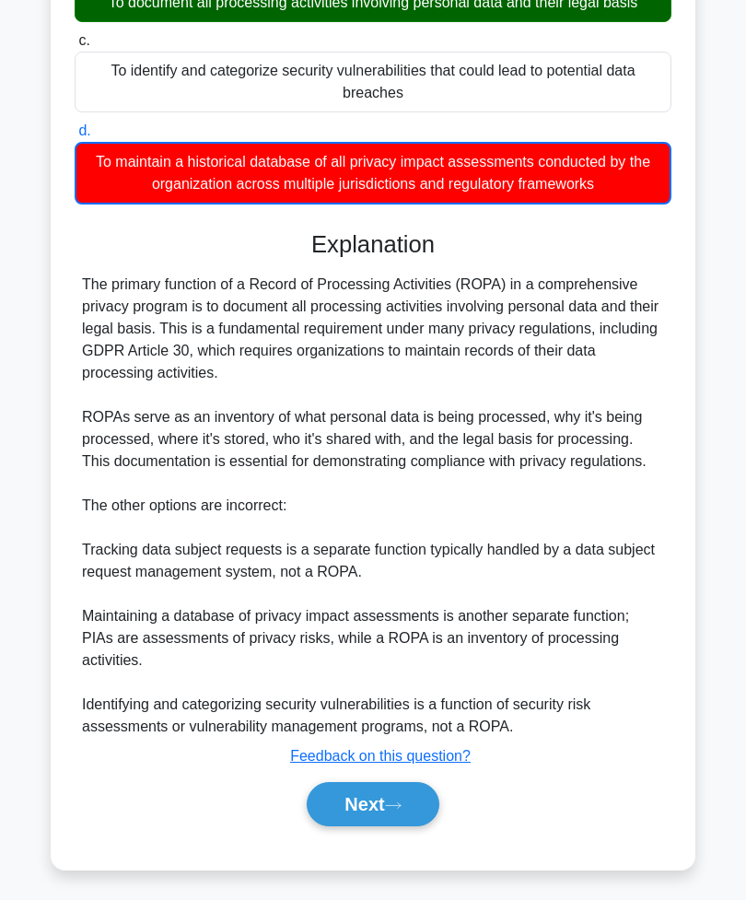
click at [382, 826] on button "Next" at bounding box center [373, 804] width 132 height 44
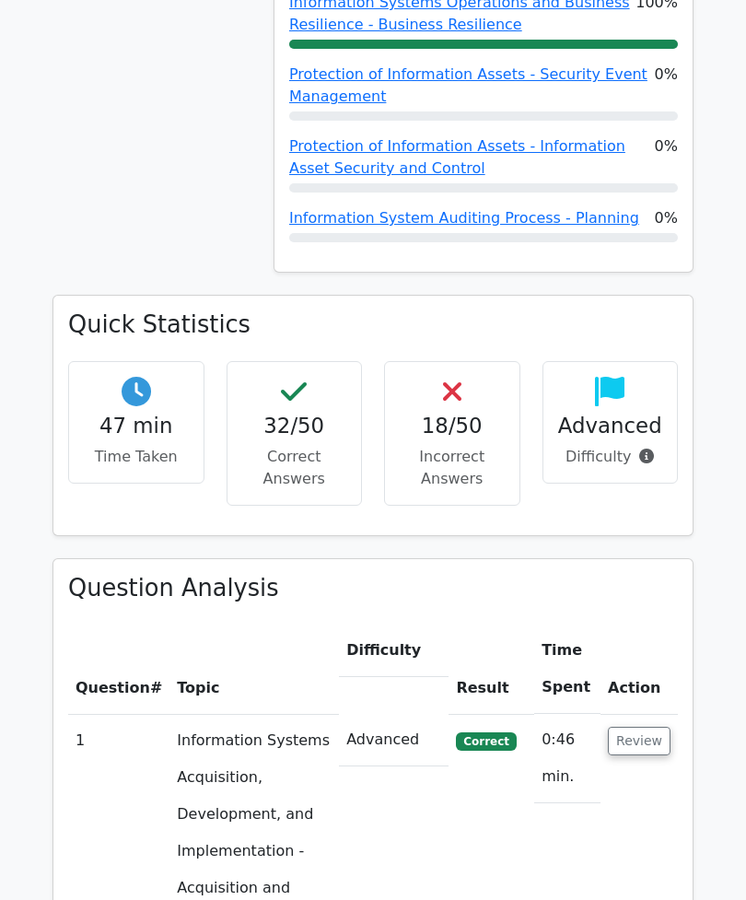
scroll to position [798, 0]
click at [476, 446] on p "Incorrect Answers" at bounding box center [452, 468] width 105 height 44
click at [304, 414] on h4 "32/50" at bounding box center [294, 426] width 105 height 25
click at [462, 446] on p "Incorrect Answers" at bounding box center [452, 468] width 105 height 44
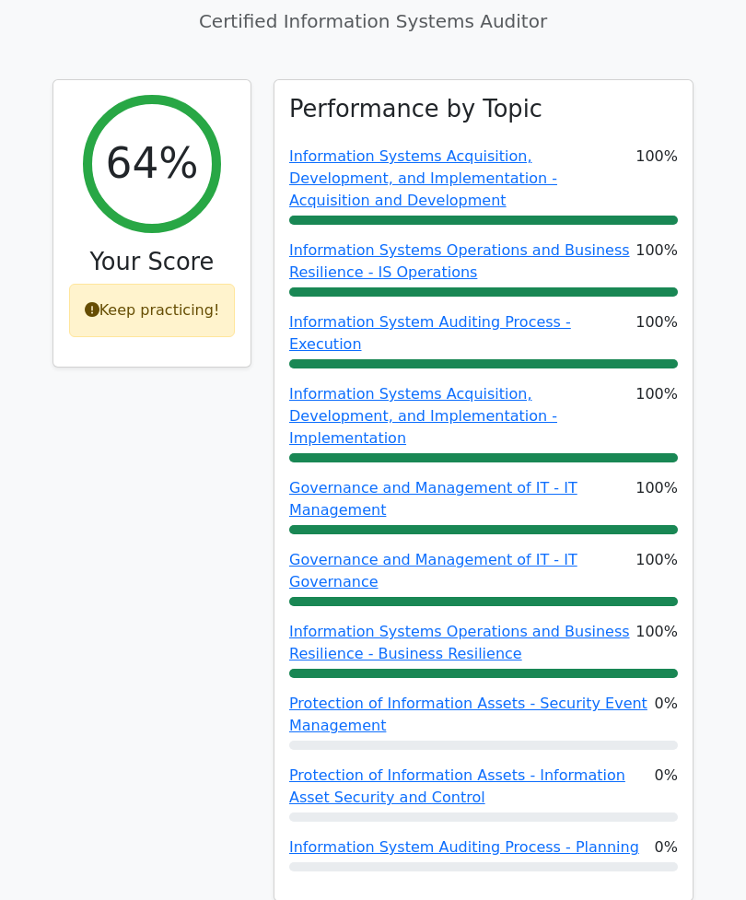
scroll to position [0, 0]
